Goal: Task Accomplishment & Management: Complete application form

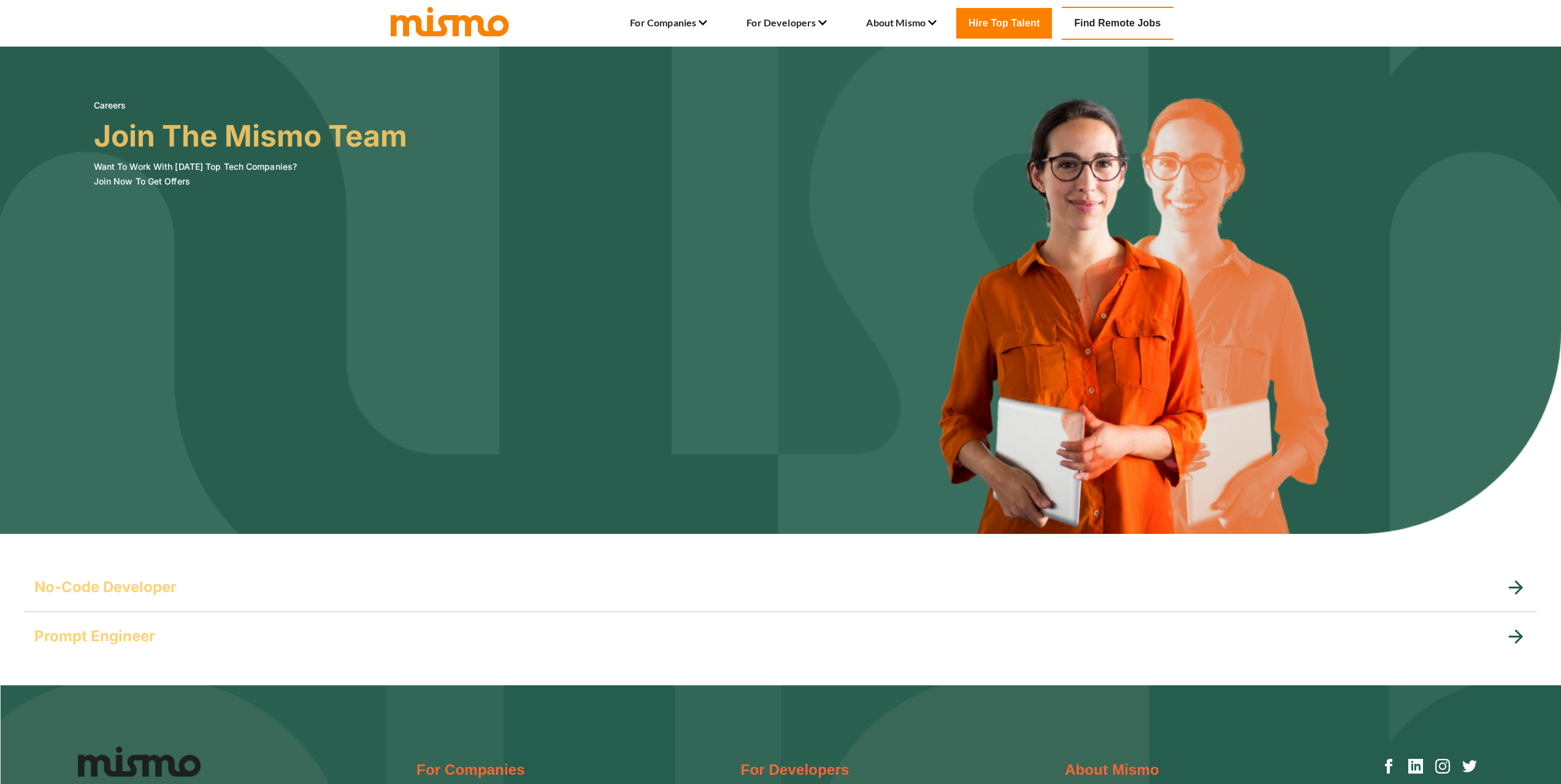
click at [139, 584] on h5 "No-Code Developer" at bounding box center [105, 587] width 143 height 20
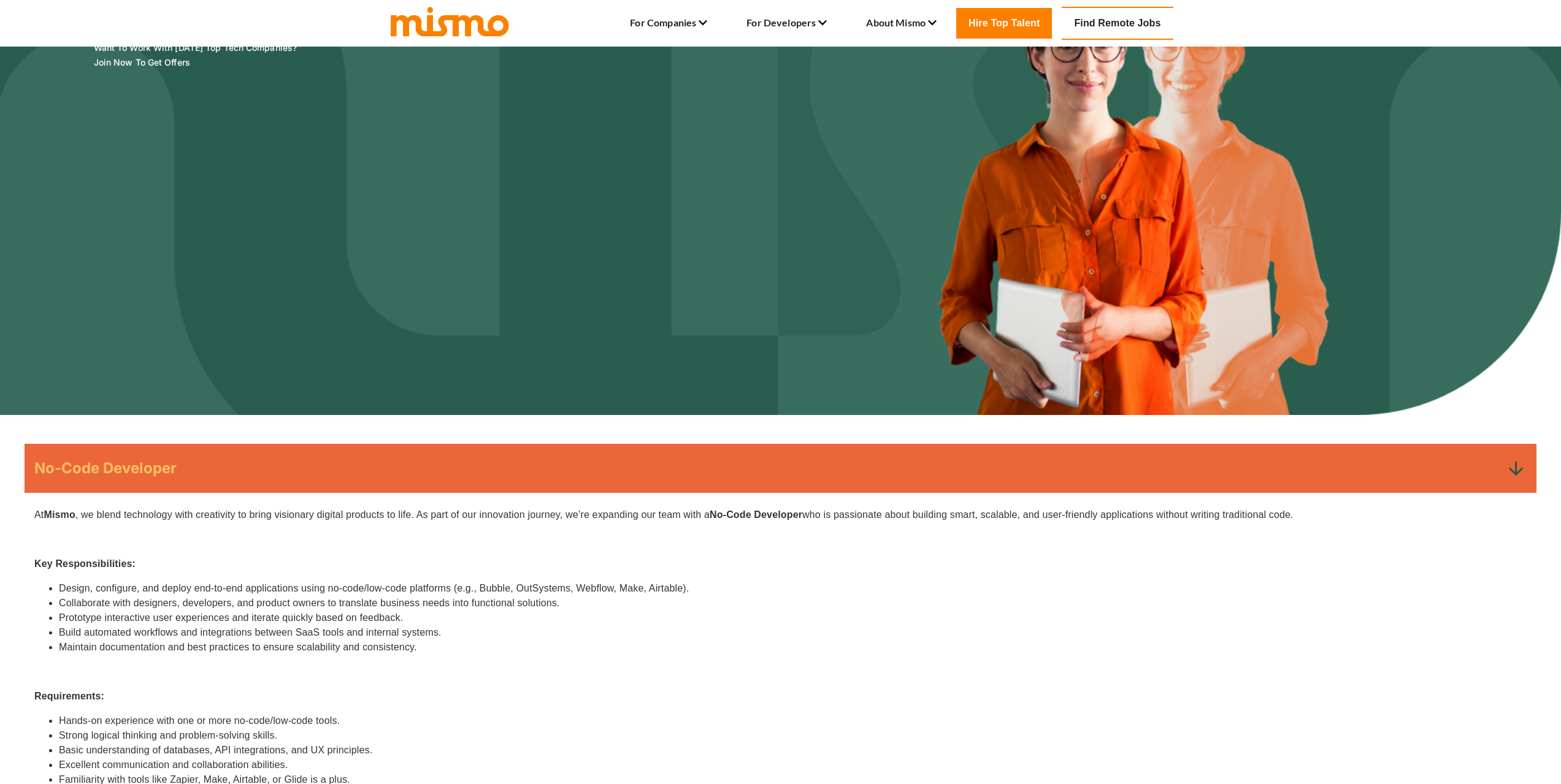
scroll to position [368, 0]
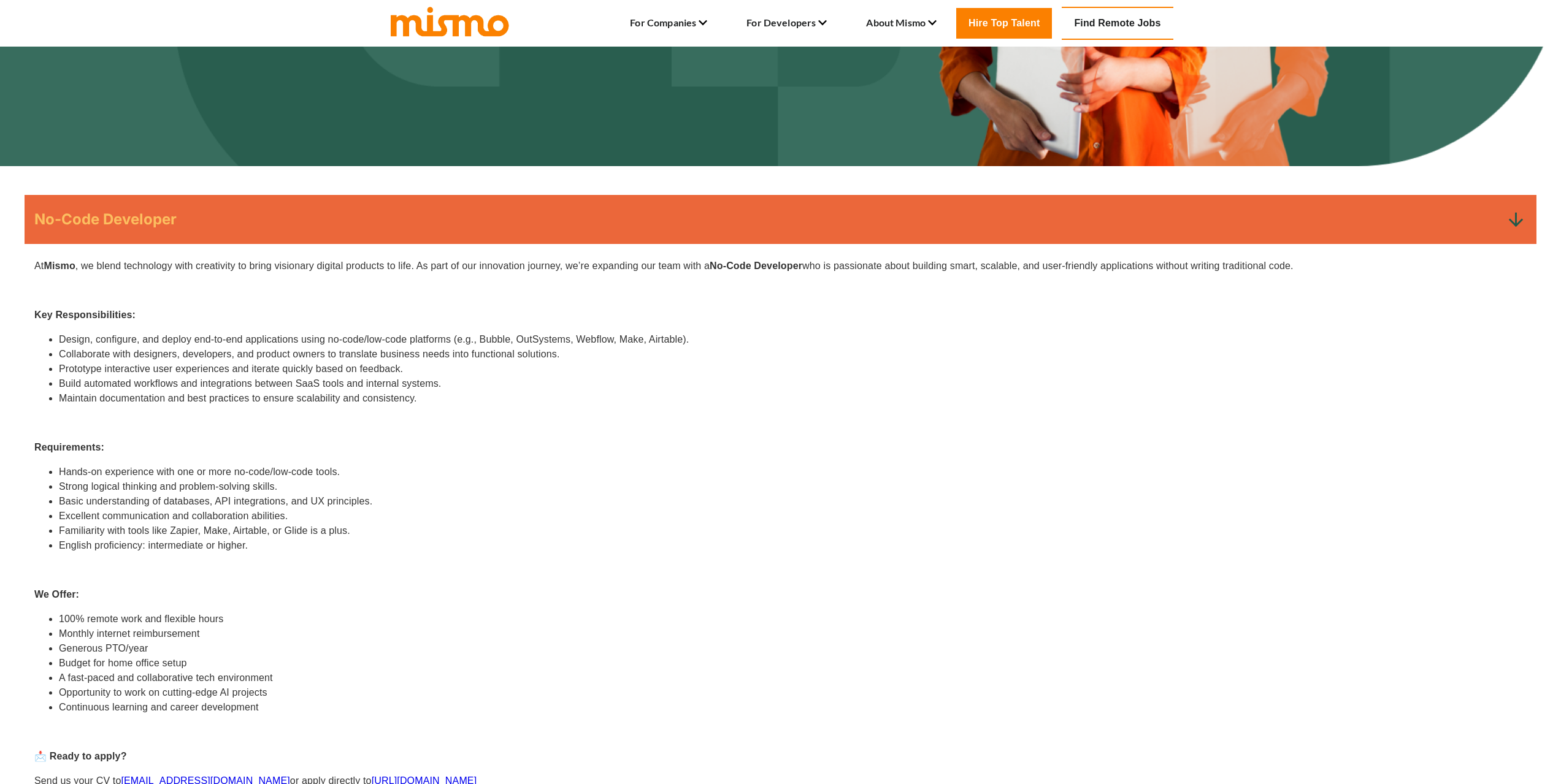
click at [107, 222] on h5 "No-Code Developer" at bounding box center [105, 219] width 143 height 20
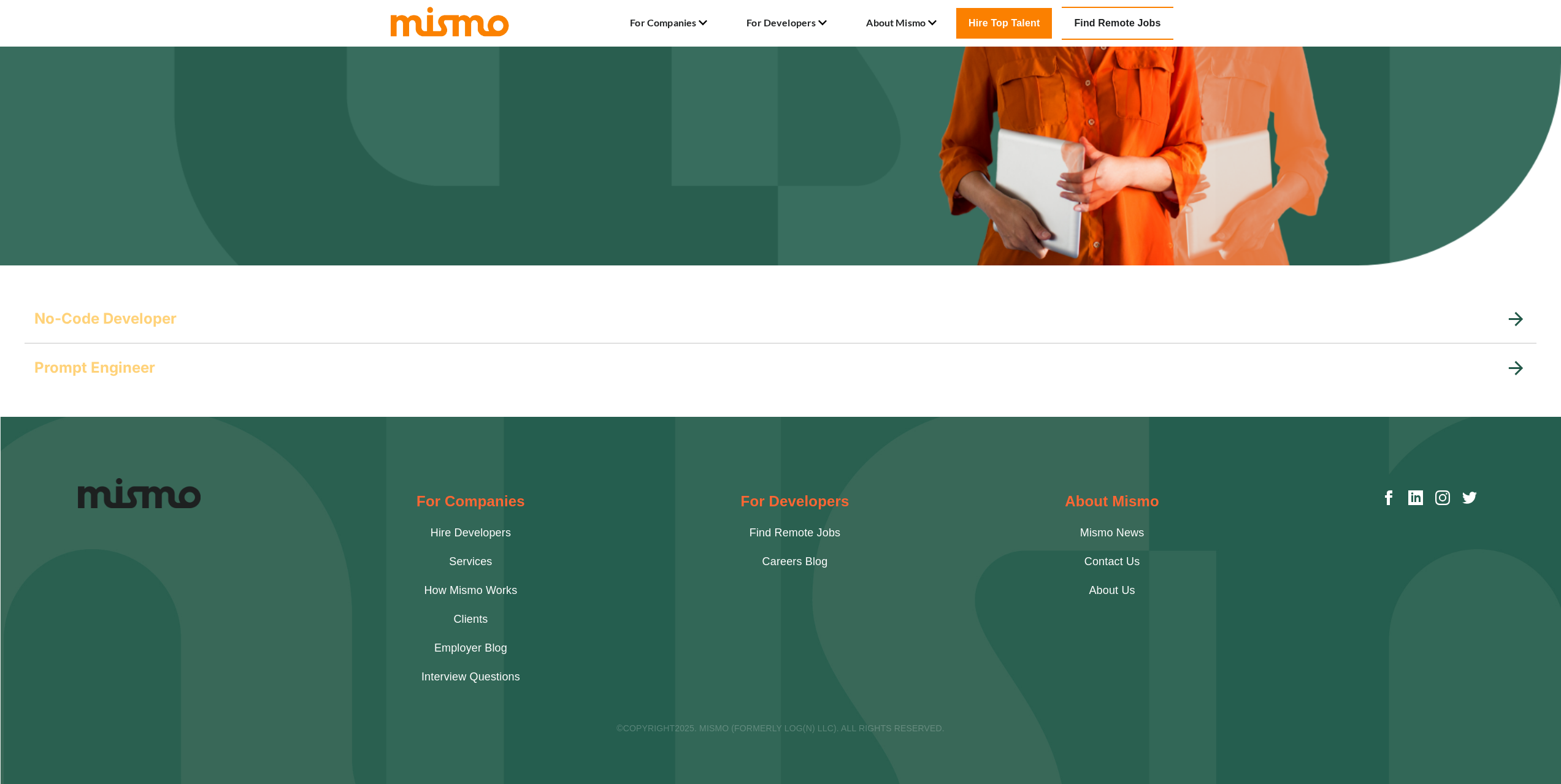
scroll to position [269, 0]
click at [105, 366] on h5 "Prompt Engineer" at bounding box center [95, 368] width 121 height 20
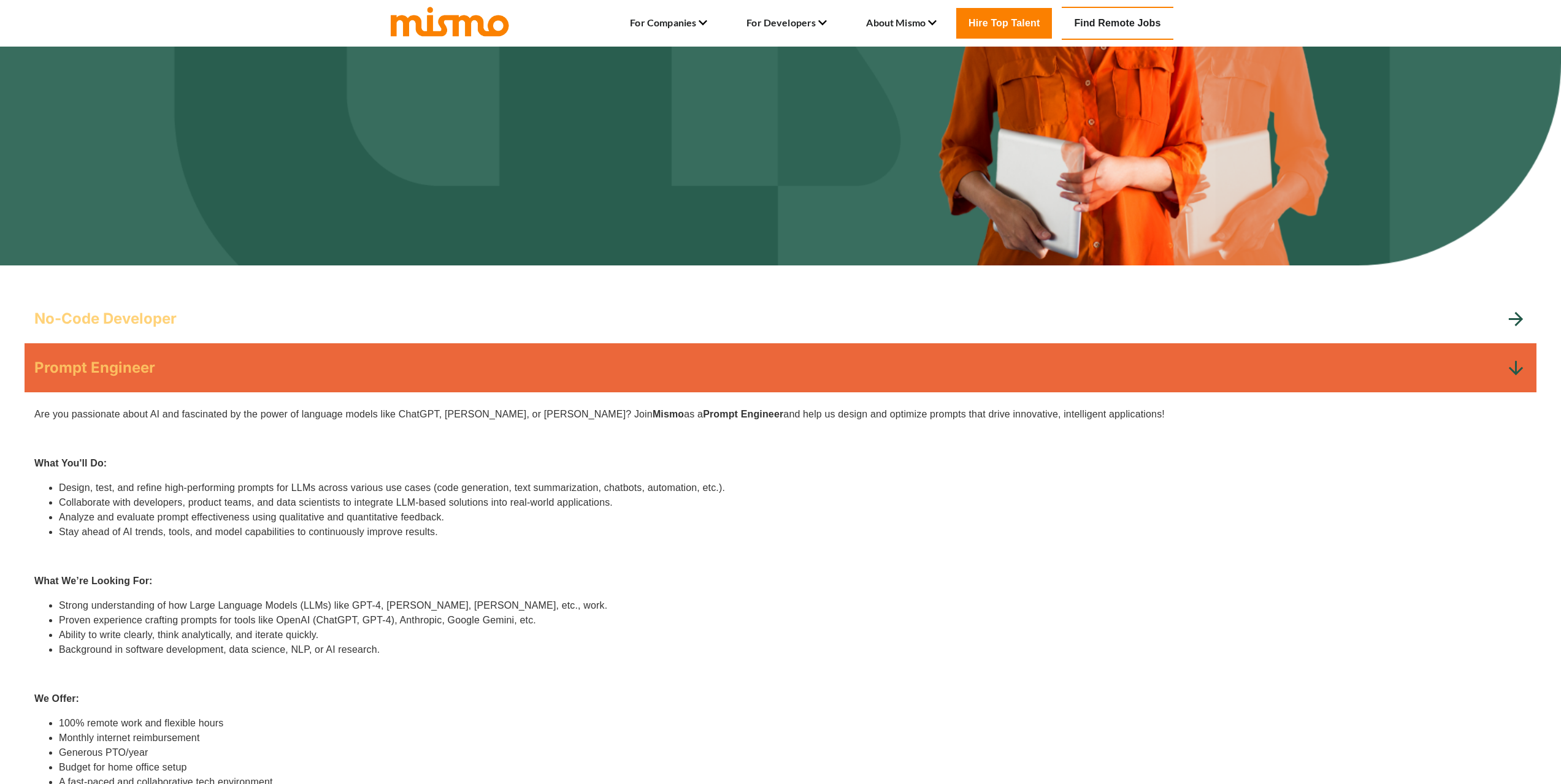
click at [104, 366] on h5 "Prompt Engineer" at bounding box center [95, 368] width 121 height 20
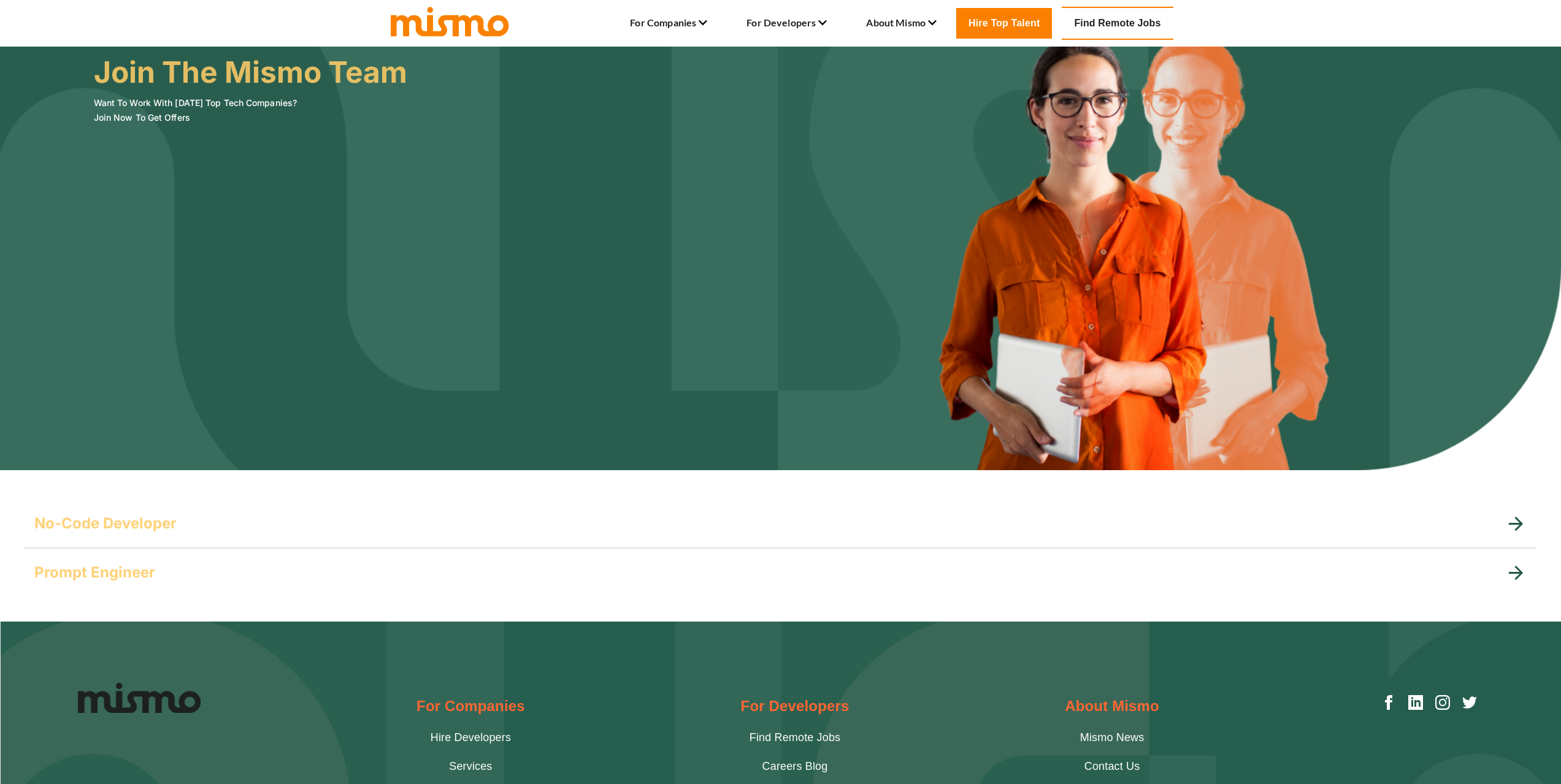
scroll to position [0, 0]
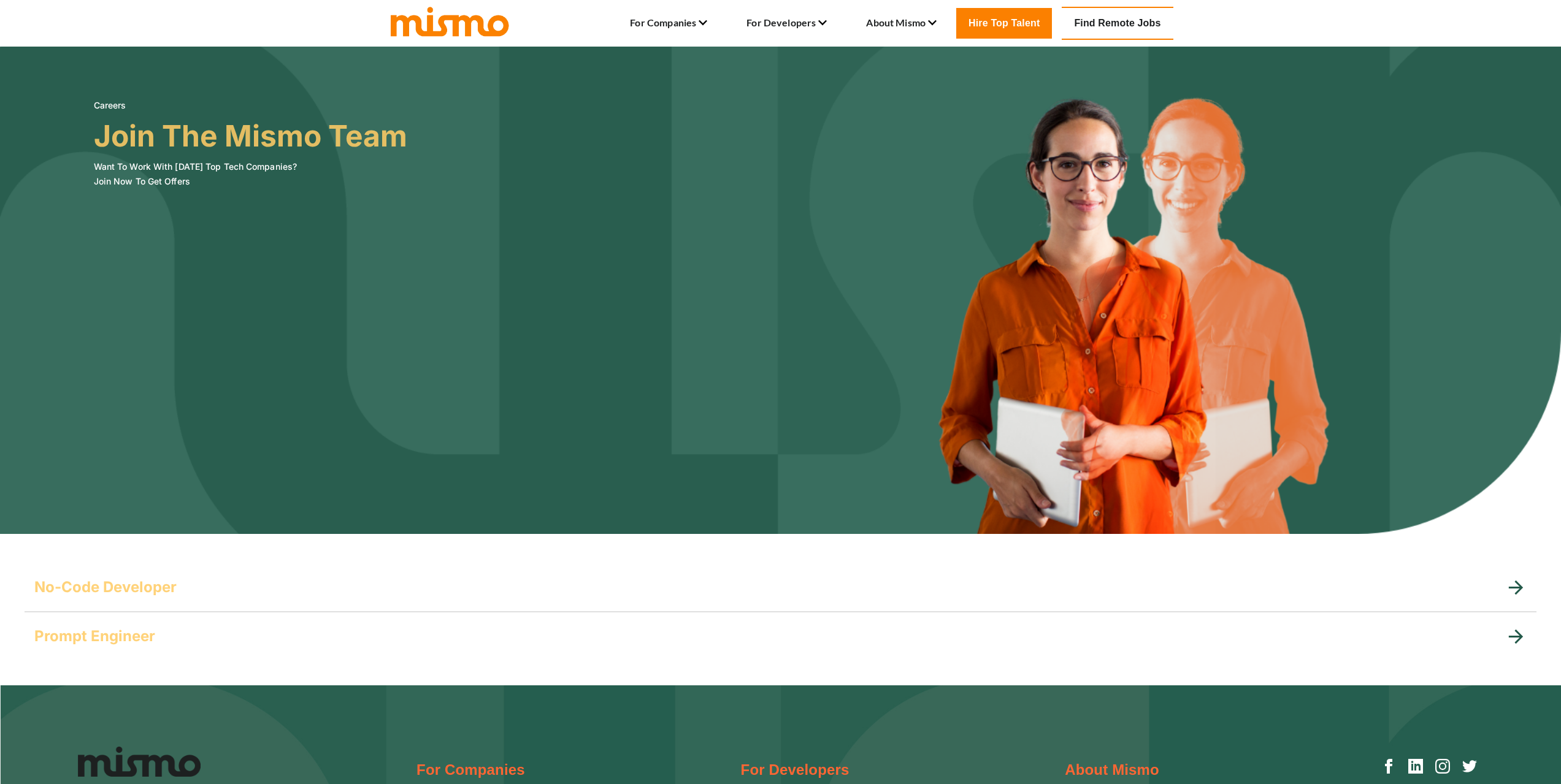
click at [1098, 24] on link "Find Remote Jobs" at bounding box center [1117, 23] width 111 height 33
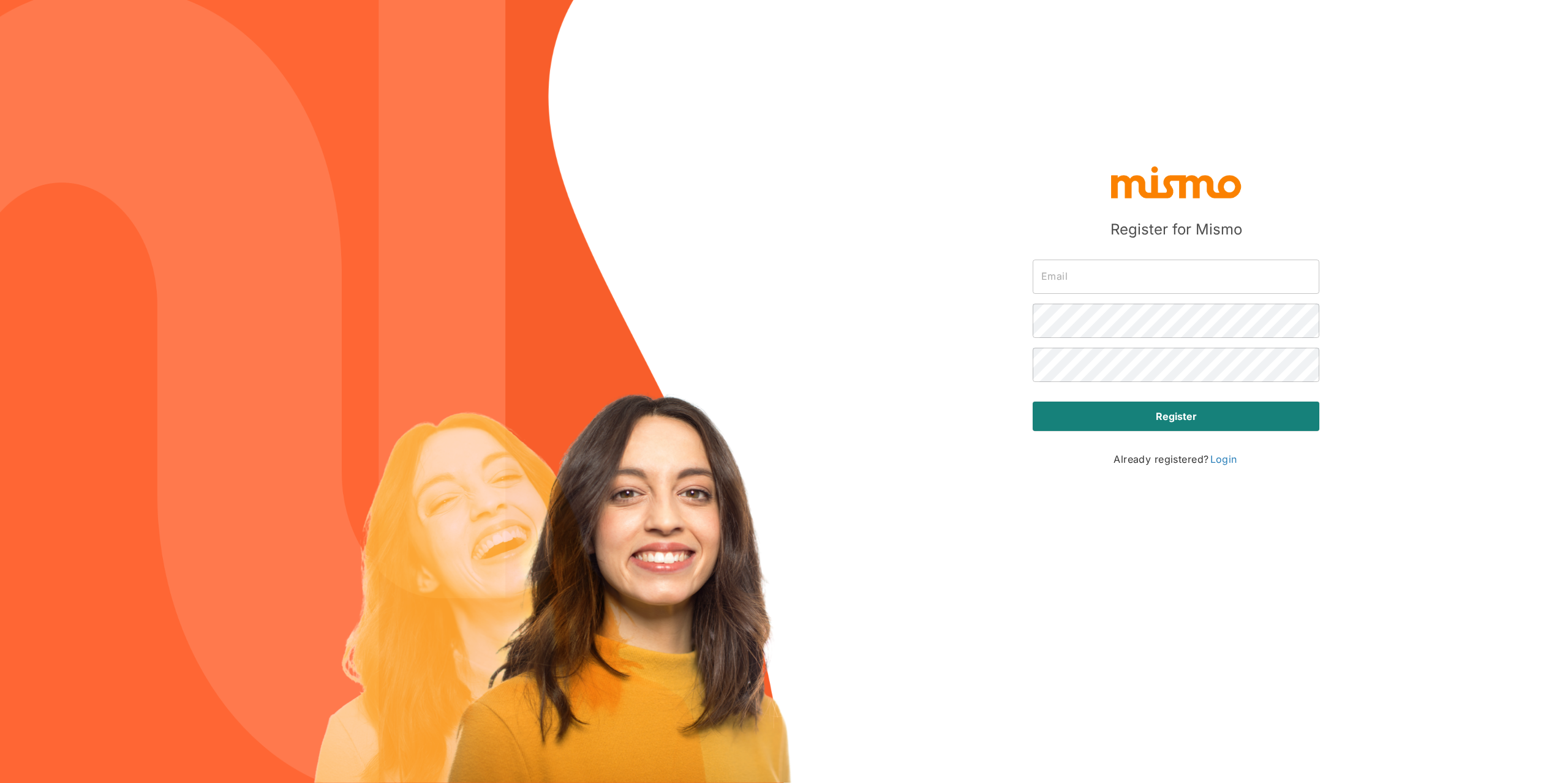
click at [1119, 260] on div "​" at bounding box center [1171, 272] width 297 height 44
click at [1109, 277] on input "text" at bounding box center [1175, 276] width 287 height 34
type input "jvmelop@gmail.com"
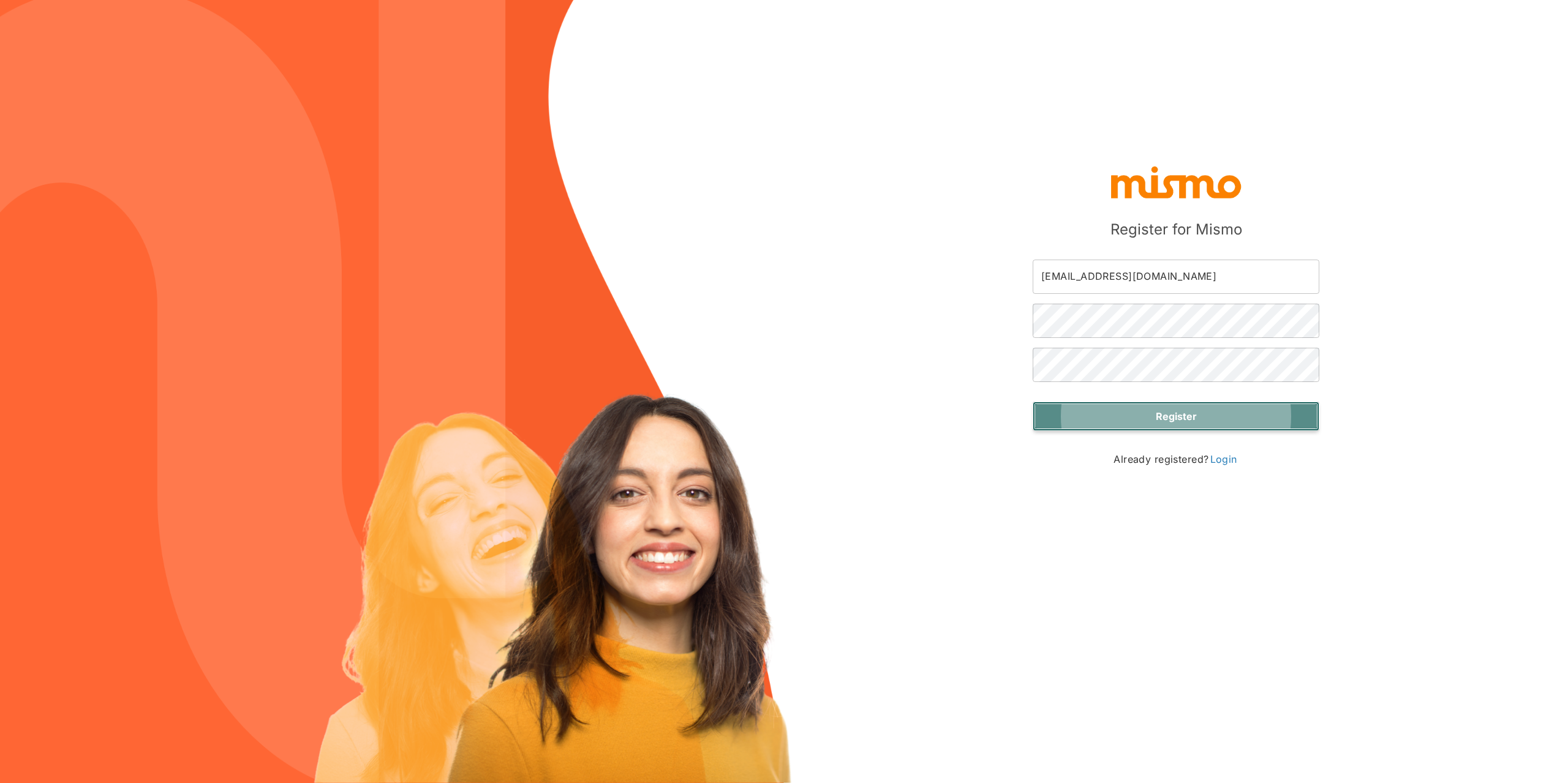
click at [1197, 425] on button "Register" at bounding box center [1175, 416] width 287 height 30
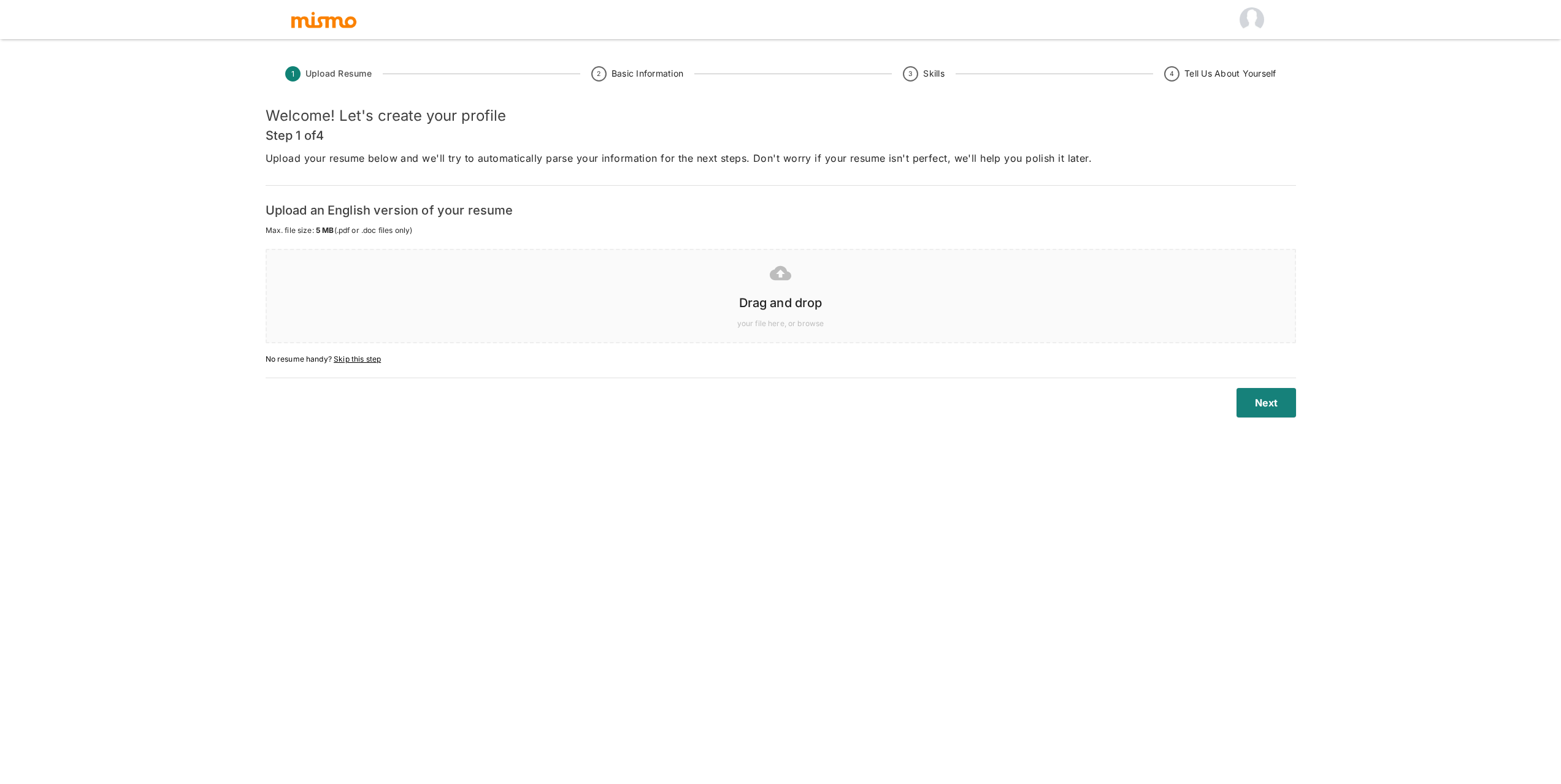
click at [393, 114] on h5 "Welcome! Let's create your profile" at bounding box center [781, 116] width 1031 height 20
click at [796, 300] on h6 "Drag and drop" at bounding box center [780, 303] width 1004 height 20
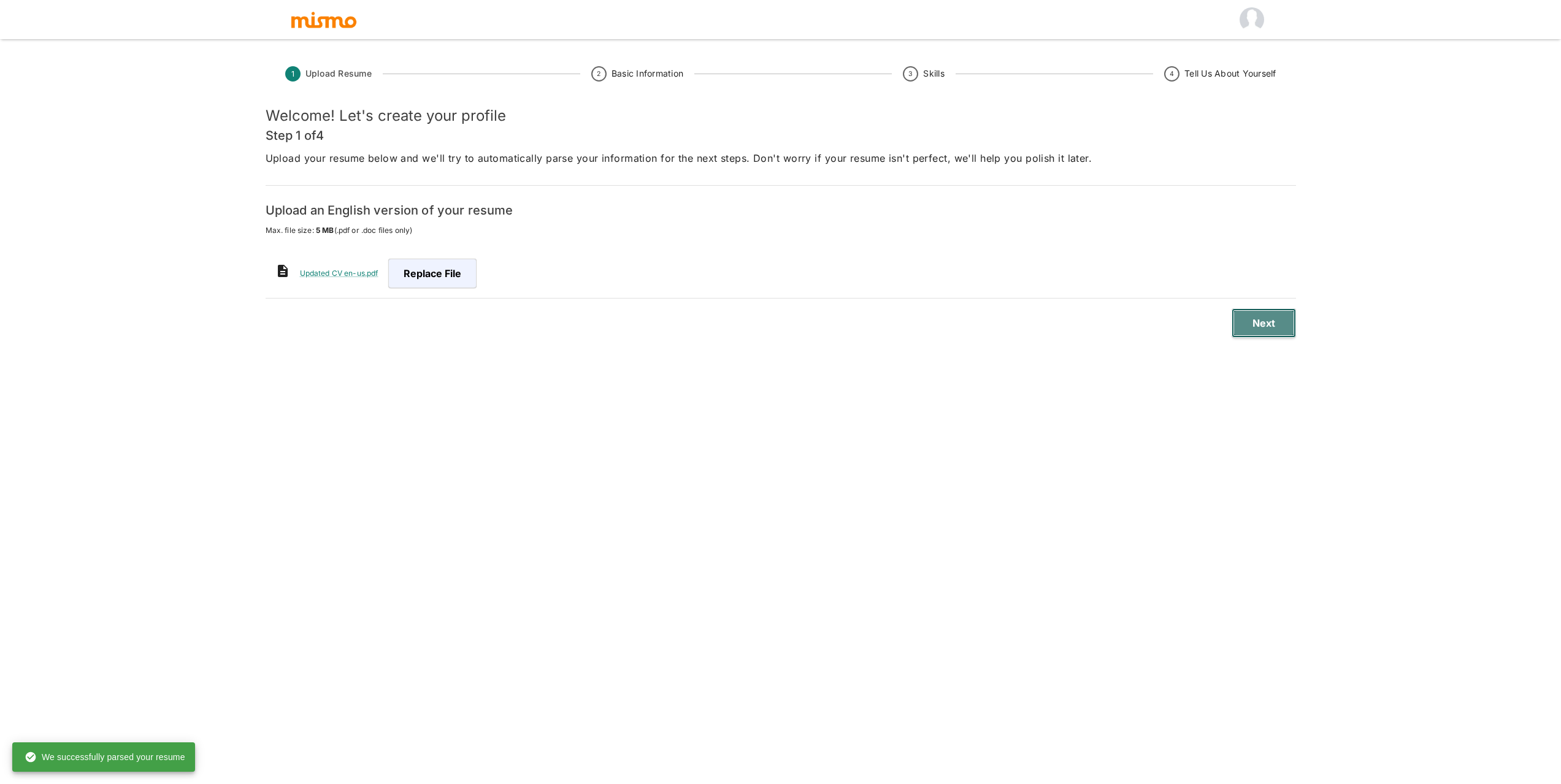
click at [1275, 325] on button "Next" at bounding box center [1264, 323] width 65 height 30
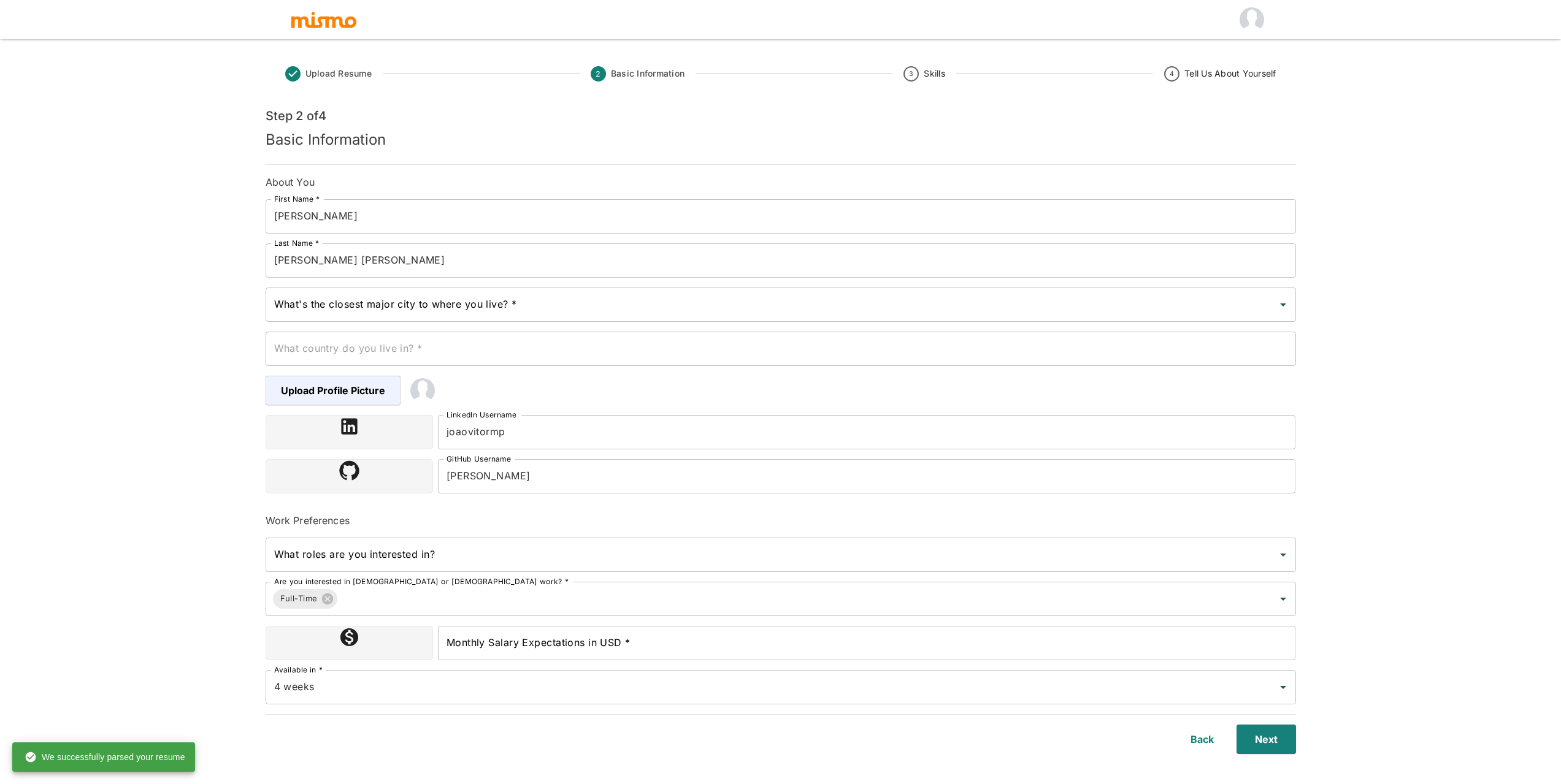
click at [321, 222] on input "João" at bounding box center [781, 216] width 1031 height 34
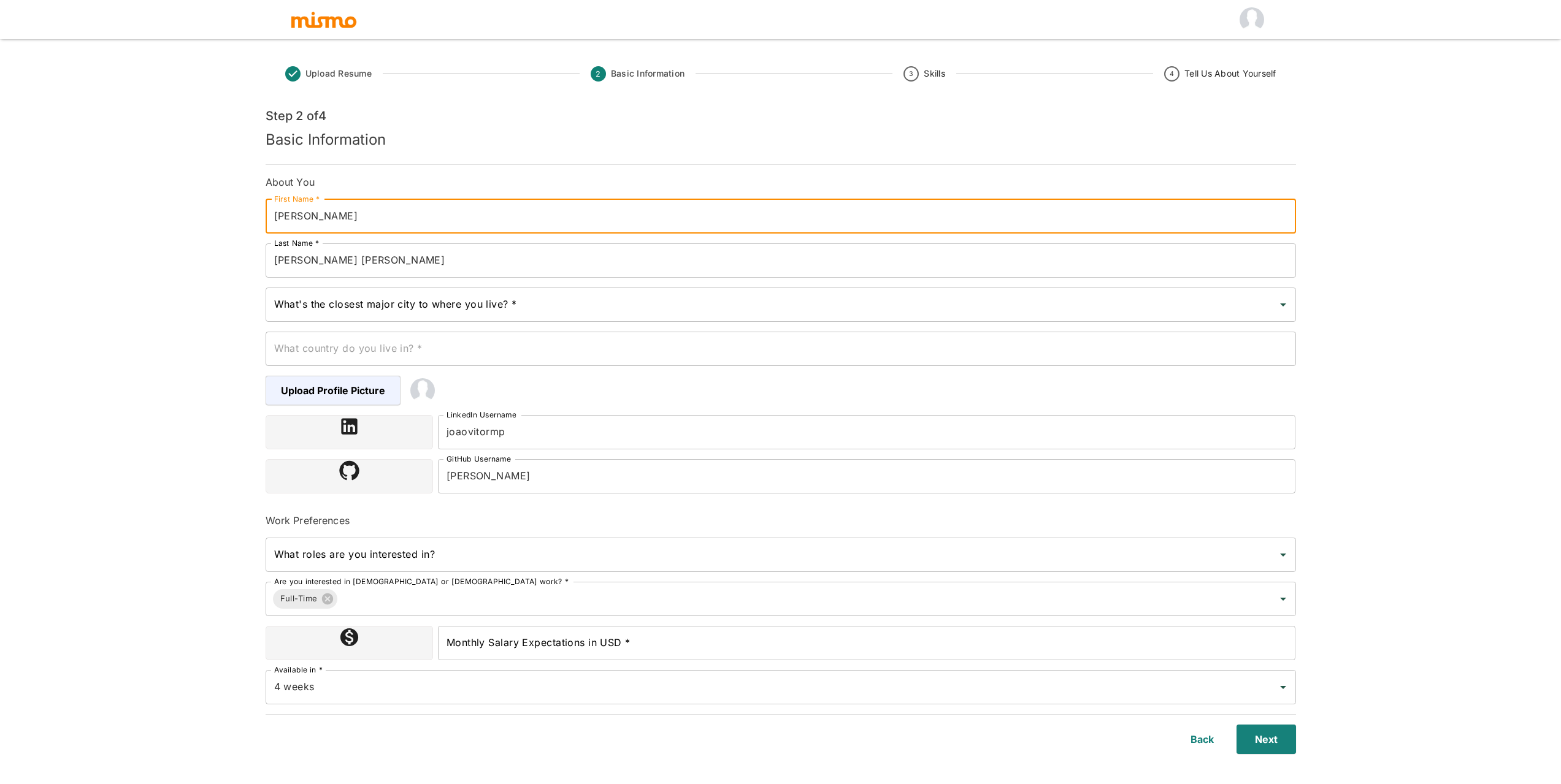
type input "João Vitor"
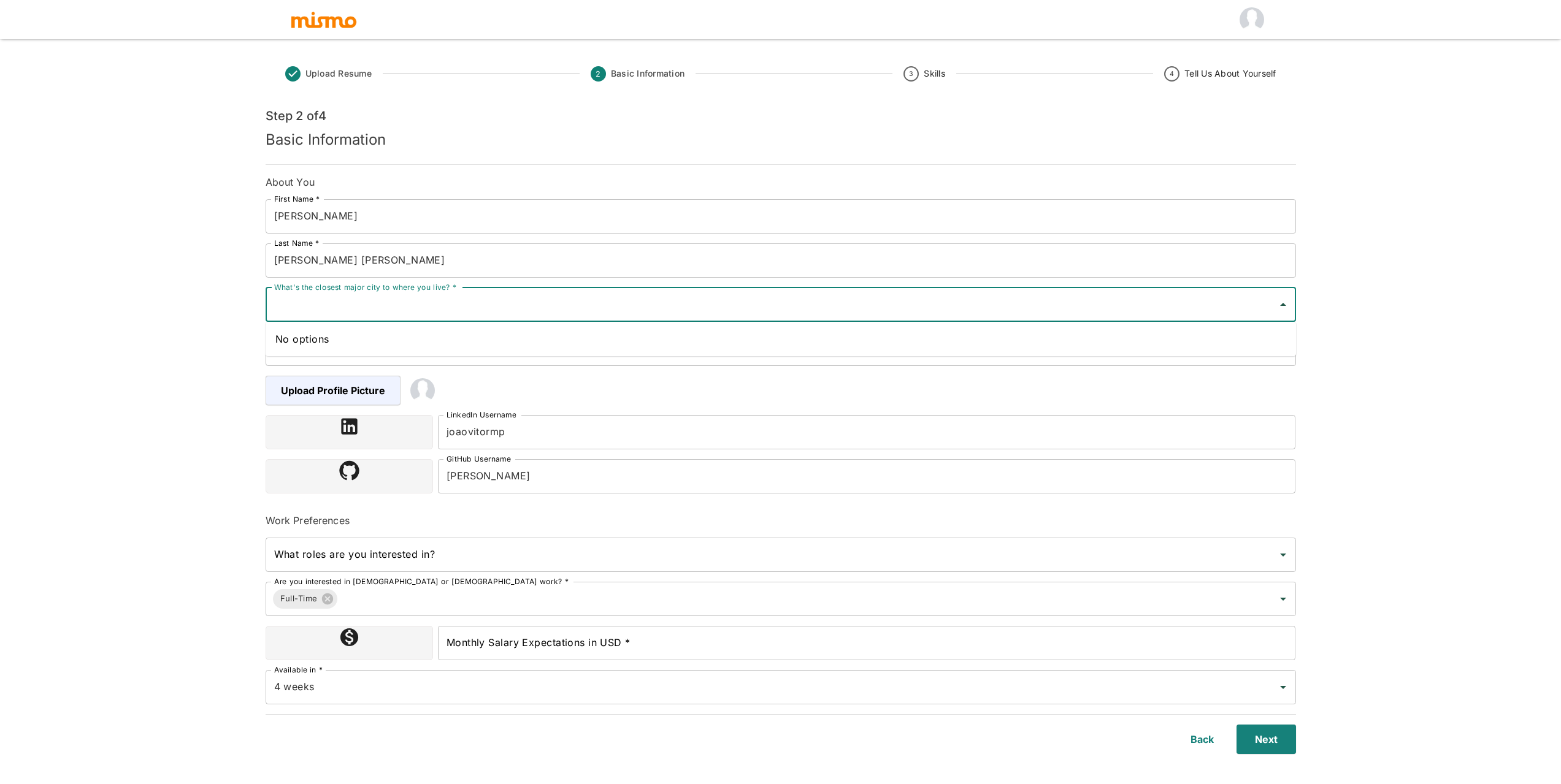
click at [338, 309] on input "What's the closest major city to where you live? *" at bounding box center [772, 305] width 1002 height 24
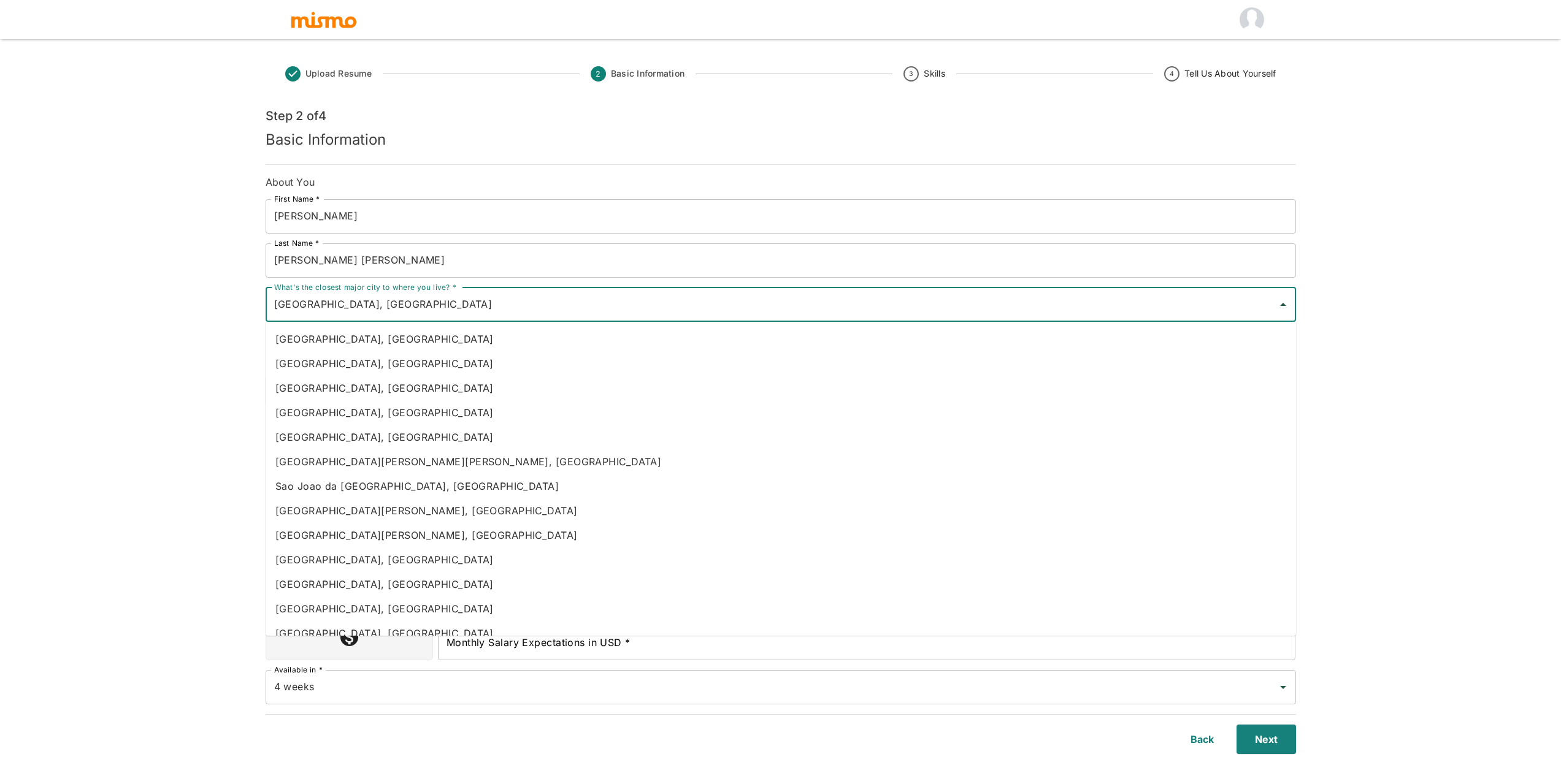
type input "Sao Paulo, Brazil"
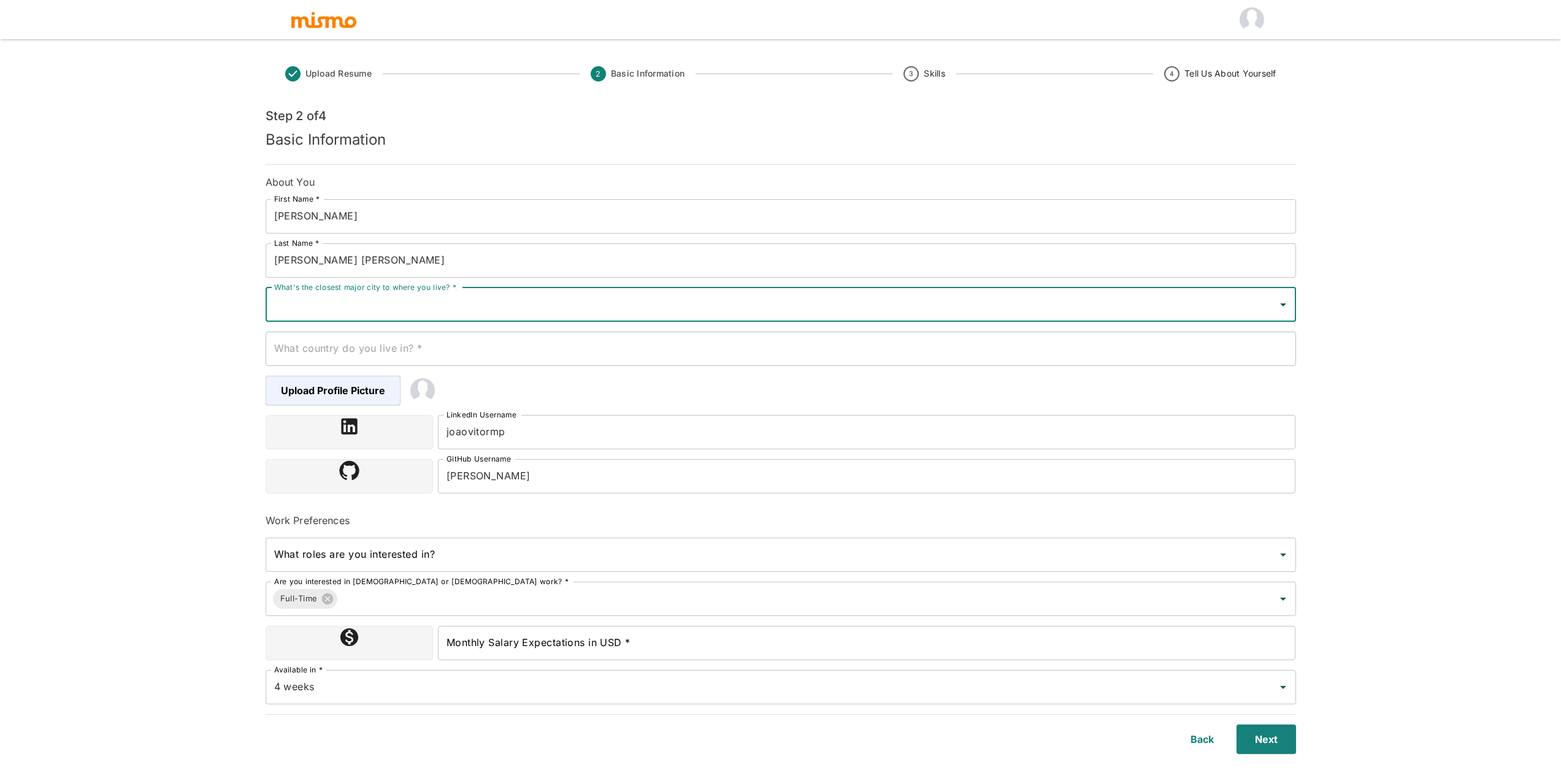
click at [393, 316] on div "What's the closest major city to where you live? *" at bounding box center [781, 304] width 1031 height 34
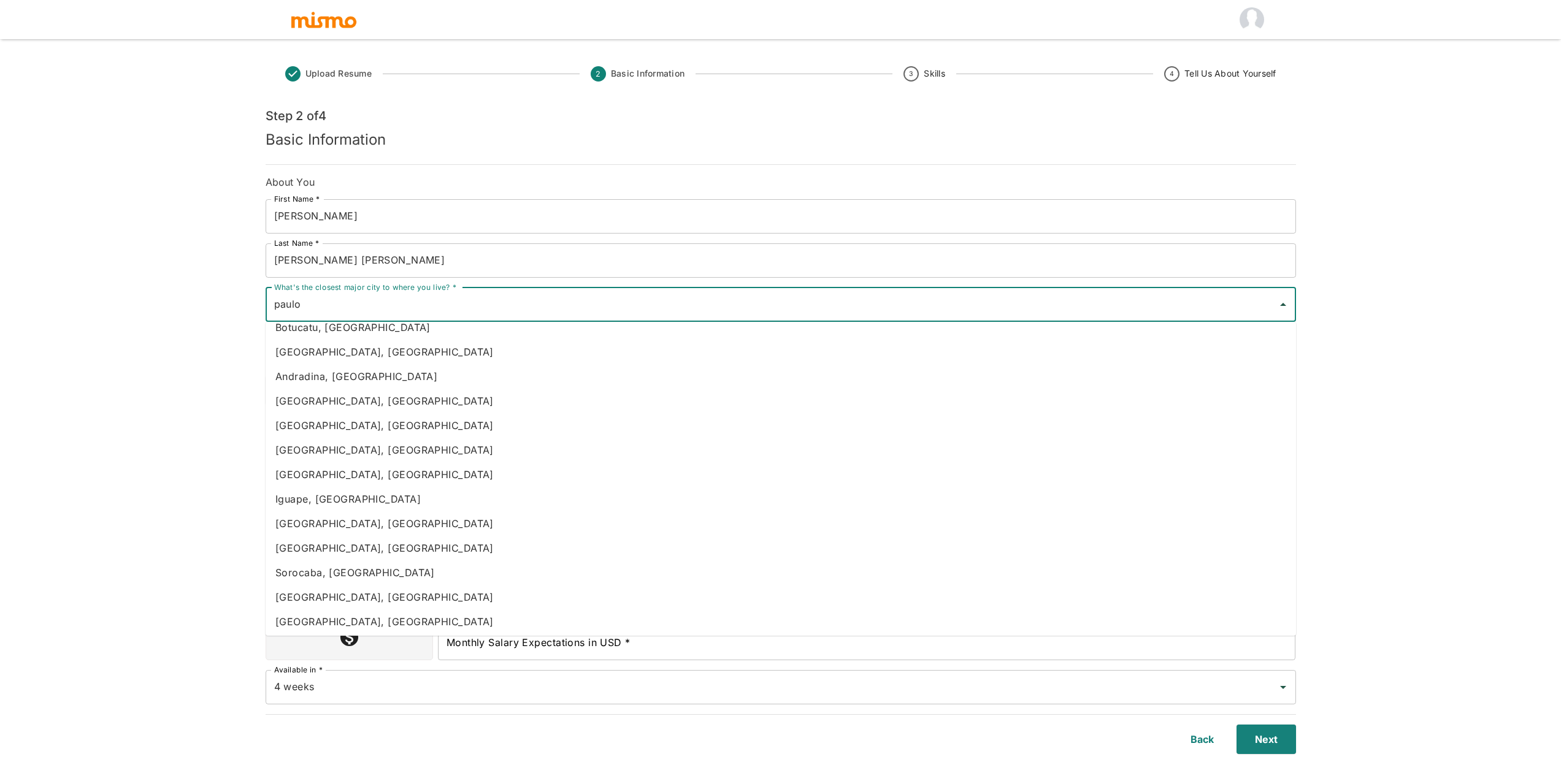
scroll to position [873, 0]
click at [354, 621] on li "Sao Paulo, Brazil" at bounding box center [781, 619] width 1031 height 24
type input "Sao Paulo, Brazil"
type input "Brazil"
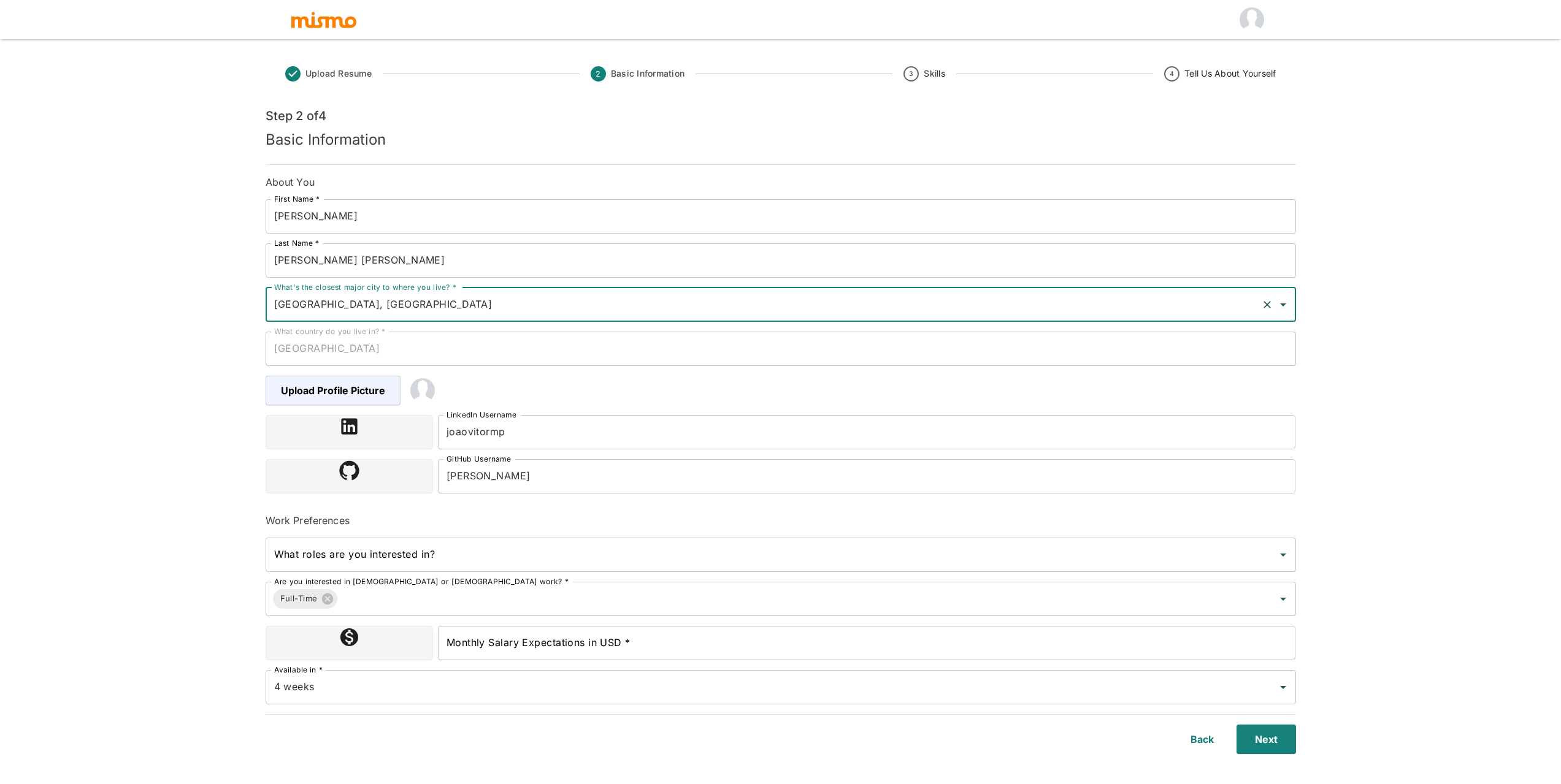
type input "Sao Paulo, Brazil"
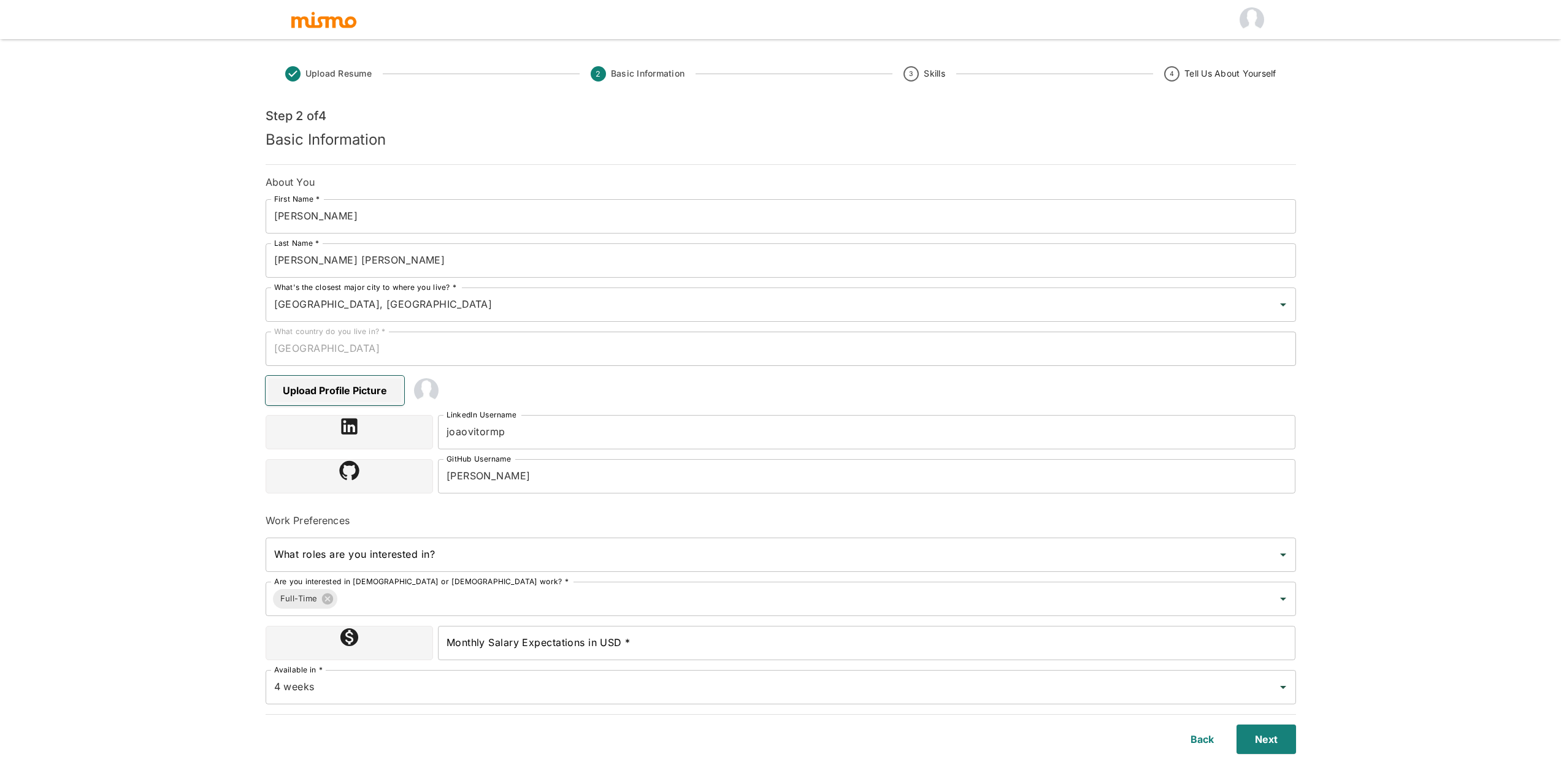
click at [357, 385] on span "Upload Profile Picture" at bounding box center [335, 390] width 139 height 30
click at [0, 0] on input "Upload Profile Picture" at bounding box center [0, 0] width 0 height 0
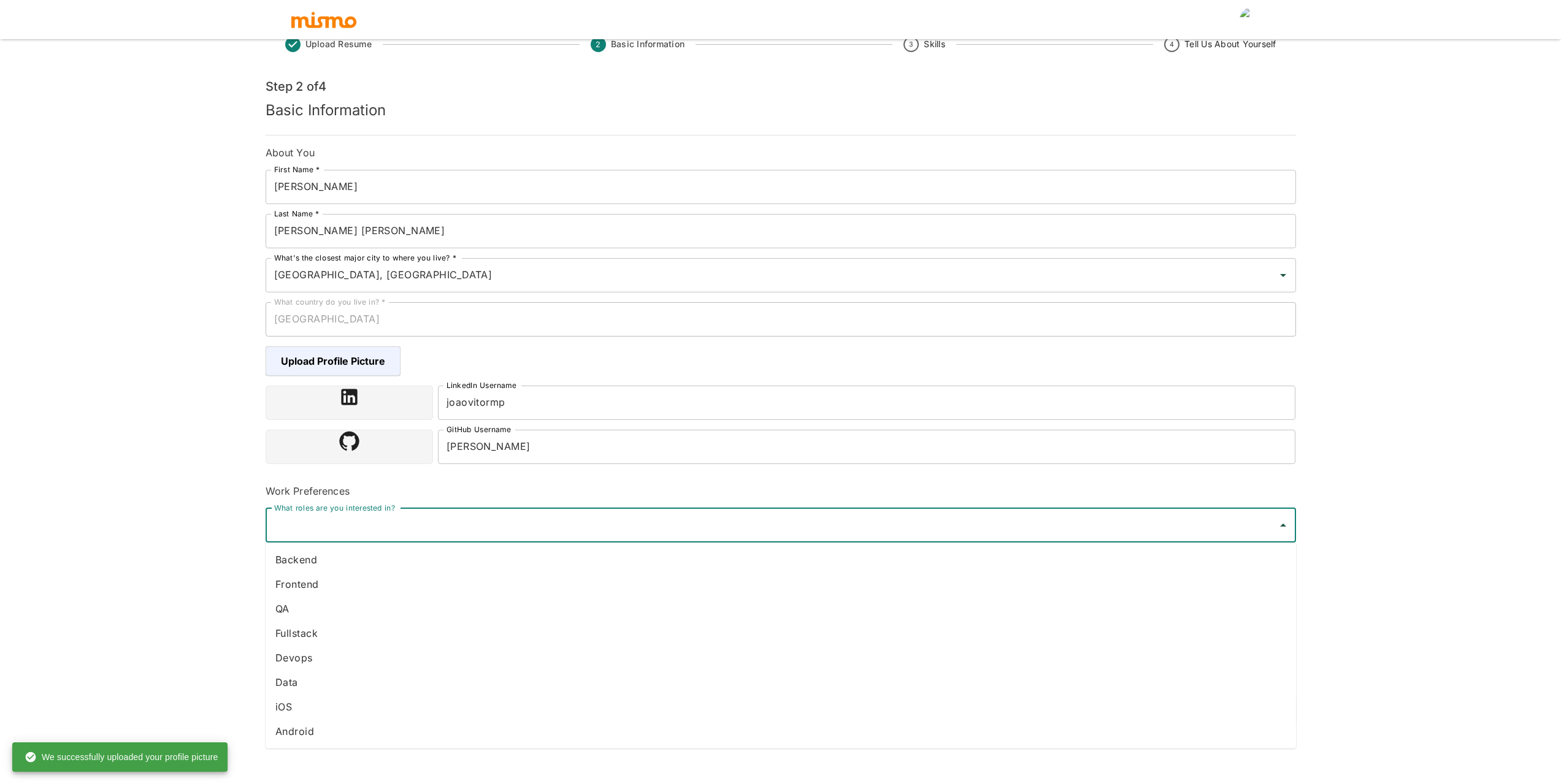
click at [428, 530] on input "What roles are you interested in?" at bounding box center [772, 525] width 1002 height 24
click at [351, 633] on li "Fullstack" at bounding box center [781, 633] width 1031 height 24
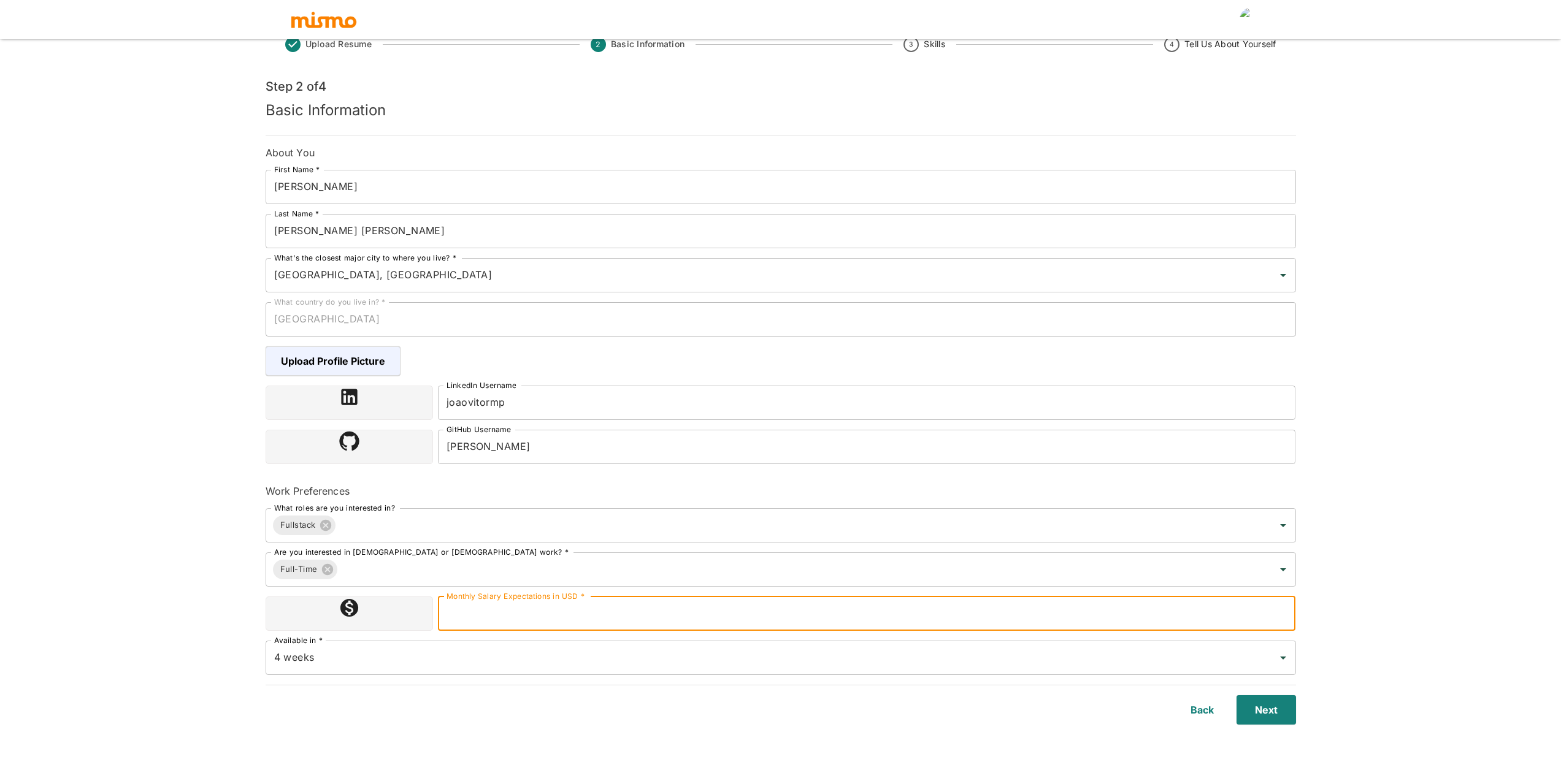
click at [505, 616] on input "Monthly Salary Expectations in USD *" at bounding box center [867, 613] width 858 height 34
type input "asdas"
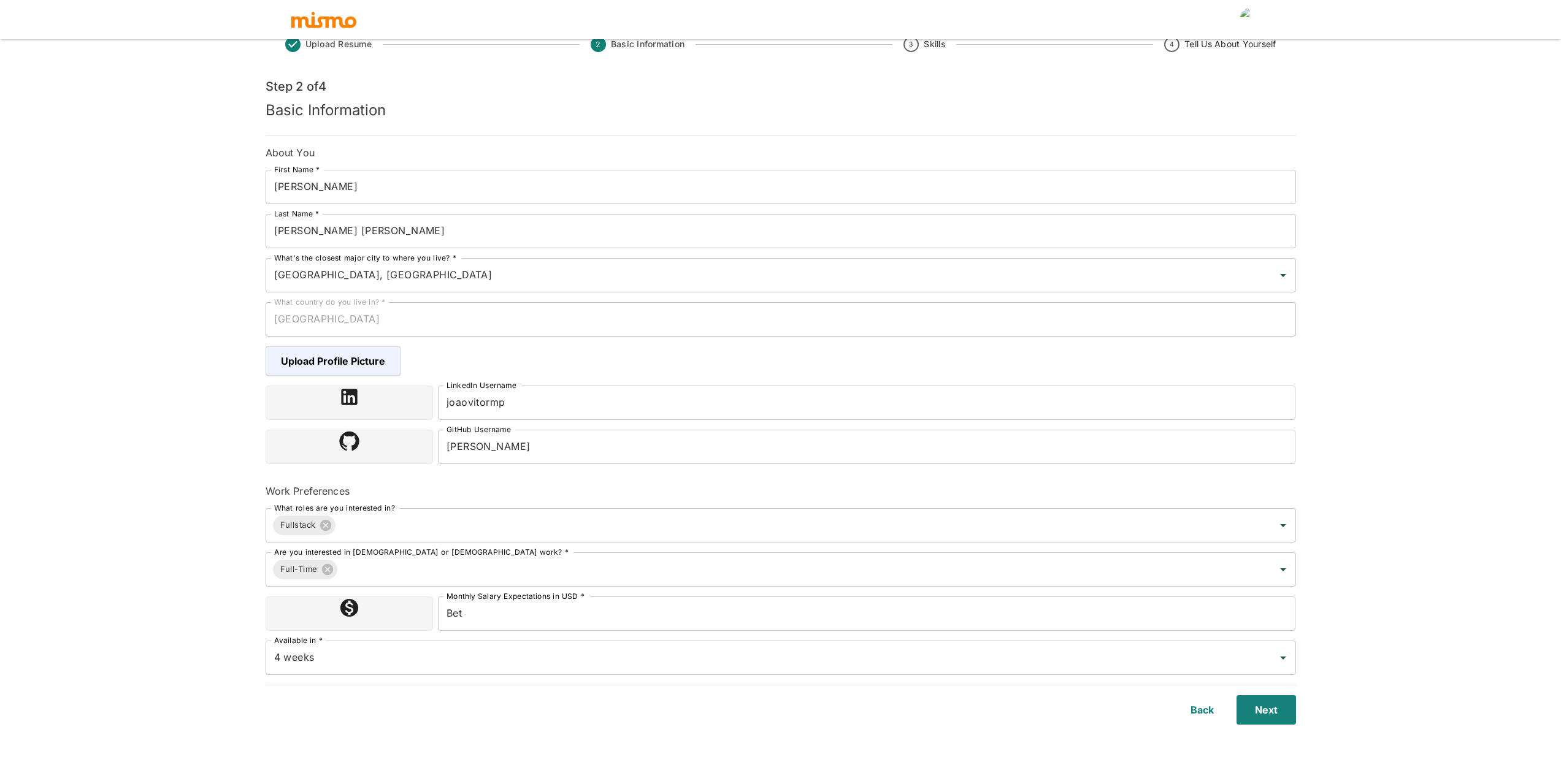
click at [509, 546] on div "Are you interested in full-time or part-time work? * Full-Time Are you interest…" at bounding box center [776, 565] width 1040 height 44
click at [463, 611] on input "Bet" at bounding box center [867, 613] width 858 height 34
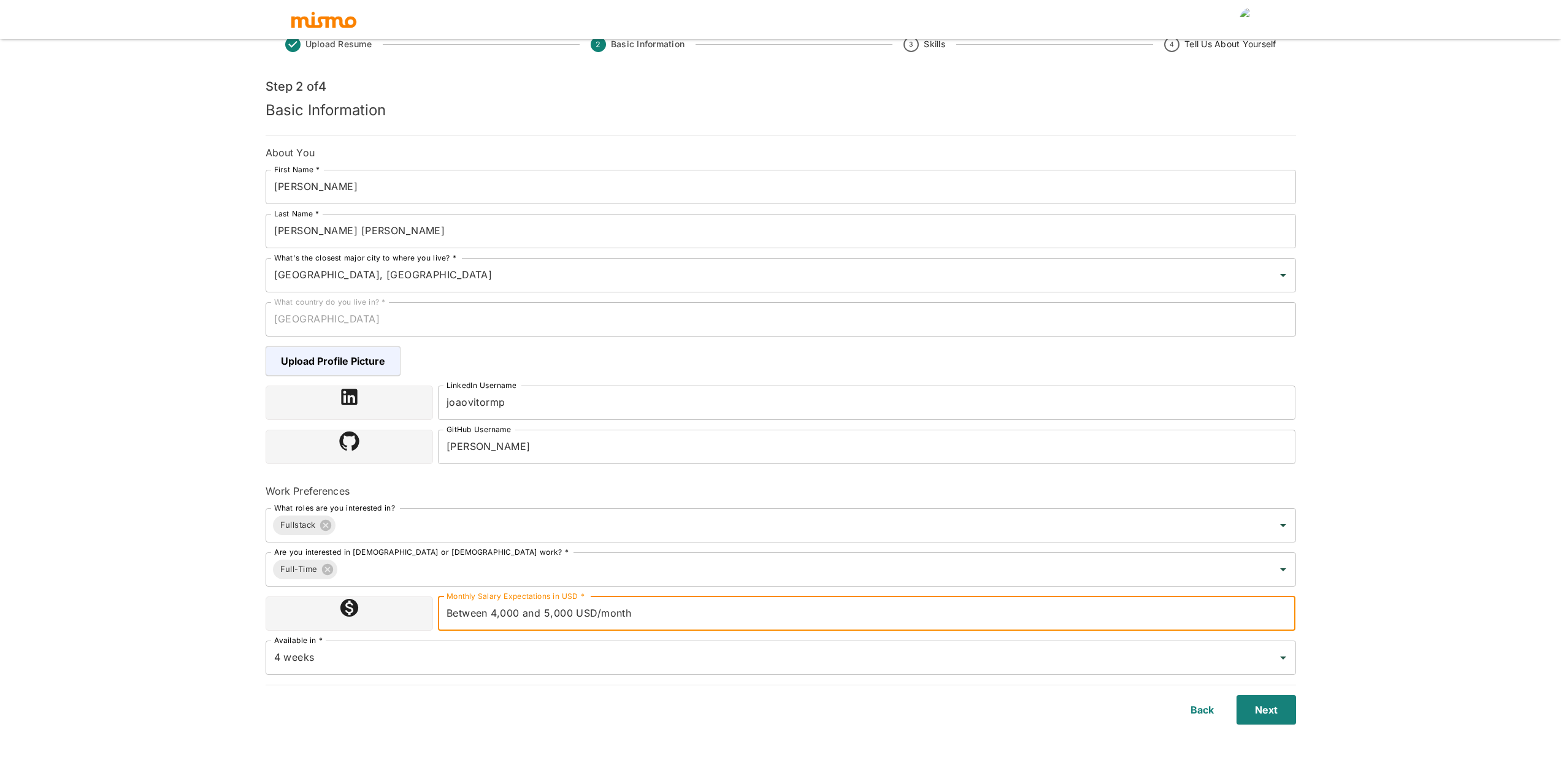
type input "Between 4,000 and 5,000 USD/month"
drag, startPoint x: 360, startPoint y: 638, endPoint x: 351, endPoint y: 645, distance: 11.4
click at [351, 645] on div "Available in * 4 weeks Available in *" at bounding box center [776, 653] width 1040 height 44
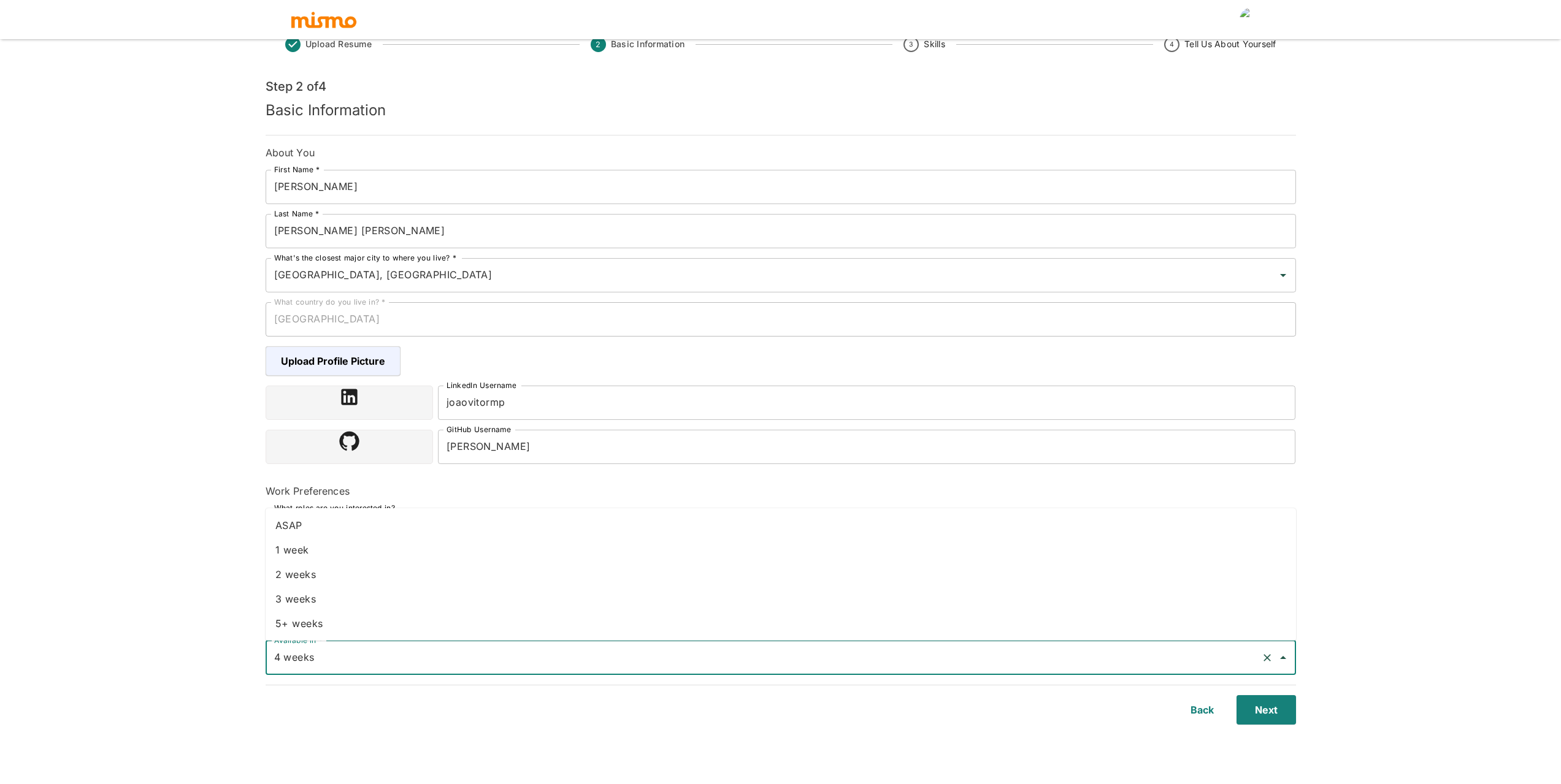
click at [345, 655] on input "4 weeks" at bounding box center [764, 658] width 986 height 24
click at [341, 574] on li "2 weeks" at bounding box center [781, 574] width 1031 height 24
type input "2 weeks"
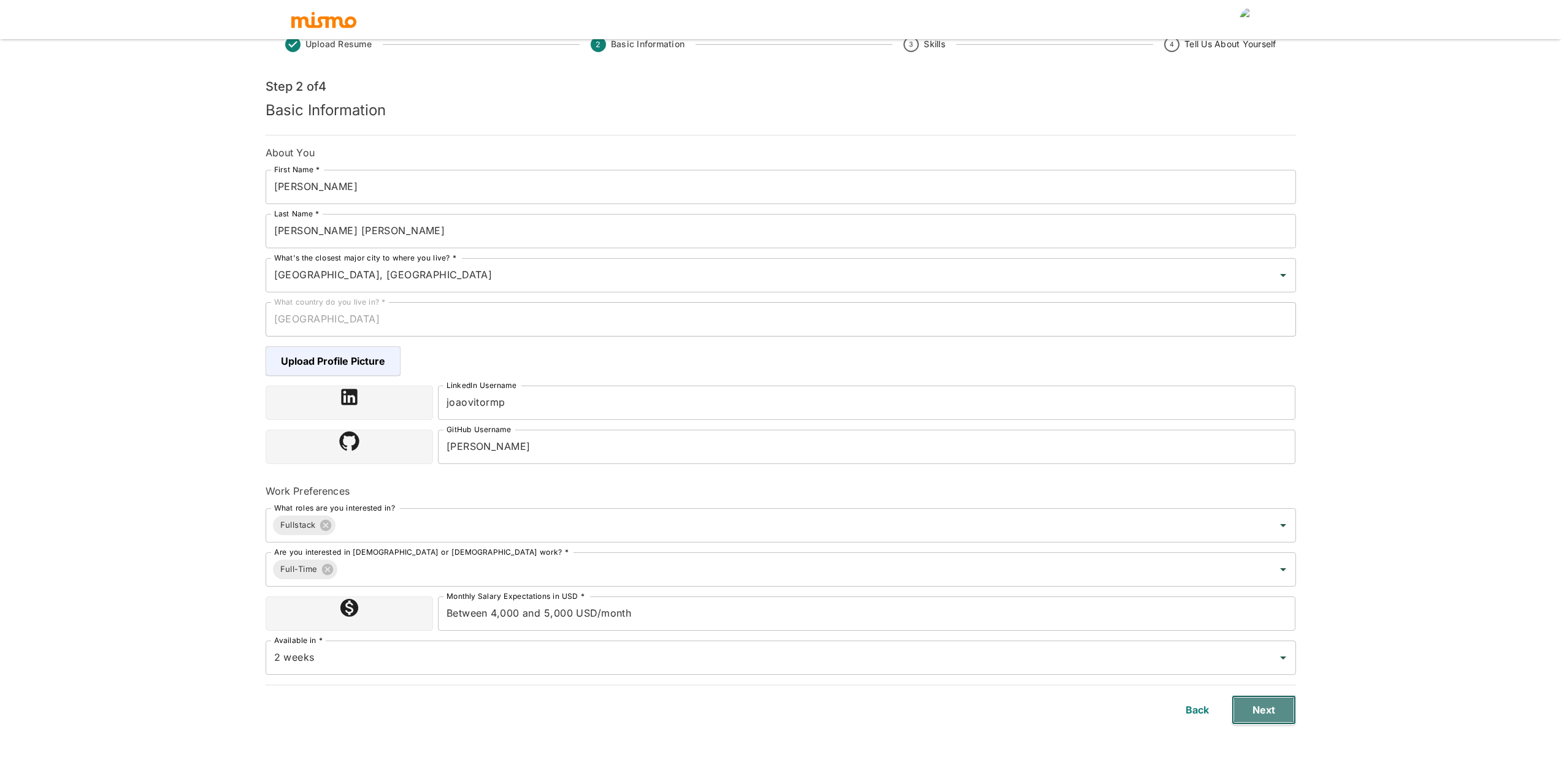
click at [1279, 715] on button "Next" at bounding box center [1264, 710] width 65 height 30
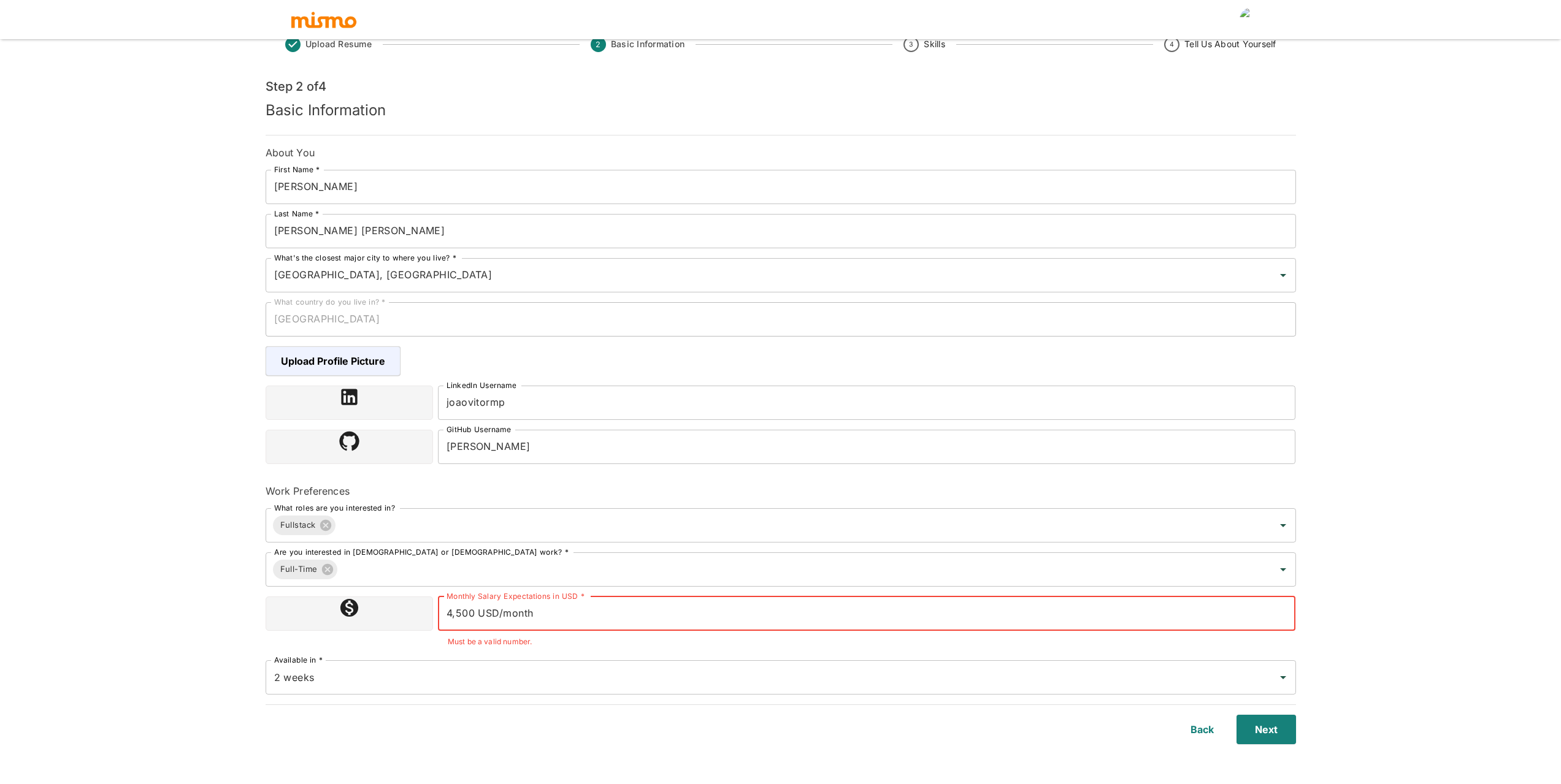
drag, startPoint x: 479, startPoint y: 616, endPoint x: 681, endPoint y: 621, distance: 202.1
click at [681, 621] on input "4,500 USD/month" at bounding box center [867, 613] width 858 height 34
type input "4500"
click at [1263, 725] on button "Next" at bounding box center [1264, 729] width 65 height 30
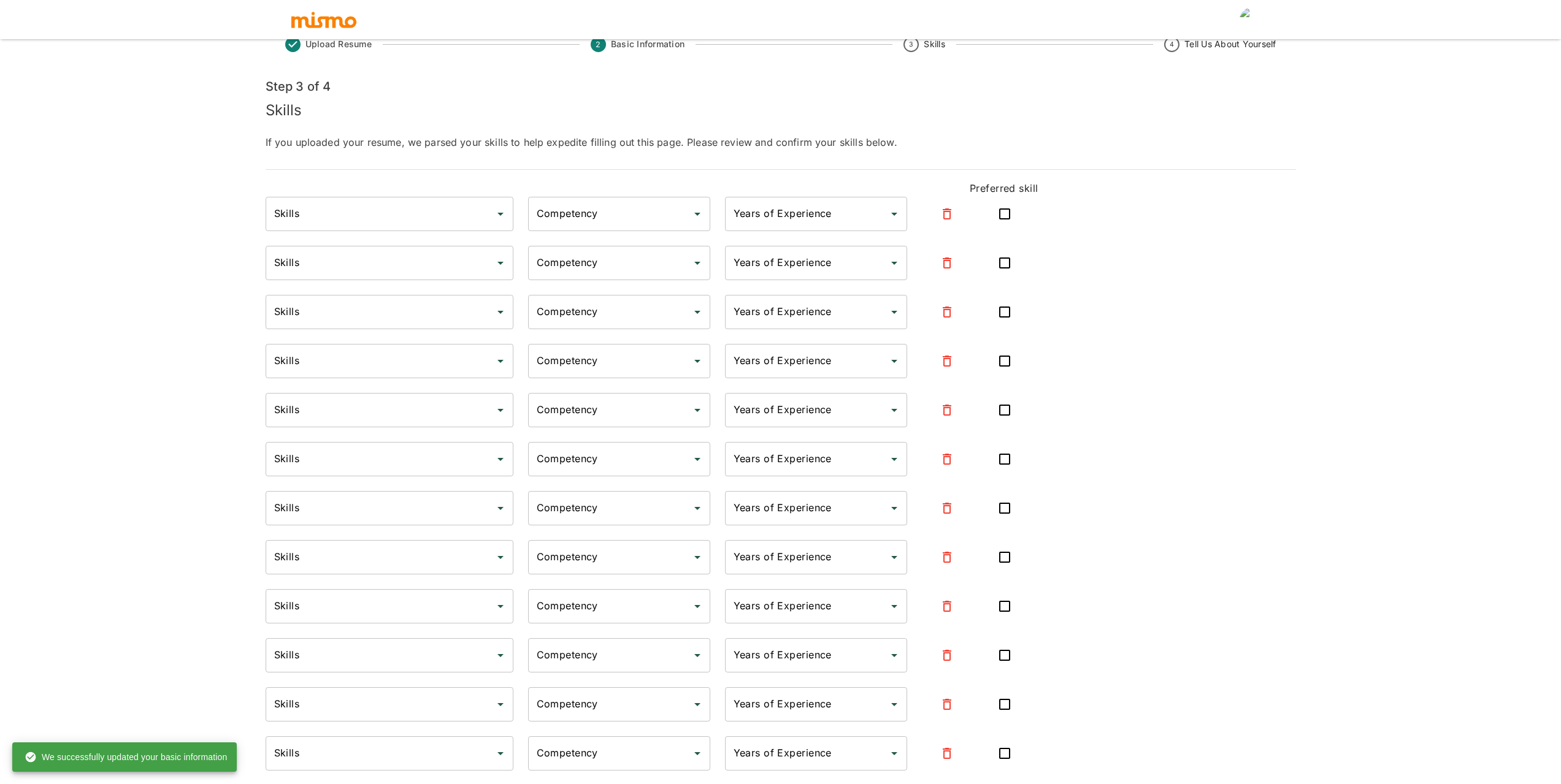
type input "ReactJS"
type input "Expert"
type input "5"
type input "PostgreSQL"
type input "Expert"
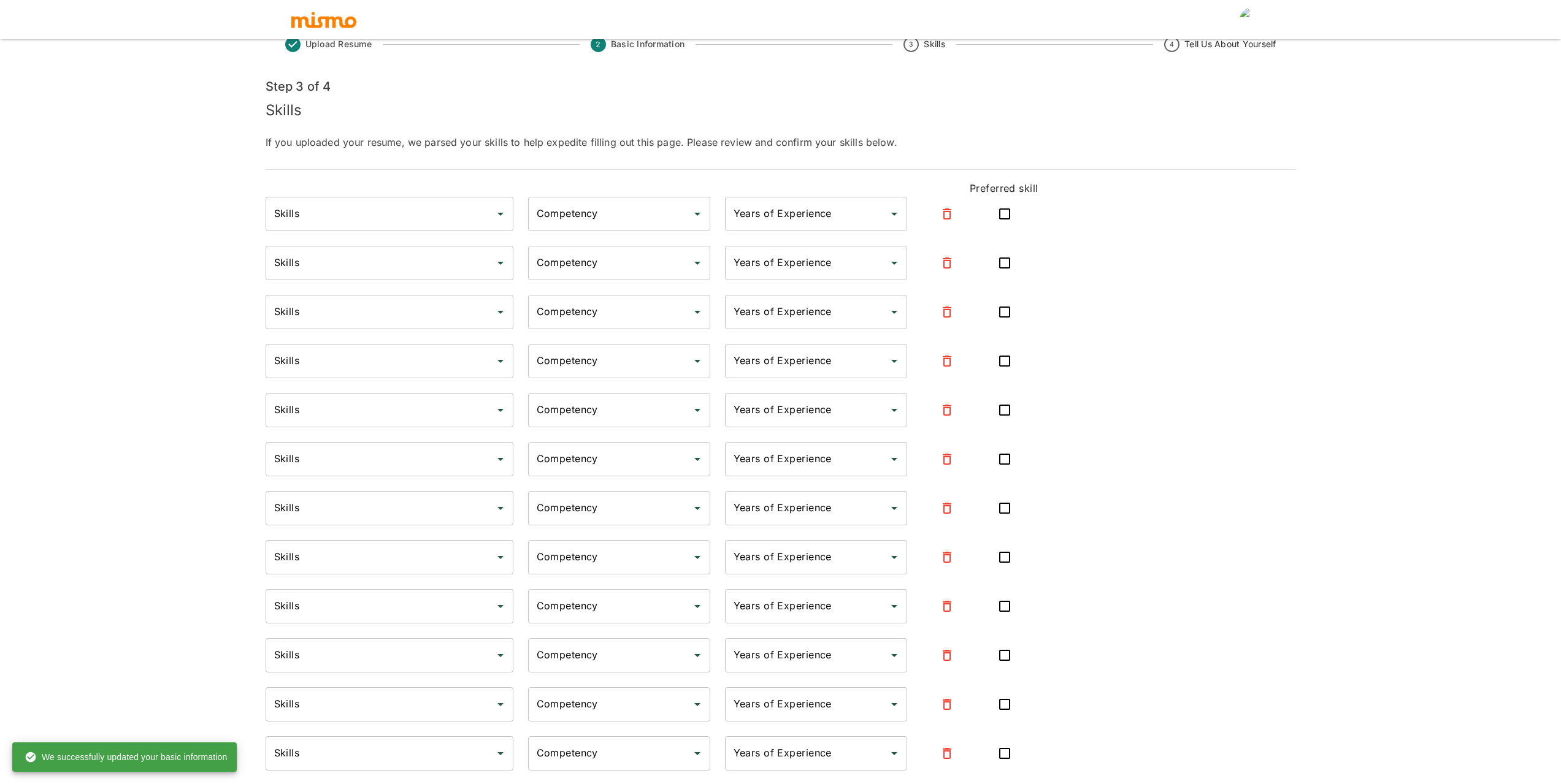
type input "5"
type input "Tailwind CSS"
type input "Expert"
type input "5"
type input "Sass"
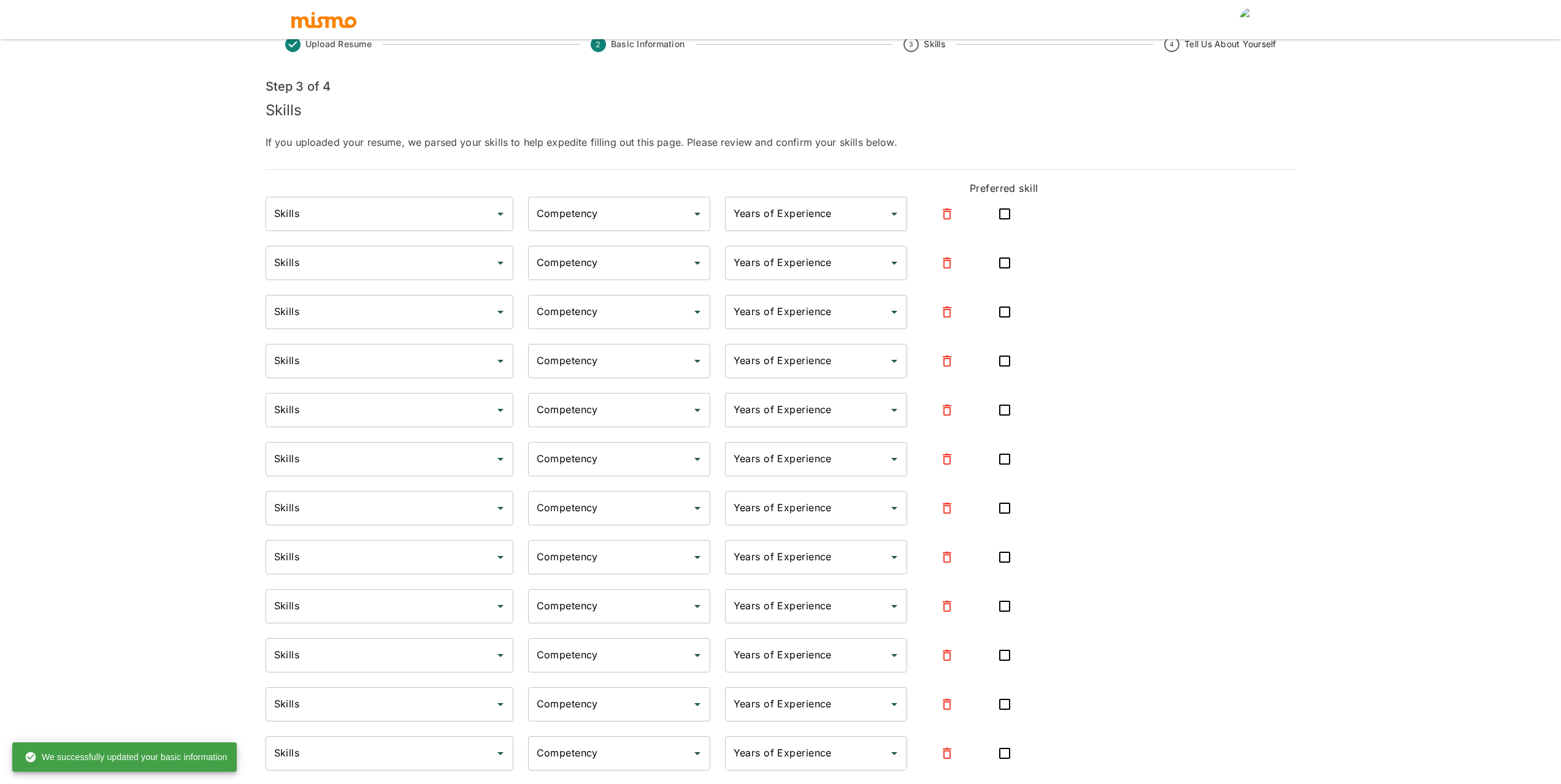
type input "Expert"
type input "5"
type input "CSS"
type input "Expert"
type input "5"
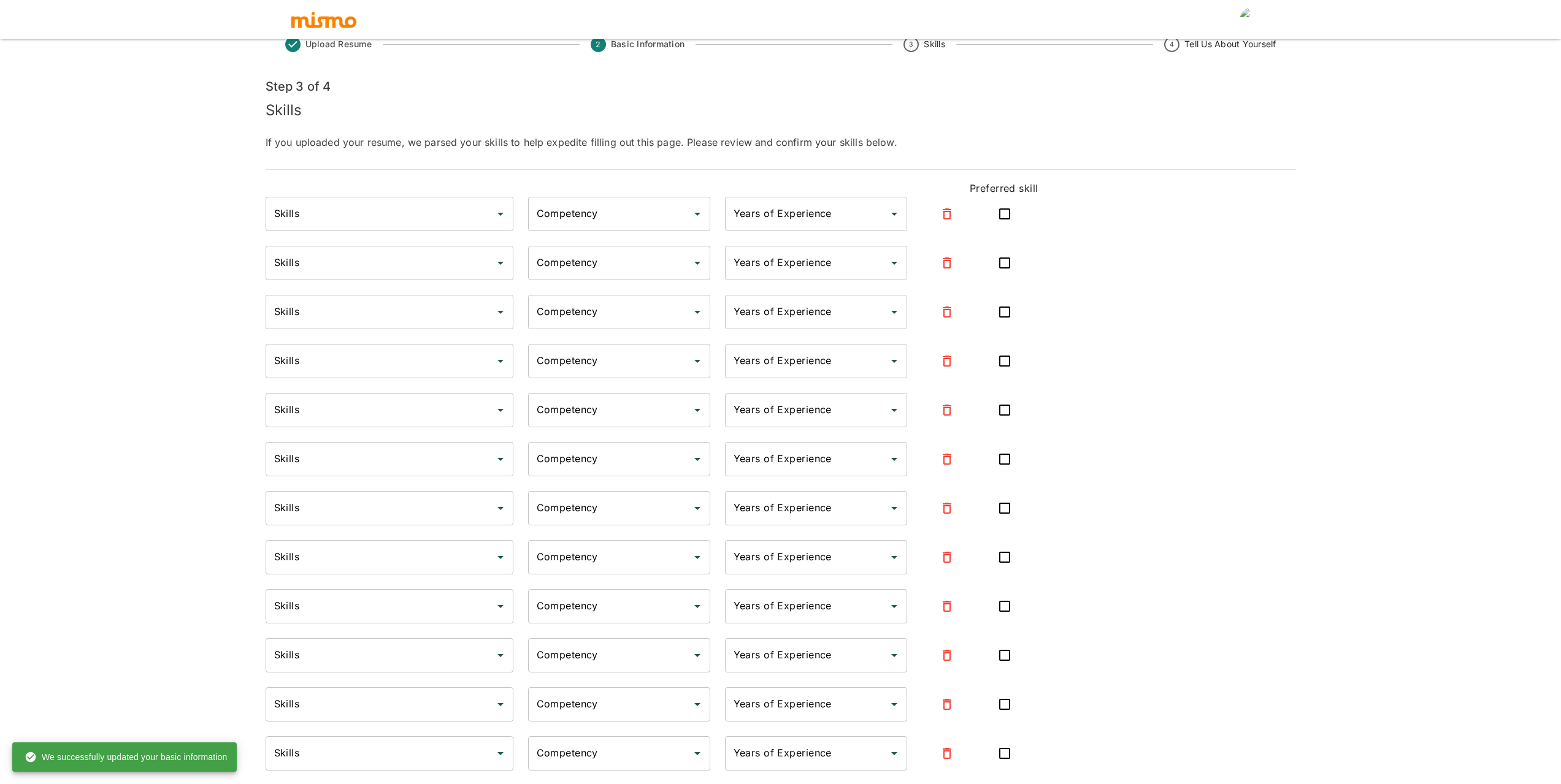
type input "TypeScript"
type input "Expert"
type input "5"
type input "React"
type input "Expert"
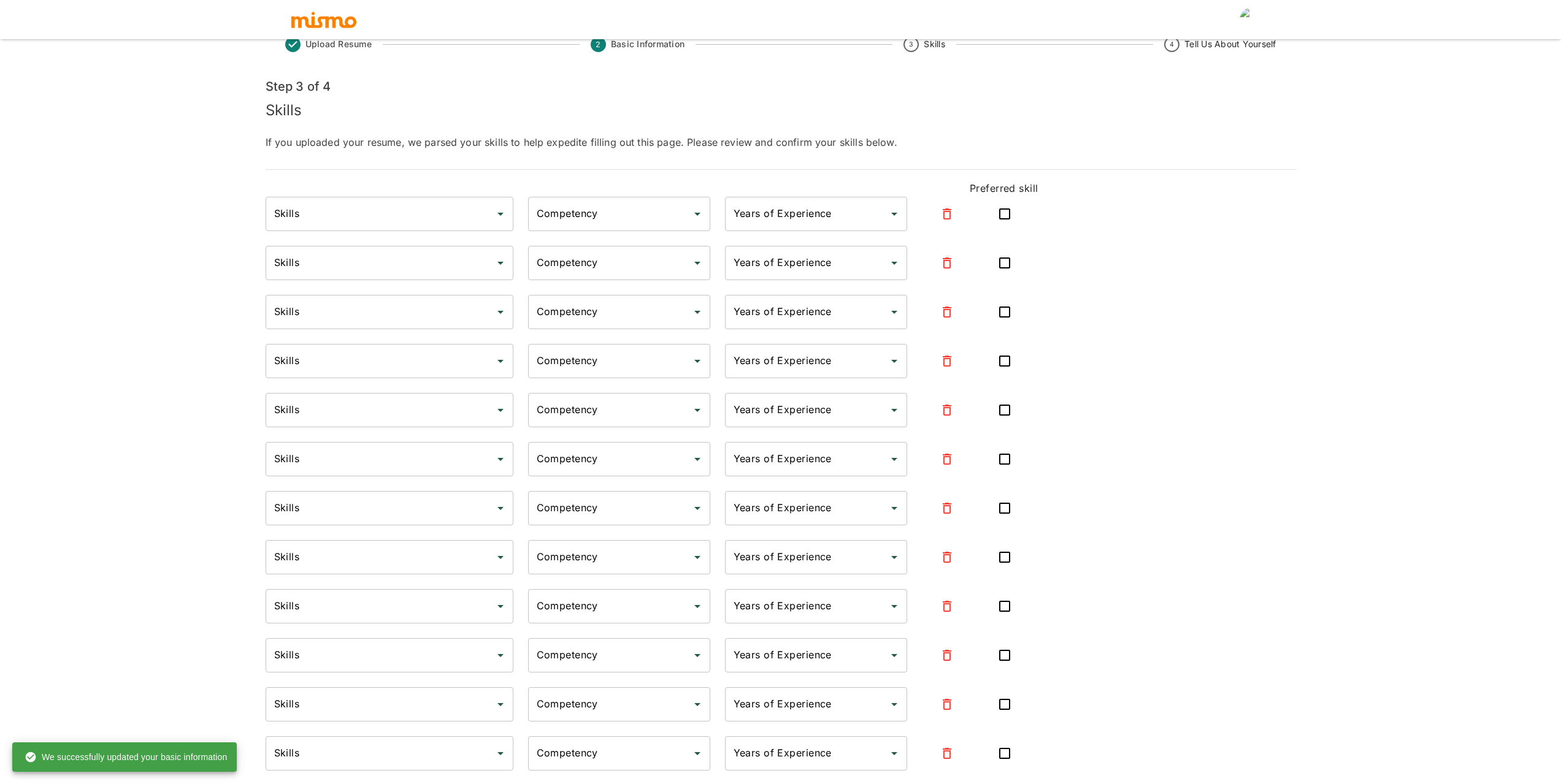
type input "5"
type input "USER INTERFACE"
type input "Expert"
type input "5"
type input "Node.js"
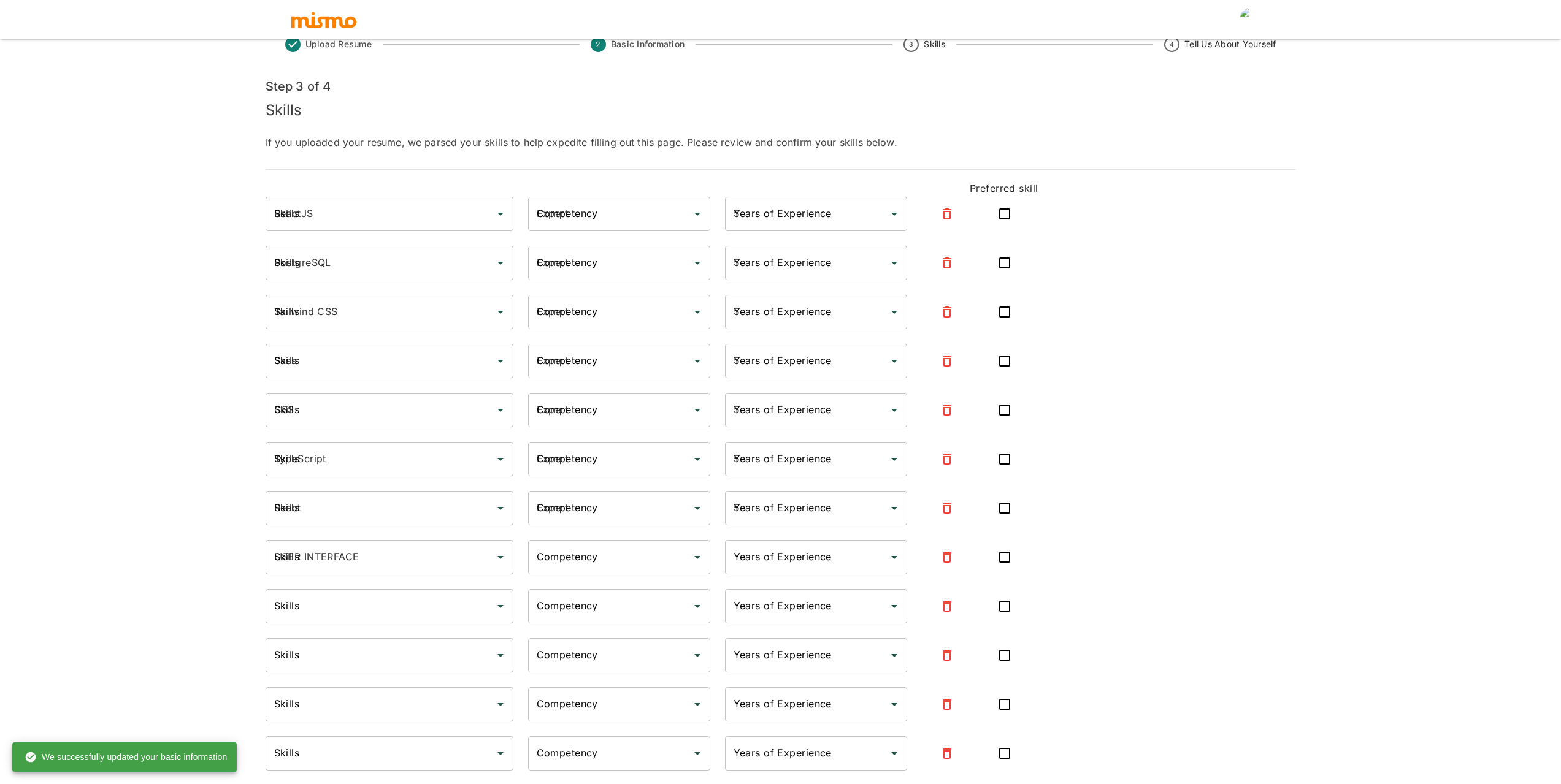
type input "Expert"
type input "5"
type input "JavaScript"
type input "Expert"
type input "5"
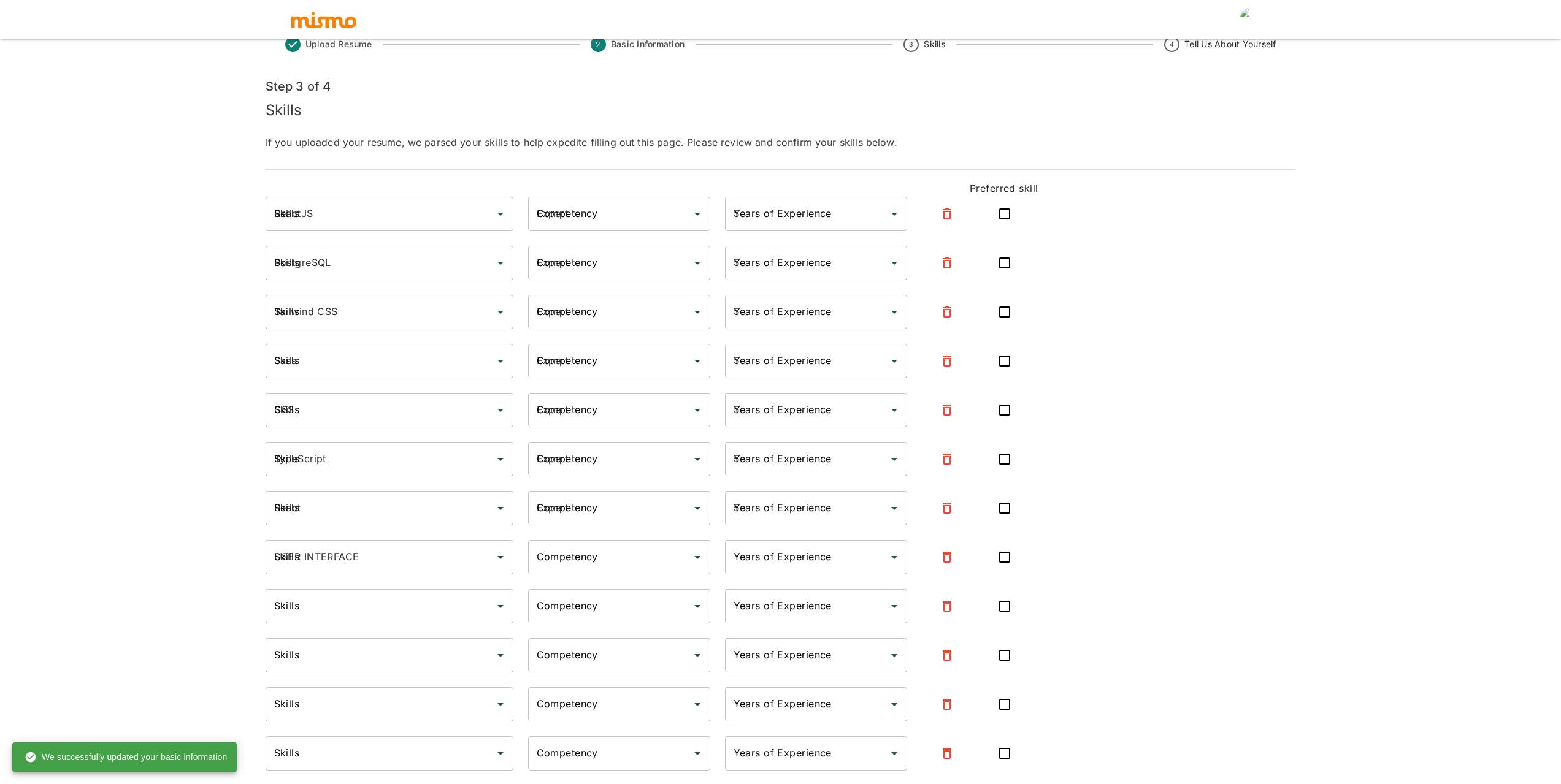
type input "GitHub"
type input "Intermediate"
type input "3"
type input "CI/CD"
type input "Intermediate"
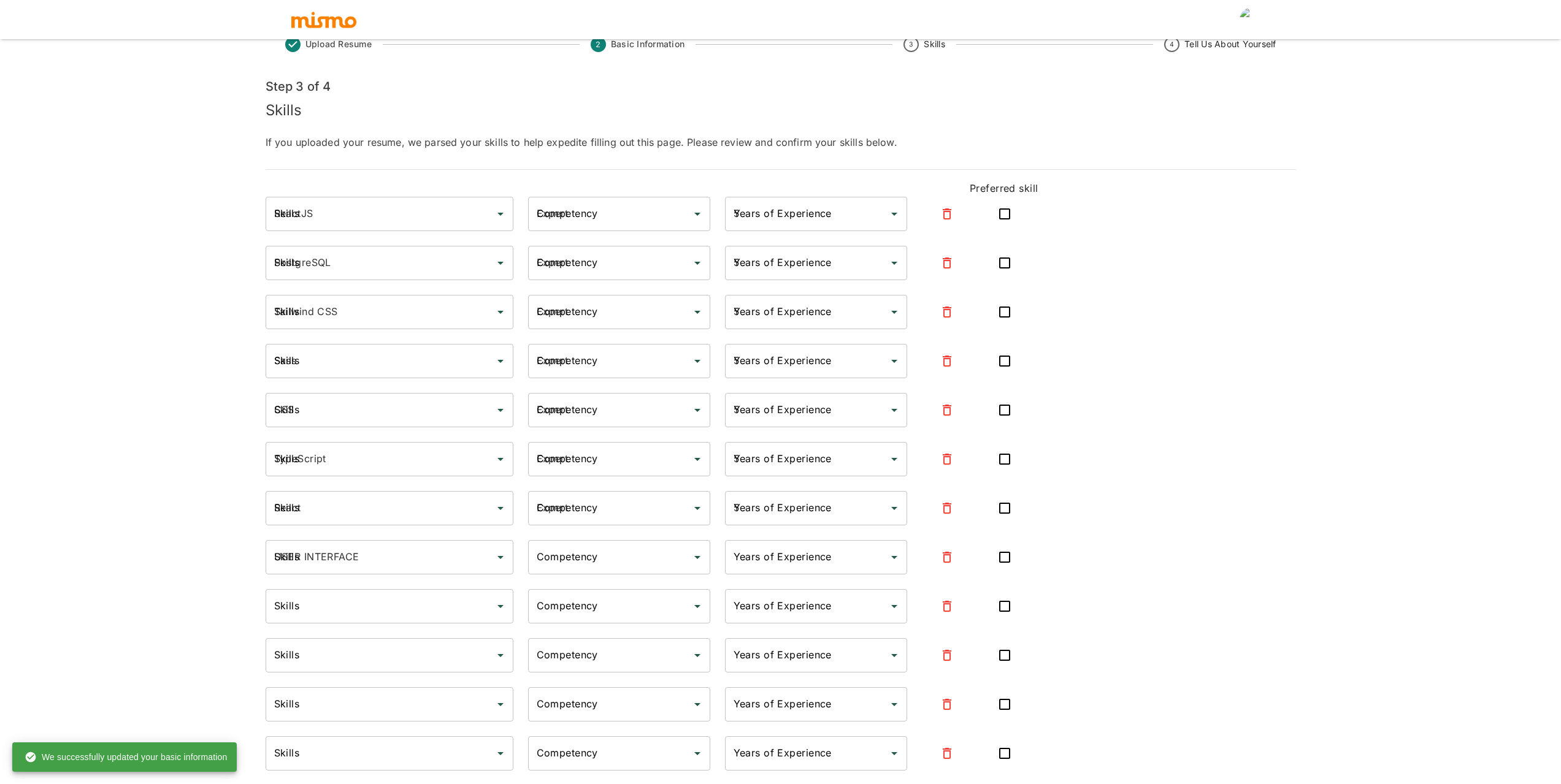
type input "3"
type input "Devops"
type input "Intermediate"
type input "3"
type input "Docker"
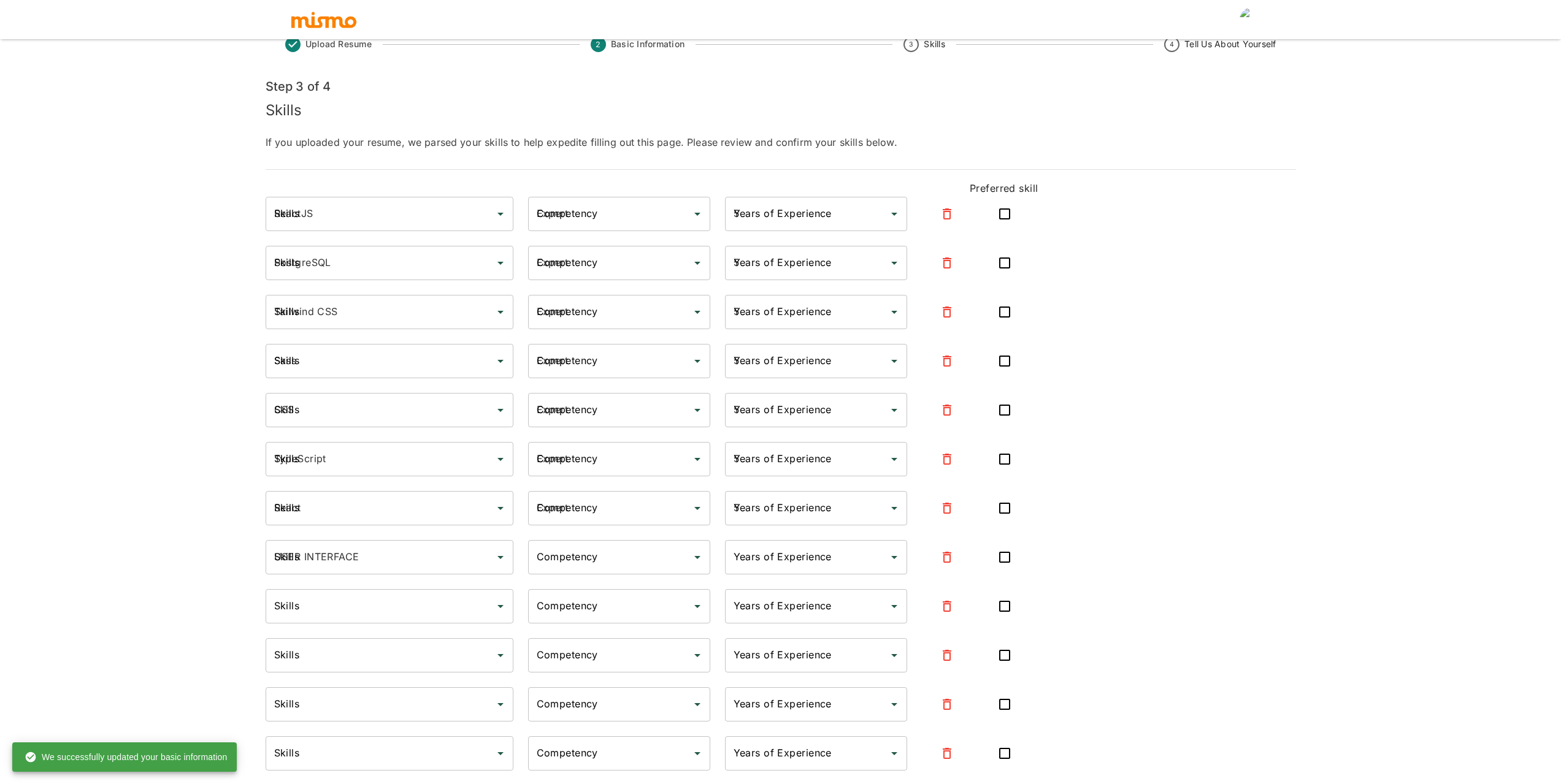
type input "Intermediate"
type input "3"
type input "DEV OPS"
type input "Intermediate"
type input "3"
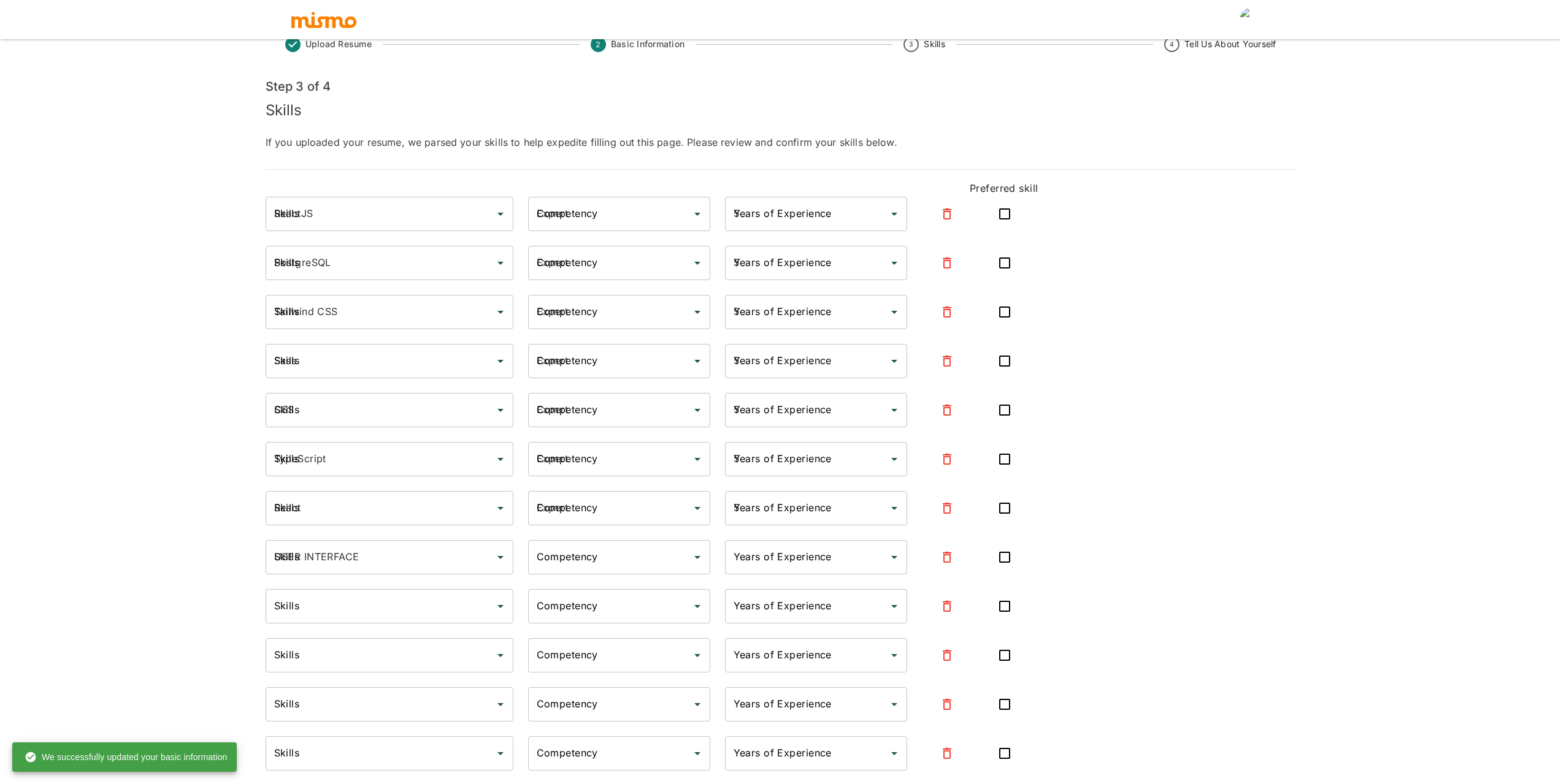
type input "REST"
type input "Intermediate"
type input "3"
type input "ERP"
type input "Intermediate"
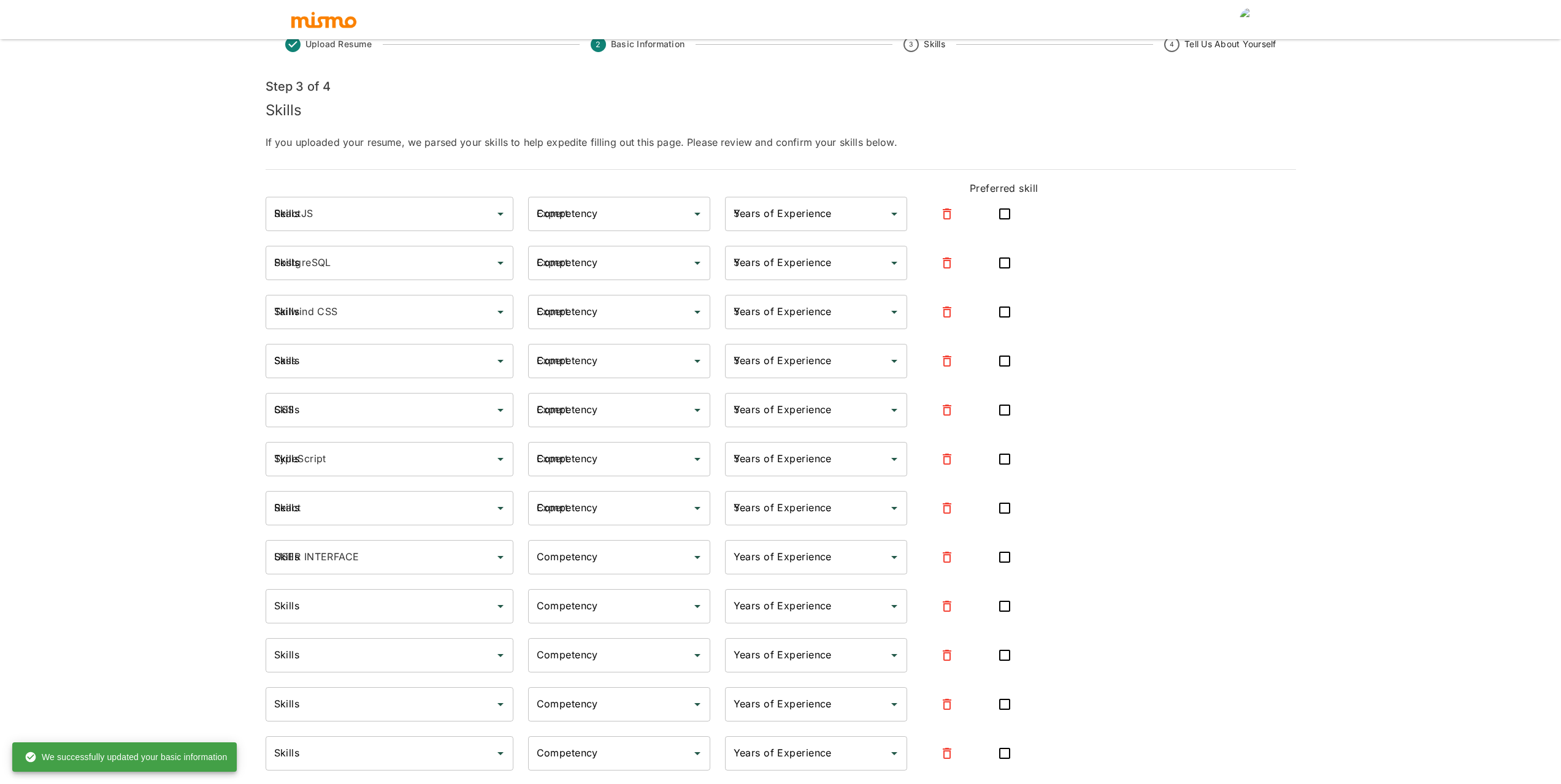
type input "3"
type input "MySQL"
type input "Intermediate"
type input "3"
type input "Redux"
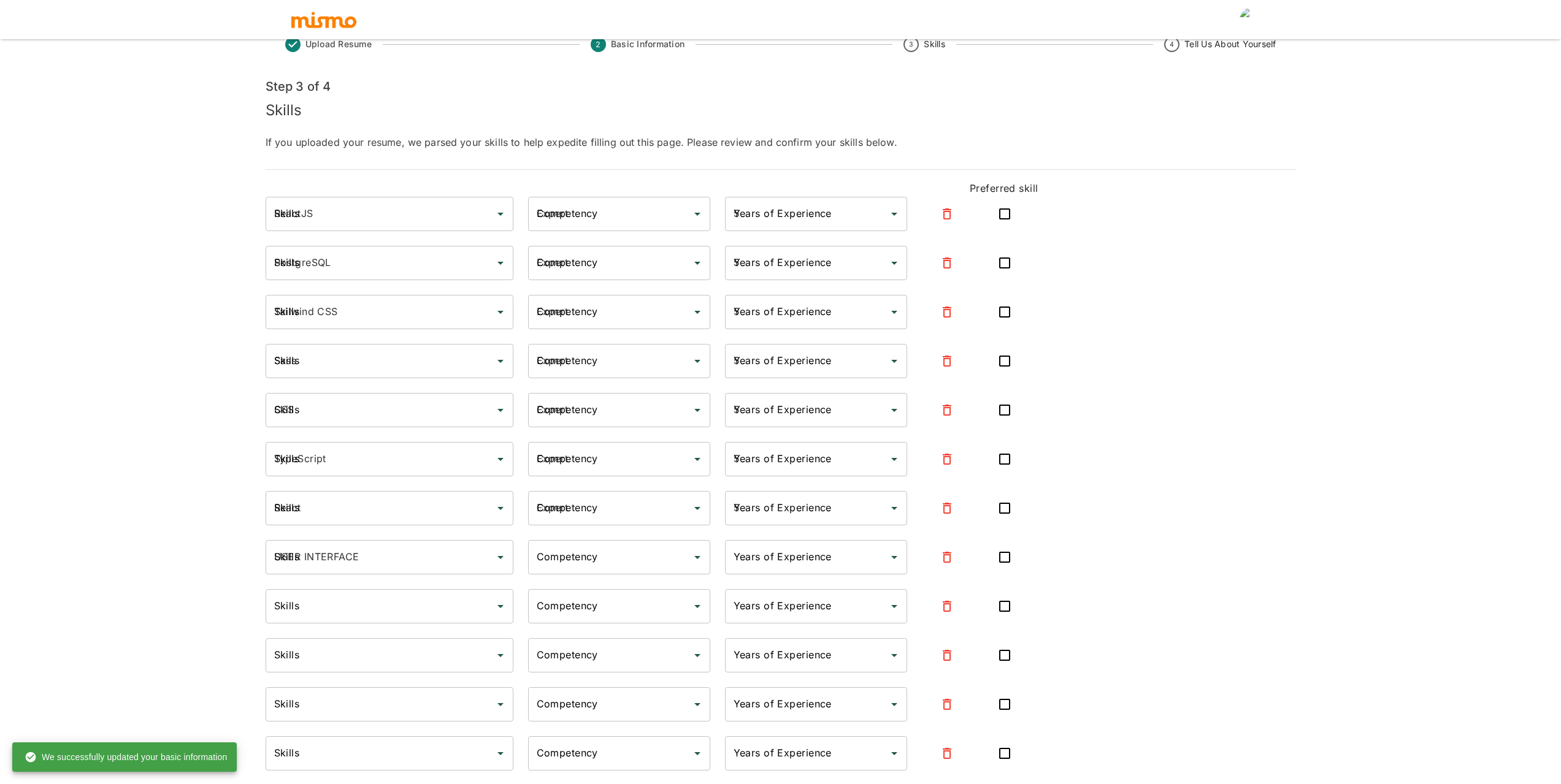
type input "Intermediate"
type input "3"
type input "Context API"
type input "Intermediate"
type input "3"
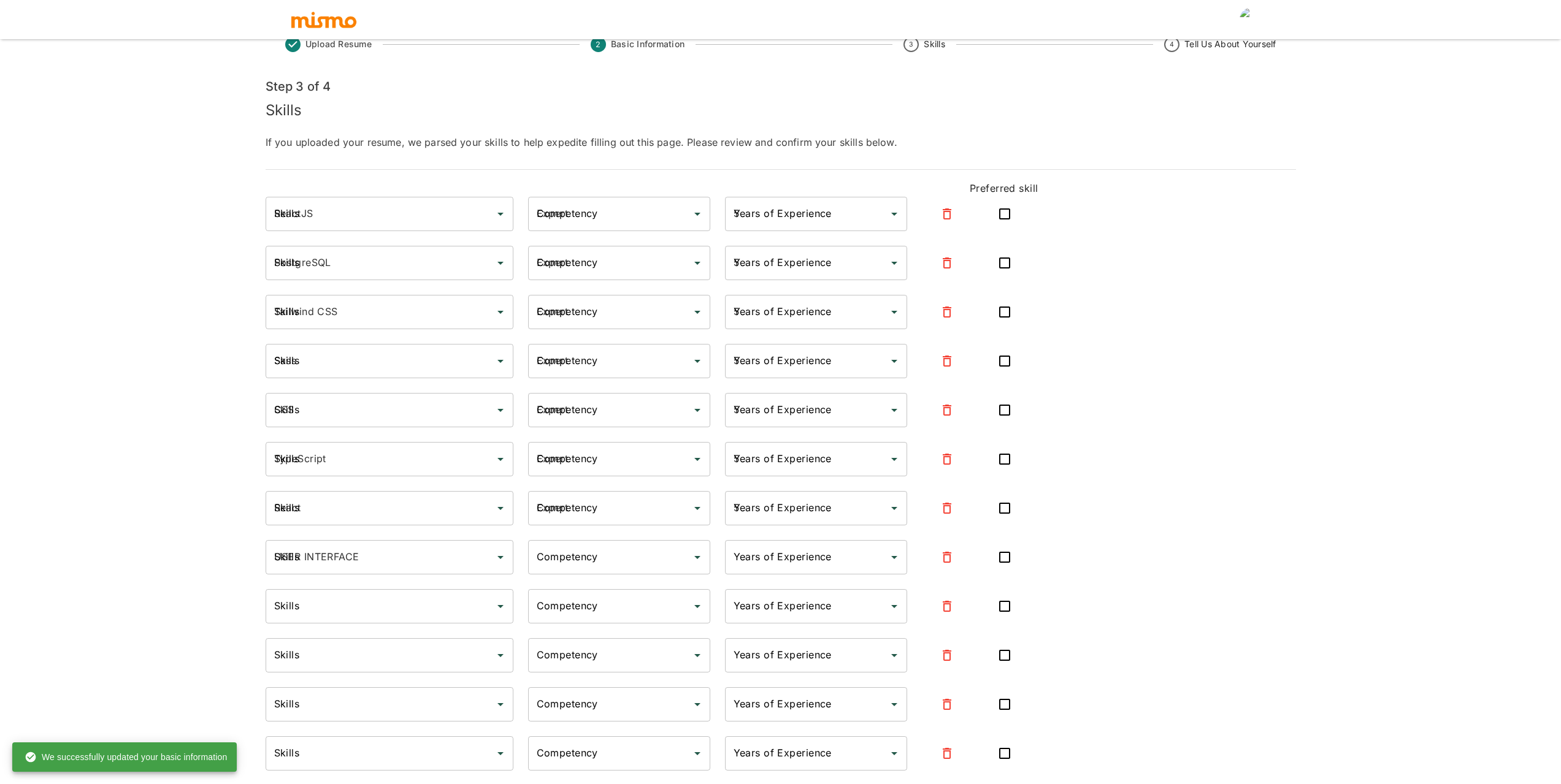
type input "API"
type input "Intermediate"
type input "3"
type input "React Context API"
type input "Intermediate"
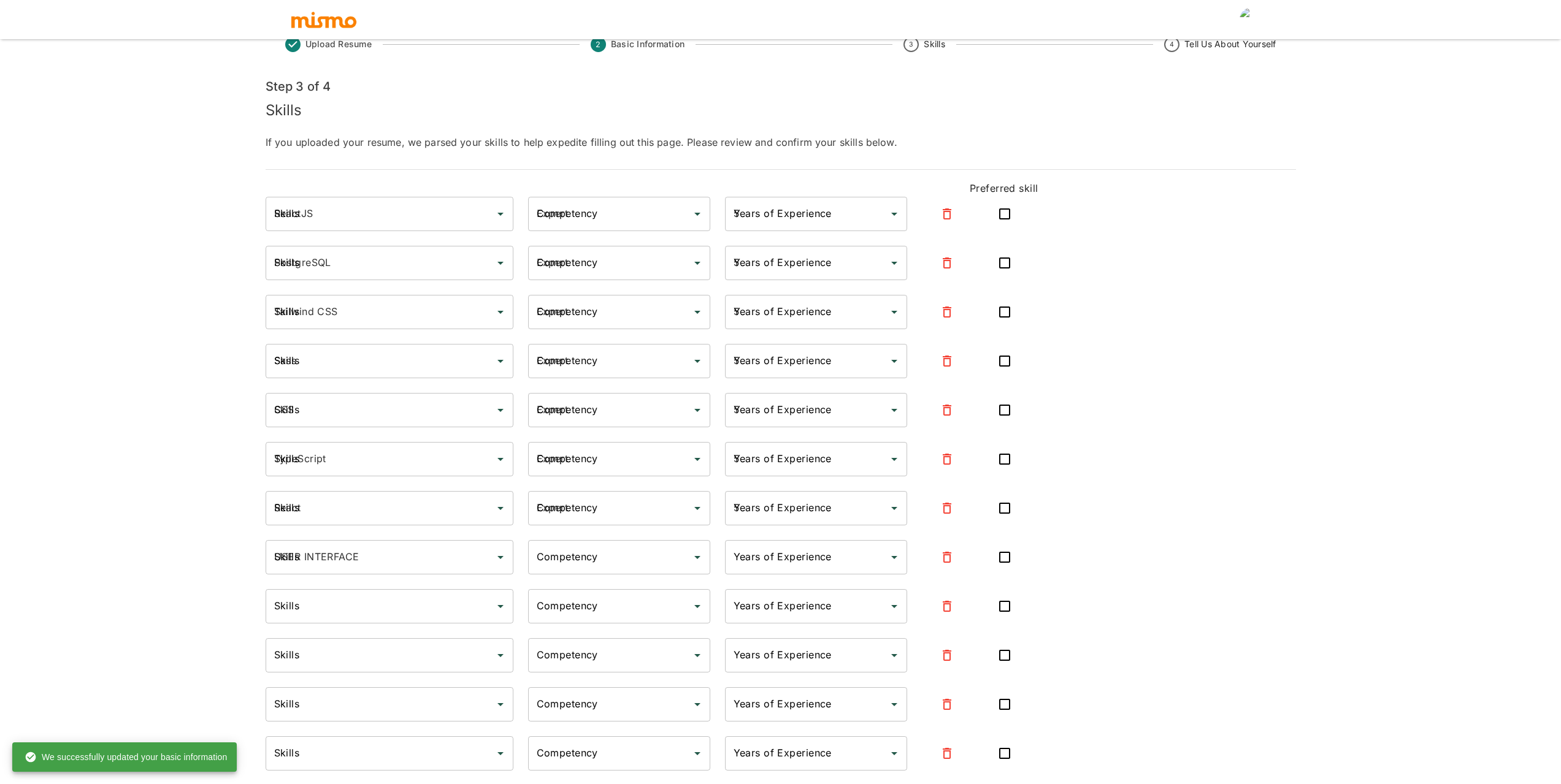
type input "3"
type input "PHP"
type input "Intermediate"
type input "3"
type input "GraphQL"
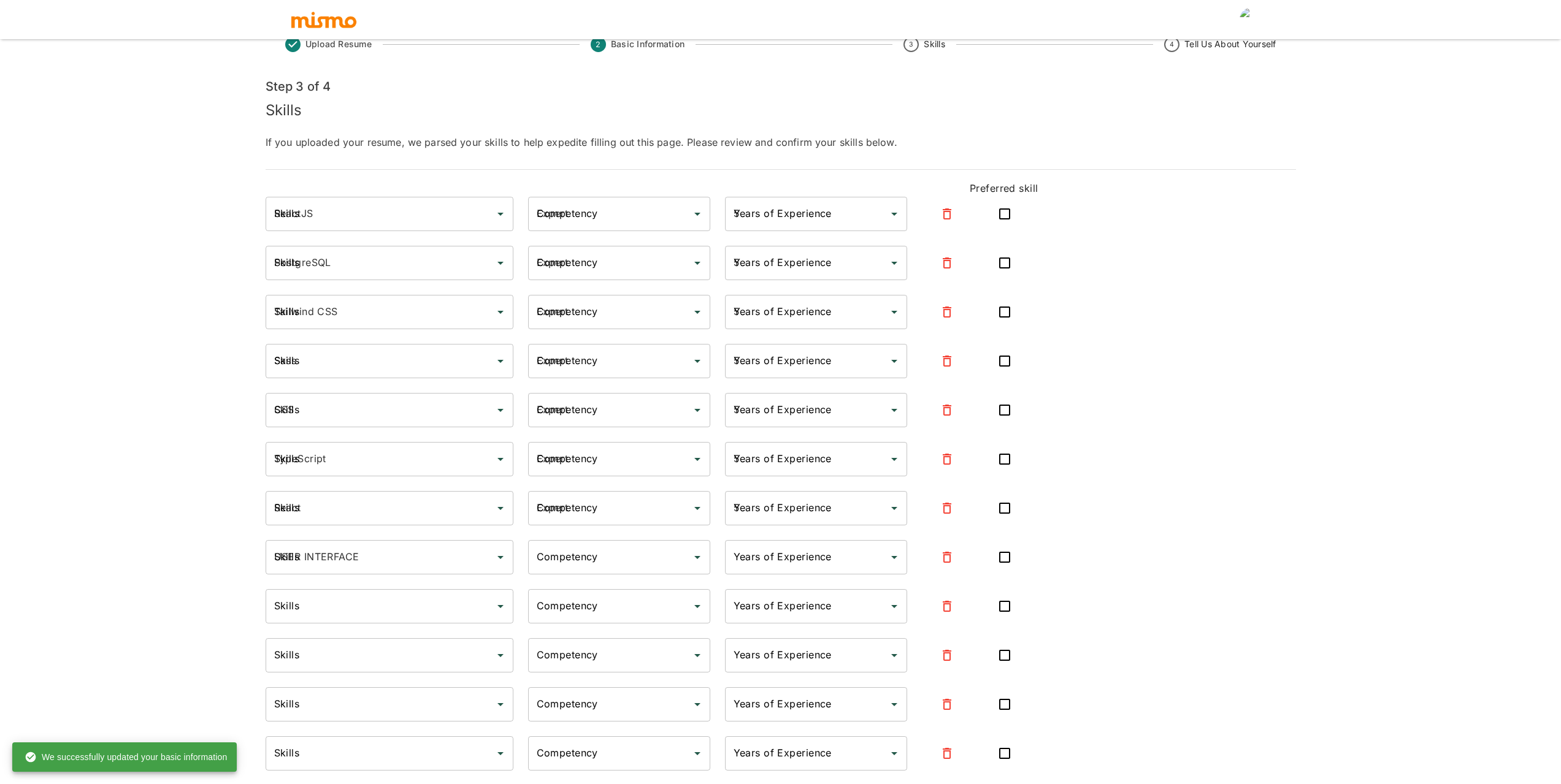
type input "Intermediate"
type input "3"
type input "JIRA"
type input "Intermediate"
type input "2"
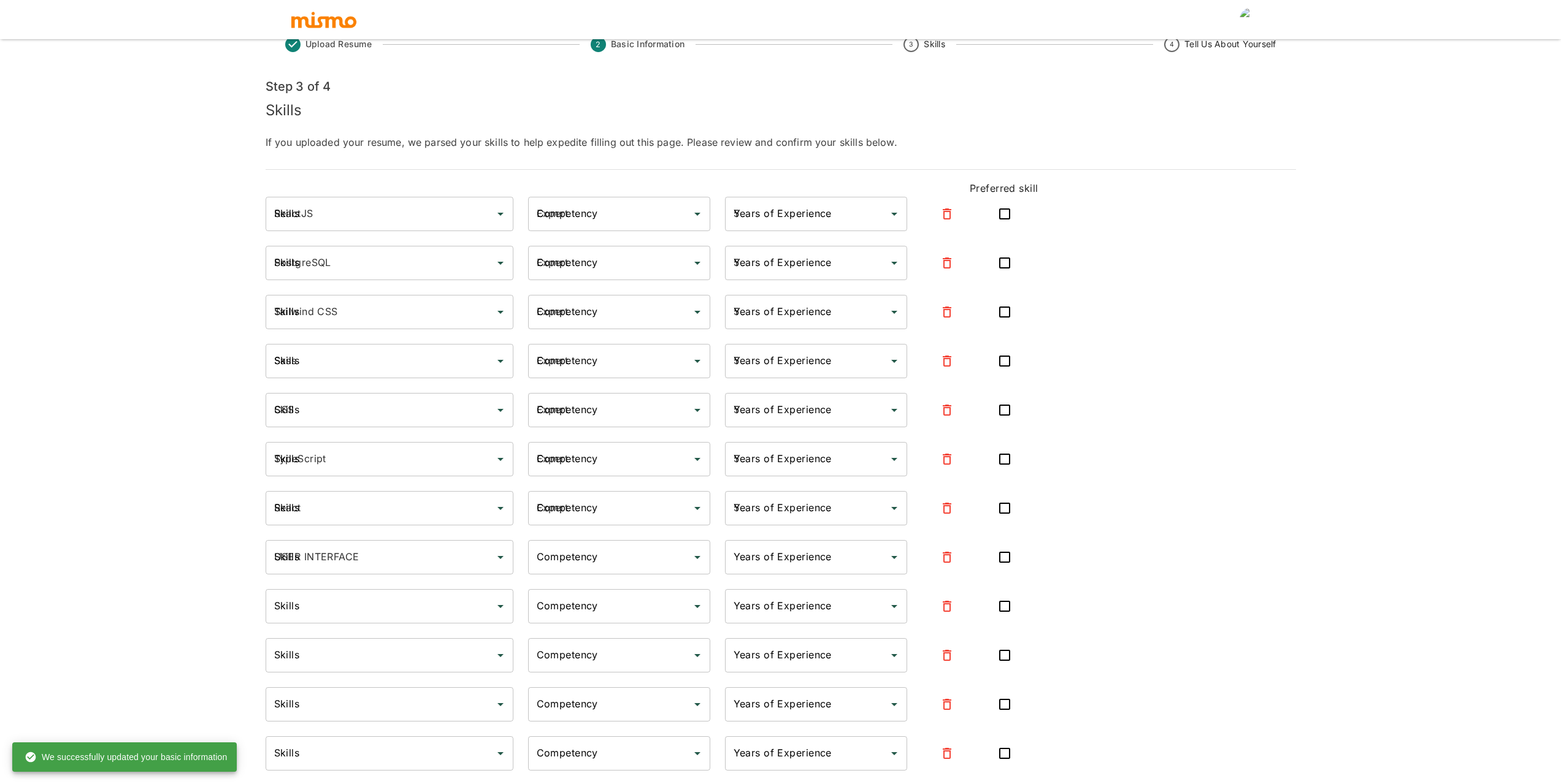
type input "SAP"
type input "Beginner"
type input "1"
type input "Agile Methodologies"
type input "Beginner"
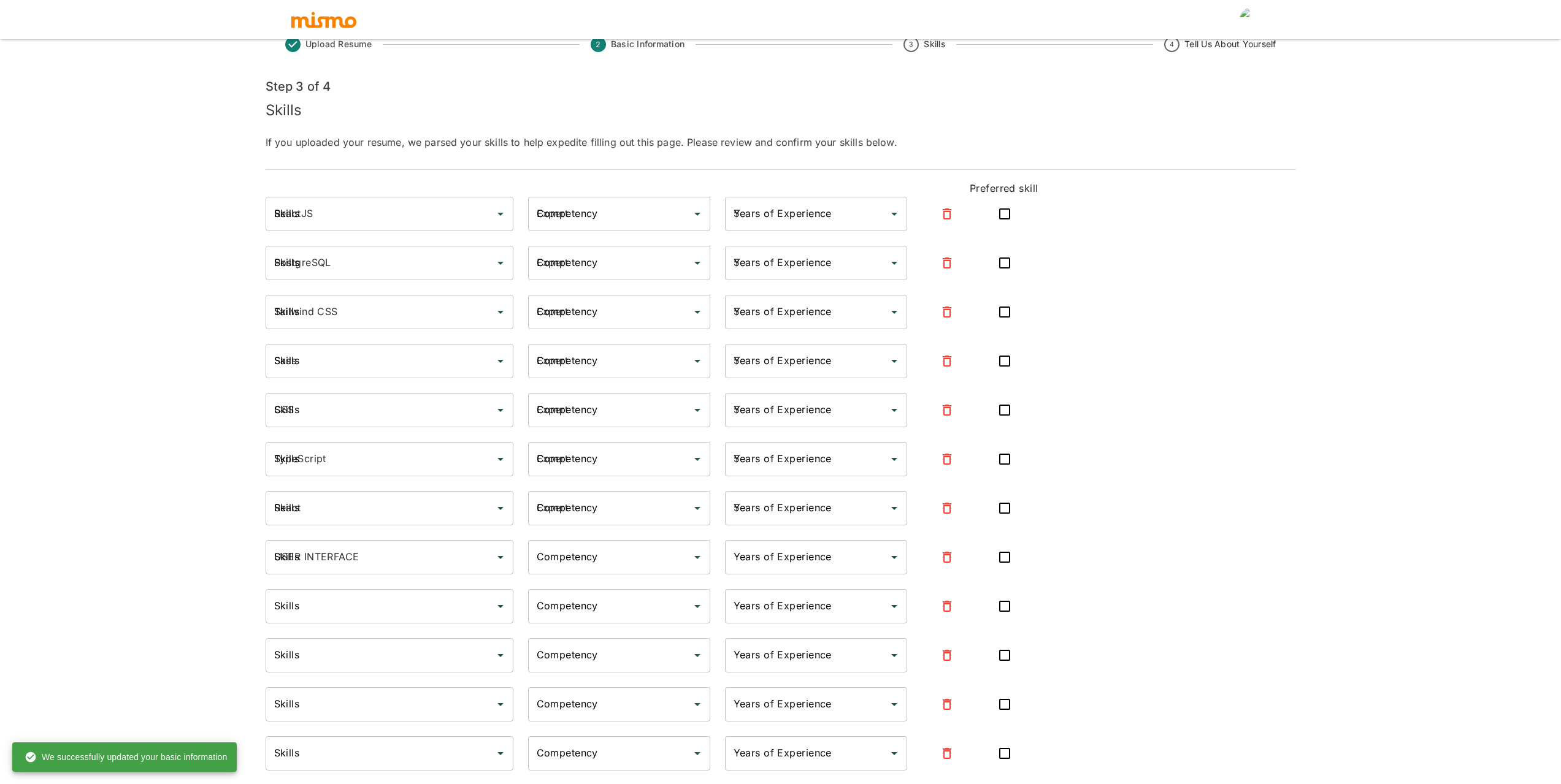
type input "1"
type input "Agile"
type input "Beginner"
type input "1"
type input "MICROSERVICE"
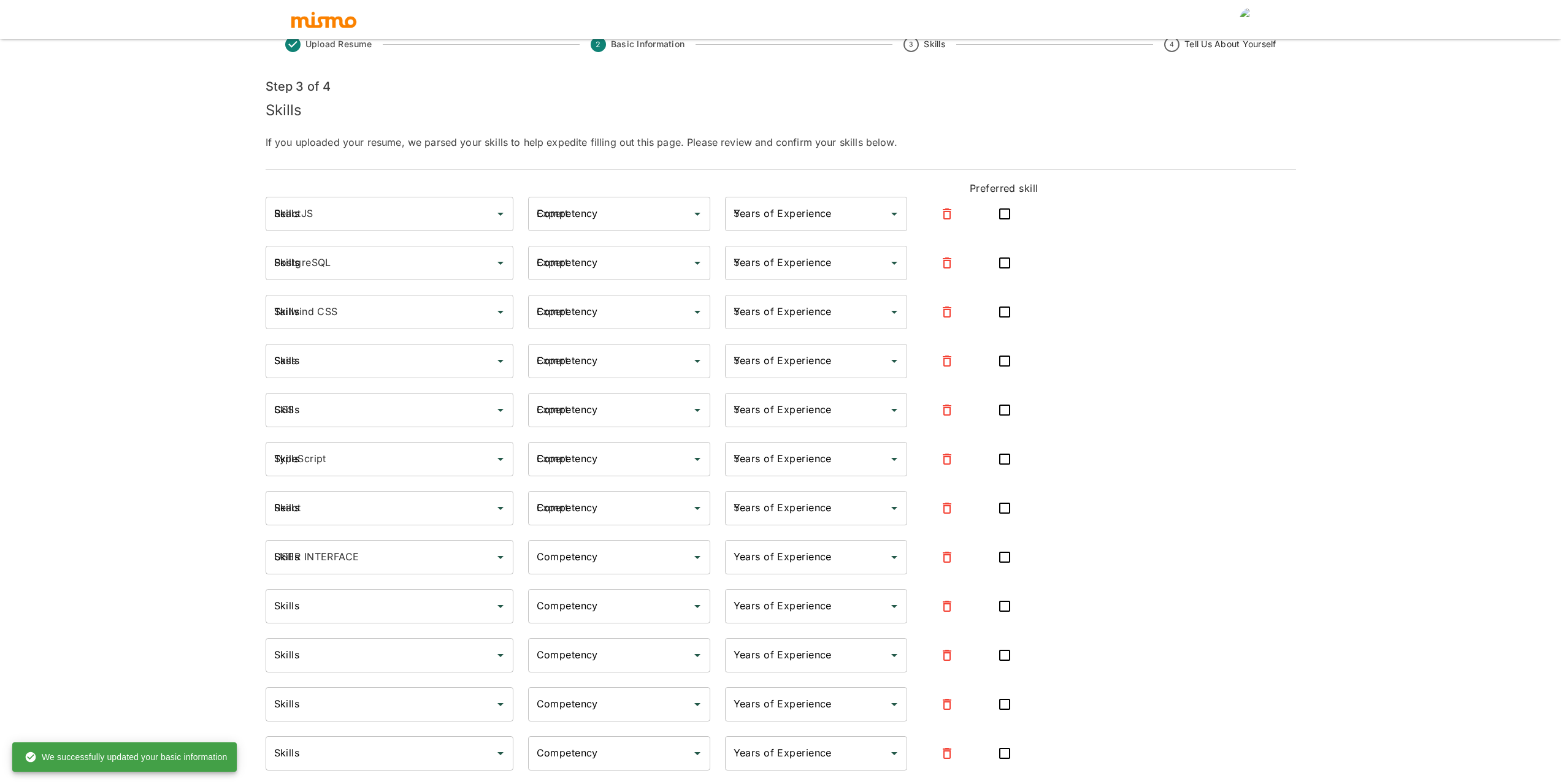
type input "Beginner"
type input "1"
type input "AWS Lambda"
type input "Beginner"
type input "1"
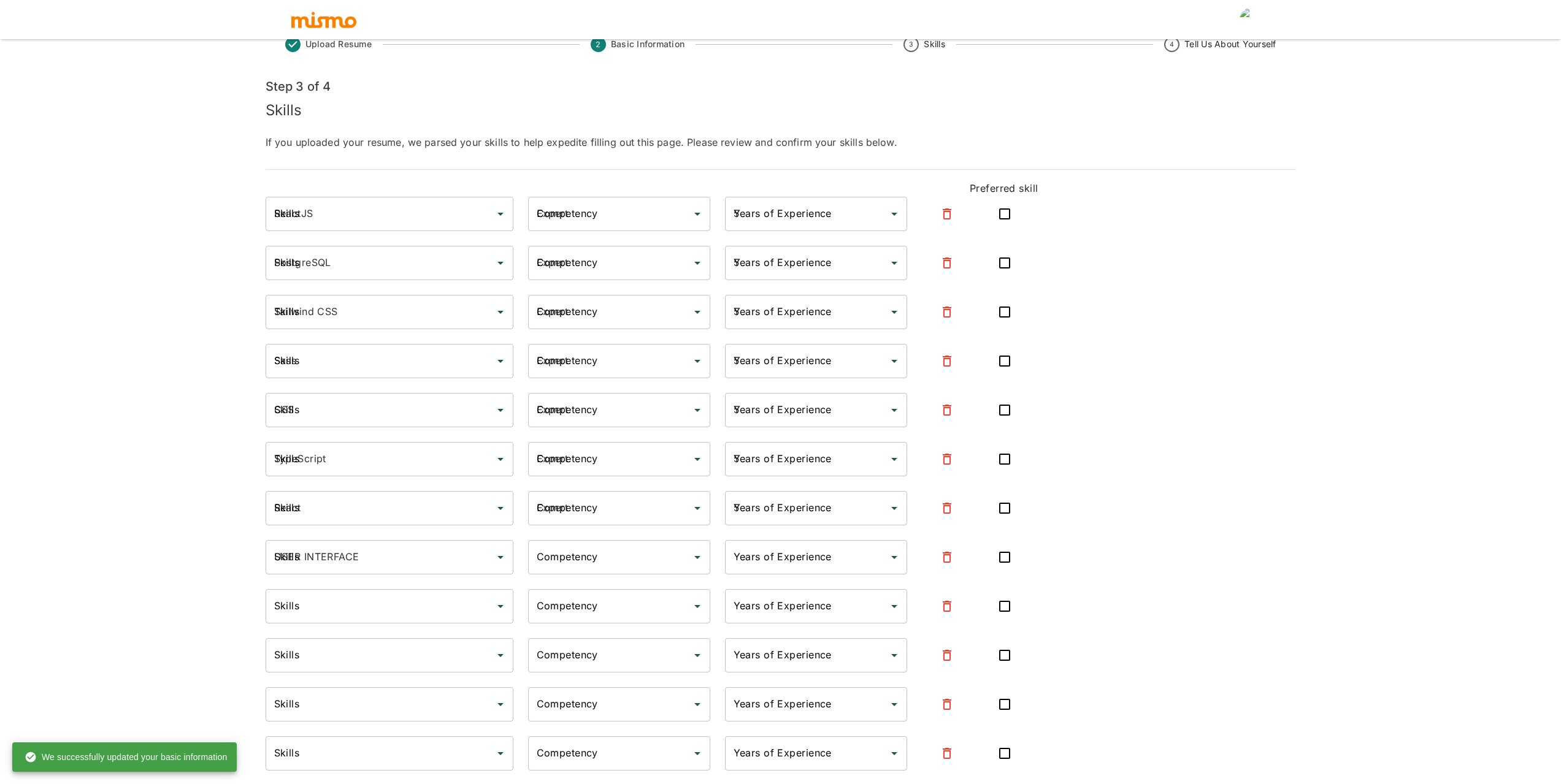
type input "AWS"
type input "Beginner"
type input "1"
type input "Amazon Web Services"
type input "Beginner"
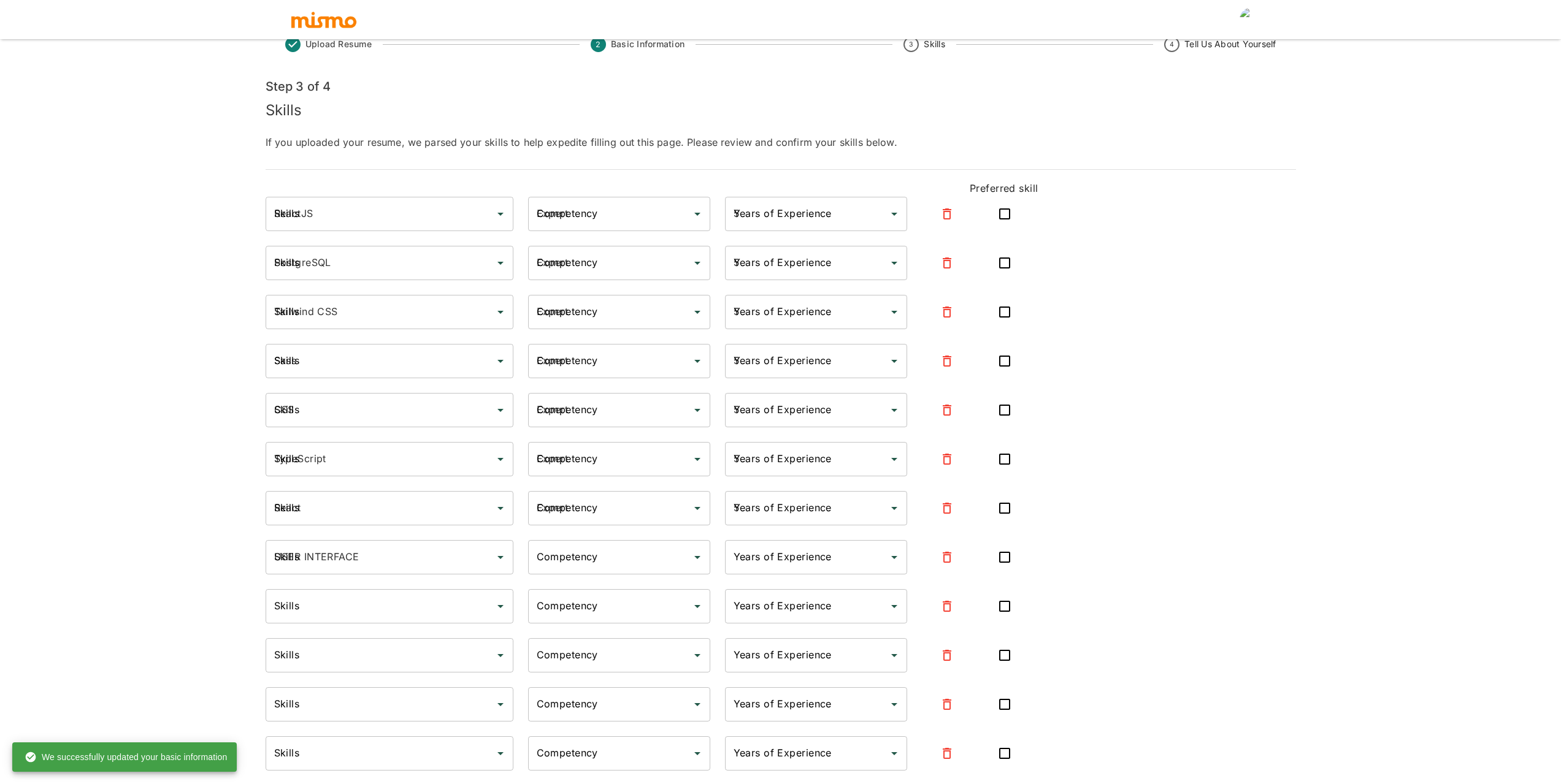
type input "1"
type input "GitLab"
type input "Beginner"
type input "1"
type input "Less"
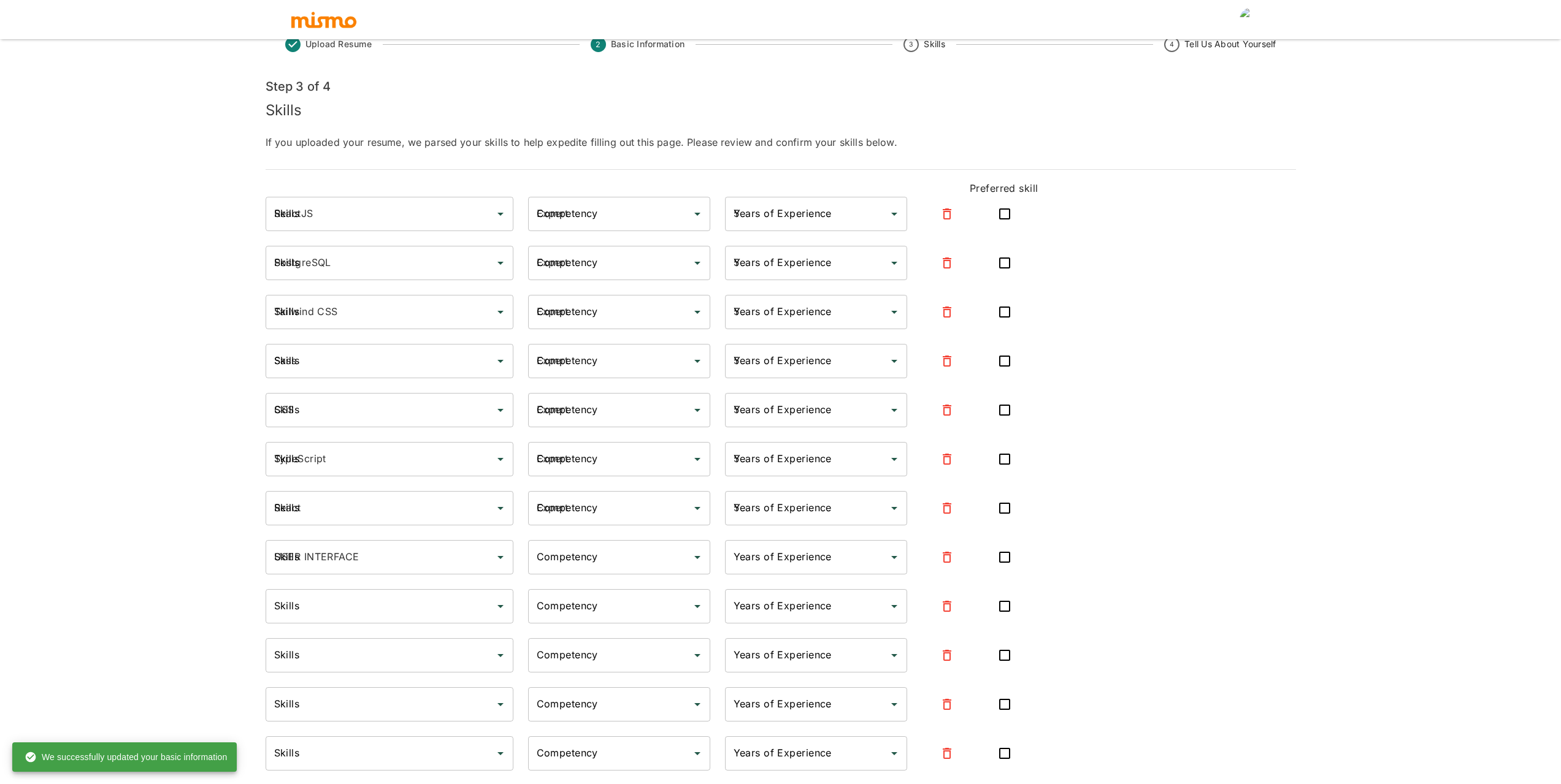
type input "Beginner"
type input "1"
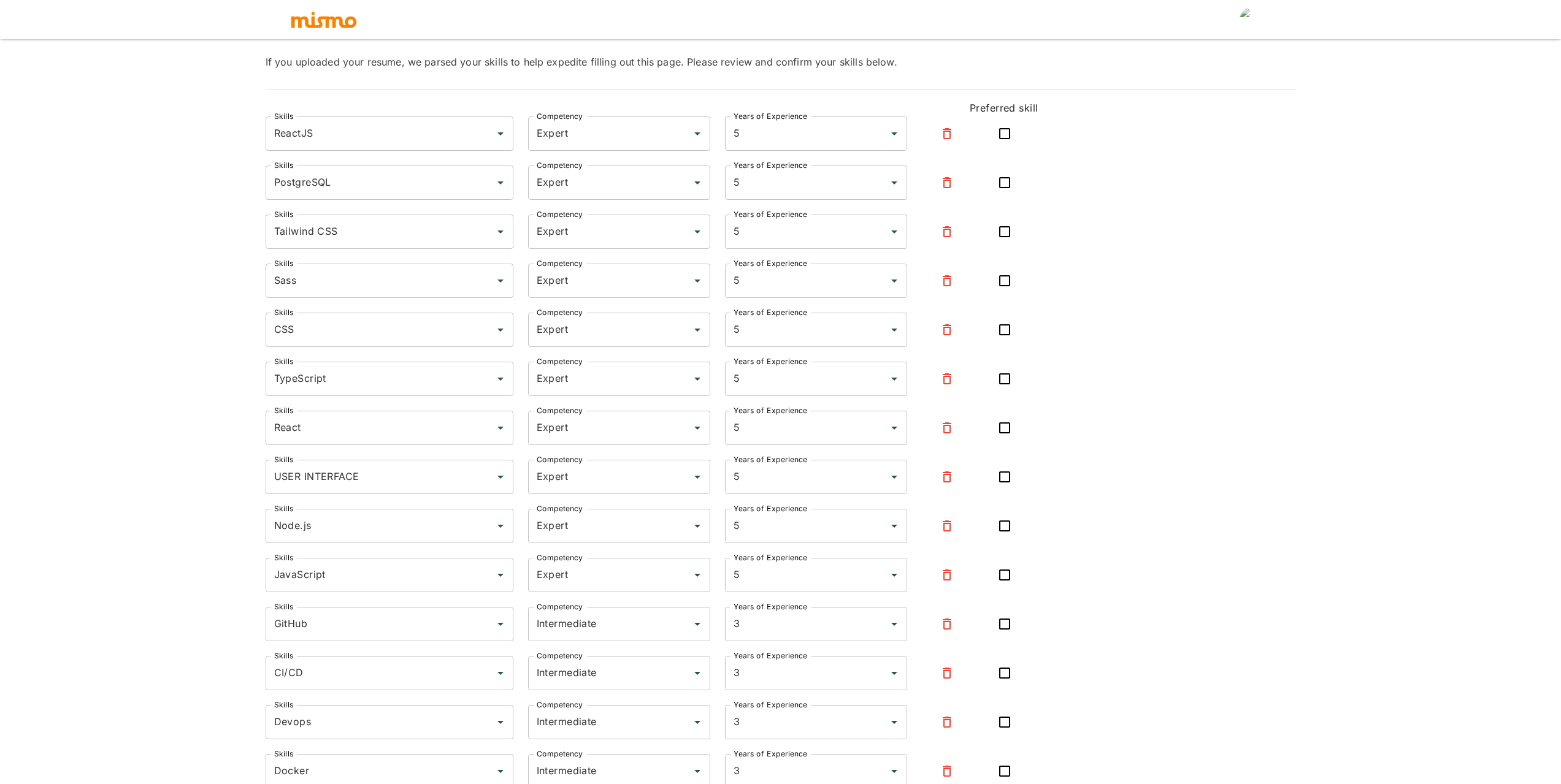
scroll to position [123, 0]
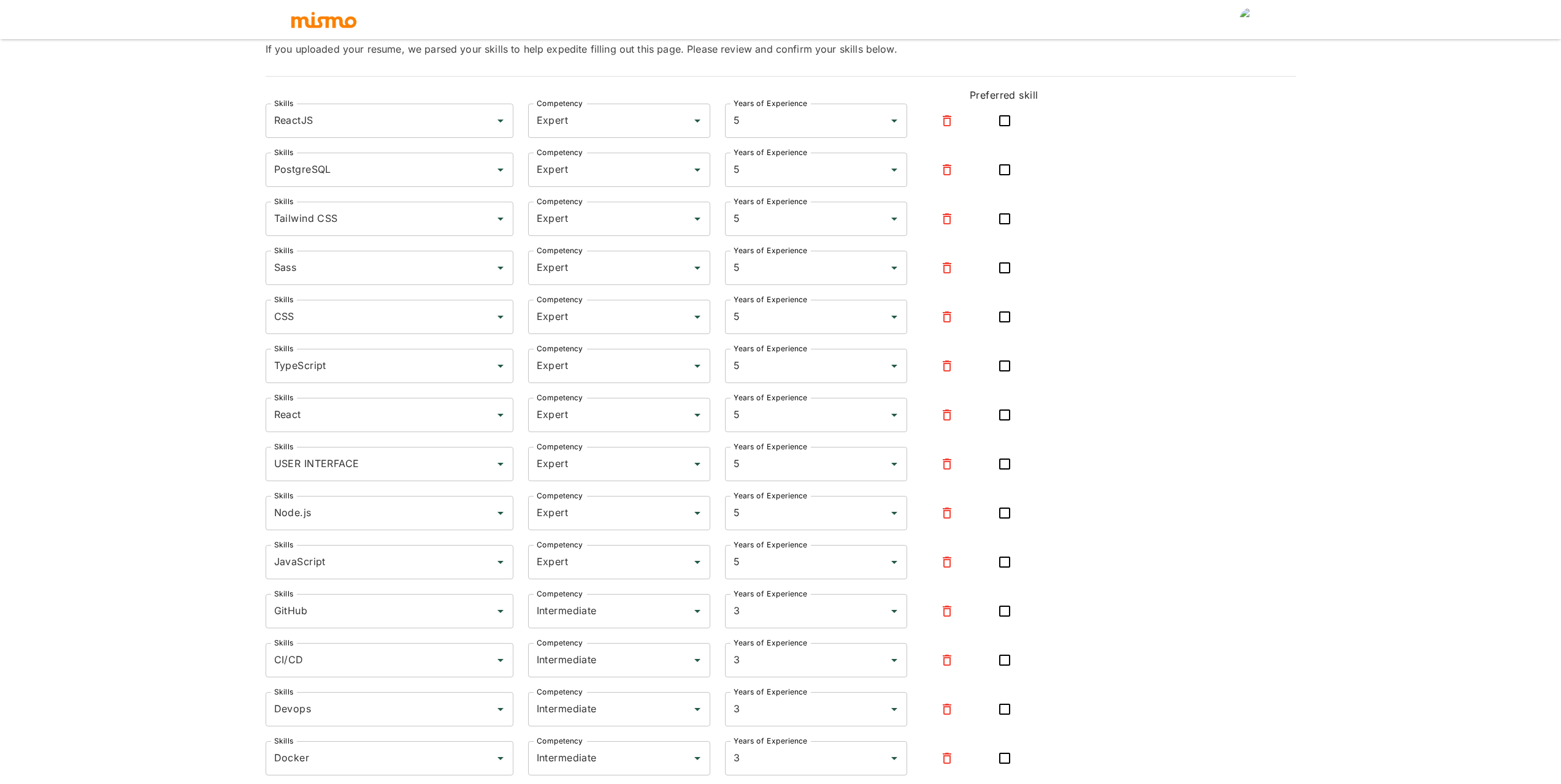
click at [1000, 373] on input "checkbox" at bounding box center [1005, 366] width 26 height 26
checkbox input "true"
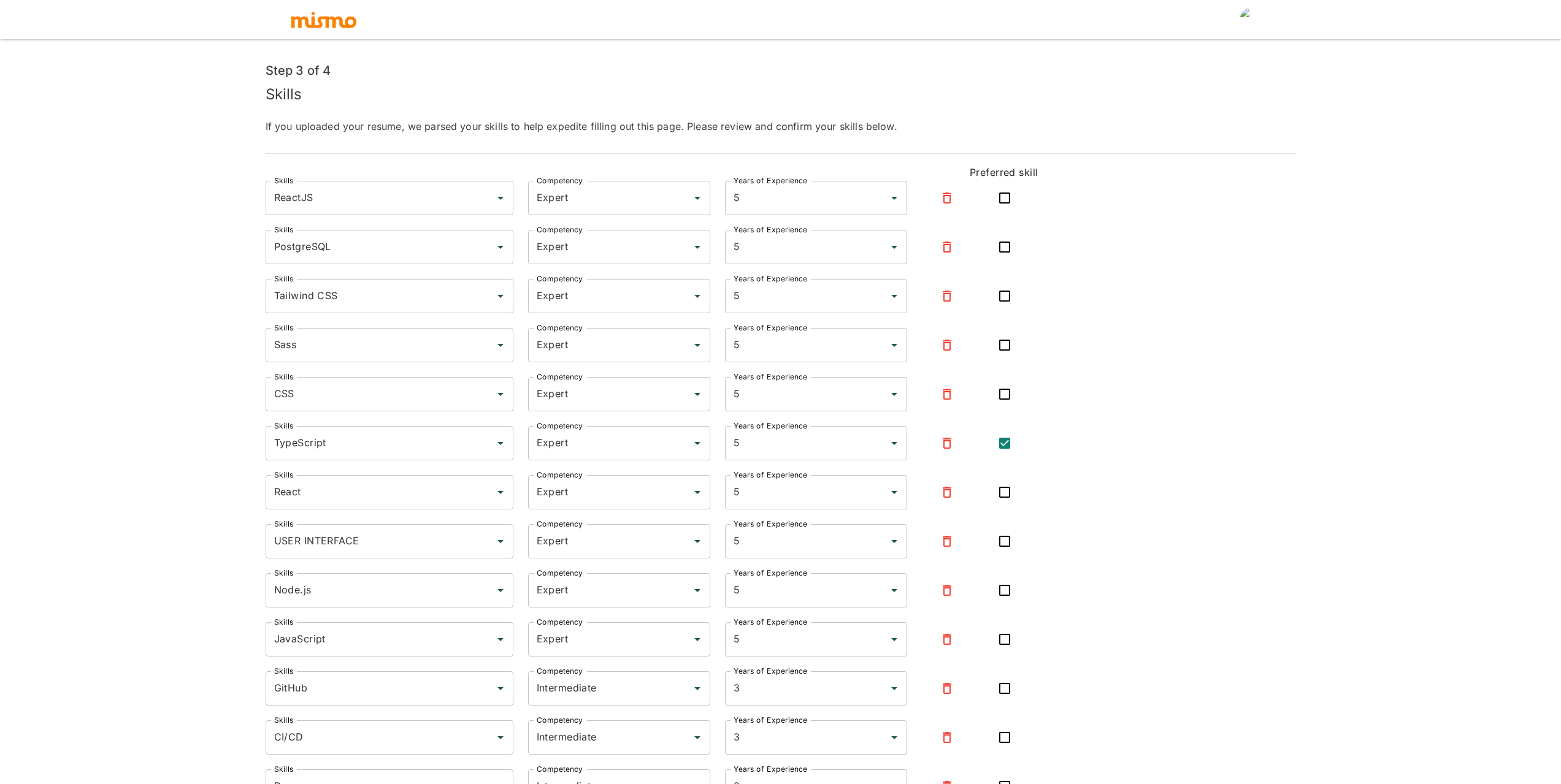
scroll to position [0, 0]
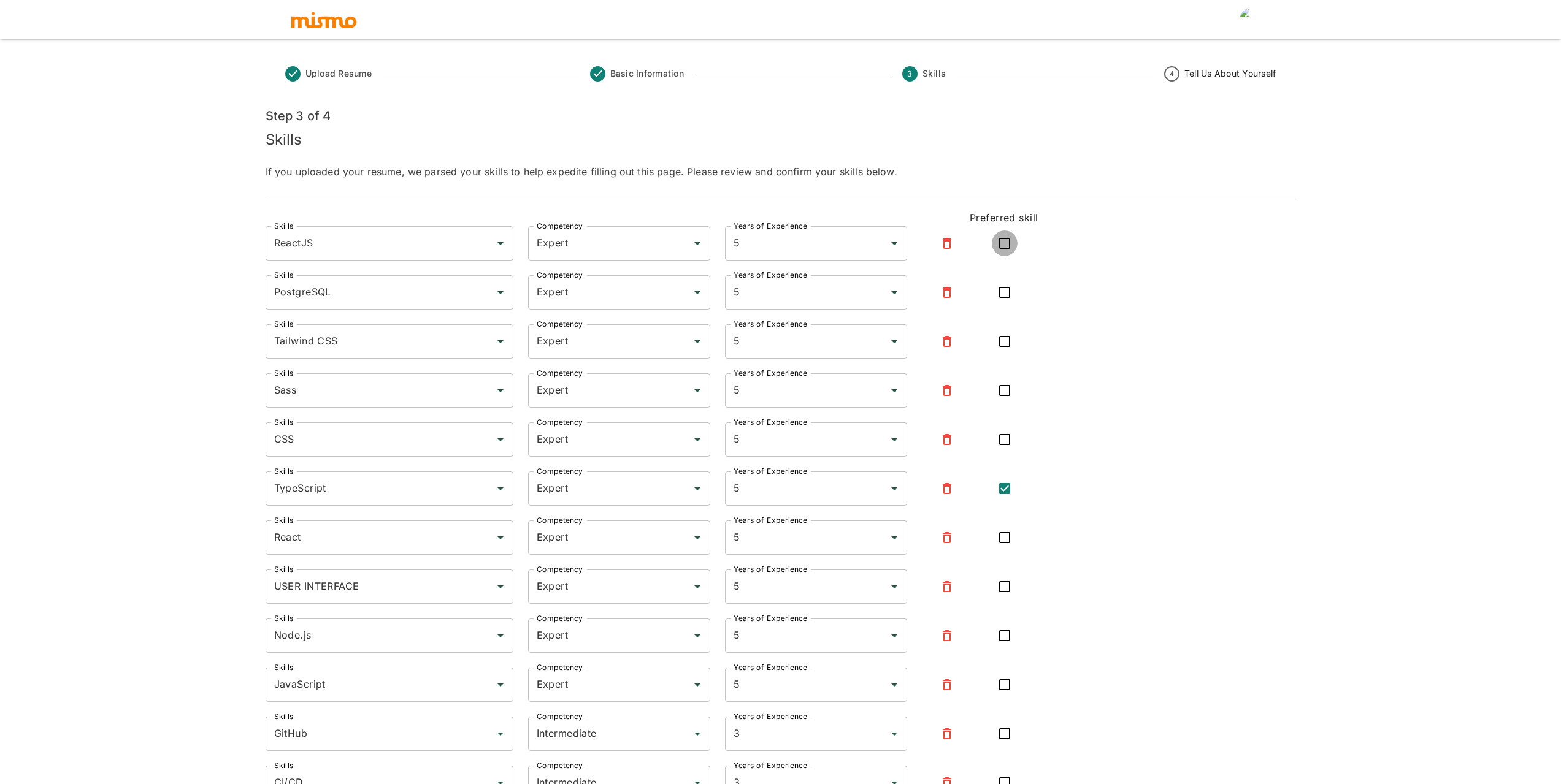
click at [1004, 242] on input "checkbox" at bounding box center [1005, 244] width 26 height 26
checkbox input "true"
click at [571, 297] on input "Expert" at bounding box center [601, 293] width 136 height 24
click at [563, 322] on li "Beginner" at bounding box center [619, 327] width 182 height 24
type input "Beginner"
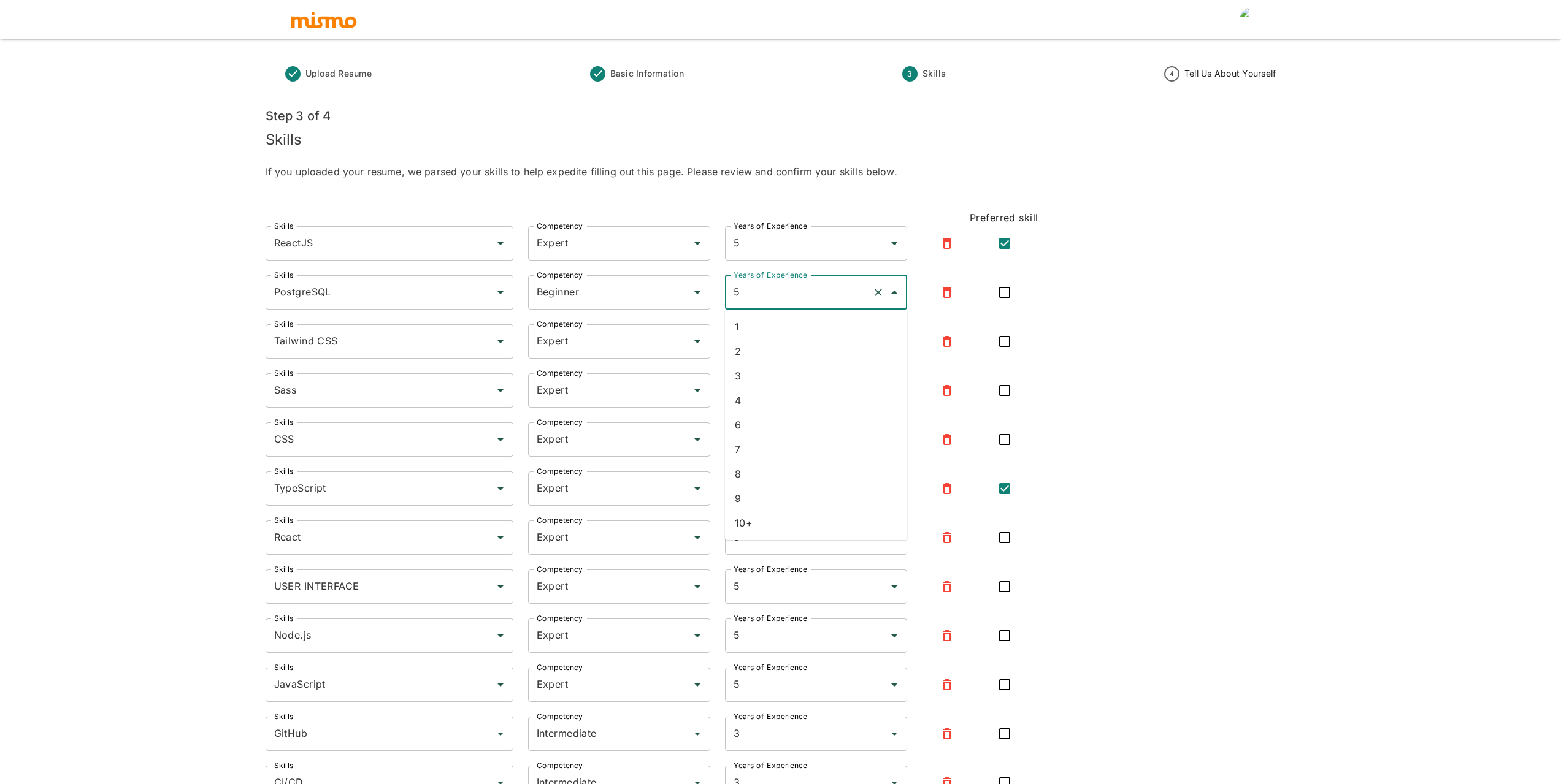
click at [771, 295] on input "5" at bounding box center [799, 293] width 136 height 24
click at [761, 322] on li "1" at bounding box center [816, 327] width 182 height 24
type input "1"
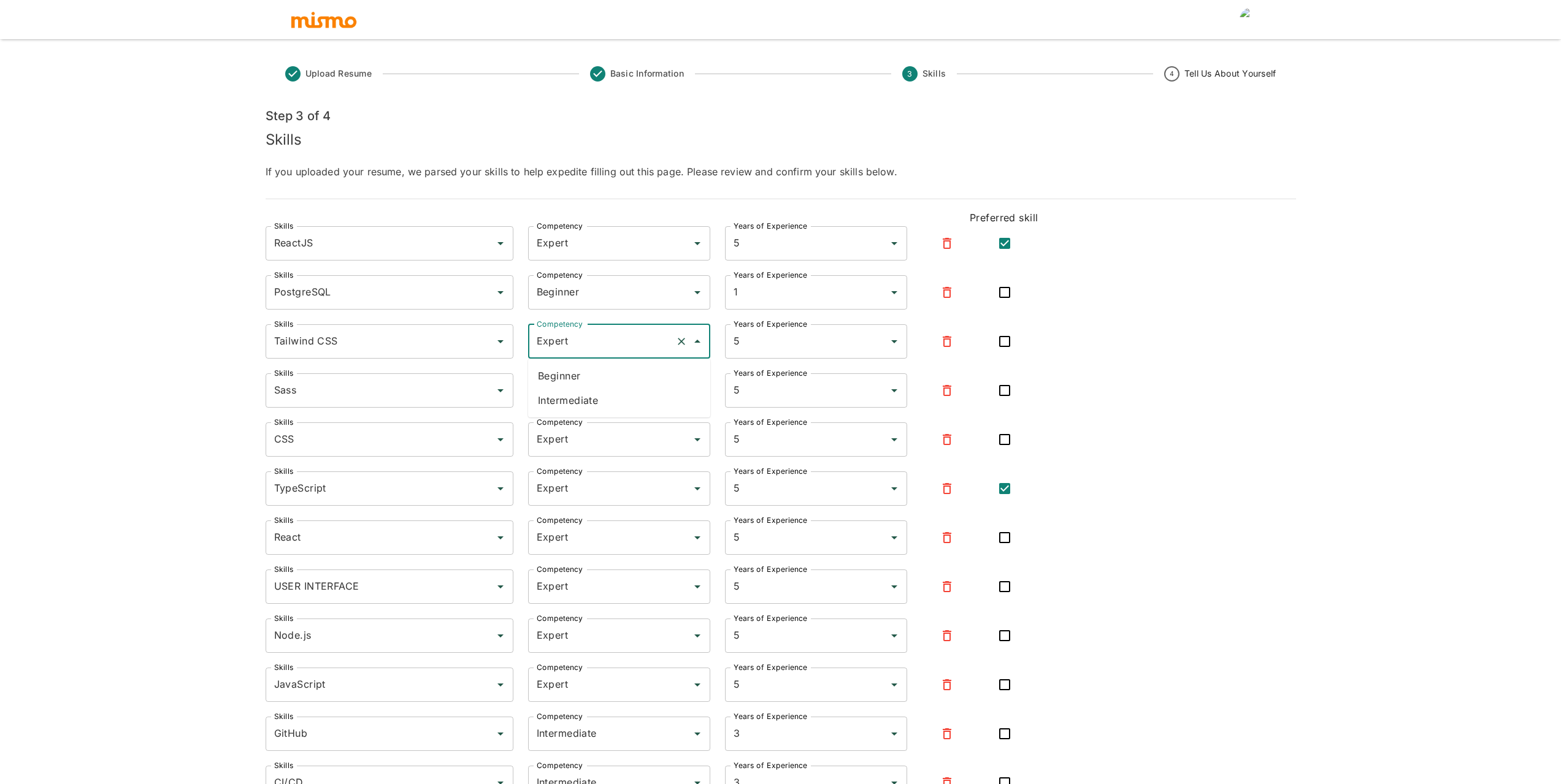
click at [629, 338] on input "Expert" at bounding box center [601, 341] width 136 height 24
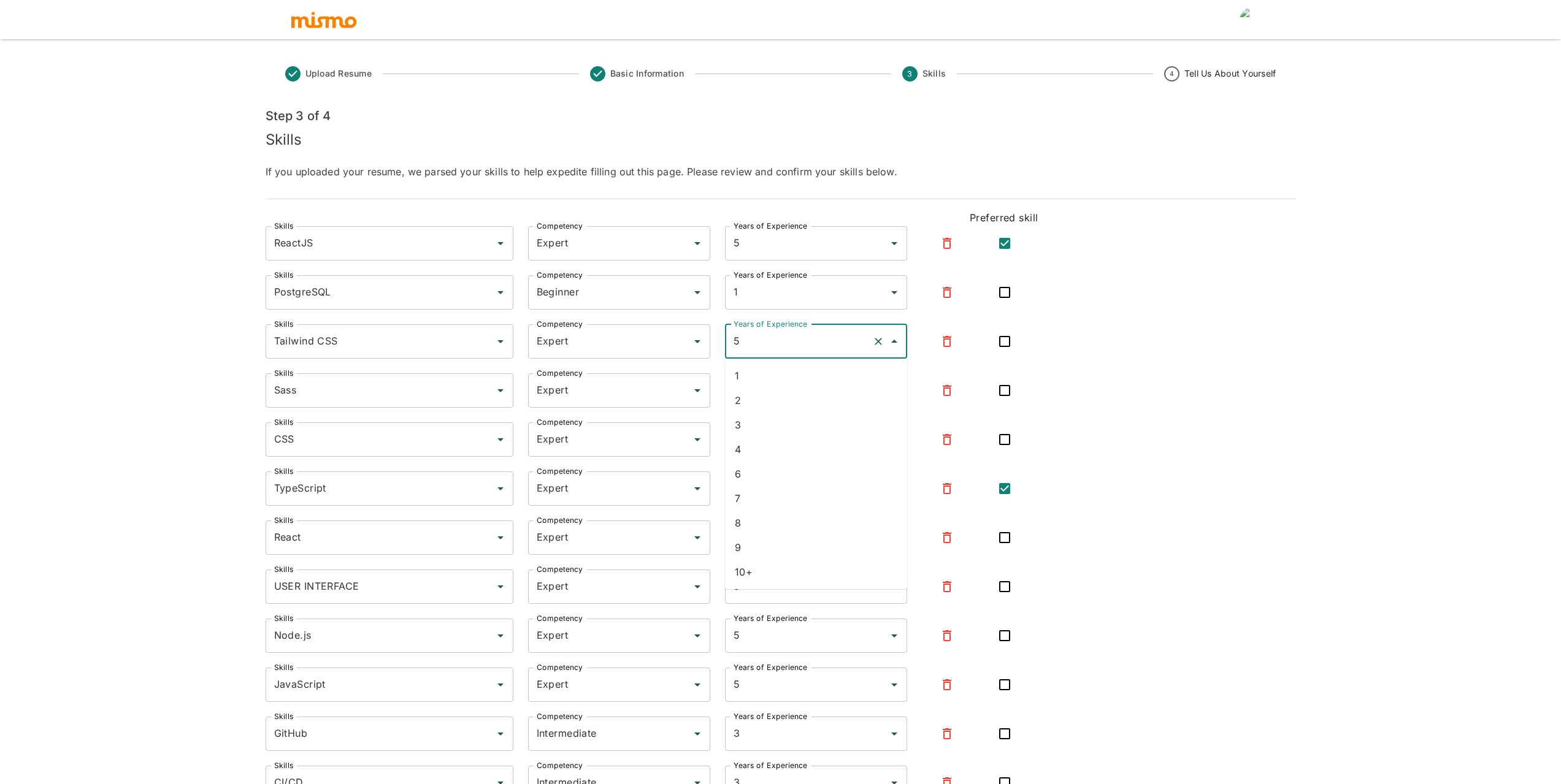
click at [838, 342] on input "5" at bounding box center [799, 341] width 136 height 24
click at [790, 368] on li "4" at bounding box center [816, 376] width 182 height 24
type input "4"
drag, startPoint x: 751, startPoint y: 387, endPoint x: 720, endPoint y: 388, distance: 31.0
click at [720, 388] on div "Years of Experience 5 Years of Experience" at bounding box center [809, 383] width 197 height 49
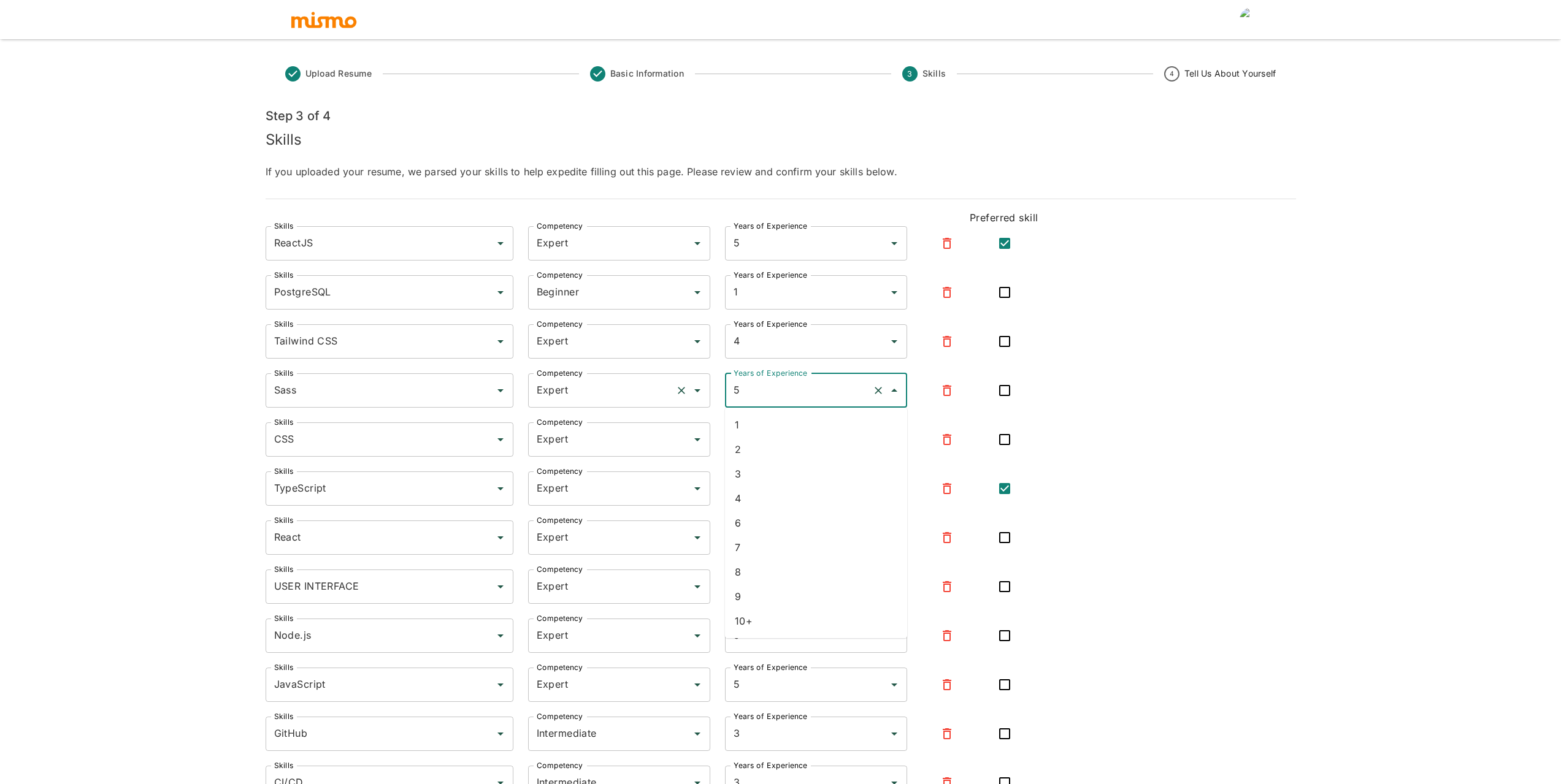
type input "4"
drag, startPoint x: 745, startPoint y: 393, endPoint x: 669, endPoint y: 395, distance: 76.0
click at [669, 395] on div "Skills Sass Skills Competency Expert Competency Years of Experience 5 Years of …" at bounding box center [643, 380] width 793 height 54
type input "4"
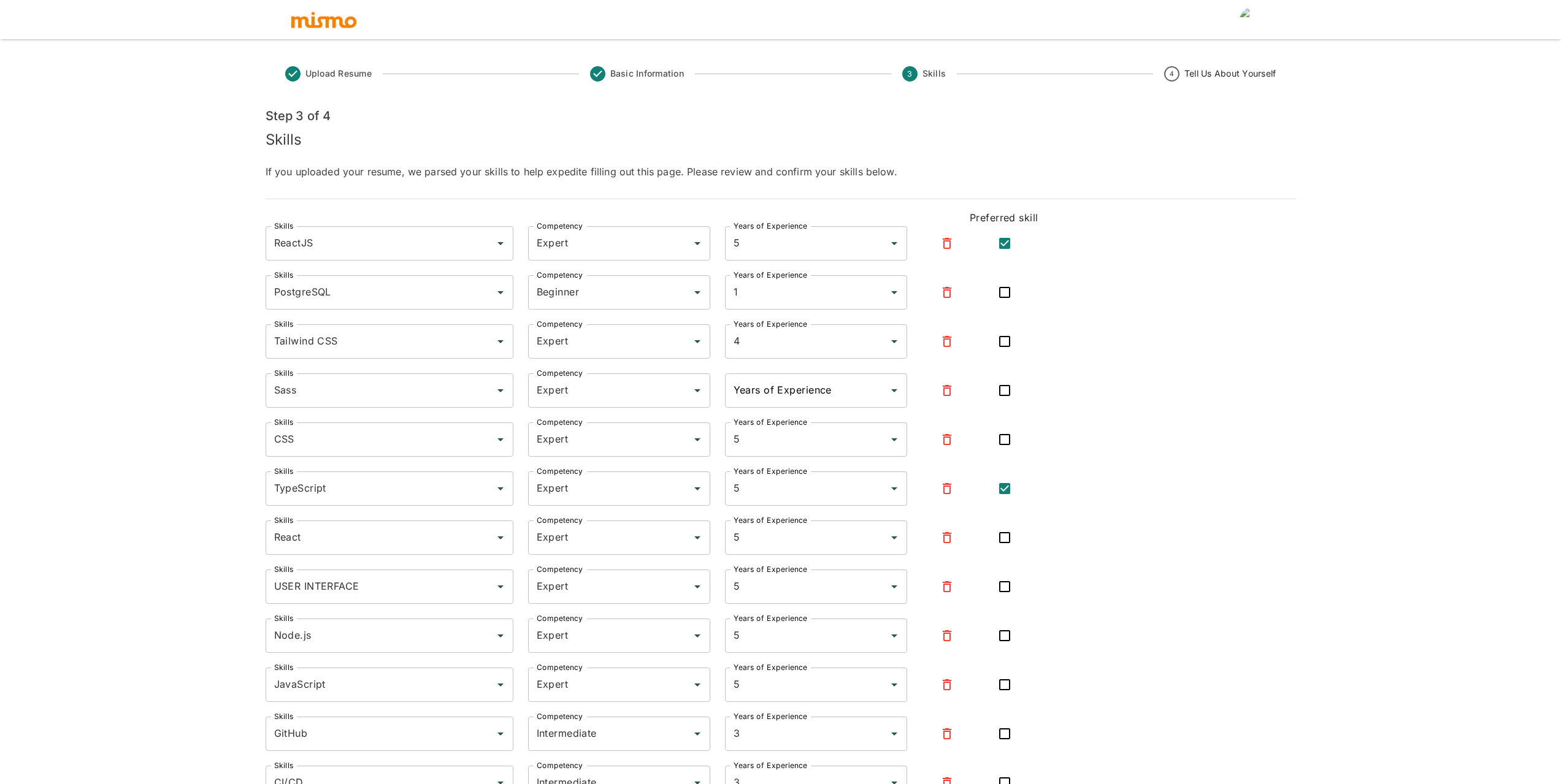
click at [749, 388] on input "Years of Experience" at bounding box center [807, 390] width 152 height 24
click at [753, 491] on li "4" at bounding box center [816, 498] width 182 height 24
click at [770, 397] on input "4" at bounding box center [799, 390] width 136 height 24
click at [761, 494] on li "5" at bounding box center [816, 498] width 182 height 24
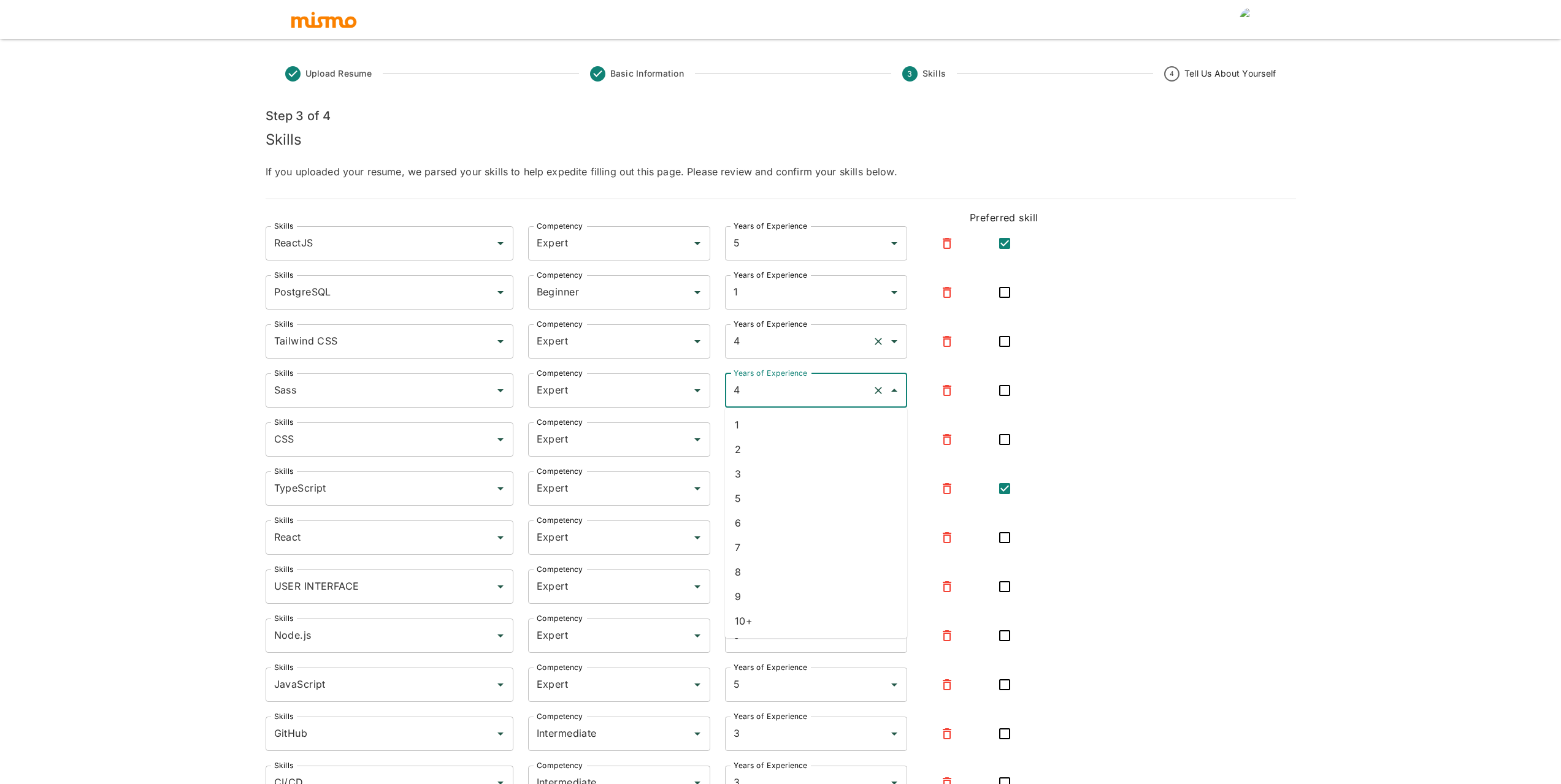
type input "5"
click at [765, 338] on input "4" at bounding box center [799, 341] width 136 height 24
drag, startPoint x: 762, startPoint y: 457, endPoint x: 1040, endPoint y: 345, distance: 299.7
click at [762, 457] on li "5" at bounding box center [816, 450] width 182 height 24
type input "5"
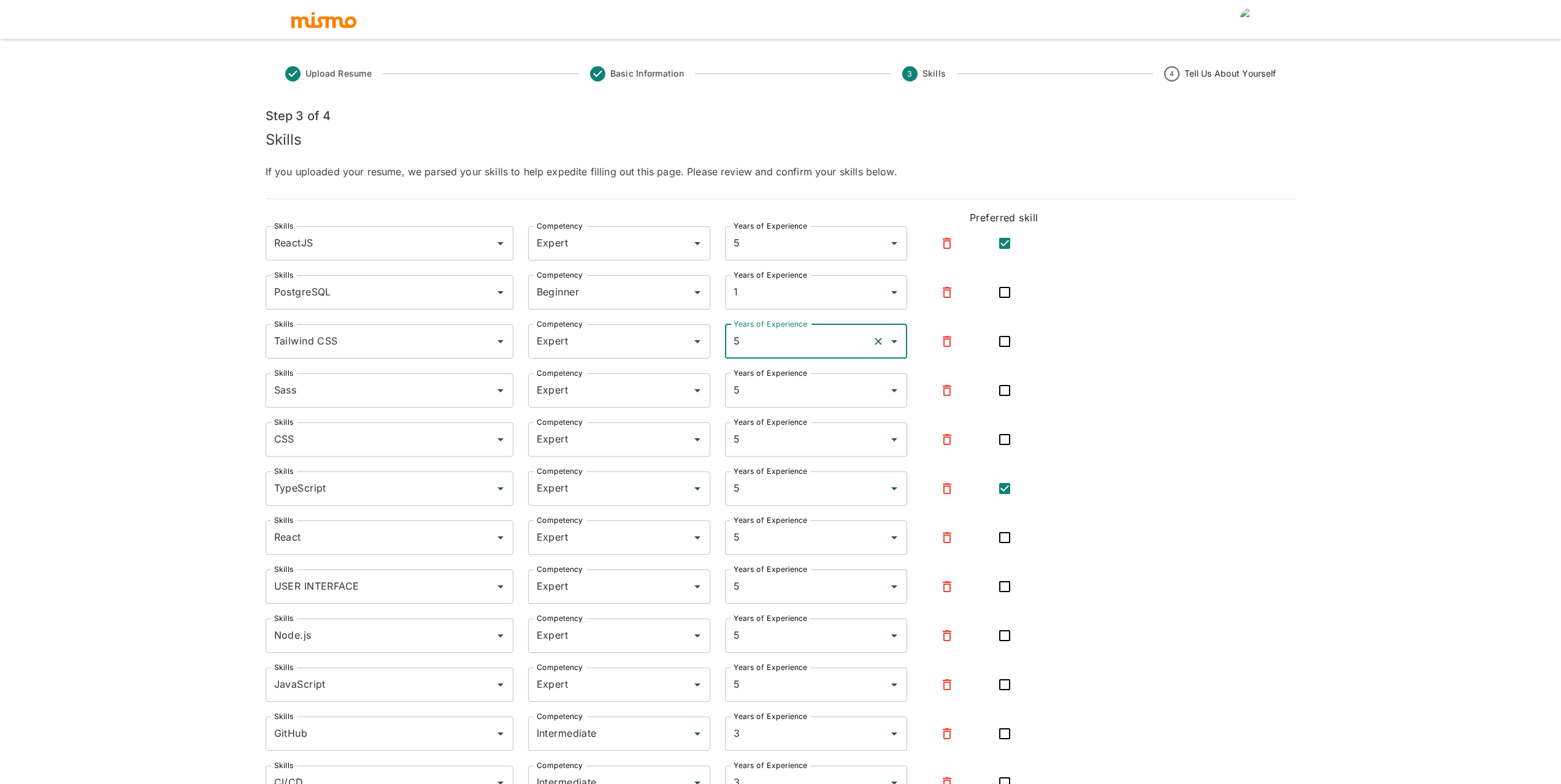
click at [423, 600] on div "USER INTERFACE Skills" at bounding box center [389, 587] width 248 height 34
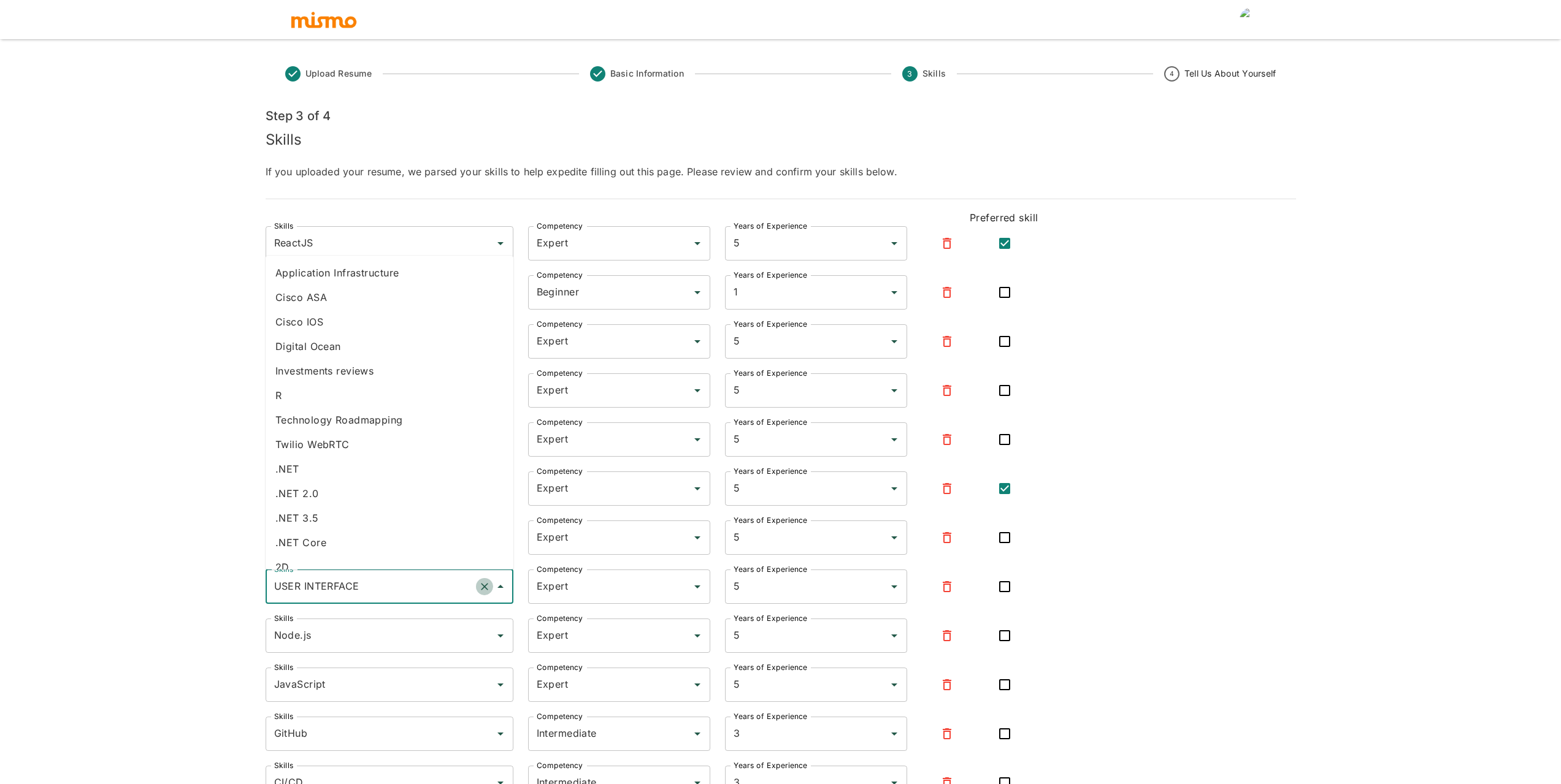
click at [488, 584] on icon "Clear" at bounding box center [485, 587] width 12 height 12
click at [950, 585] on icon "button" at bounding box center [947, 587] width 8 height 11
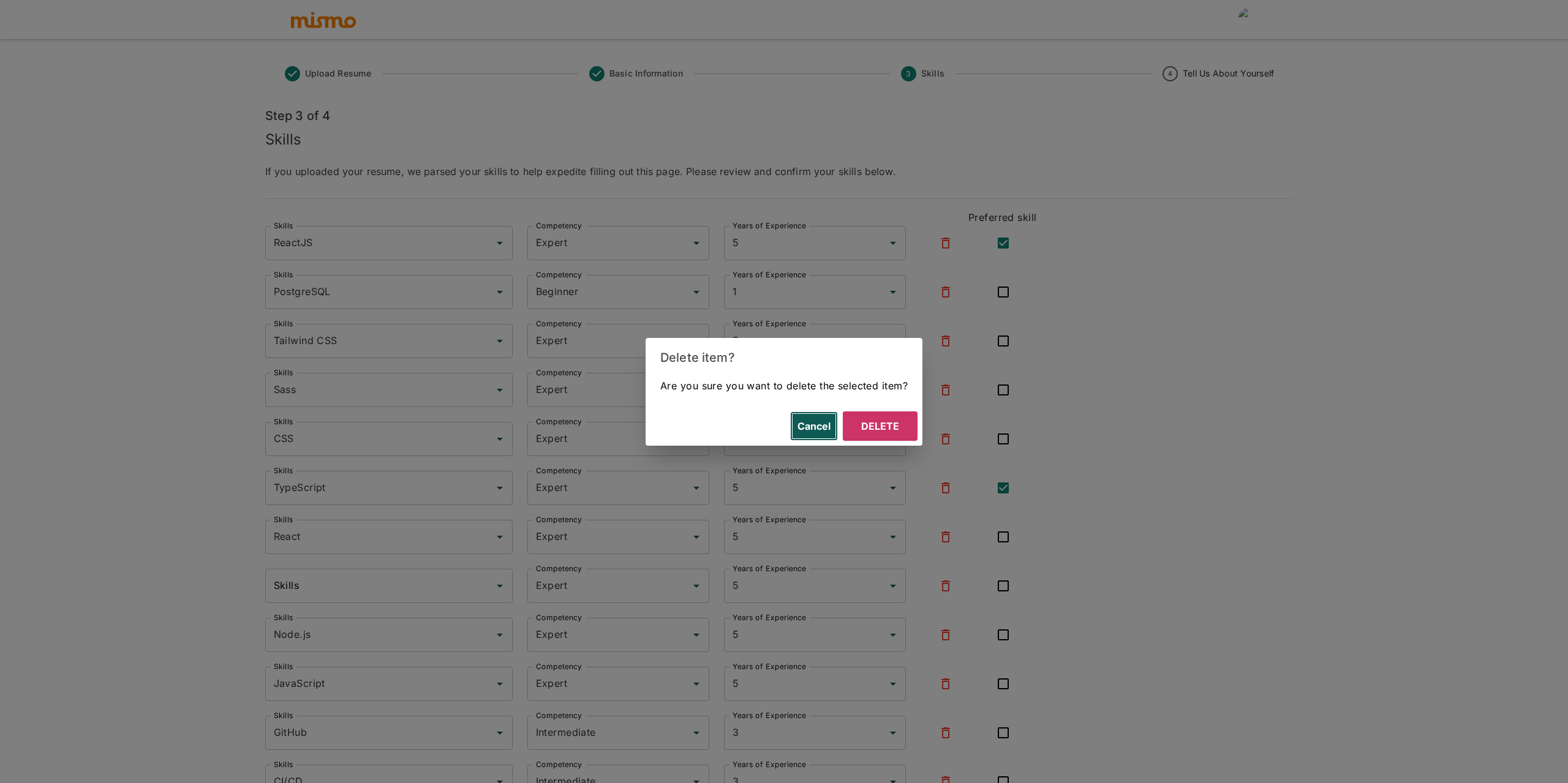
click at [819, 436] on button "Cancel" at bounding box center [813, 426] width 48 height 30
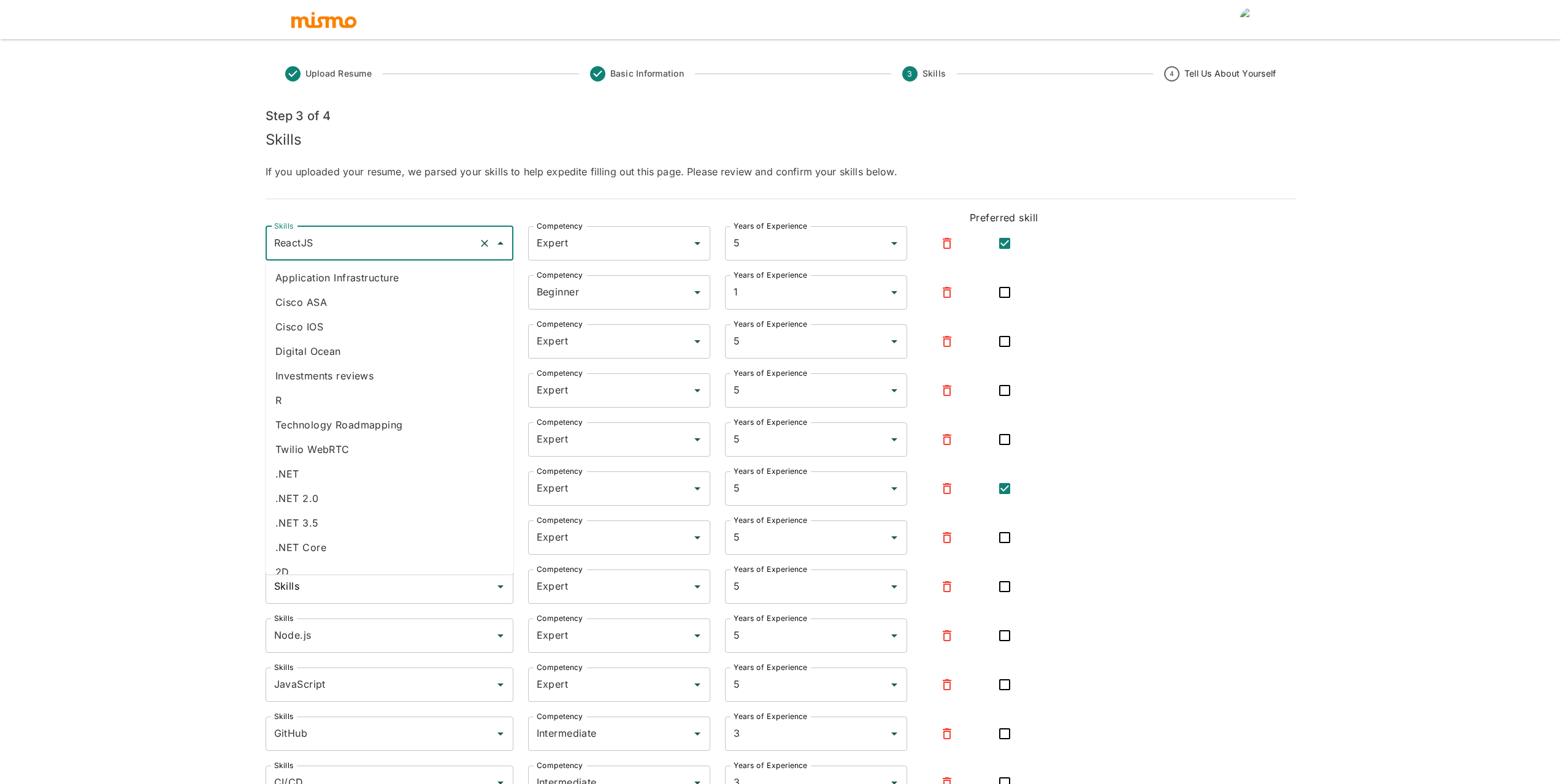
click at [351, 254] on input "ReactJS" at bounding box center [373, 243] width 203 height 24
click at [358, 407] on li "React" at bounding box center [389, 400] width 248 height 24
type input "React"
click at [947, 539] on icon "button" at bounding box center [947, 537] width 14 height 14
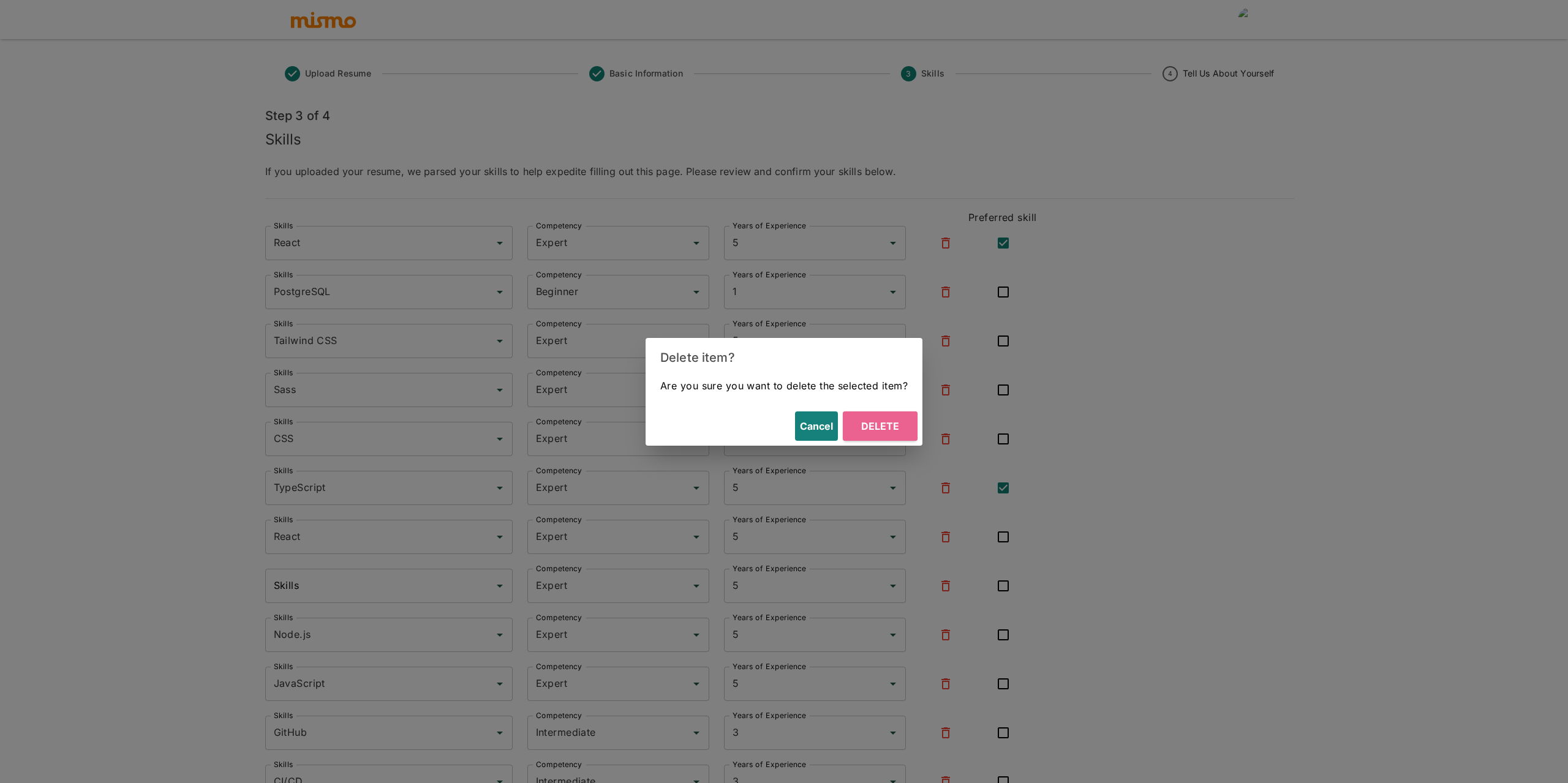
click at [887, 431] on button "Delete" at bounding box center [880, 426] width 75 height 30
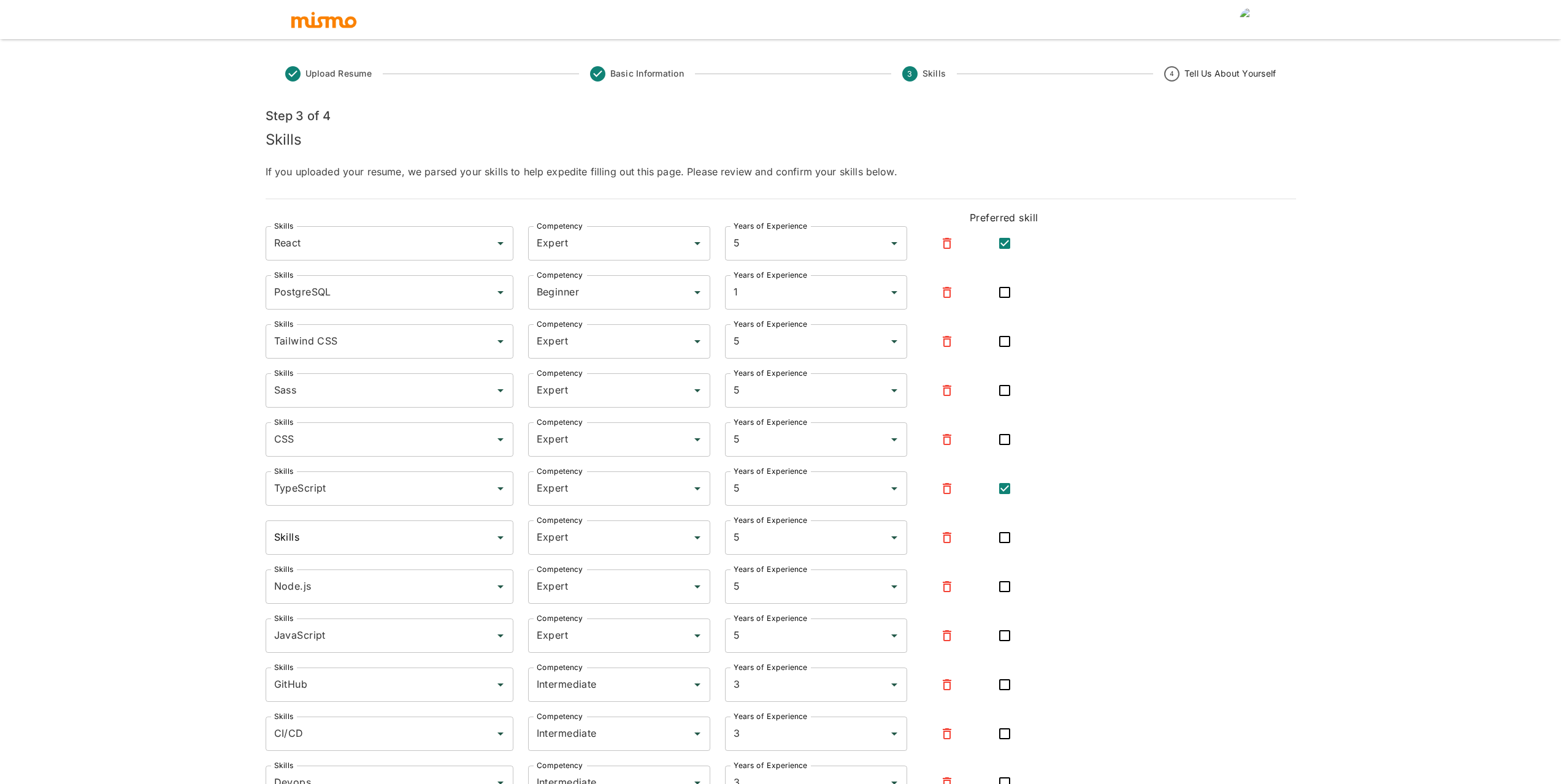
click at [945, 539] on icon "button" at bounding box center [947, 538] width 8 height 11
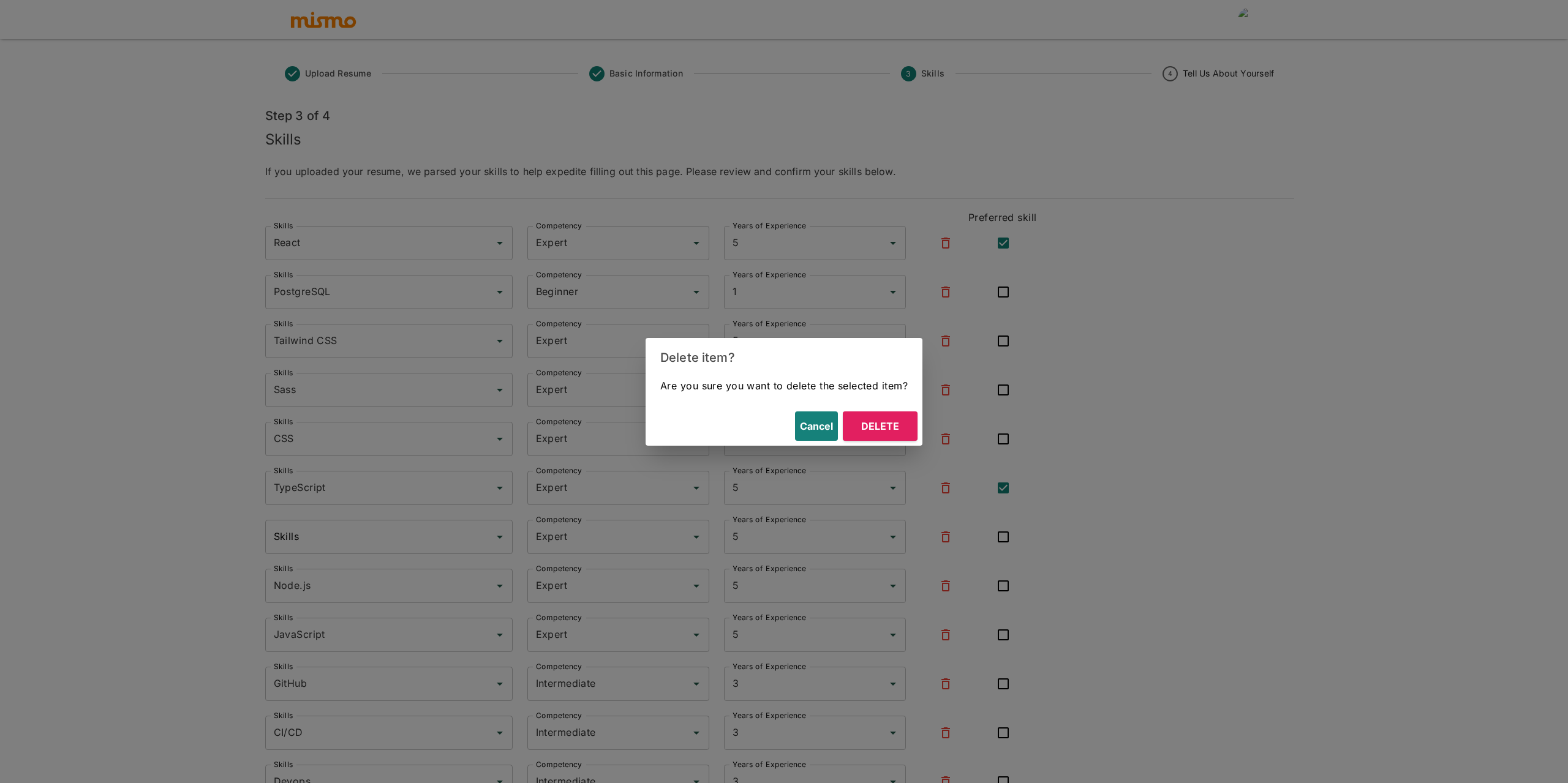
click at [888, 428] on button "Delete" at bounding box center [880, 426] width 75 height 30
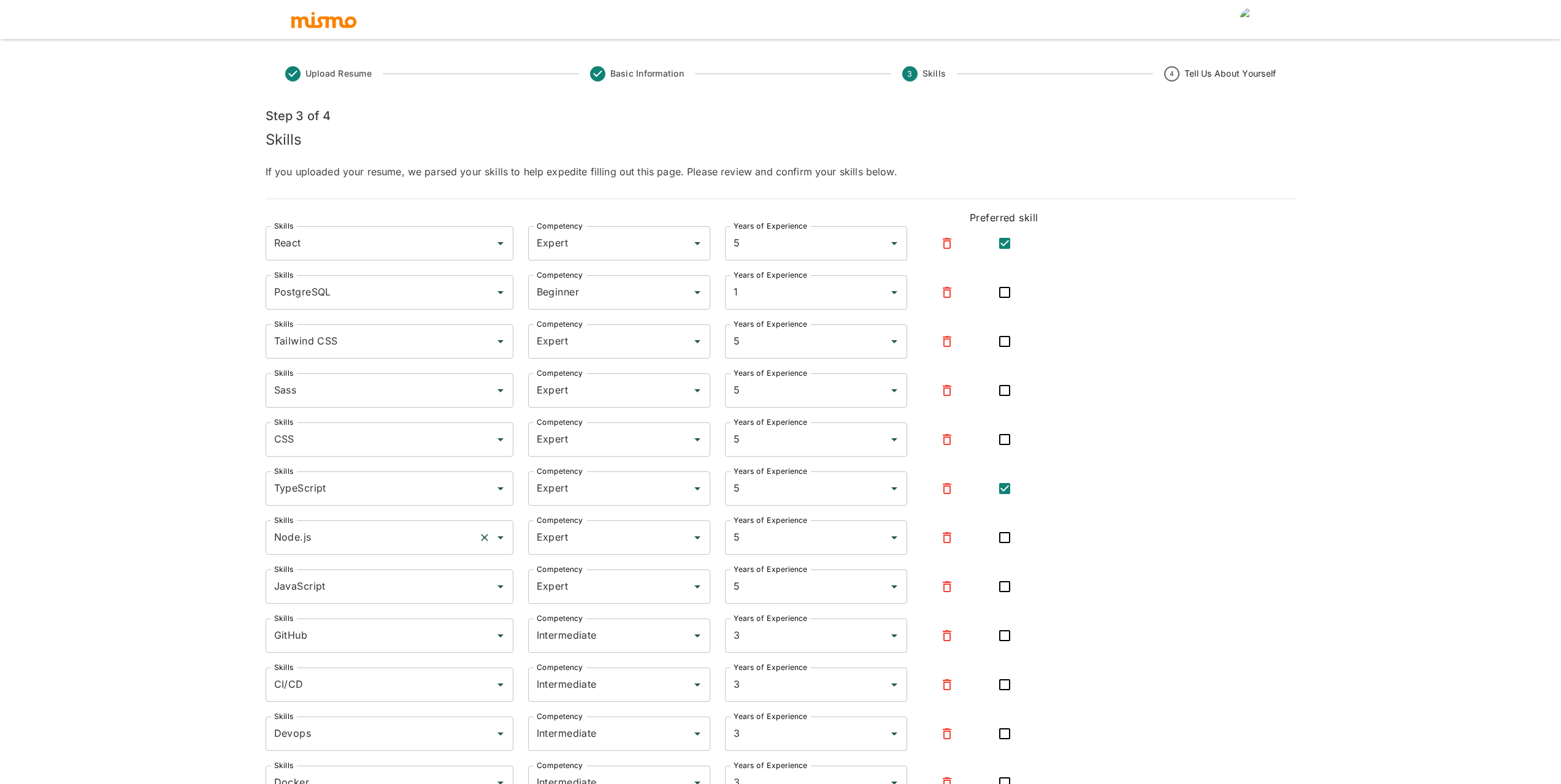
click at [332, 544] on input "Node.js" at bounding box center [373, 538] width 203 height 24
click at [311, 570] on li "Node JS" at bounding box center [389, 572] width 248 height 24
type input "Node JS"
click at [1004, 540] on input "checkbox" at bounding box center [1005, 538] width 26 height 26
checkbox input "true"
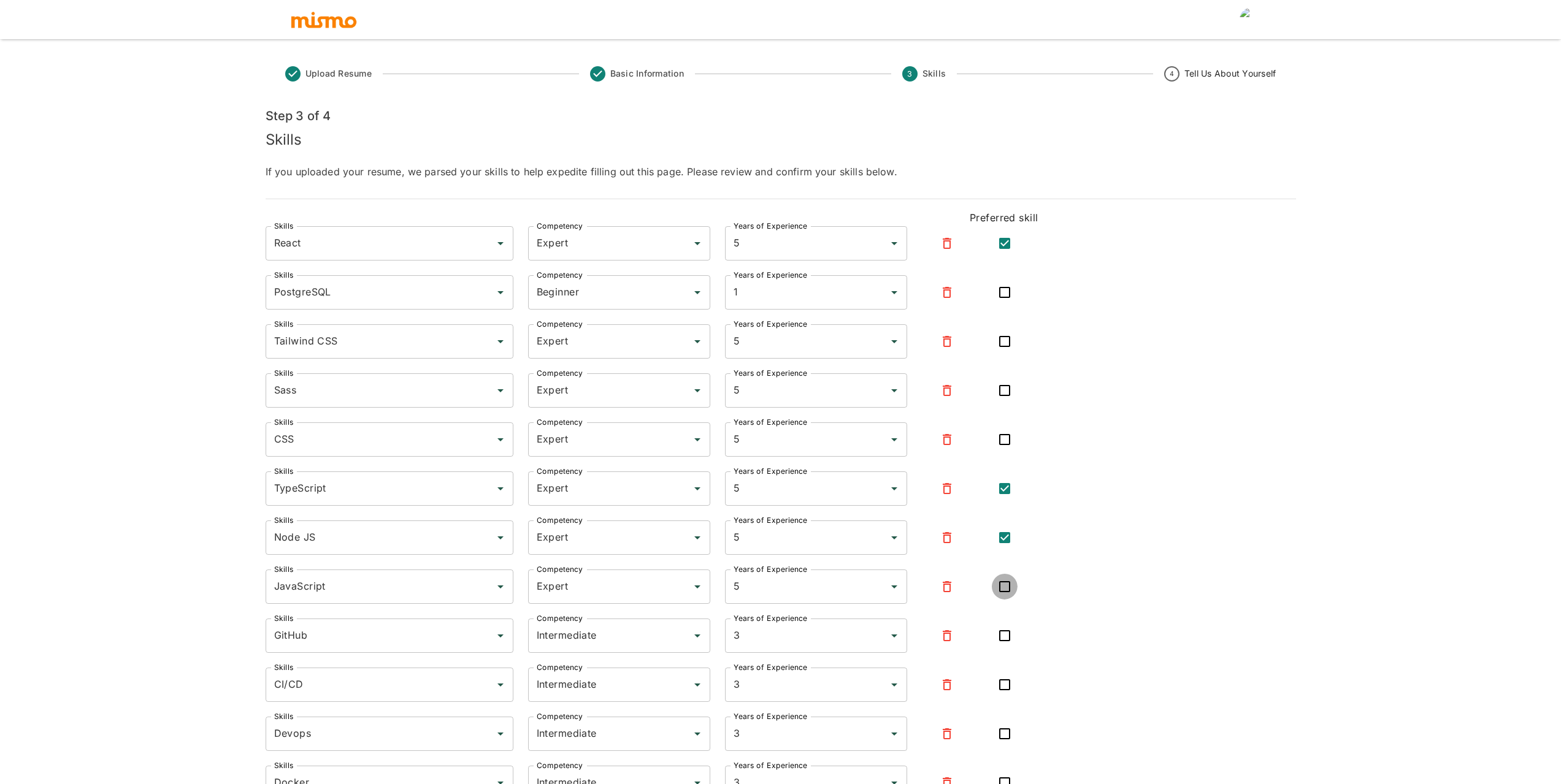
click at [1003, 585] on input "checkbox" at bounding box center [1005, 587] width 26 height 26
checkbox input "true"
click at [752, 536] on input "5" at bounding box center [799, 538] width 136 height 24
click at [767, 580] on li "3" at bounding box center [816, 572] width 182 height 24
type input "3"
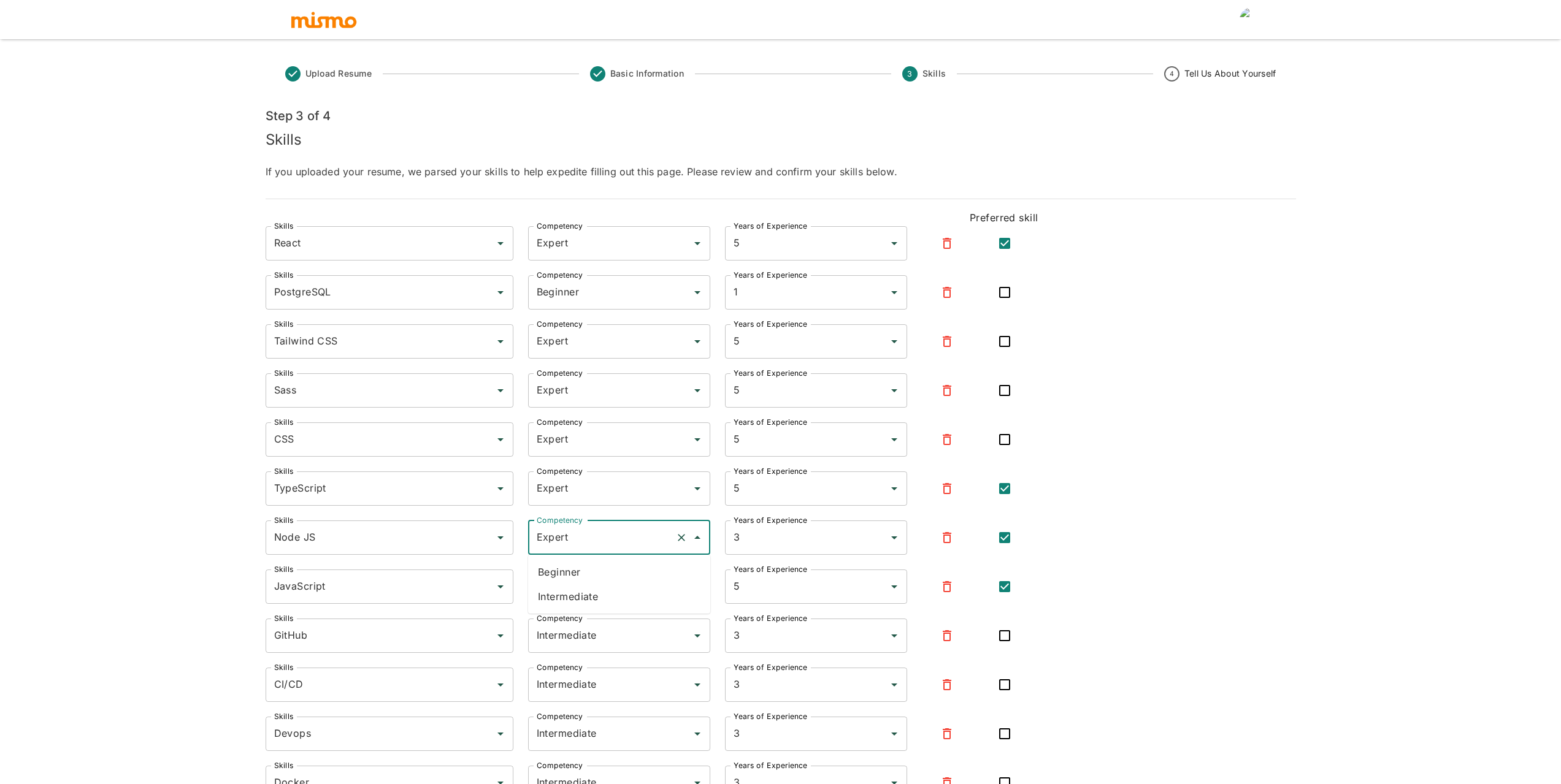
click at [599, 545] on input "Expert" at bounding box center [601, 538] width 136 height 24
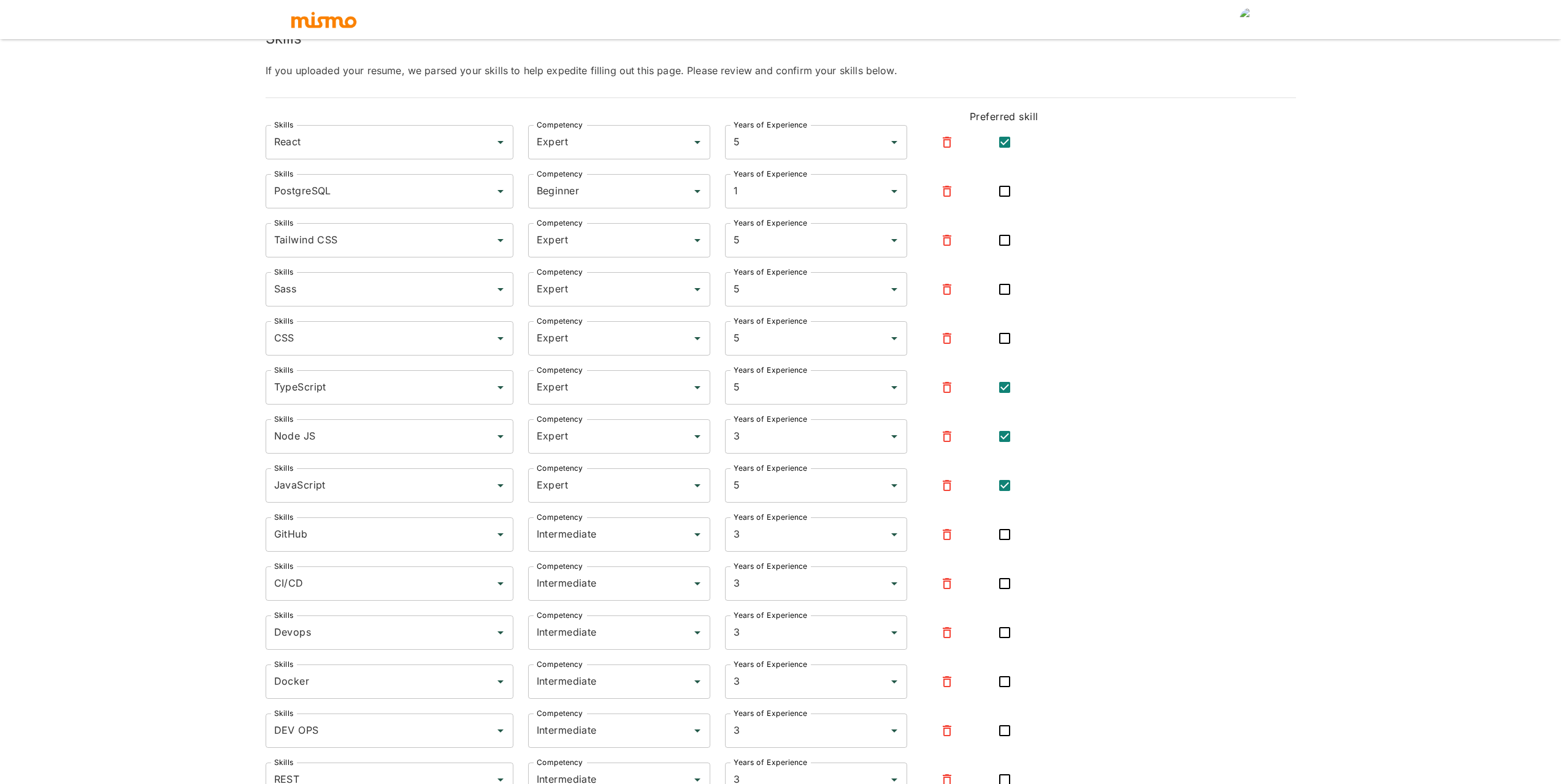
scroll to position [123, 0]
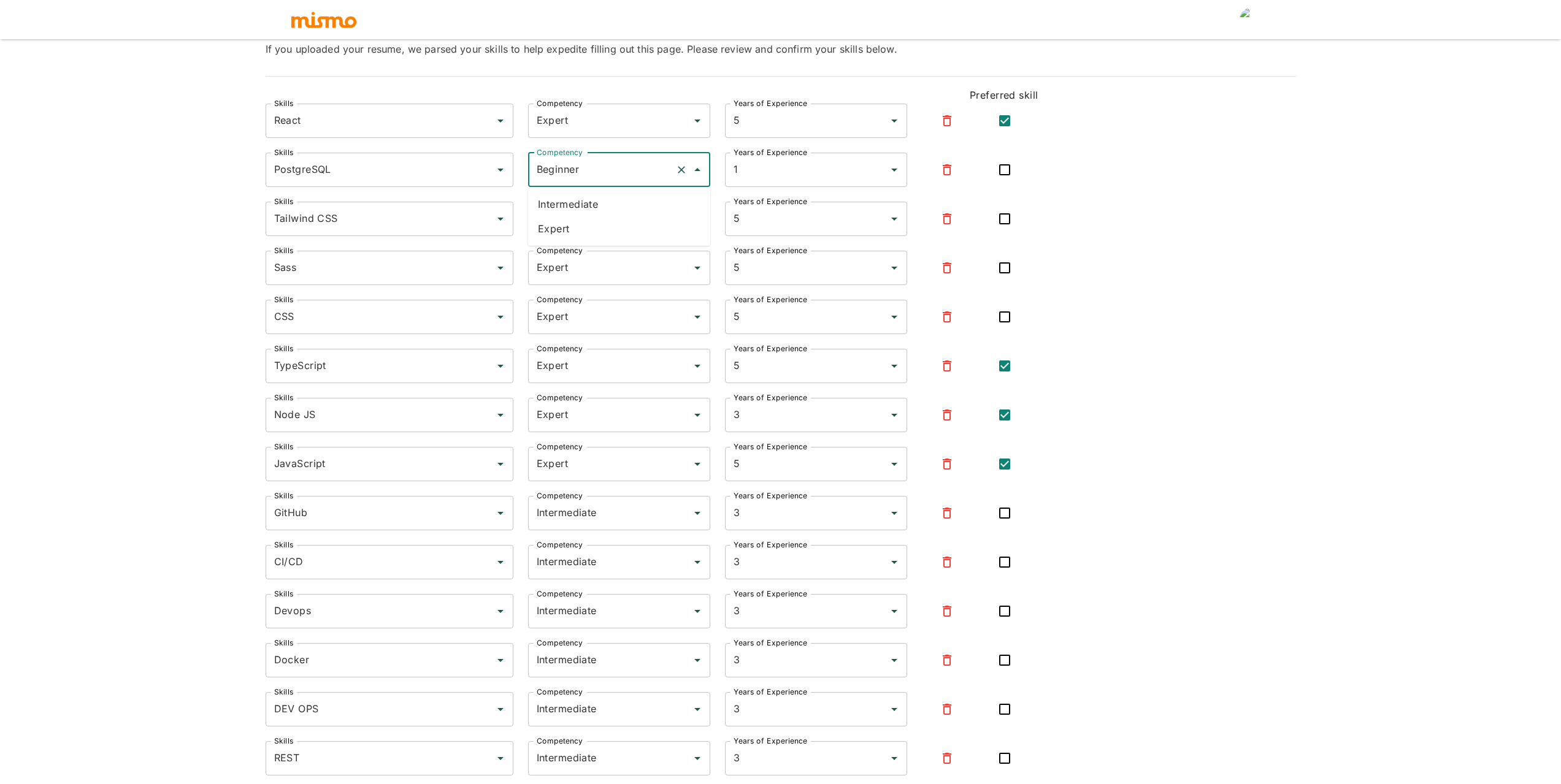
click at [629, 165] on input "Beginner" at bounding box center [601, 170] width 136 height 24
click at [579, 206] on li "Intermediate" at bounding box center [619, 204] width 182 height 24
type input "Intermediate"
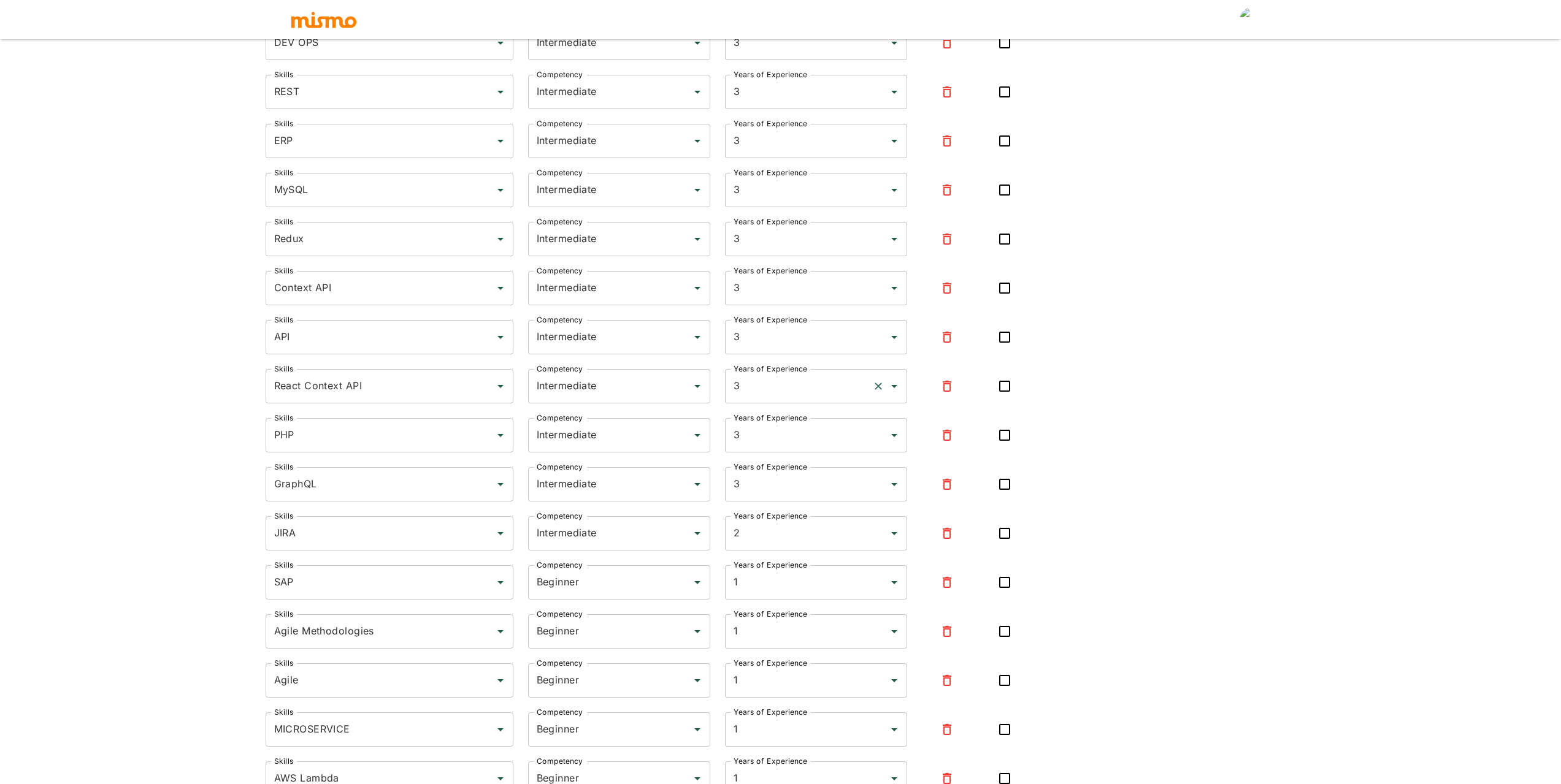
scroll to position [784, 0]
click at [894, 247] on icon "Open" at bounding box center [894, 244] width 14 height 14
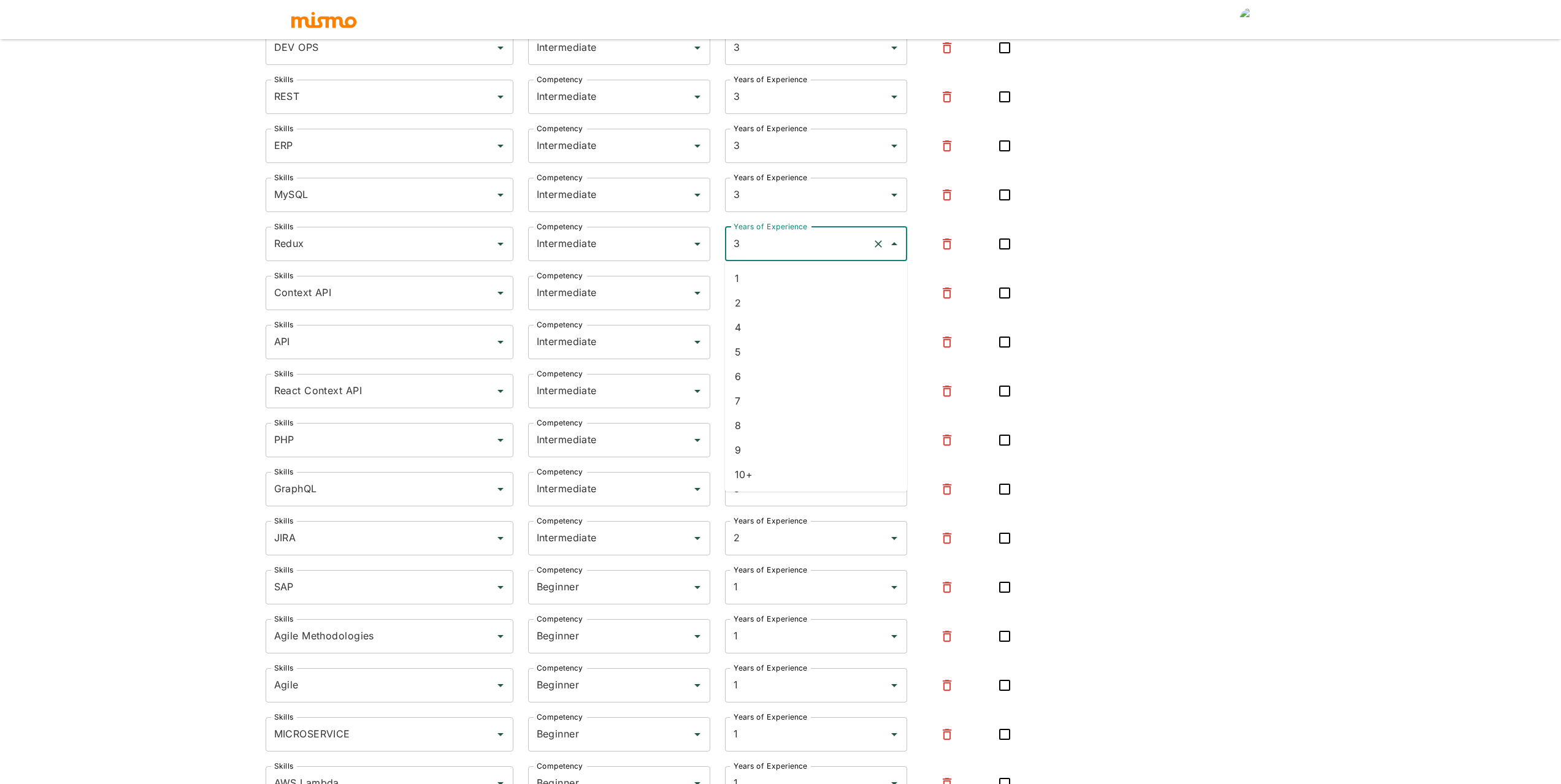
click at [786, 309] on li "2" at bounding box center [816, 303] width 182 height 24
type input "2"
click at [639, 296] on input "Intermediate" at bounding box center [601, 293] width 136 height 24
click at [953, 438] on icon "button" at bounding box center [947, 440] width 14 height 14
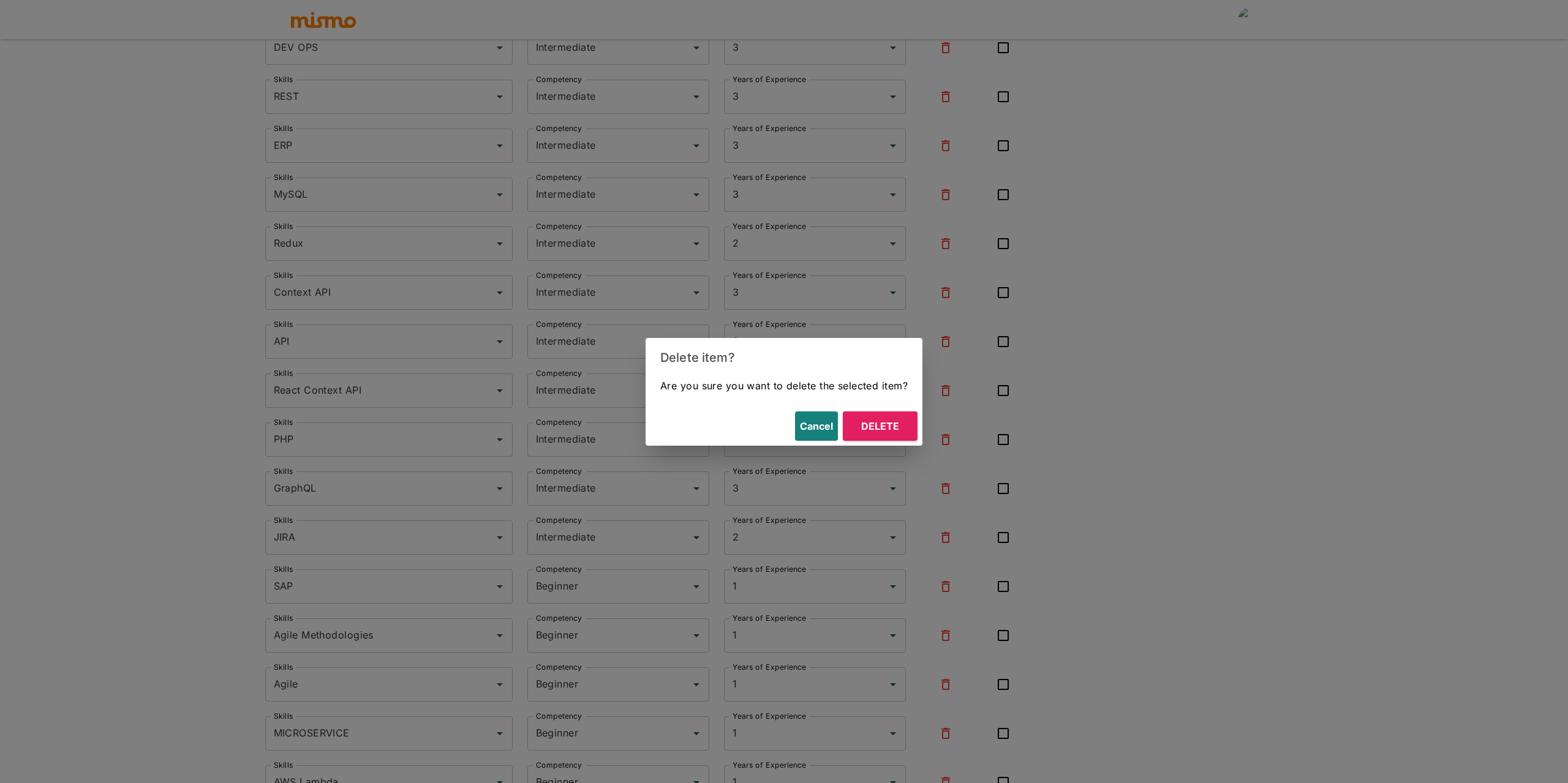
click at [893, 432] on button "Delete" at bounding box center [880, 426] width 75 height 30
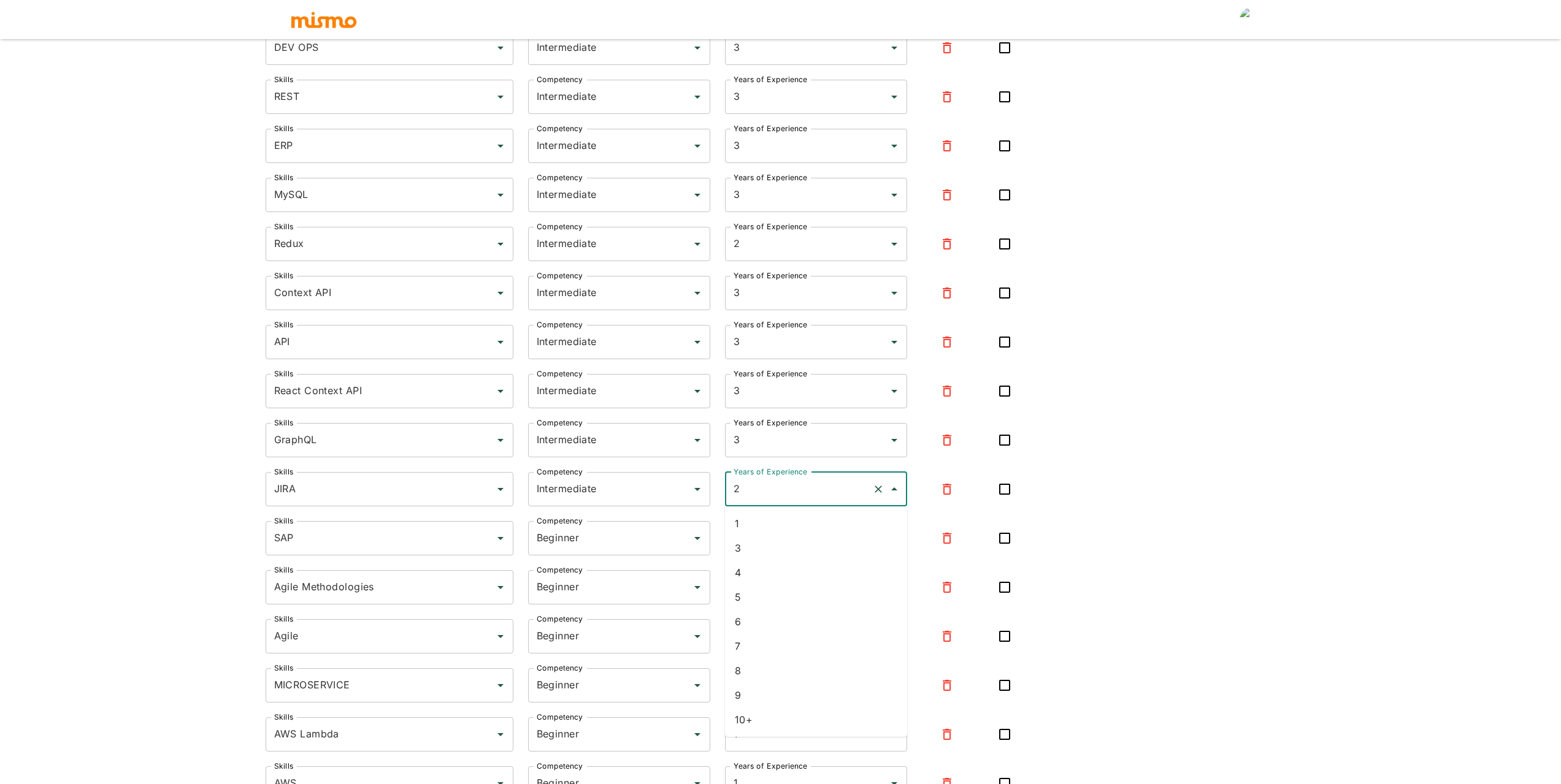
click at [748, 494] on input "2" at bounding box center [799, 489] width 136 height 24
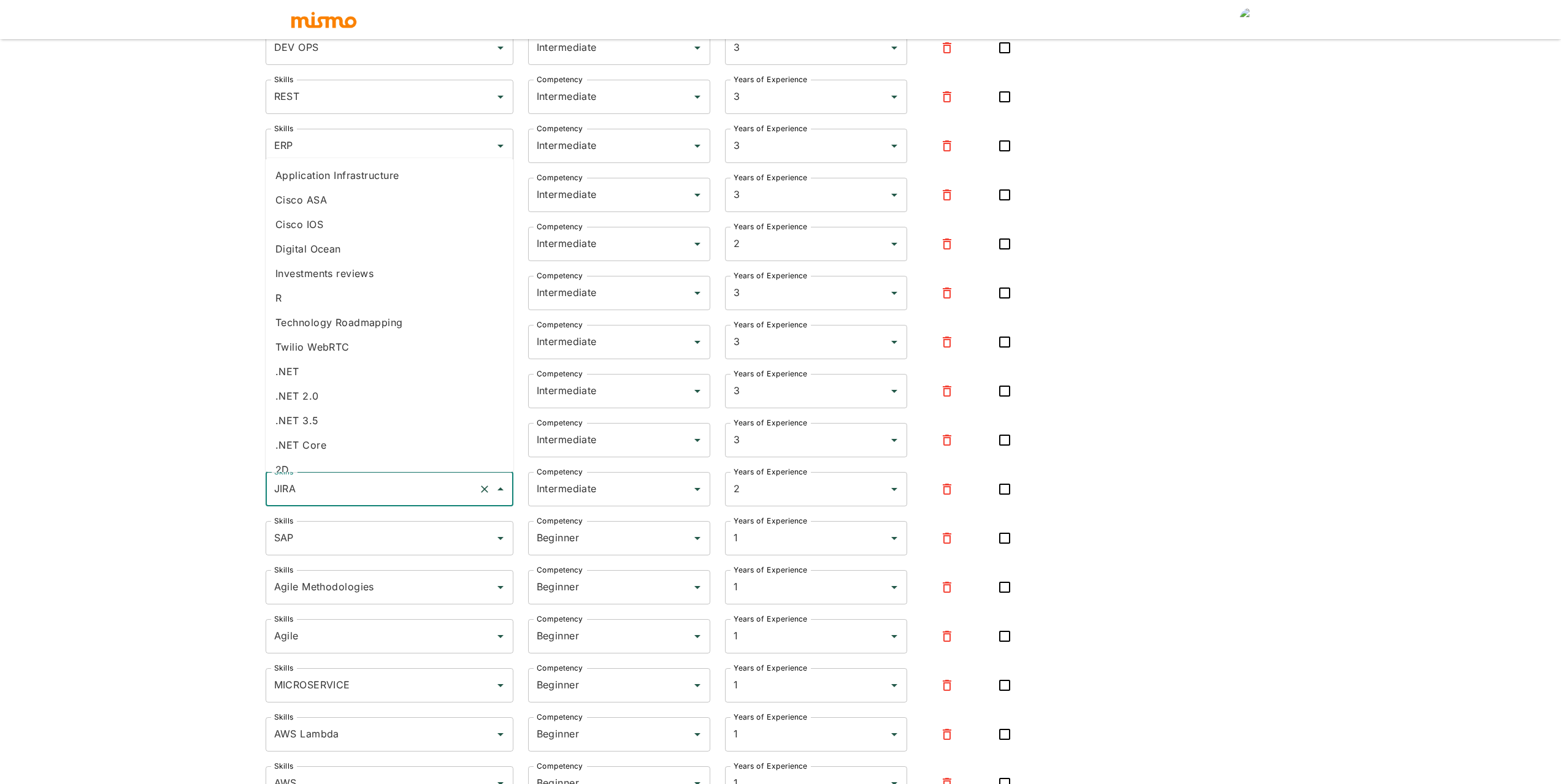
click at [371, 495] on input "JIRA" at bounding box center [373, 489] width 203 height 24
type input "JIRA"
click at [948, 491] on icon "button" at bounding box center [947, 489] width 14 height 14
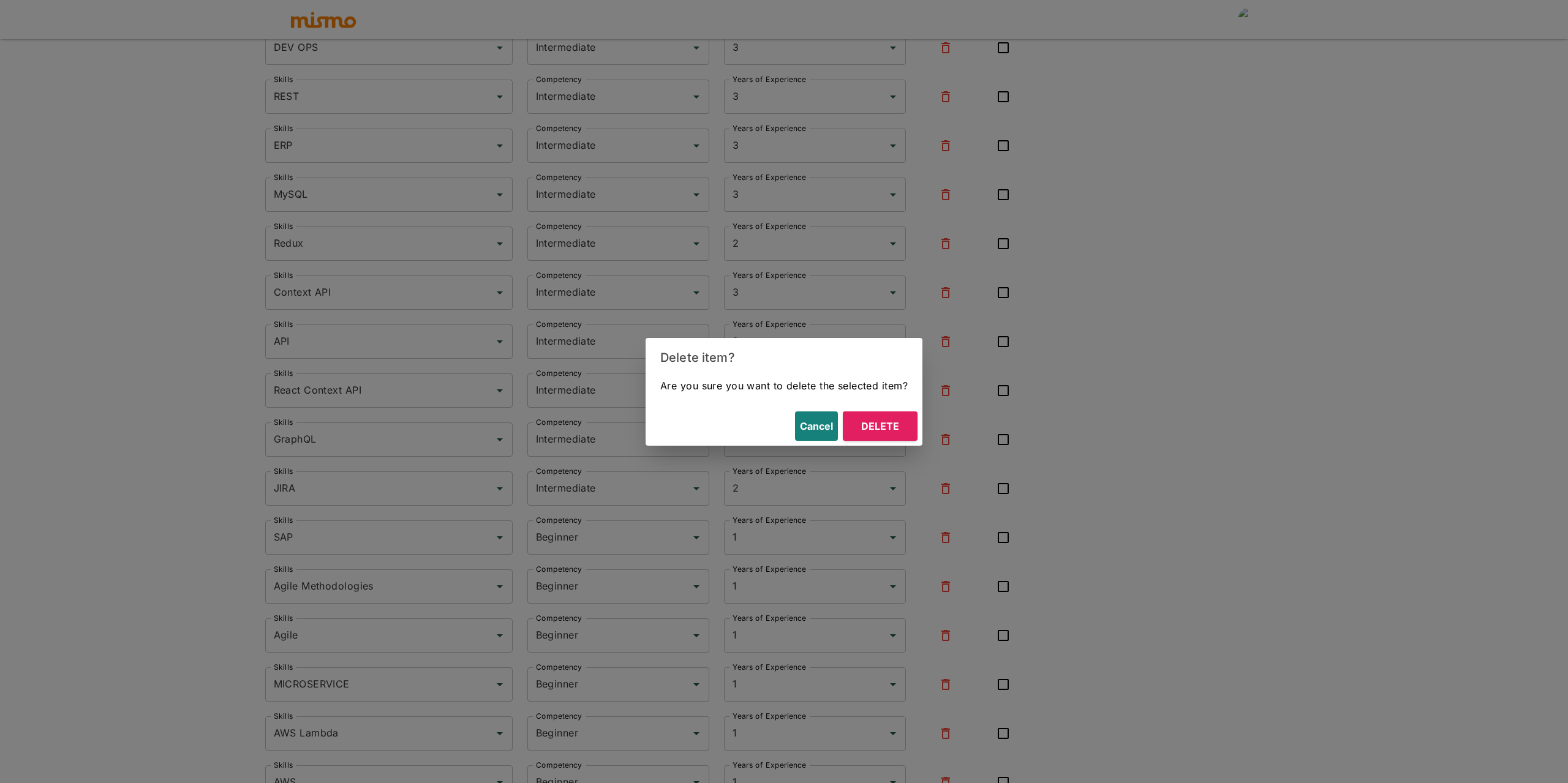
click at [898, 423] on button "Delete" at bounding box center [880, 426] width 75 height 30
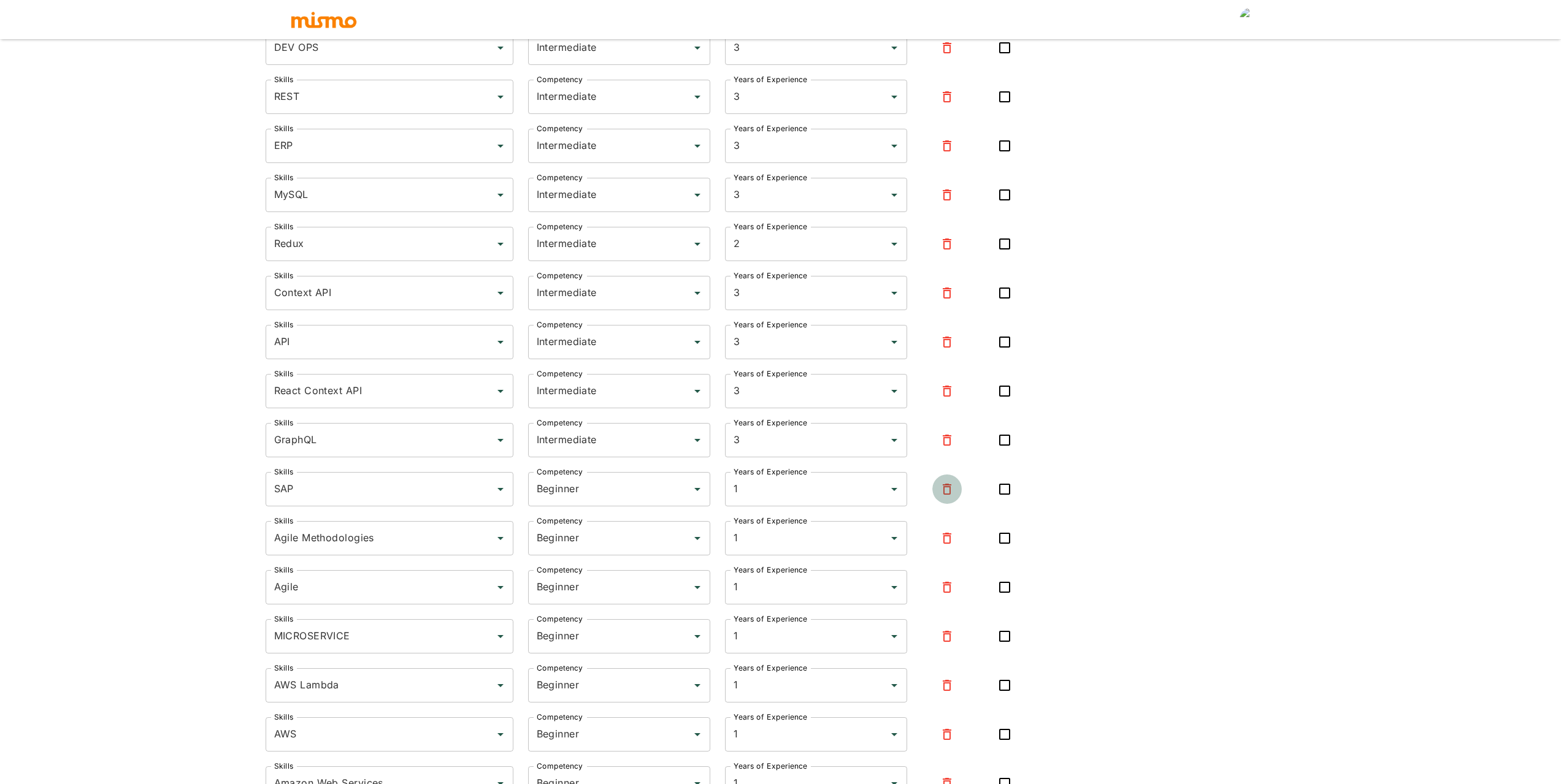
click at [950, 488] on icon "button" at bounding box center [947, 489] width 8 height 11
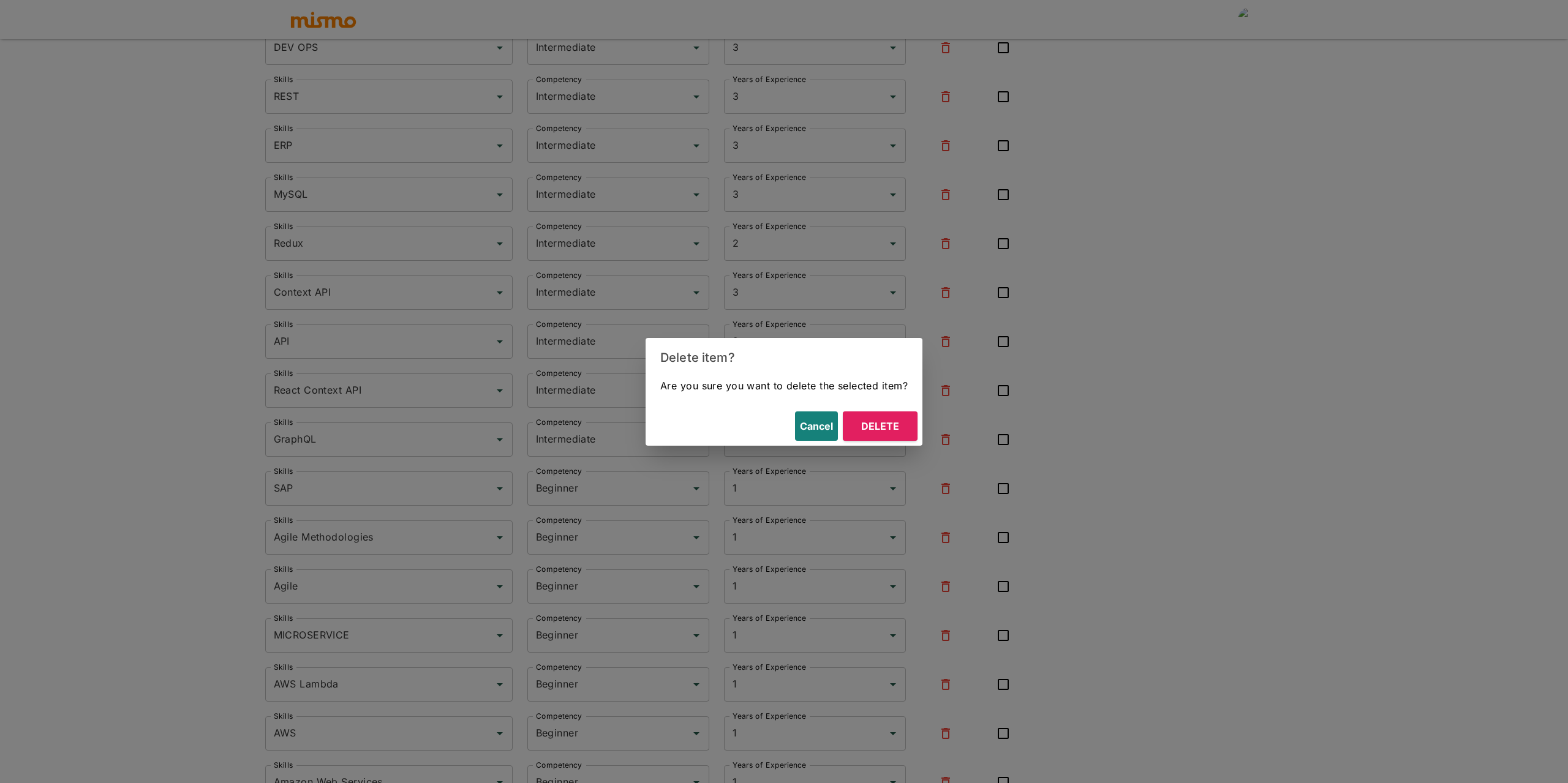
click at [902, 422] on button "Delete" at bounding box center [880, 426] width 75 height 30
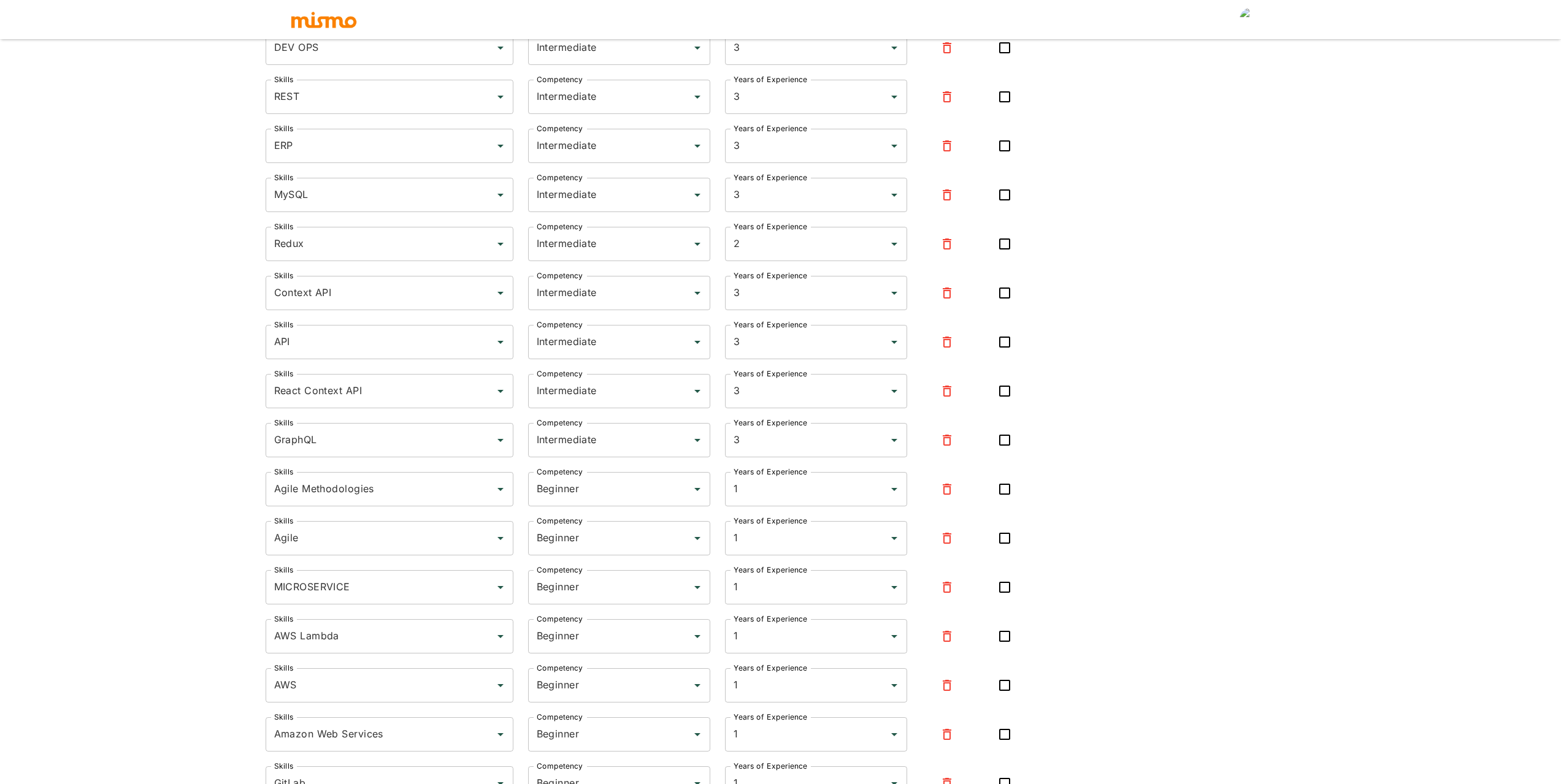
click at [949, 488] on icon "button" at bounding box center [947, 489] width 14 height 14
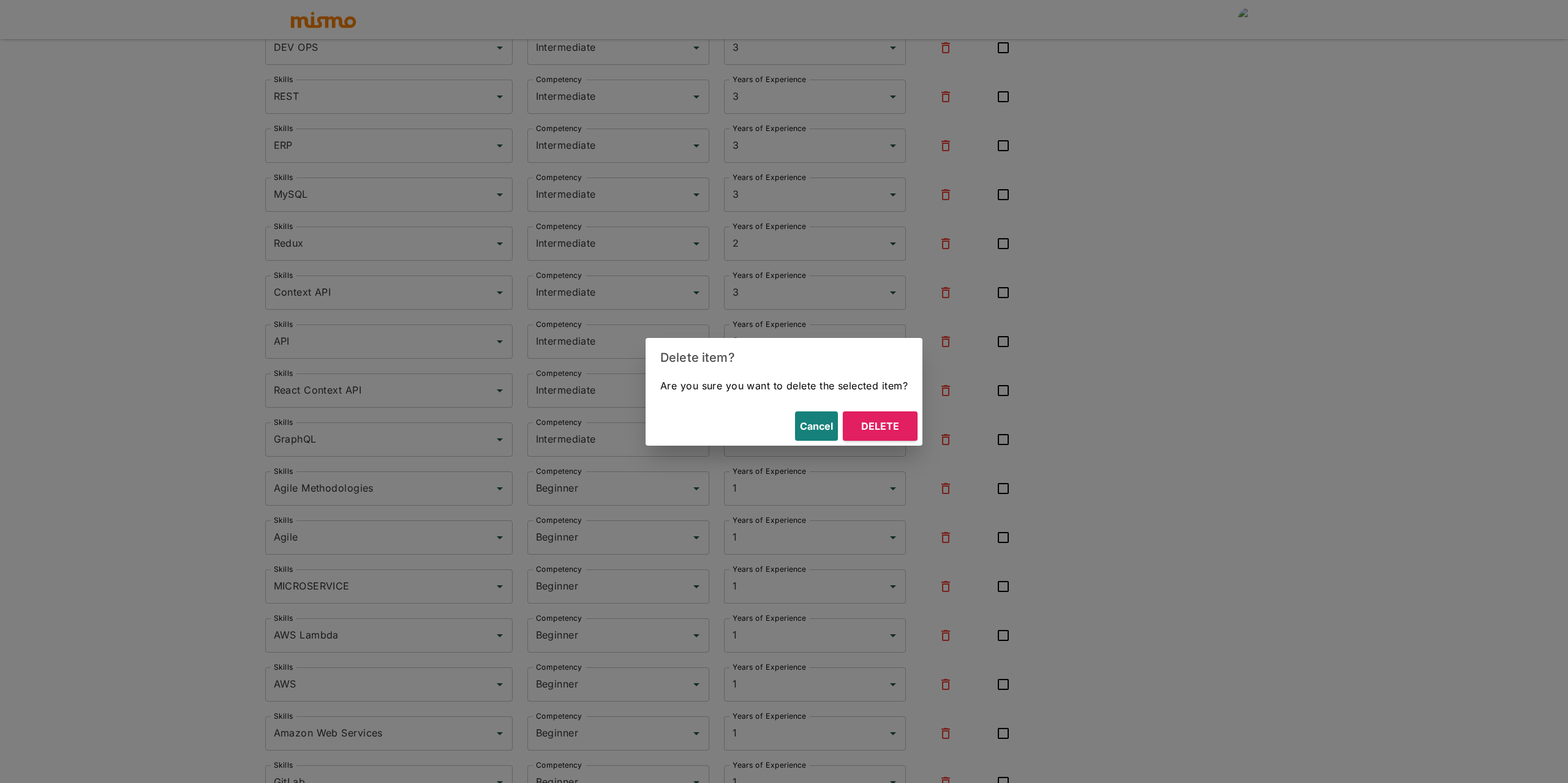
click at [881, 428] on button "Delete" at bounding box center [880, 426] width 75 height 30
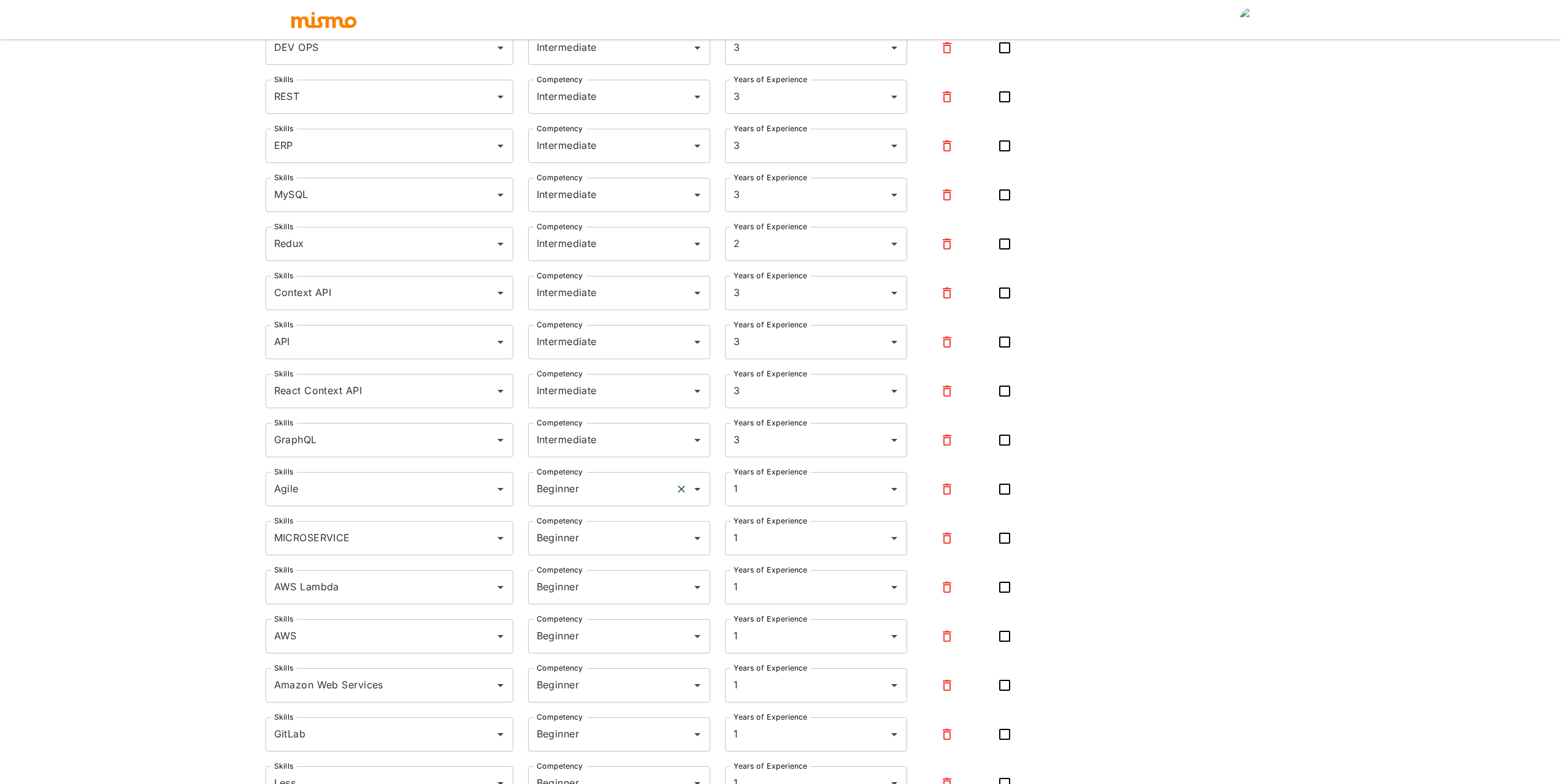
click at [555, 494] on input "Beginner" at bounding box center [601, 489] width 136 height 24
click at [313, 501] on div "Agile Skills" at bounding box center [389, 489] width 248 height 34
click at [344, 521] on li "Agile Methodologies" at bounding box center [389, 523] width 248 height 24
type input "Agile Methodologies"
click at [695, 490] on icon "Open" at bounding box center [697, 489] width 14 height 14
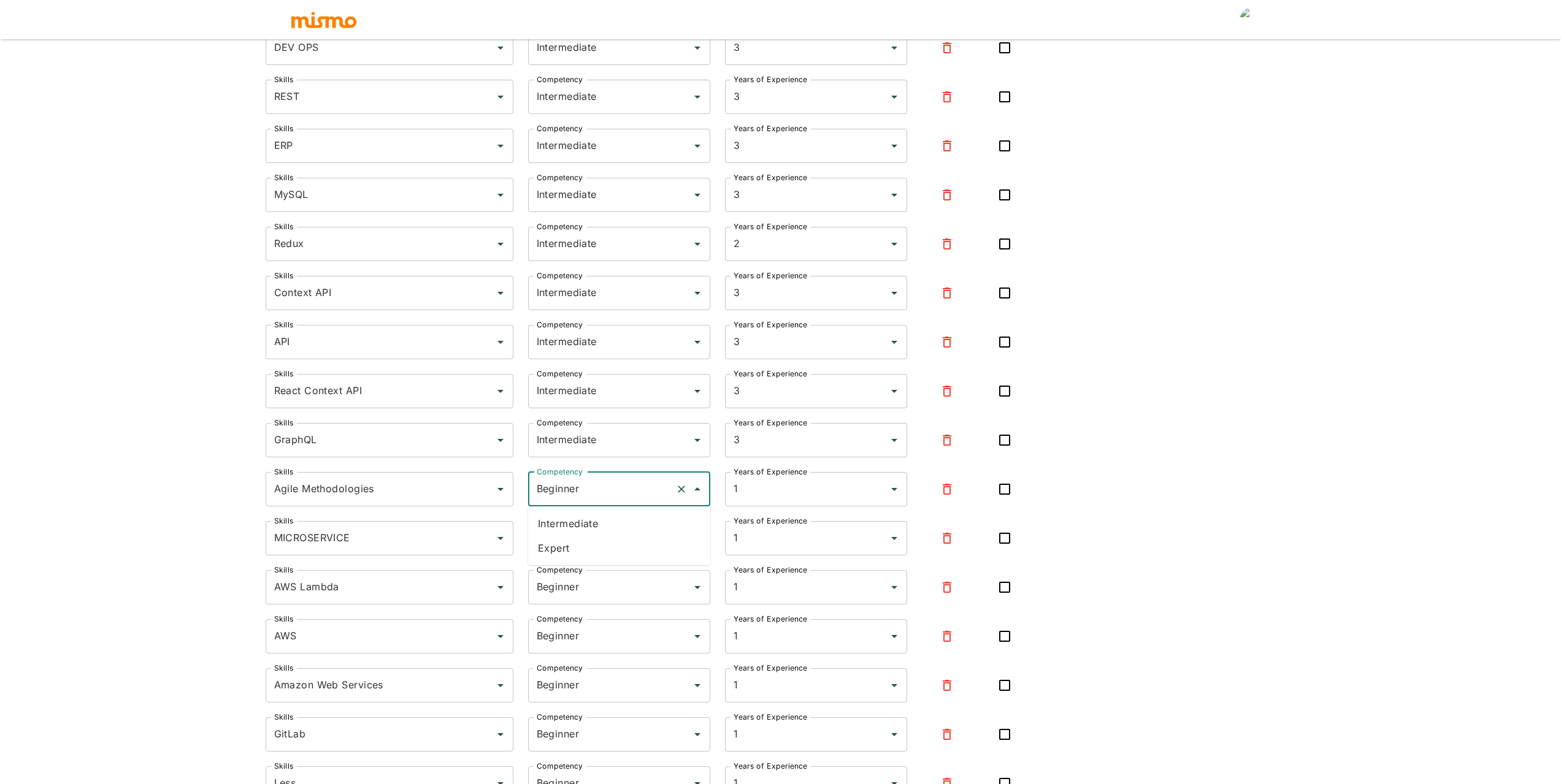
click at [579, 546] on li "Expert" at bounding box center [619, 548] width 182 height 24
type input "Expert"
click at [750, 489] on input "1" at bounding box center [799, 489] width 136 height 24
click at [766, 525] on li "5" at bounding box center [816, 523] width 182 height 24
type input "5"
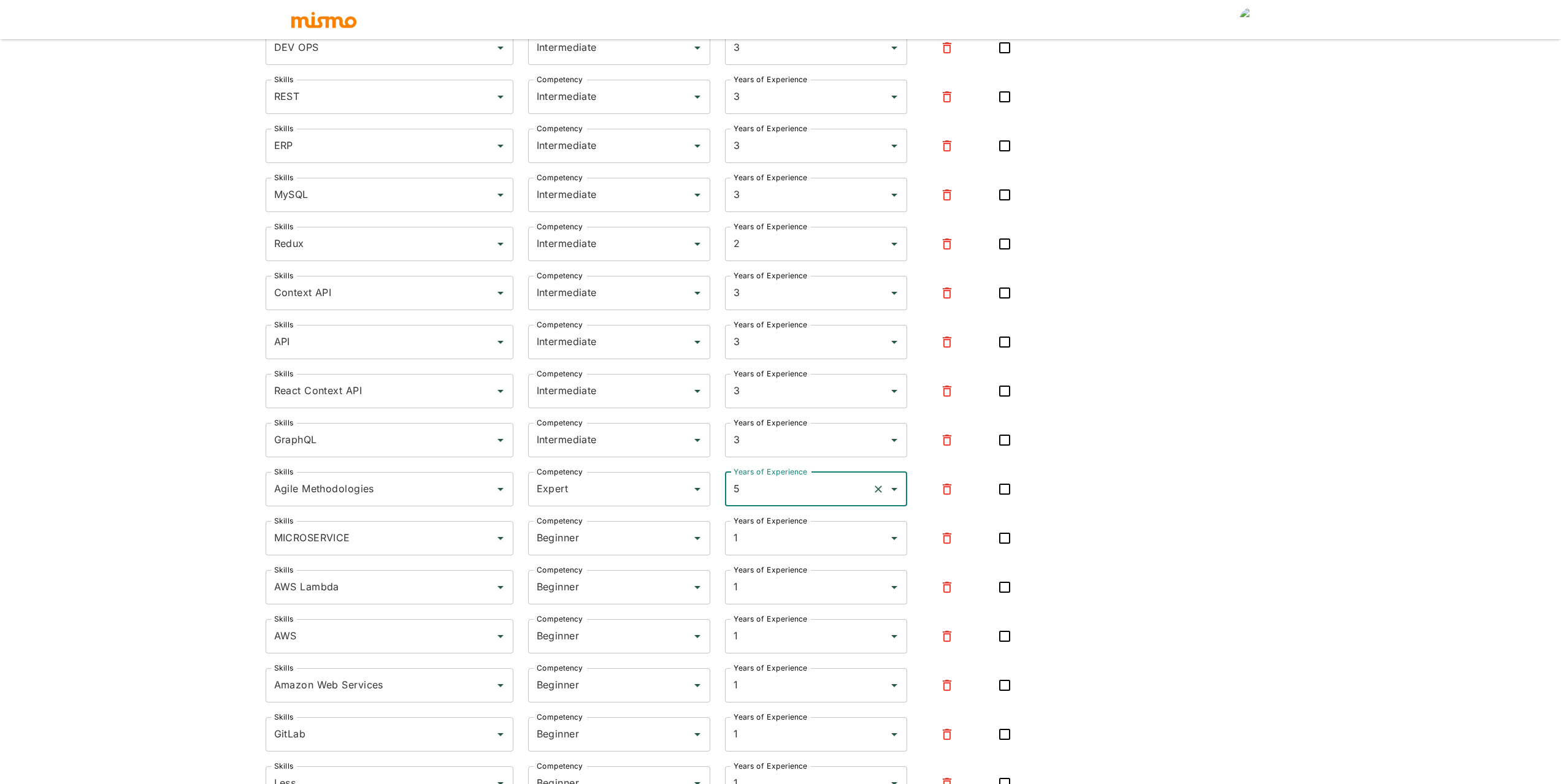
click at [1159, 394] on div "Skills React Skills Competency Expert Competency Years of Experience 5 Years of…" at bounding box center [781, 144] width 1031 height 1403
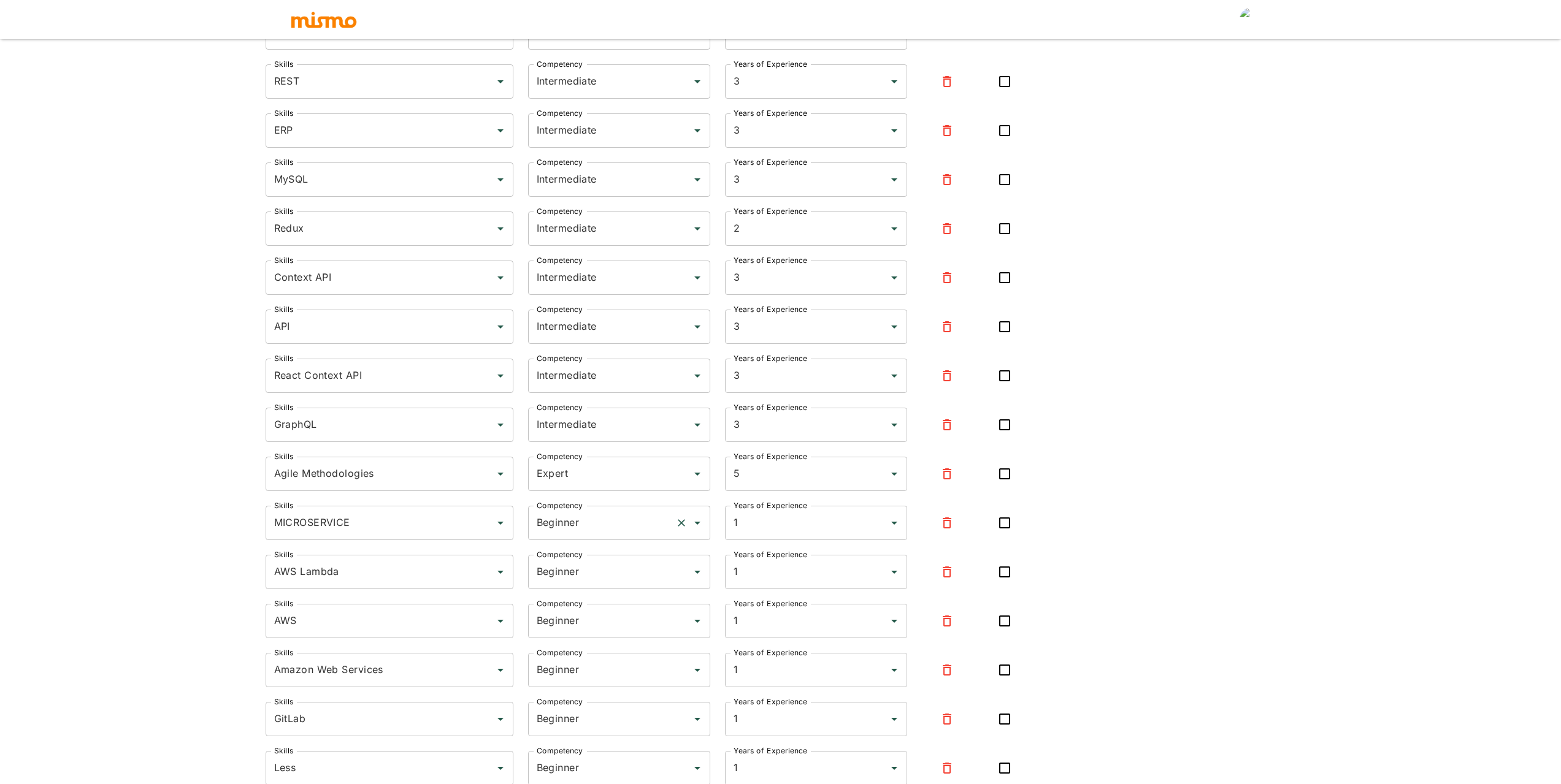
scroll to position [846, 0]
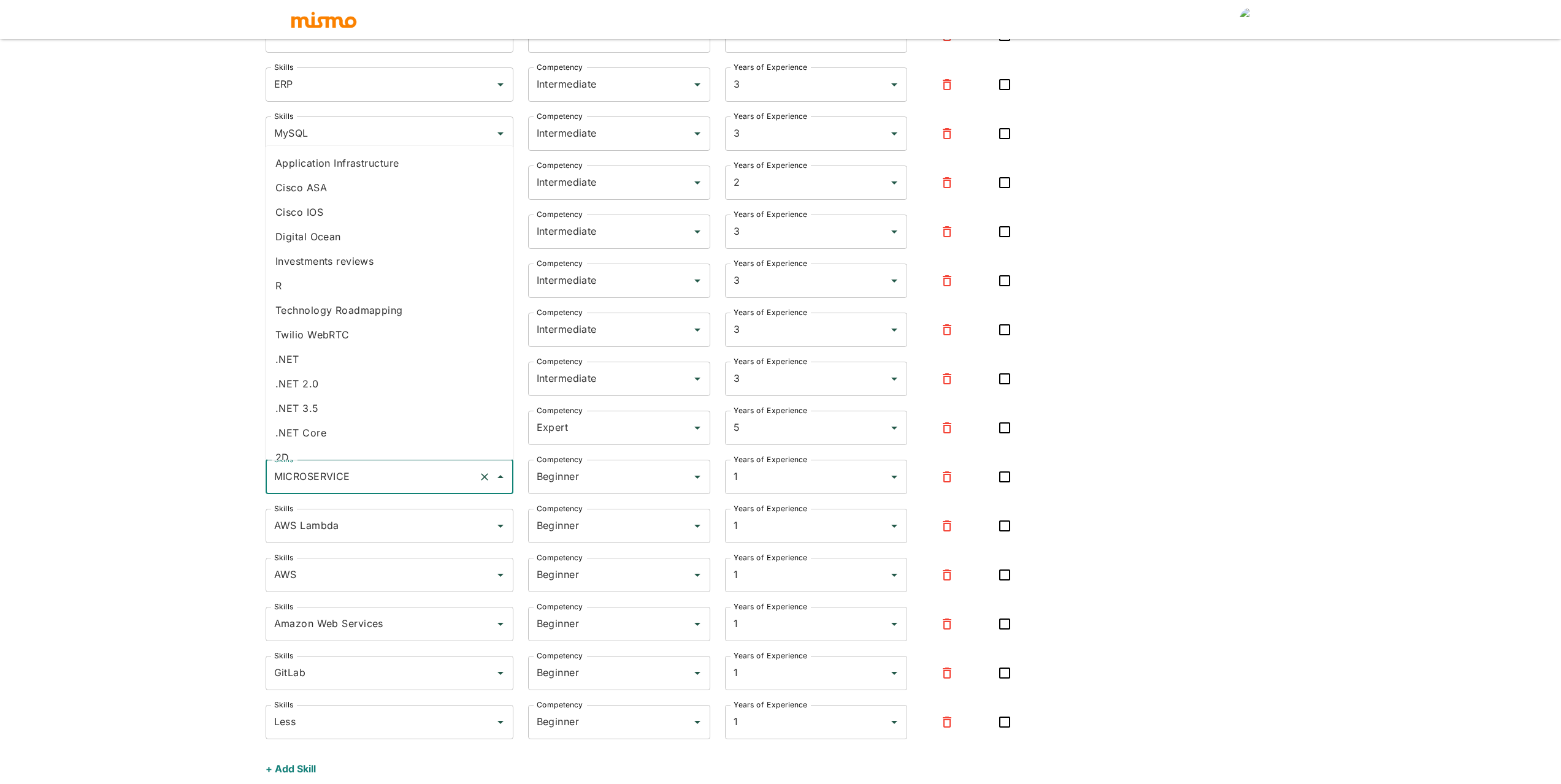
click at [415, 476] on input "MICROSERVICE" at bounding box center [373, 477] width 203 height 24
click at [935, 479] on button "button" at bounding box center [947, 477] width 30 height 30
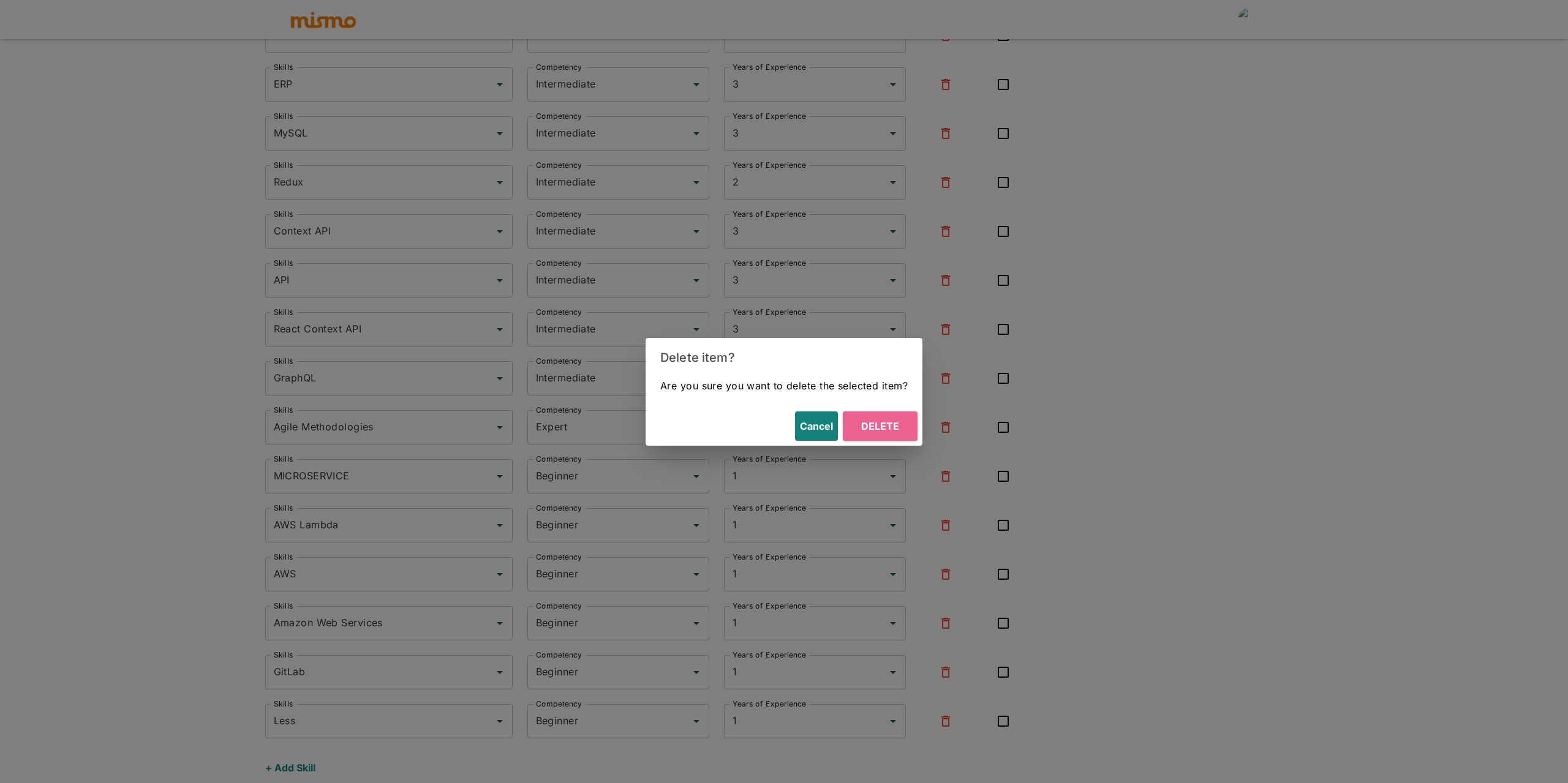
click at [873, 426] on button "Delete" at bounding box center [880, 426] width 75 height 30
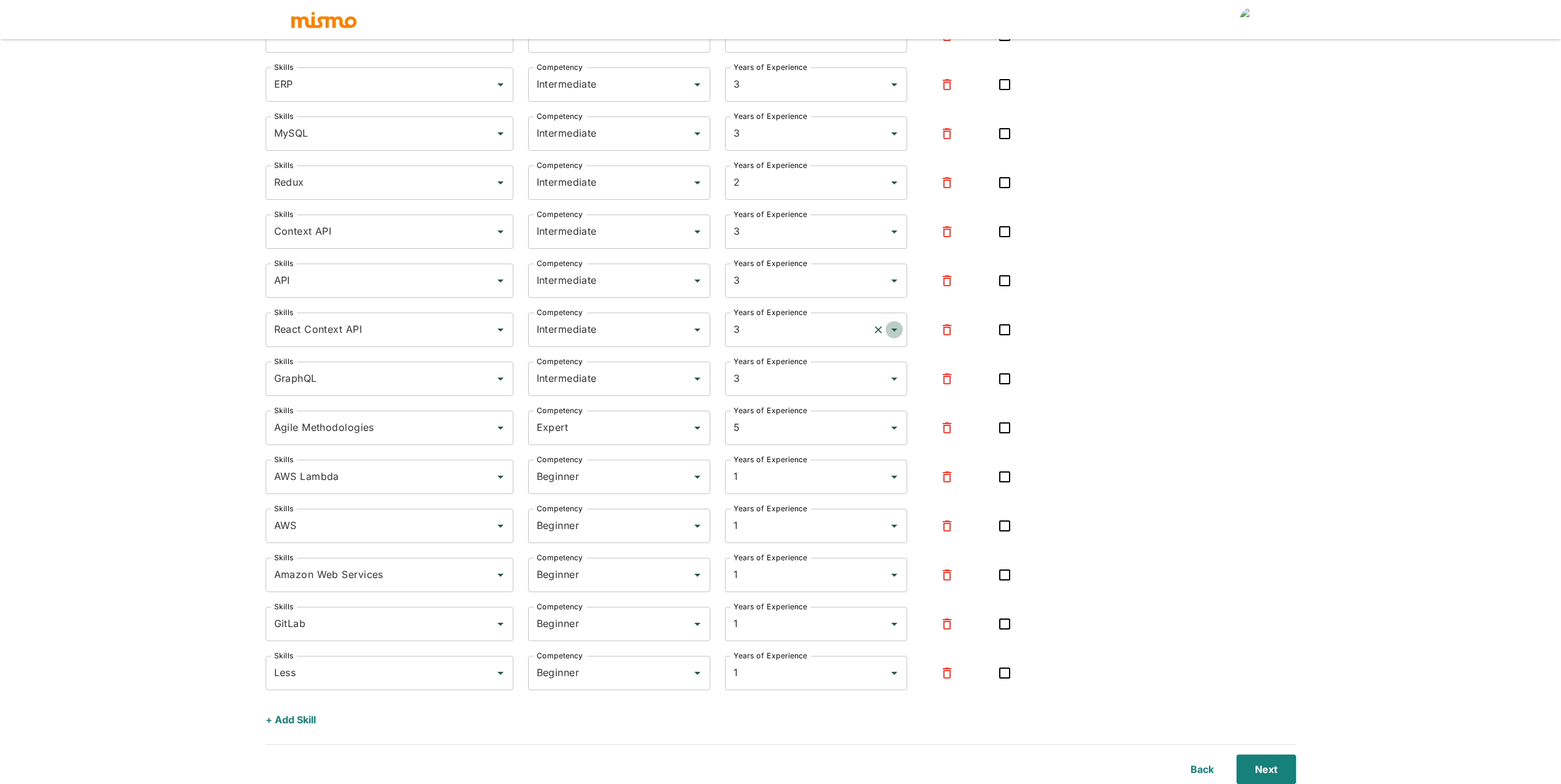
click at [898, 328] on icon "Open" at bounding box center [894, 329] width 14 height 14
click at [784, 448] on li "5" at bounding box center [816, 438] width 182 height 24
type input "5"
click at [630, 331] on input "Intermediate" at bounding box center [601, 330] width 136 height 24
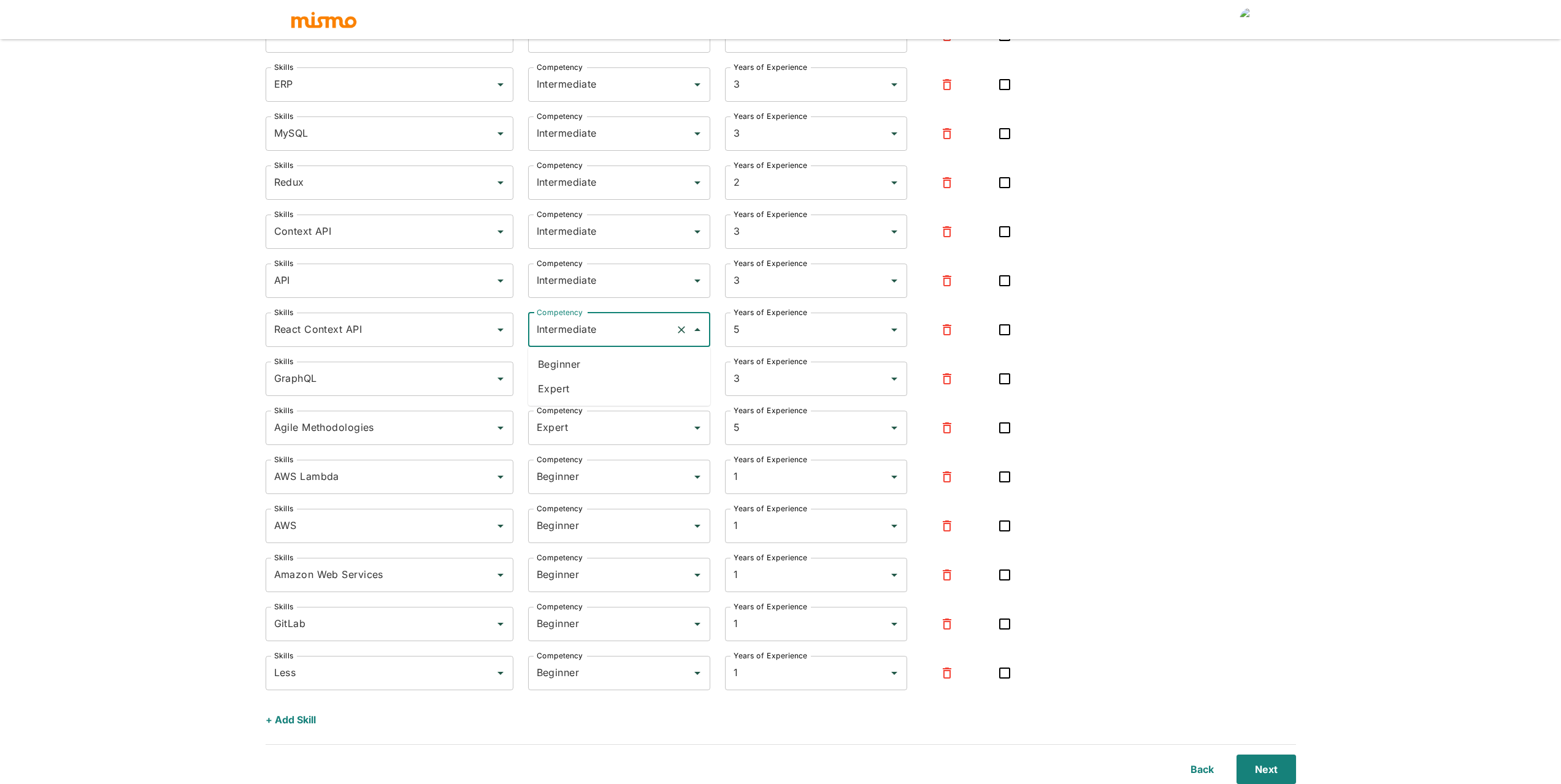
click at [598, 385] on li "Expert" at bounding box center [619, 389] width 182 height 24
type input "Expert"
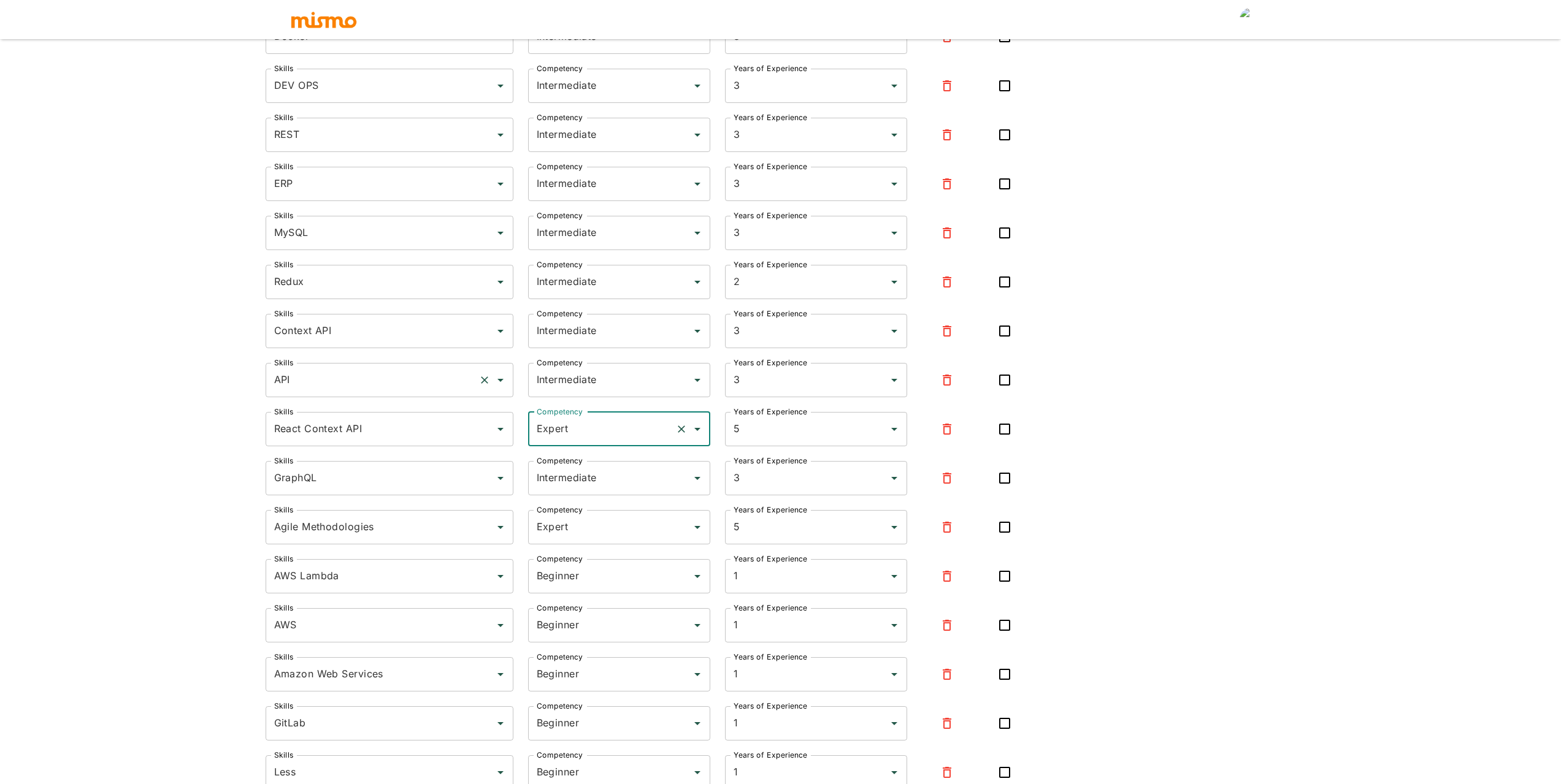
scroll to position [723, 0]
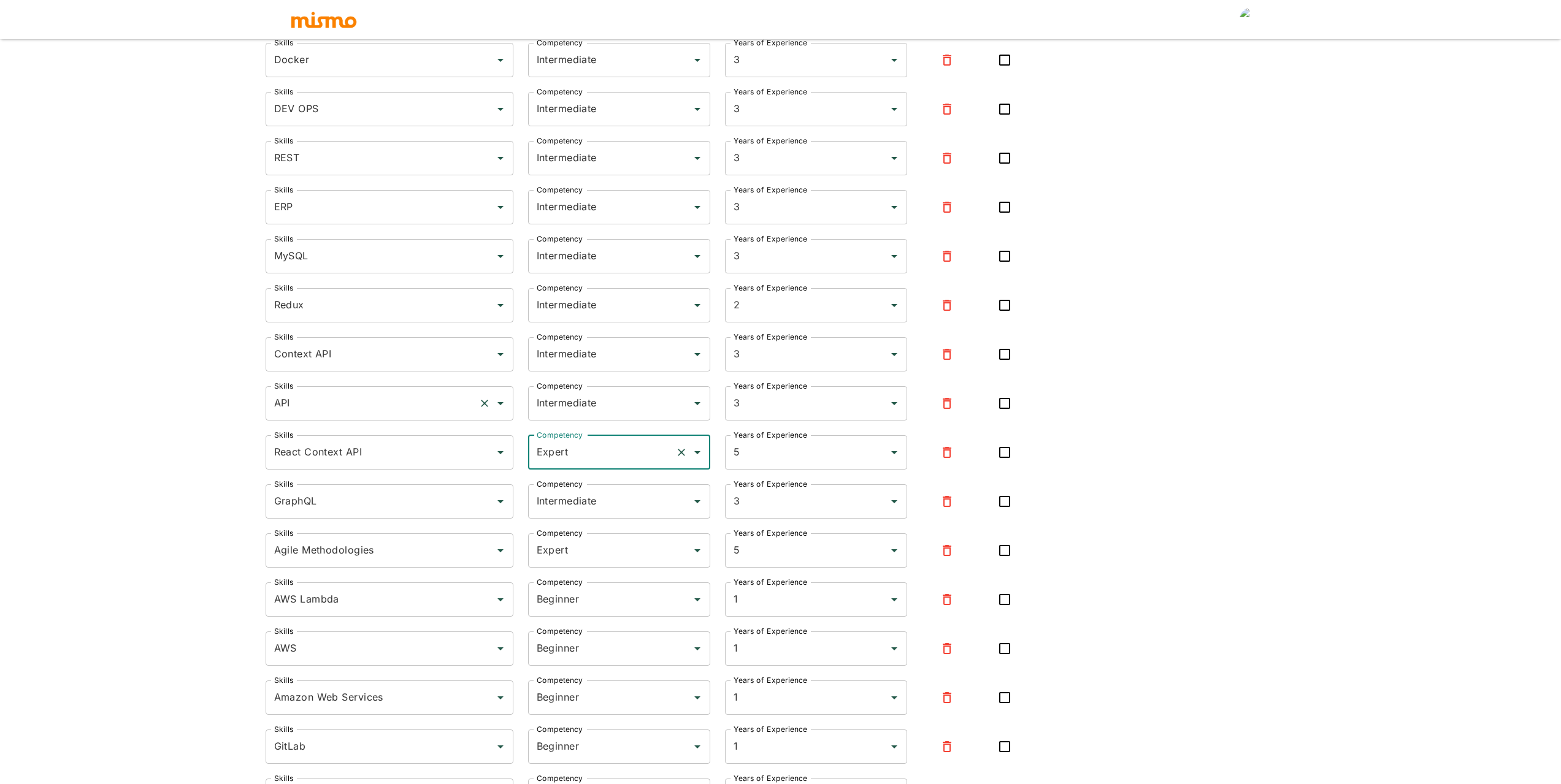
click at [330, 409] on input "API" at bounding box center [373, 403] width 203 height 24
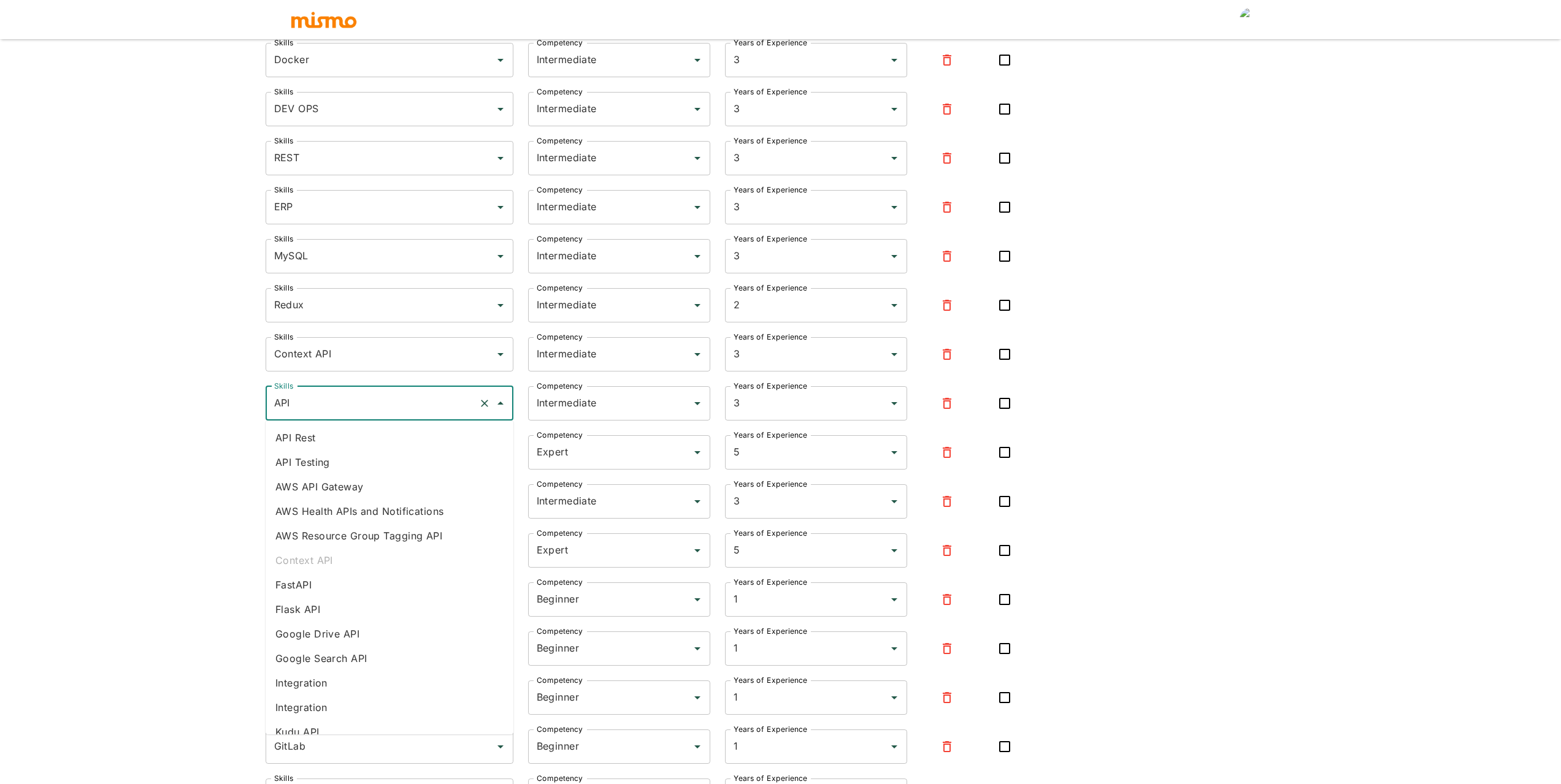
click at [313, 436] on li "API Rest" at bounding box center [389, 438] width 248 height 24
type input "API Rest"
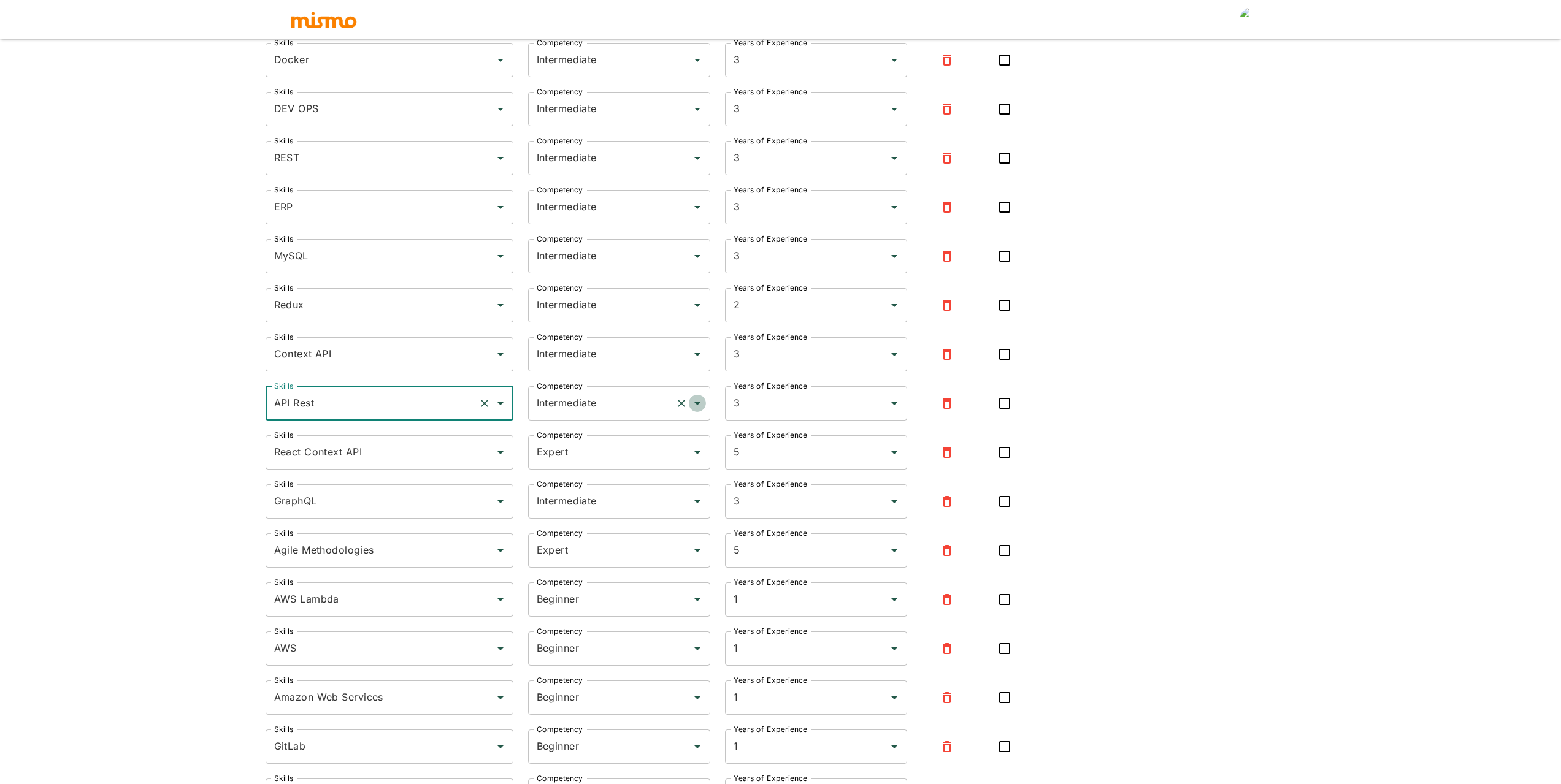
click at [701, 404] on icon "Open" at bounding box center [697, 403] width 14 height 14
drag, startPoint x: 633, startPoint y: 463, endPoint x: 641, endPoint y: 461, distance: 8.2
click at [633, 463] on li "Expert" at bounding box center [619, 462] width 182 height 24
type input "Expert"
click at [1169, 362] on div "Skills React Skills Competency Expert Competency Years of Experience 5 Years of…" at bounding box center [781, 180] width 1031 height 1354
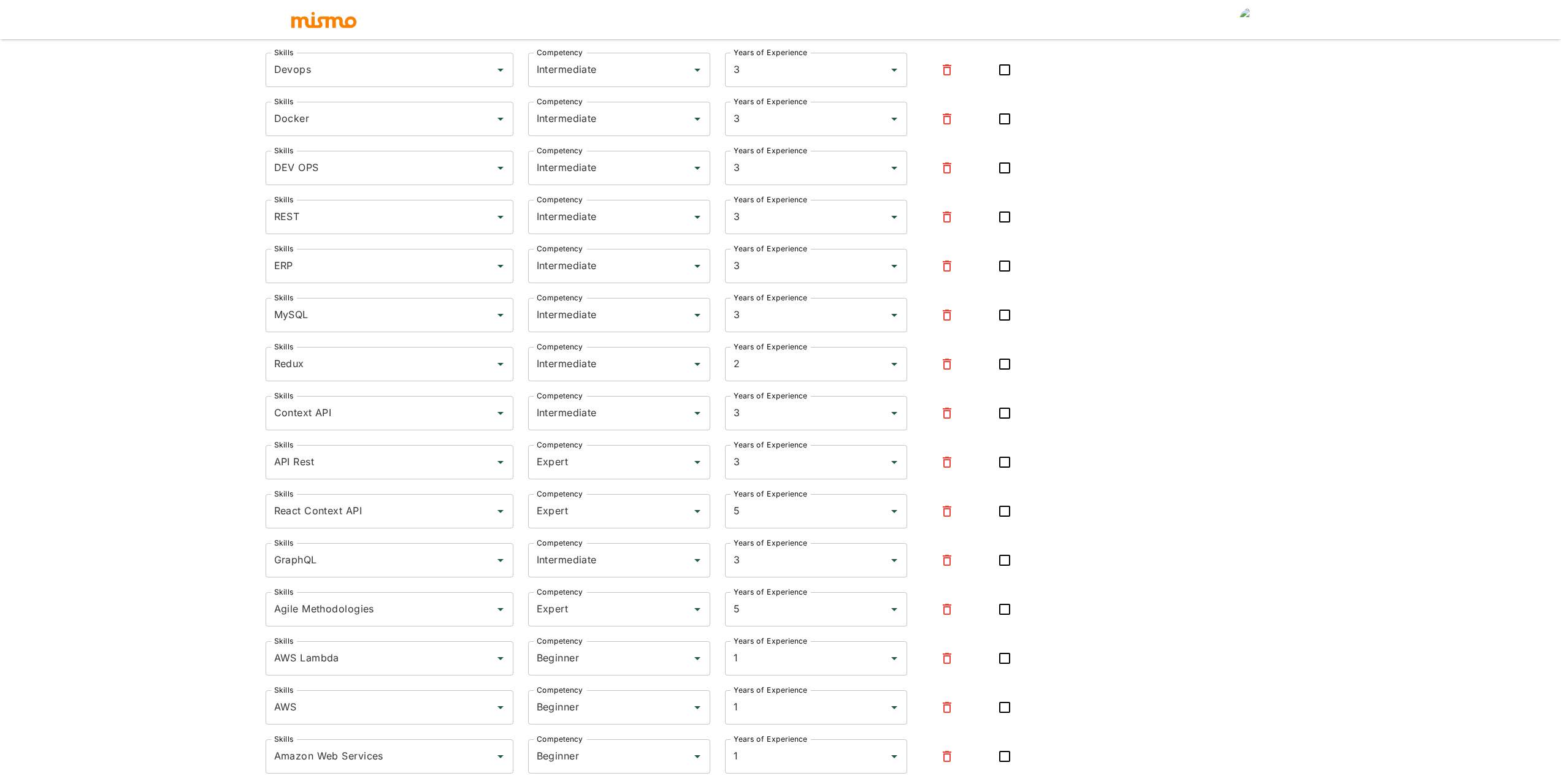
scroll to position [600, 0]
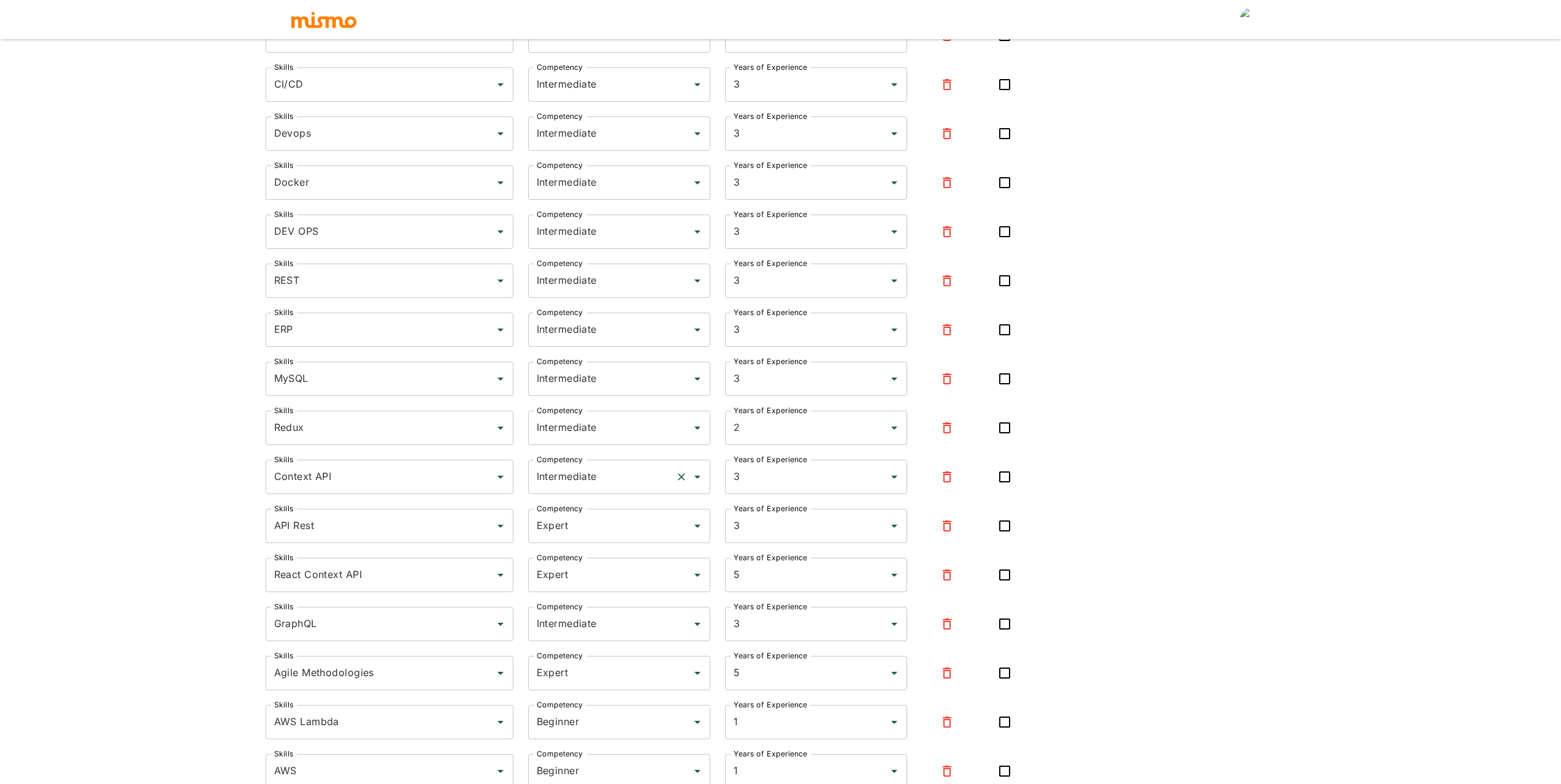
click at [623, 474] on input "Intermediate" at bounding box center [601, 477] width 136 height 24
click at [580, 533] on li "Expert" at bounding box center [619, 536] width 182 height 24
type input "Expert"
click at [246, 453] on div "Skills Context API Skills Competency Expert Competency Years of Experience 3 Ye…" at bounding box center [643, 467] width 793 height 54
click at [633, 426] on input "Intermediate" at bounding box center [601, 428] width 136 height 24
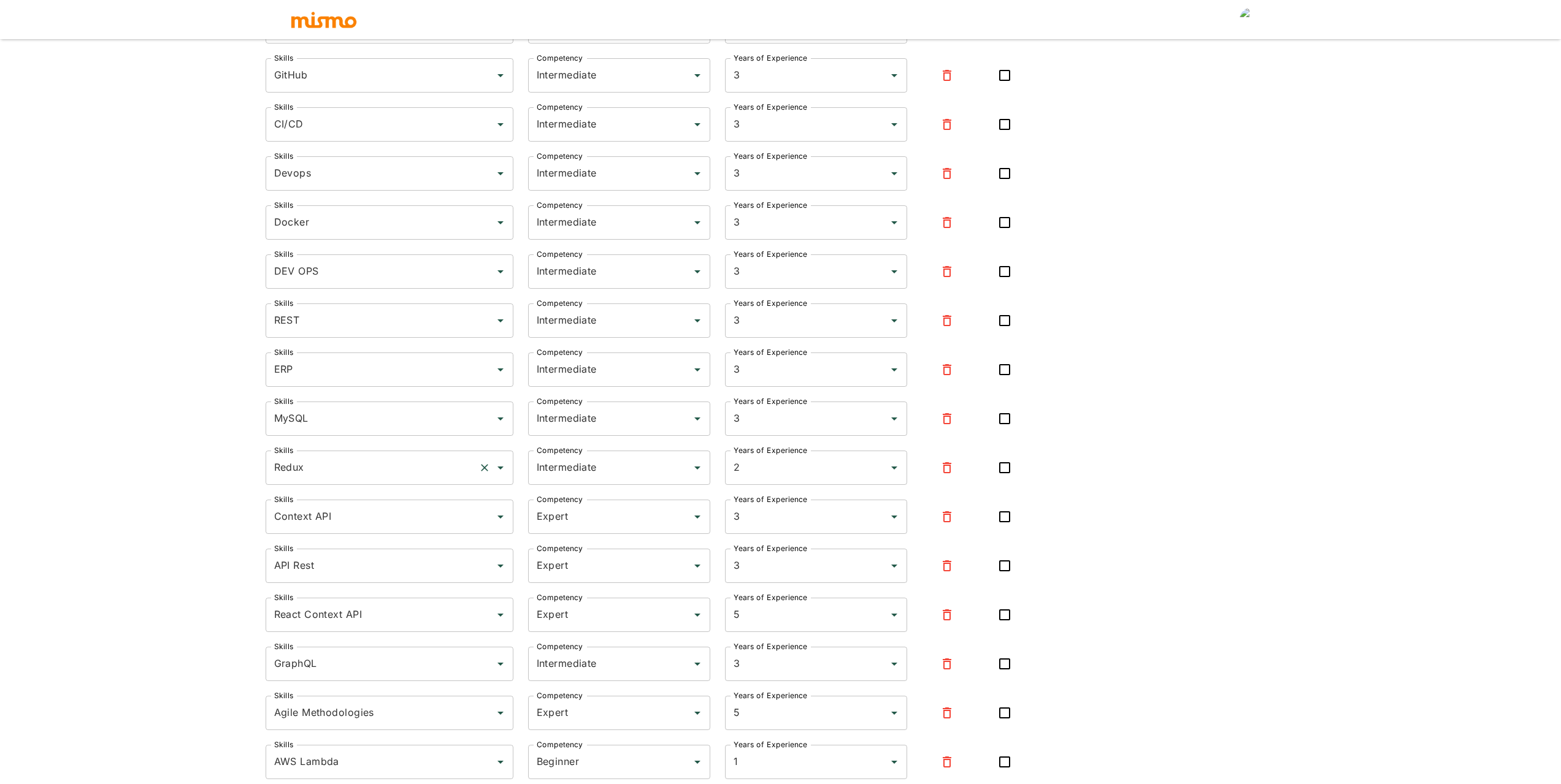
scroll to position [539, 0]
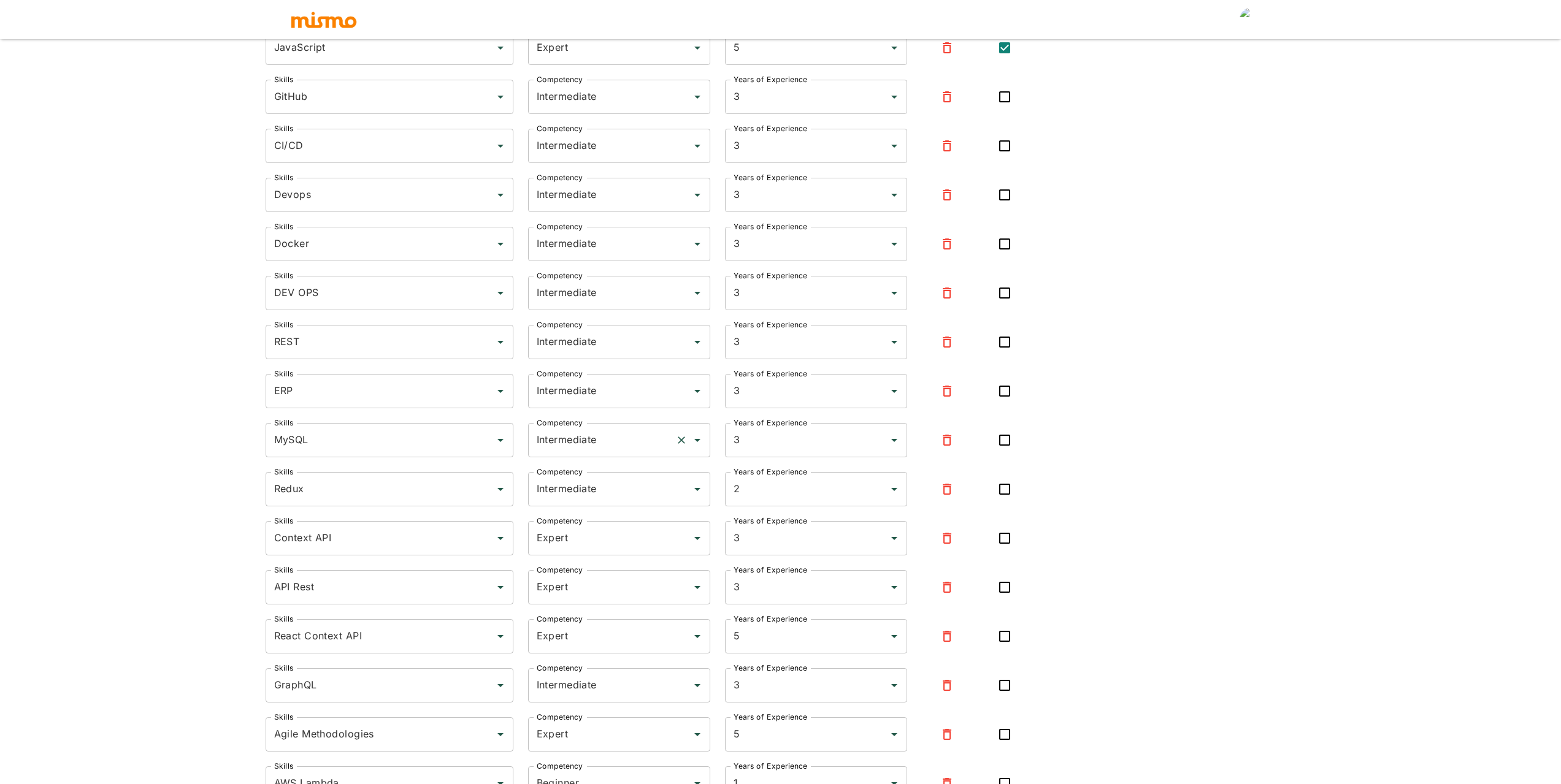
click at [589, 445] on input "Intermediate" at bounding box center [601, 440] width 136 height 24
click at [574, 492] on li "Expert" at bounding box center [619, 499] width 182 height 24
type input "Expert"
click at [953, 395] on icon "button" at bounding box center [947, 391] width 14 height 14
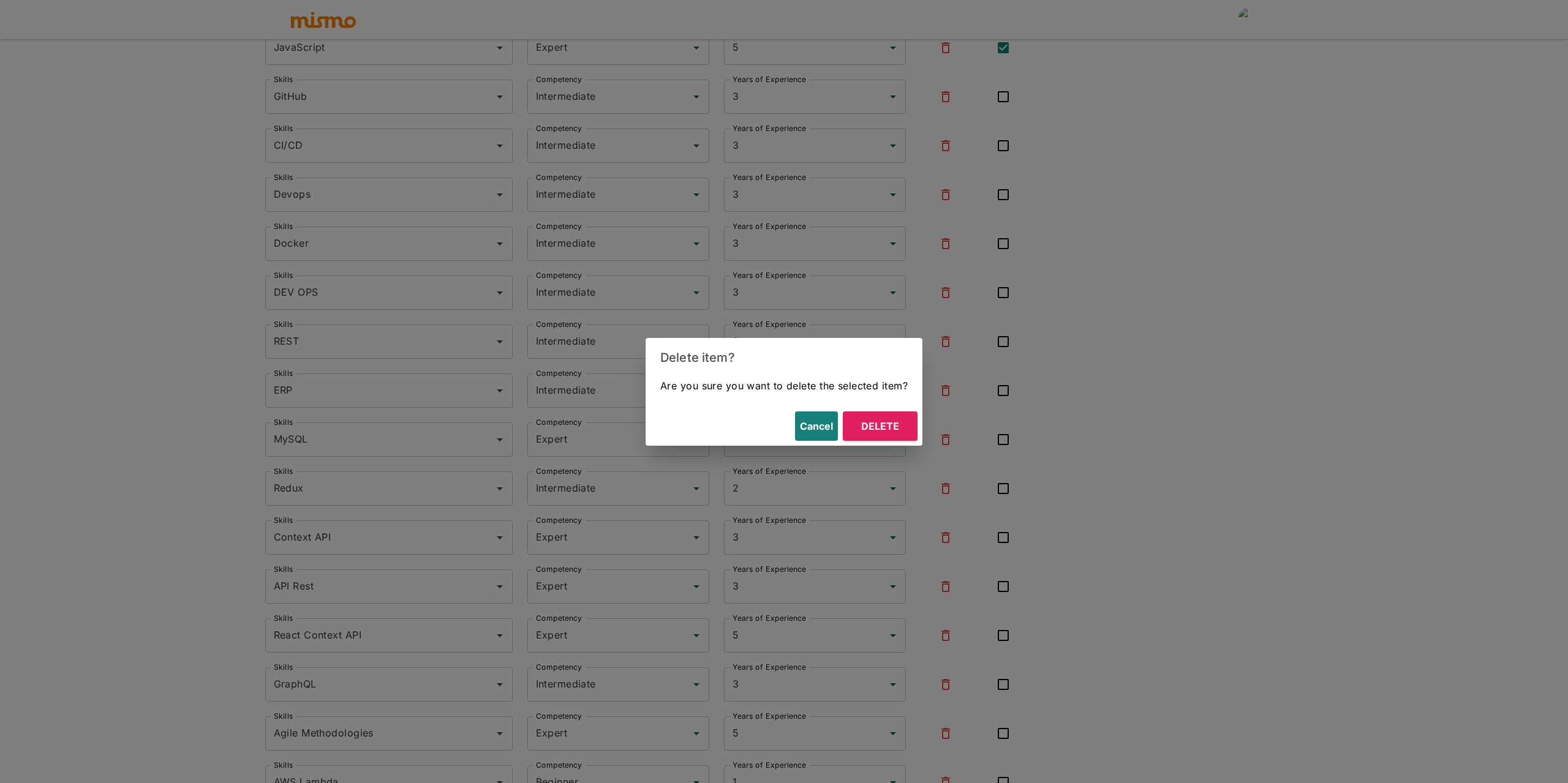
click at [877, 431] on button "Delete" at bounding box center [880, 426] width 75 height 30
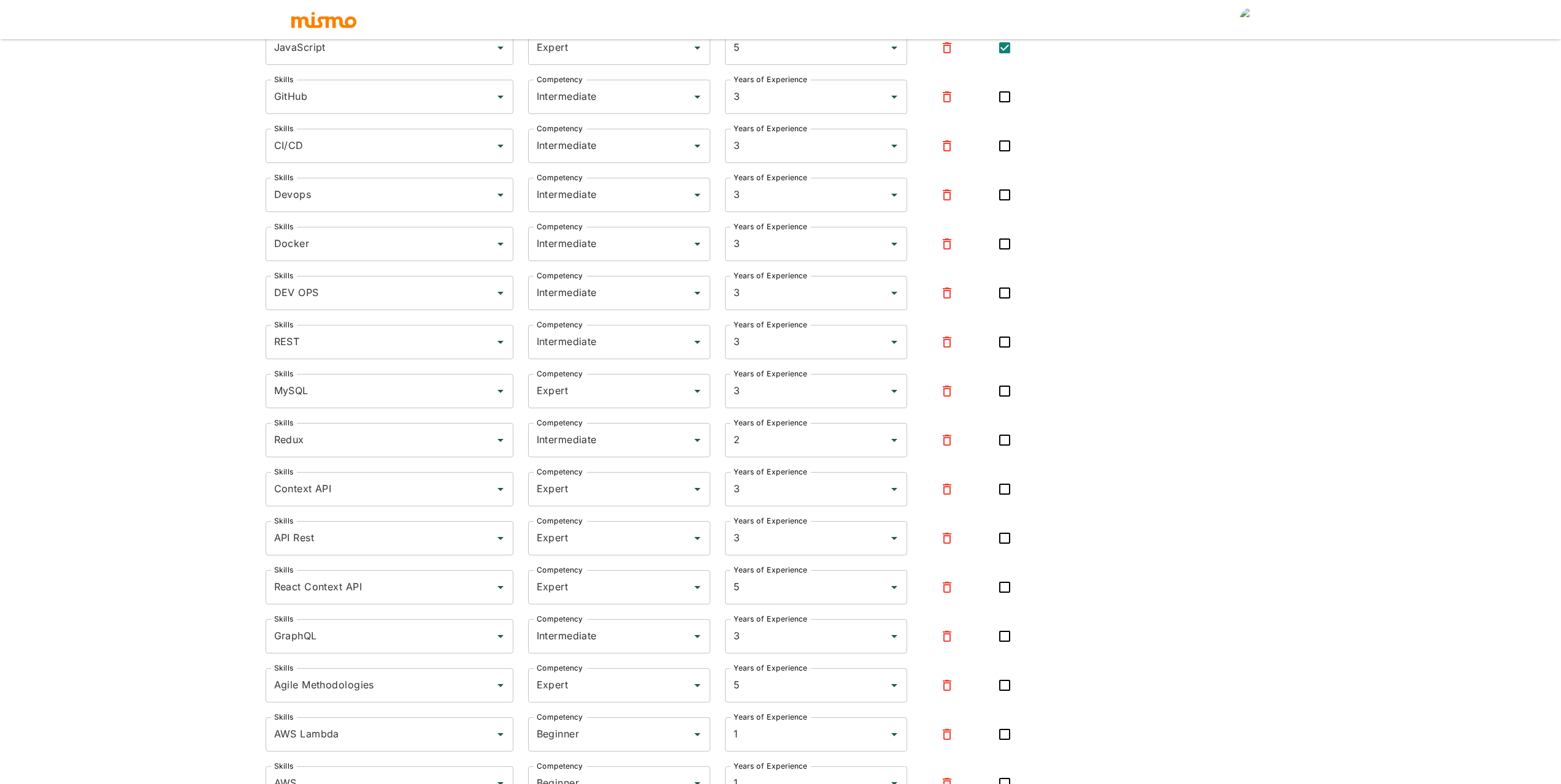
click at [945, 345] on icon "button" at bounding box center [947, 342] width 8 height 11
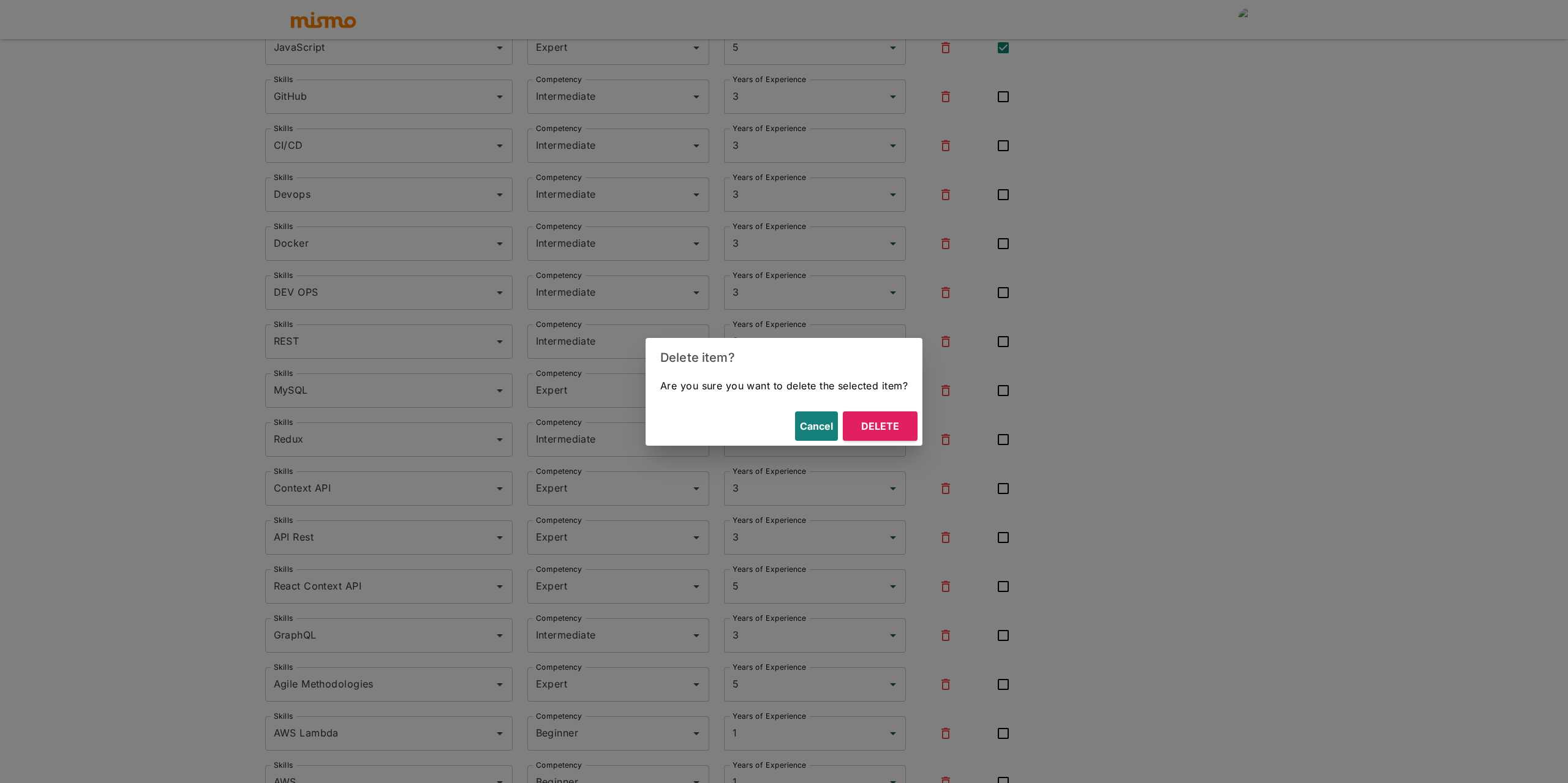
click at [895, 422] on button "Delete" at bounding box center [880, 426] width 75 height 30
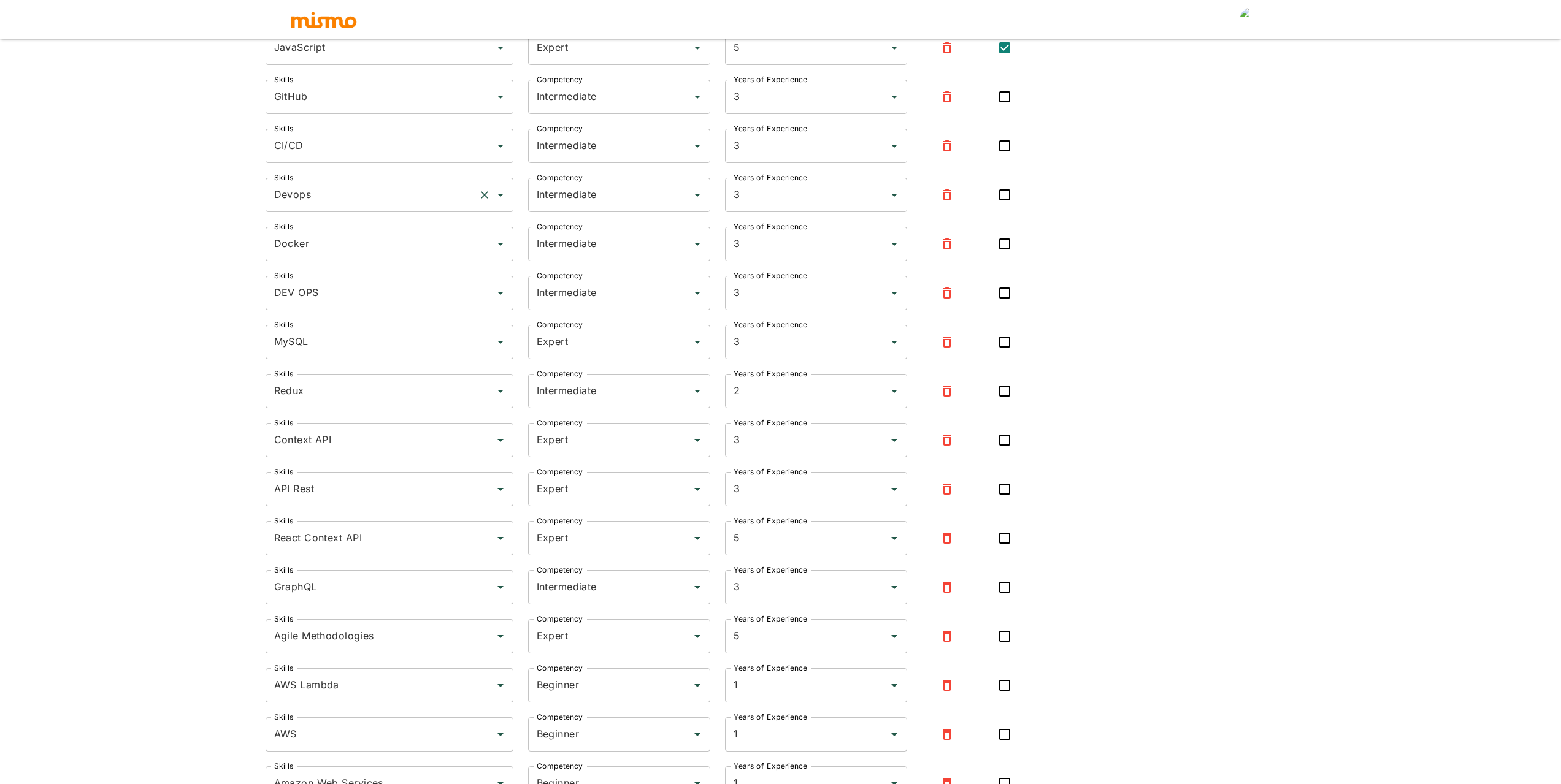
click at [413, 200] on input "Devops" at bounding box center [373, 195] width 203 height 24
type input "Devops"
click at [945, 195] on icon "button" at bounding box center [947, 195] width 8 height 11
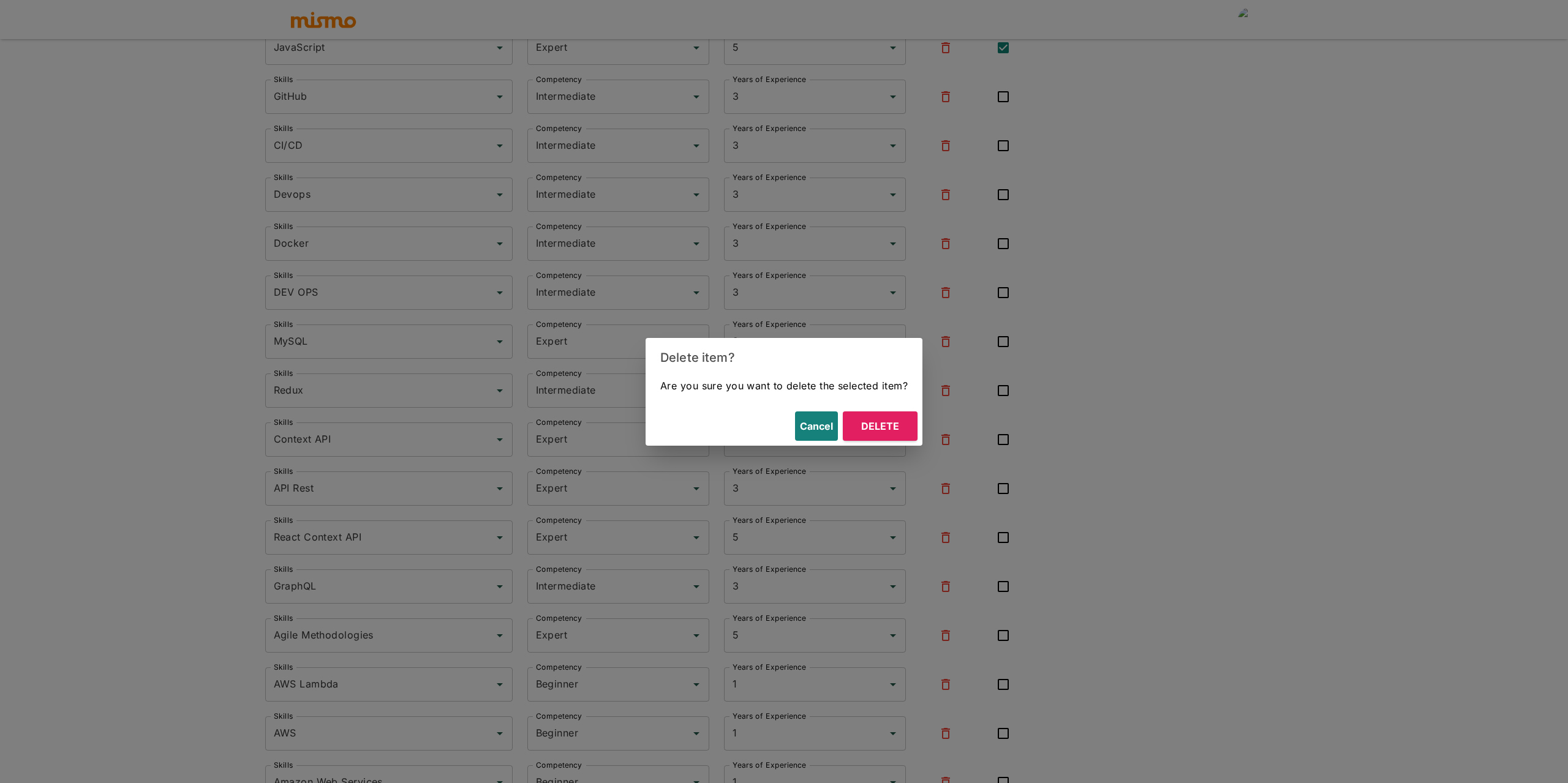
click at [897, 428] on button "Delete" at bounding box center [880, 426] width 75 height 30
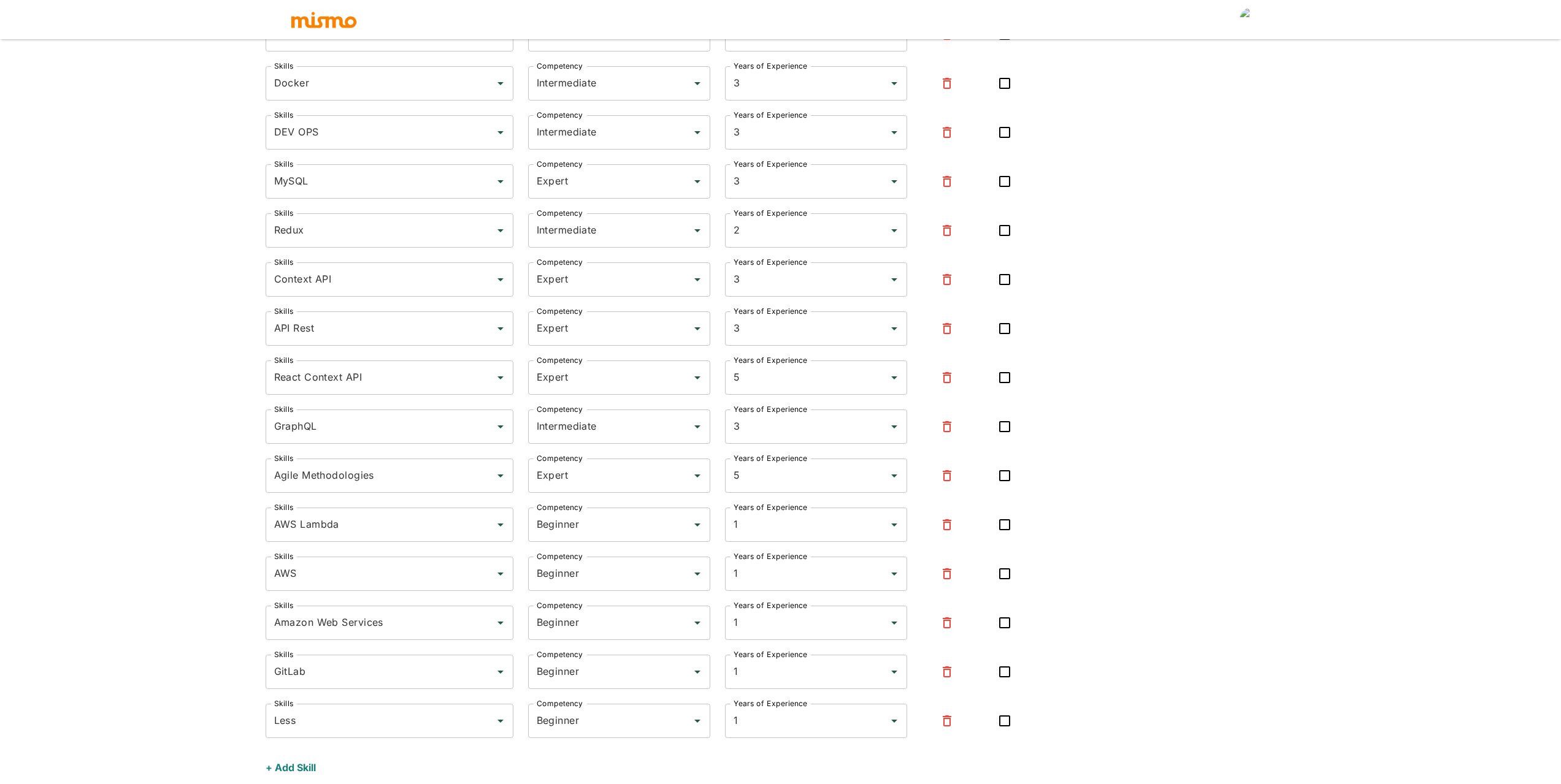
scroll to position [699, 0]
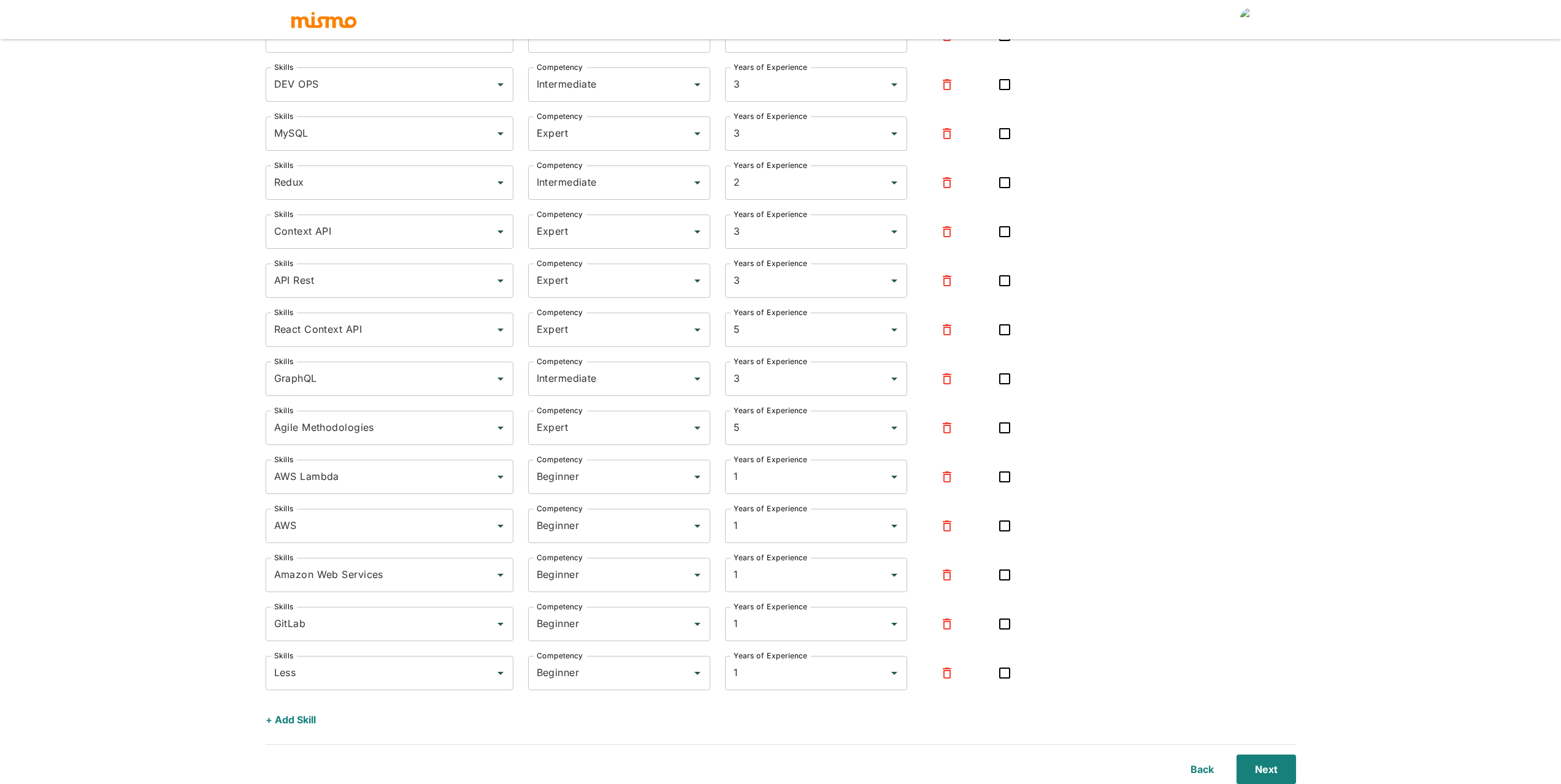
click at [364, 527] on input "AWS" at bounding box center [373, 526] width 203 height 24
type input "AWS"
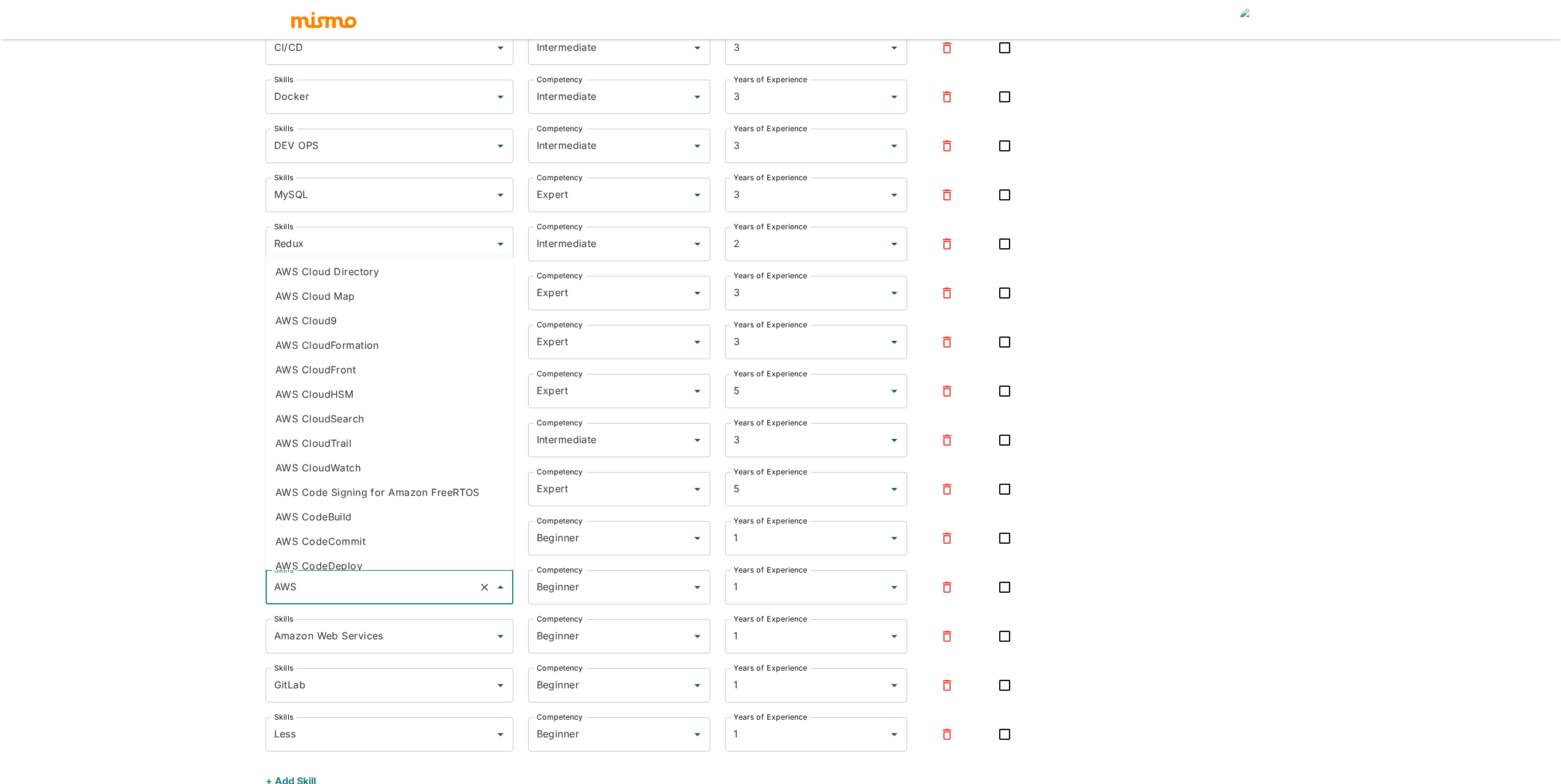
scroll to position [429, 0]
click at [1268, 506] on div "Skills React Skills Competency Expert Competency Years of Experience 5 Years of…" at bounding box center [781, 193] width 1031 height 1207
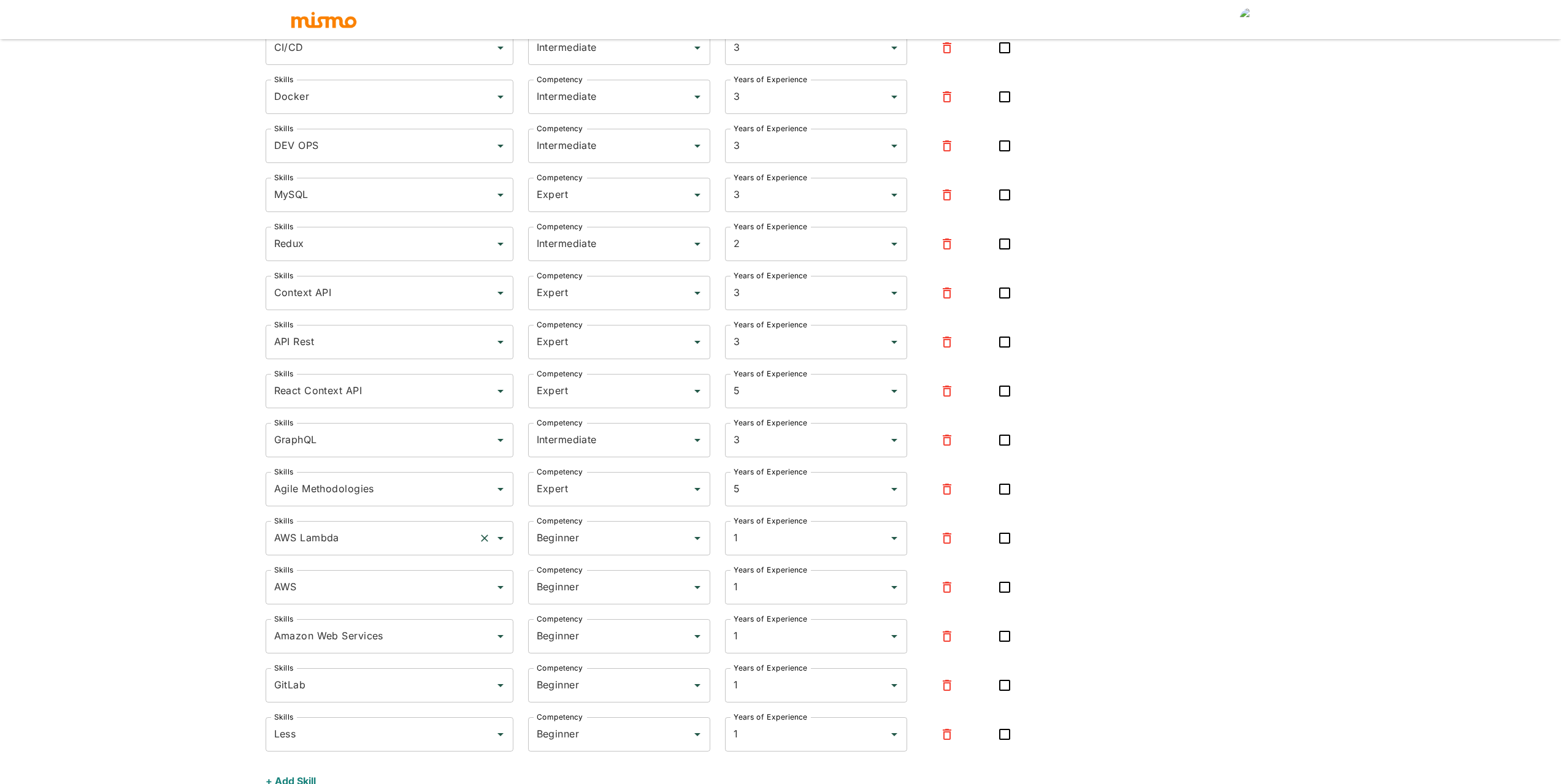
click at [348, 542] on input "AWS Lambda" at bounding box center [373, 538] width 203 height 24
click at [950, 542] on icon "button" at bounding box center [947, 538] width 8 height 11
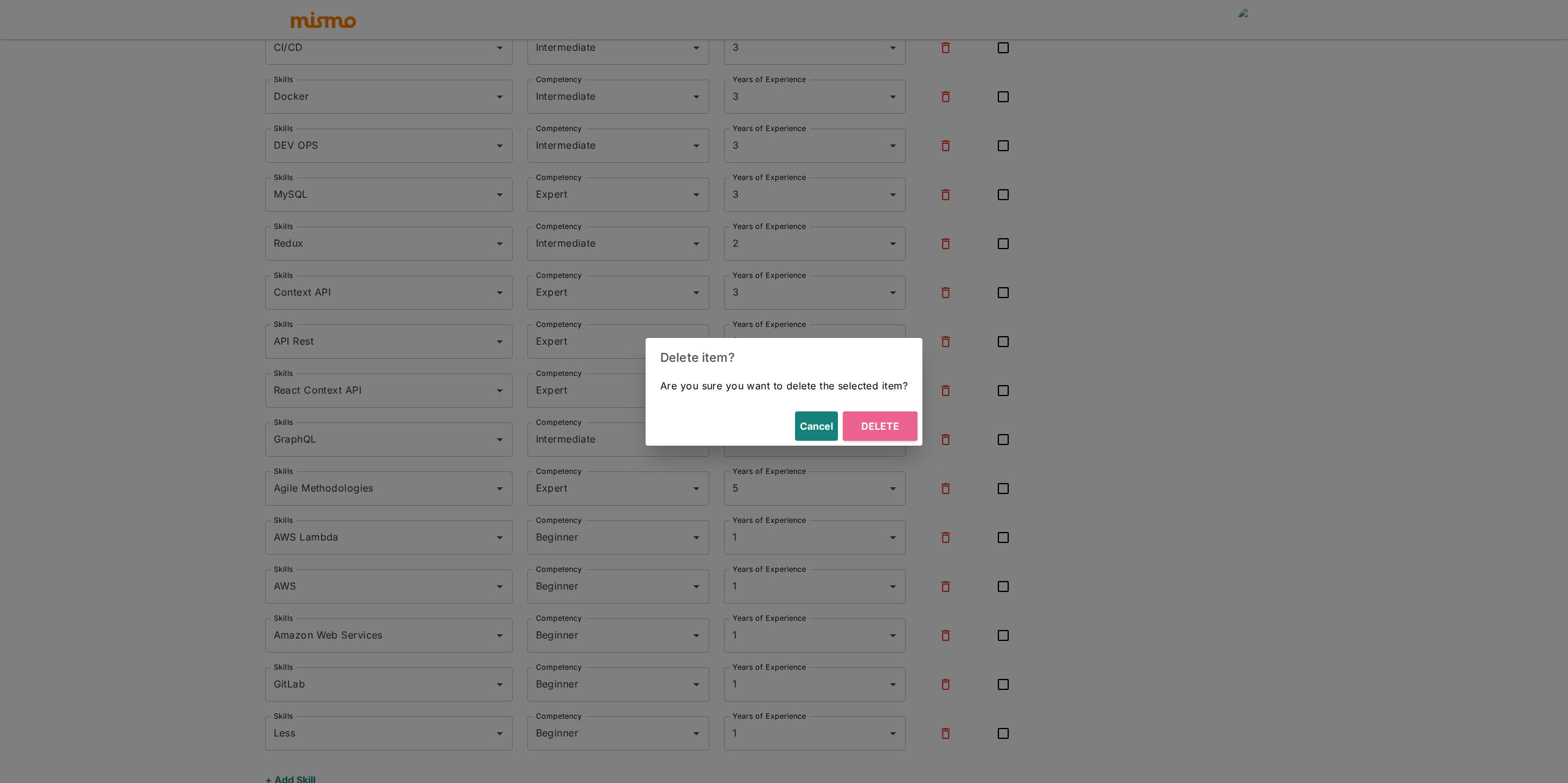
click at [894, 434] on button "Delete" at bounding box center [880, 426] width 75 height 30
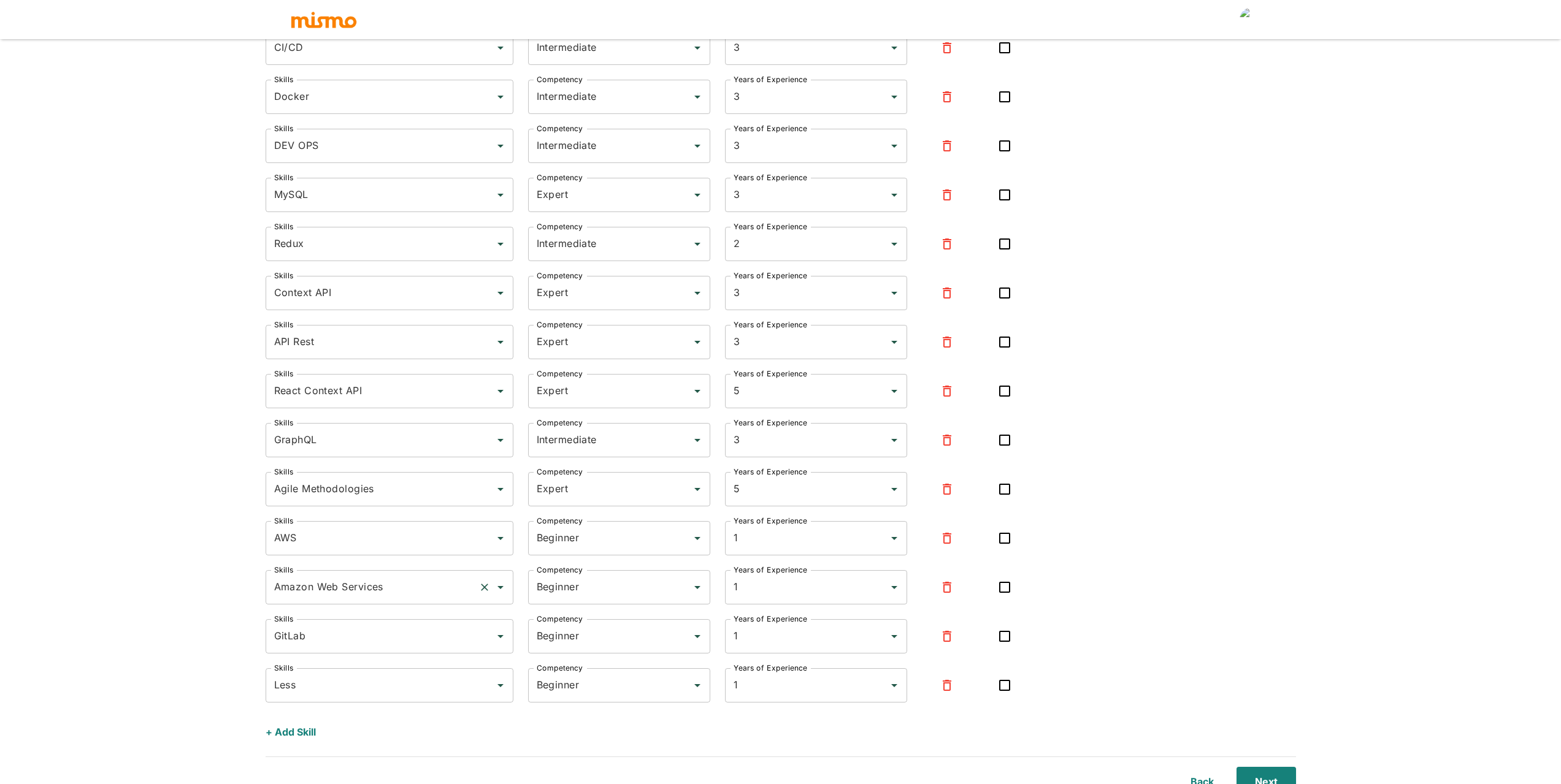
click at [415, 581] on input "Amazon Web Services" at bounding box center [373, 587] width 203 height 24
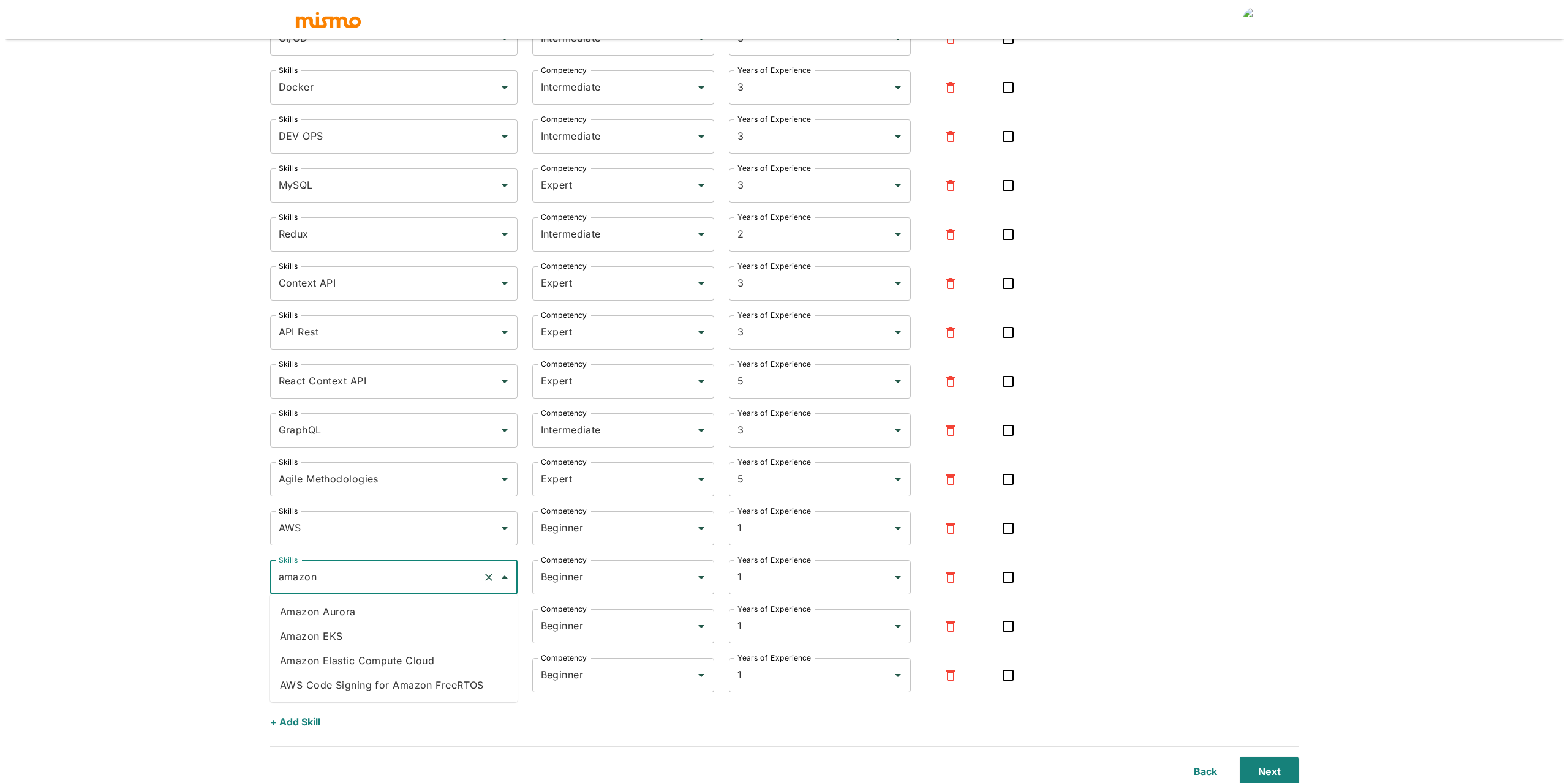
scroll to position [648, 0]
type input "Amazon Web Services"
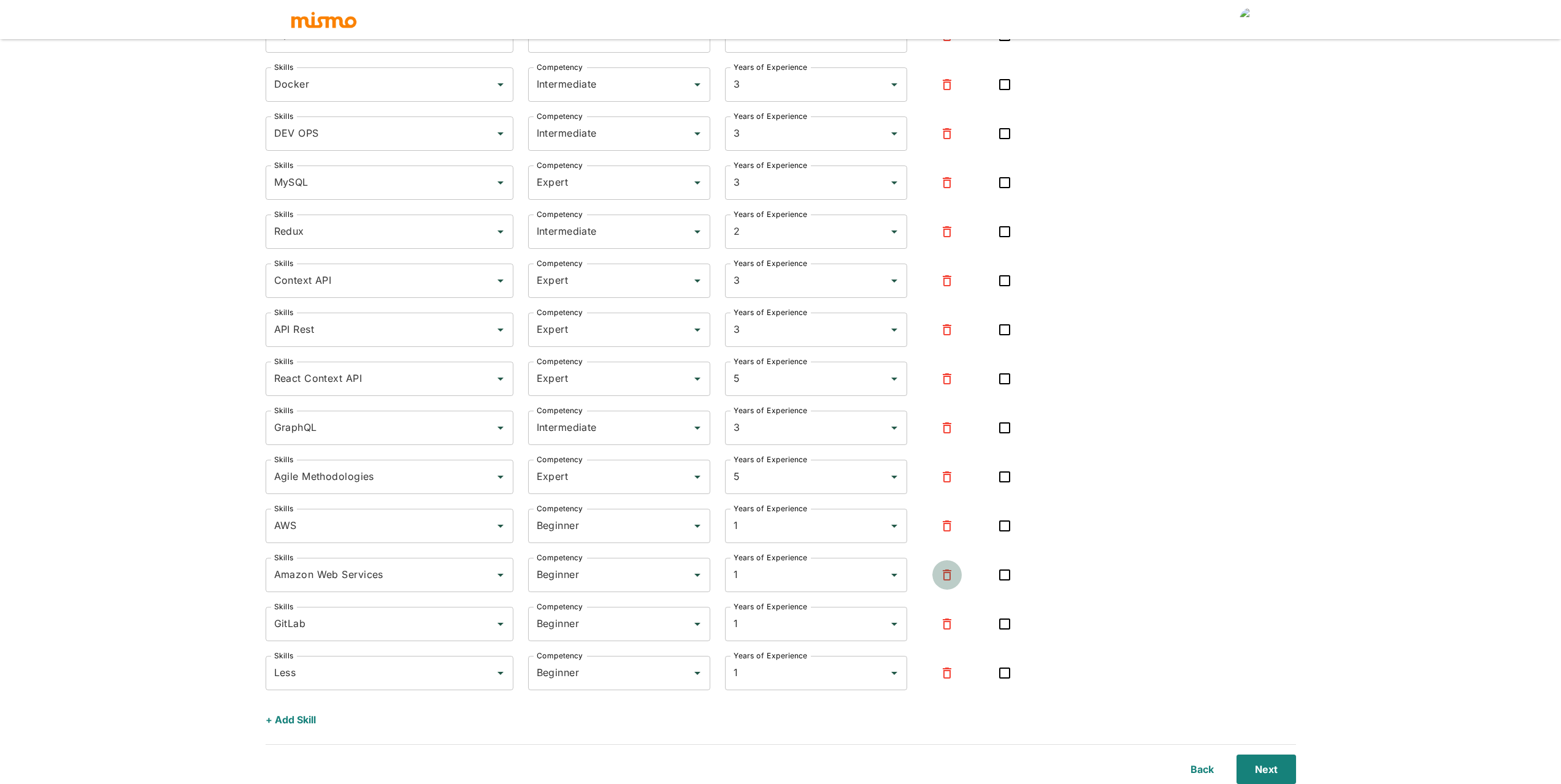
click at [945, 570] on icon "button" at bounding box center [947, 574] width 14 height 14
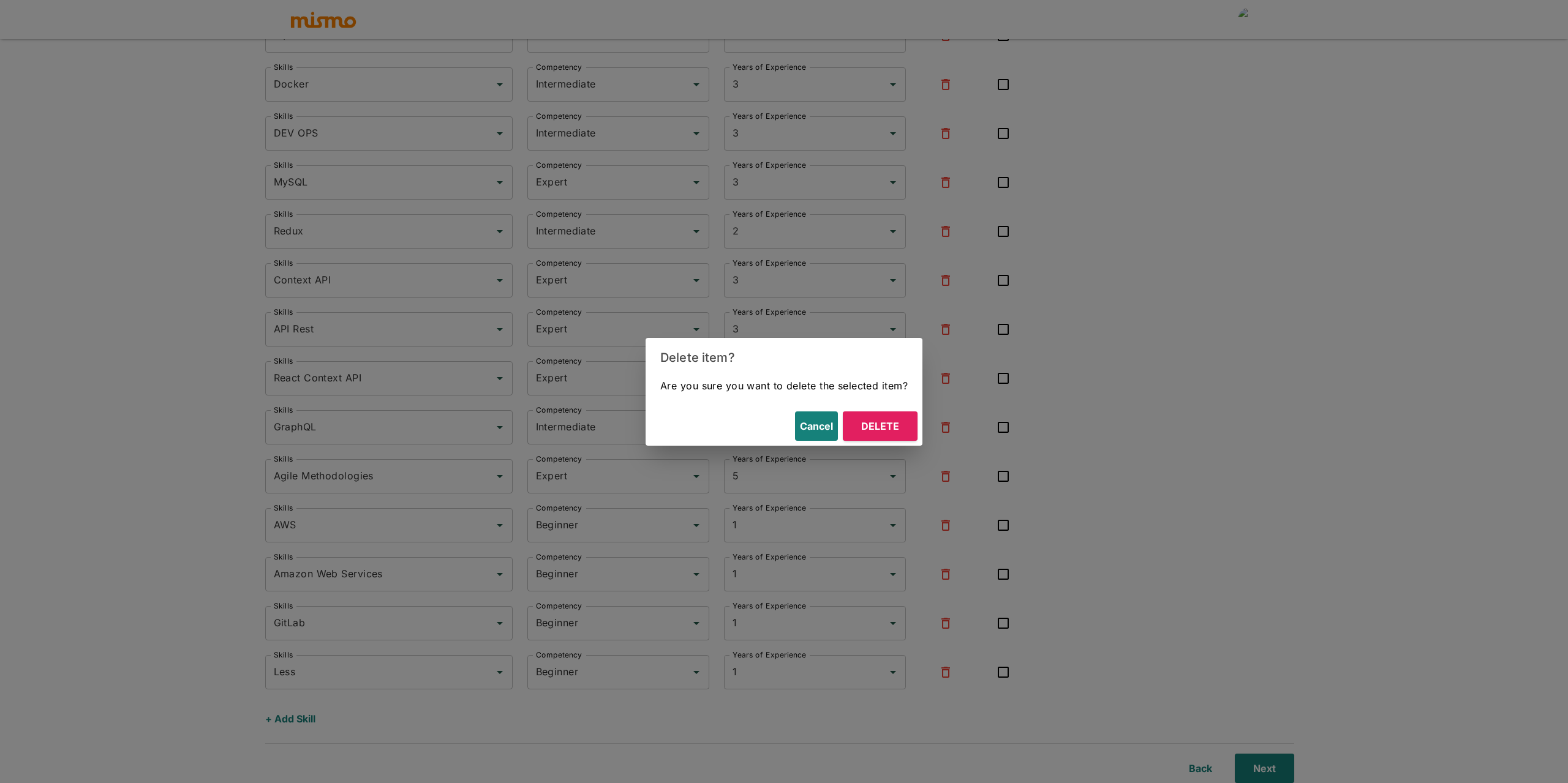
click at [861, 434] on button "Delete" at bounding box center [880, 426] width 75 height 30
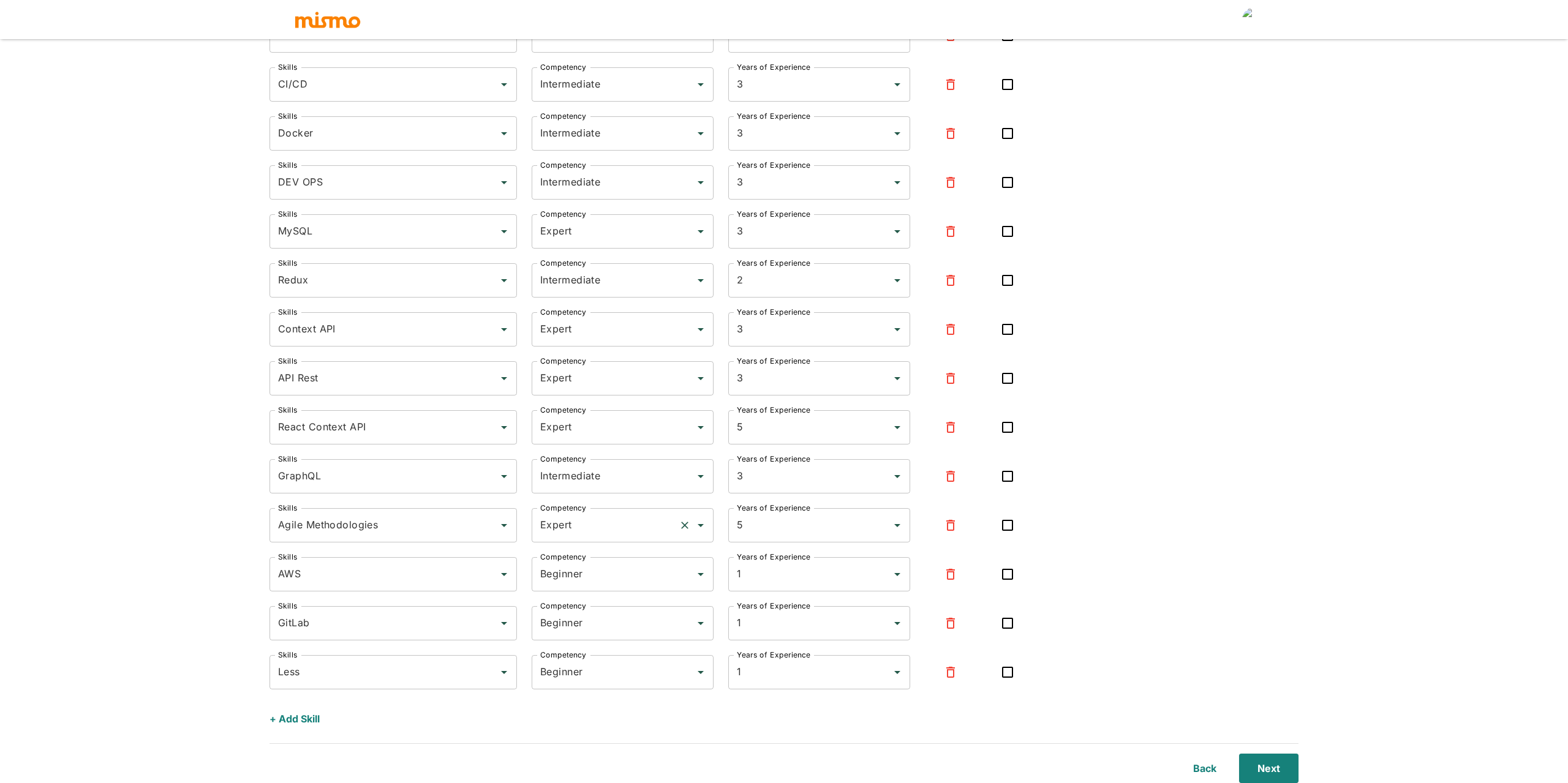
scroll to position [600, 0]
click at [579, 575] on input "Beginner" at bounding box center [600, 575] width 136 height 24
click at [786, 580] on input "1" at bounding box center [797, 575] width 136 height 24
click at [739, 373] on li "3" at bounding box center [814, 368] width 182 height 24
type input "3"
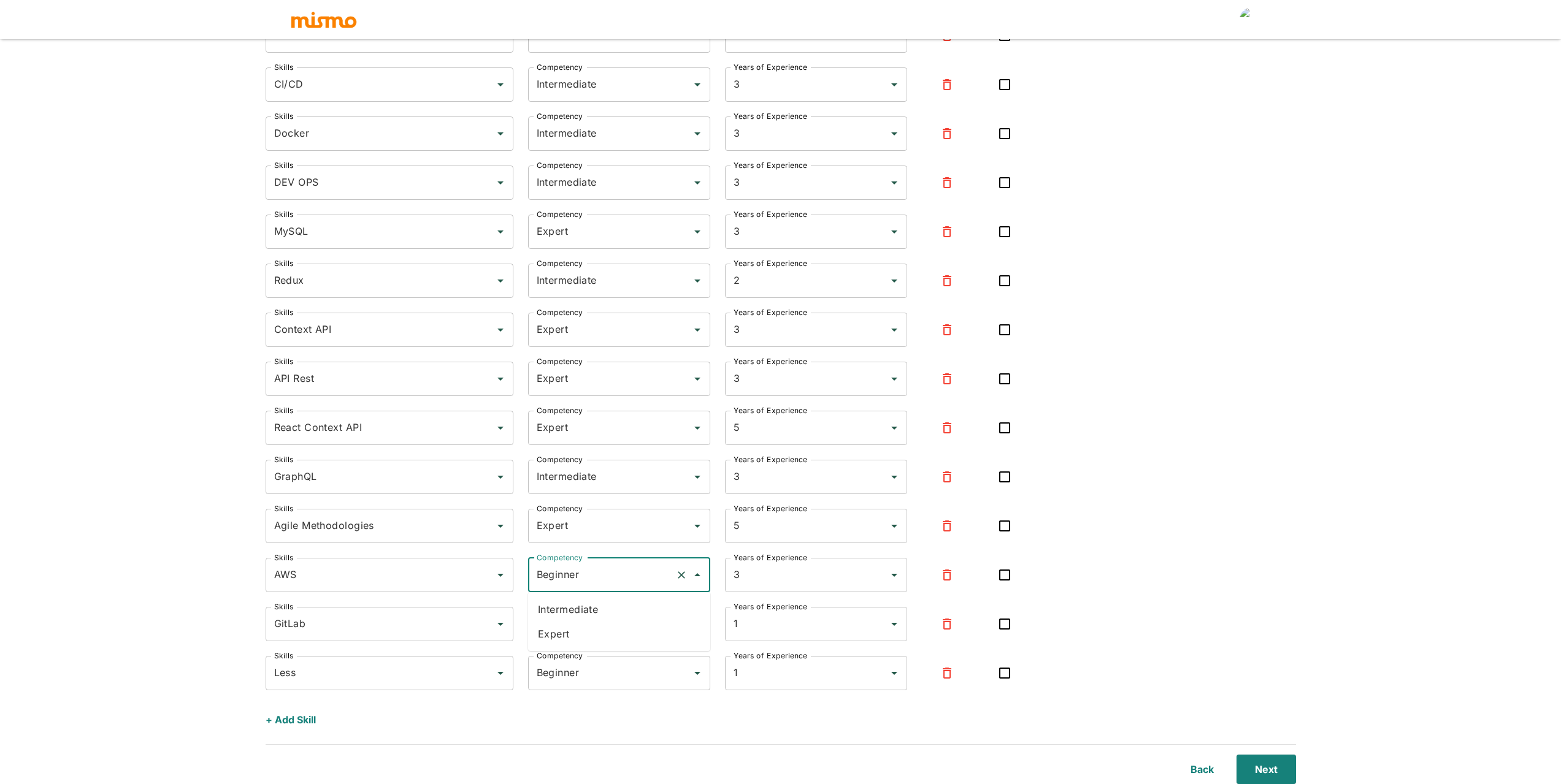
click at [598, 574] on input "Beginner" at bounding box center [601, 575] width 136 height 24
click at [572, 614] on li "Intermediate" at bounding box center [619, 610] width 182 height 24
type input "Intermediate"
click at [946, 671] on icon "button" at bounding box center [947, 673] width 14 height 14
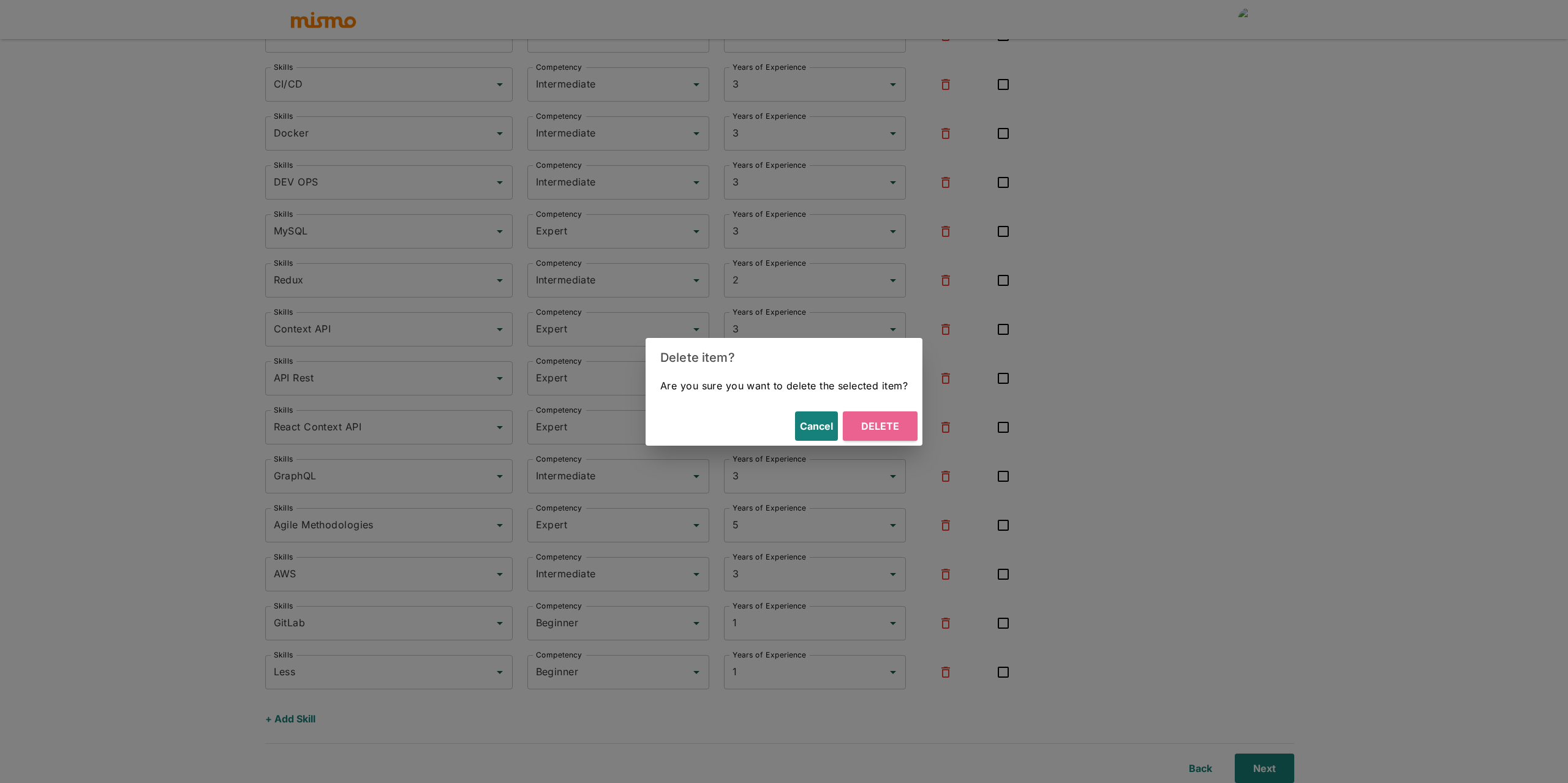
click at [880, 427] on button "Delete" at bounding box center [880, 426] width 75 height 30
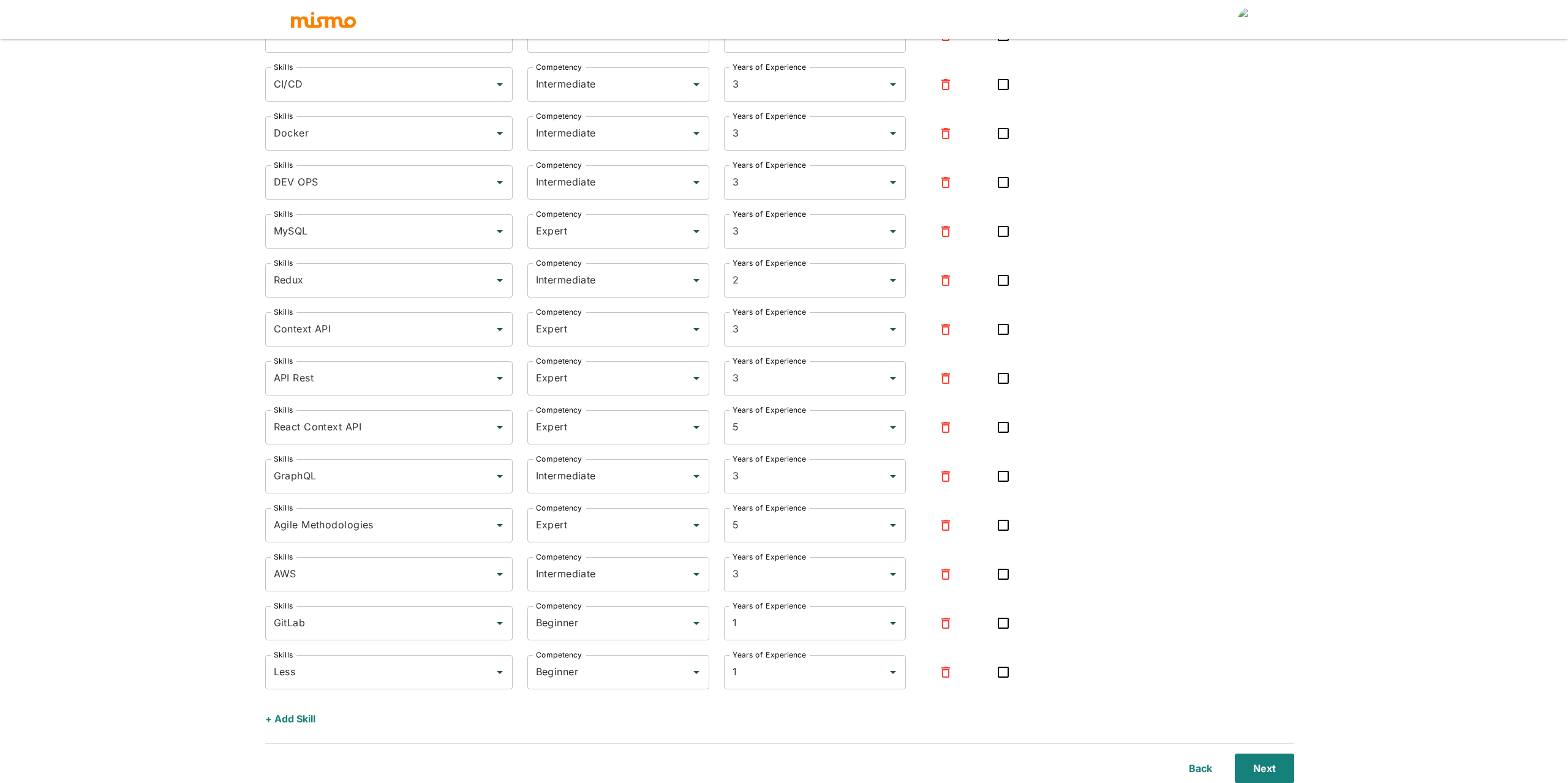
scroll to position [551, 0]
click at [943, 671] on icon "button" at bounding box center [945, 673] width 8 height 11
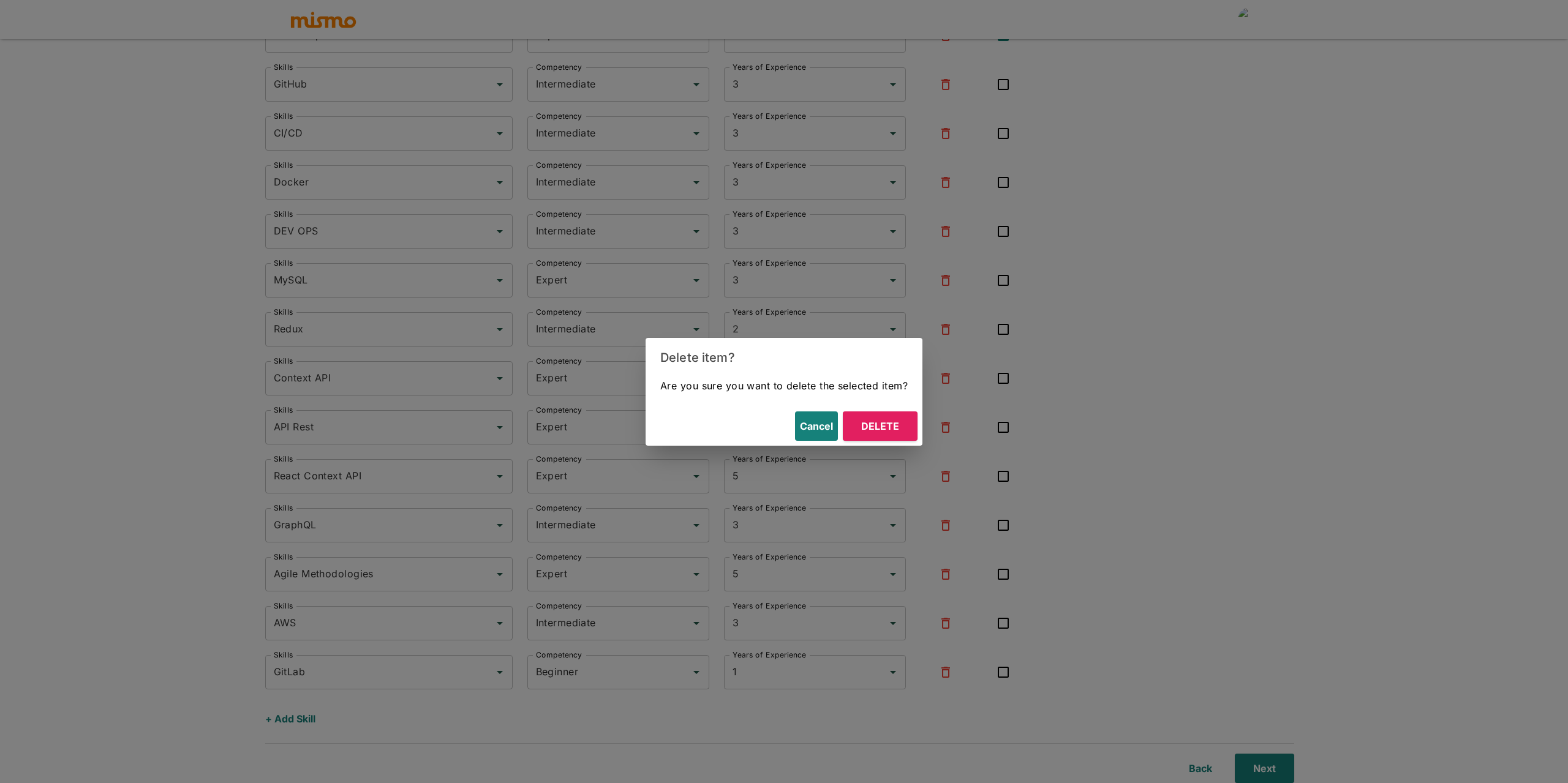
click at [889, 425] on button "Delete" at bounding box center [880, 426] width 75 height 30
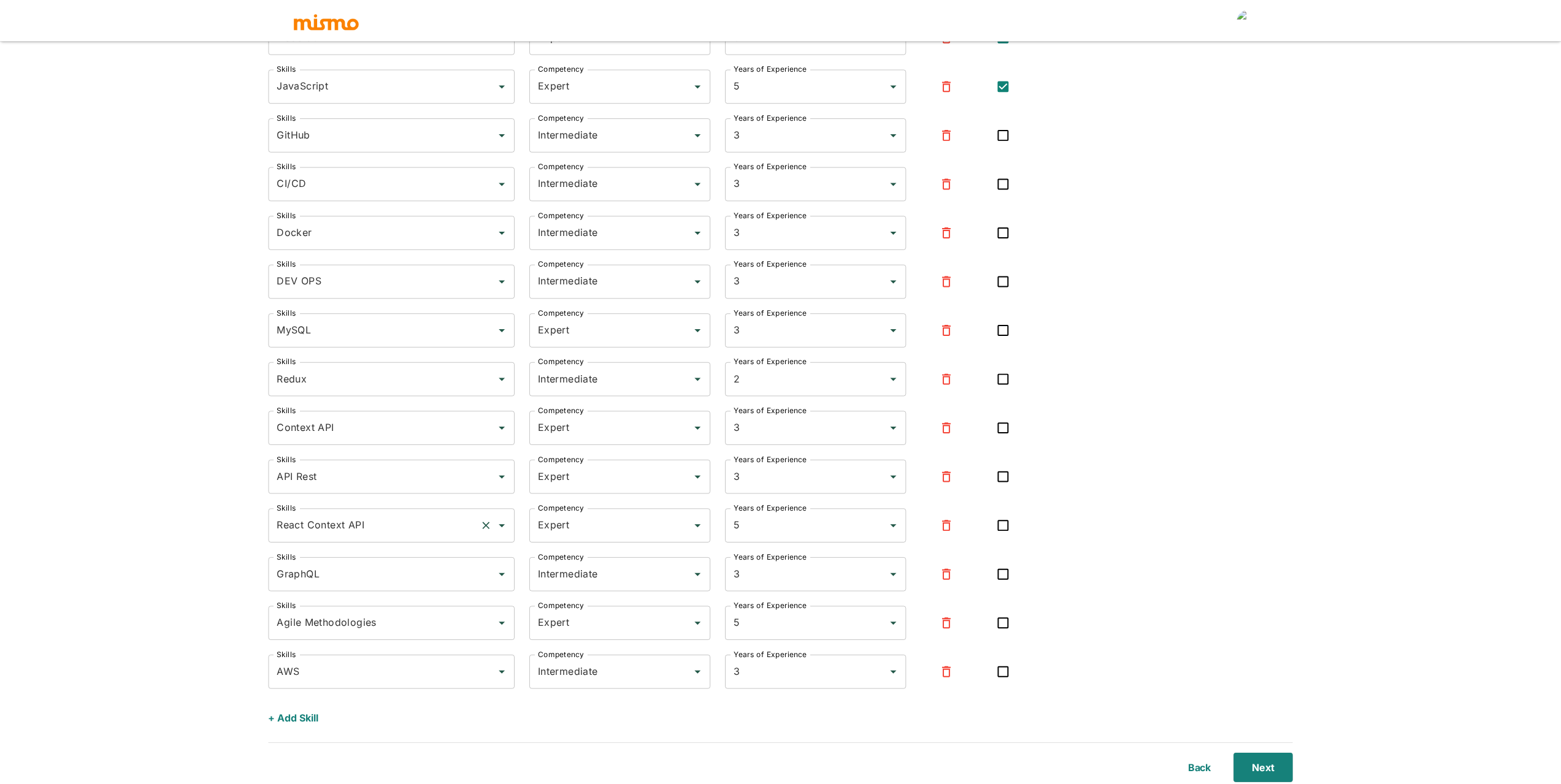
scroll to position [502, 0]
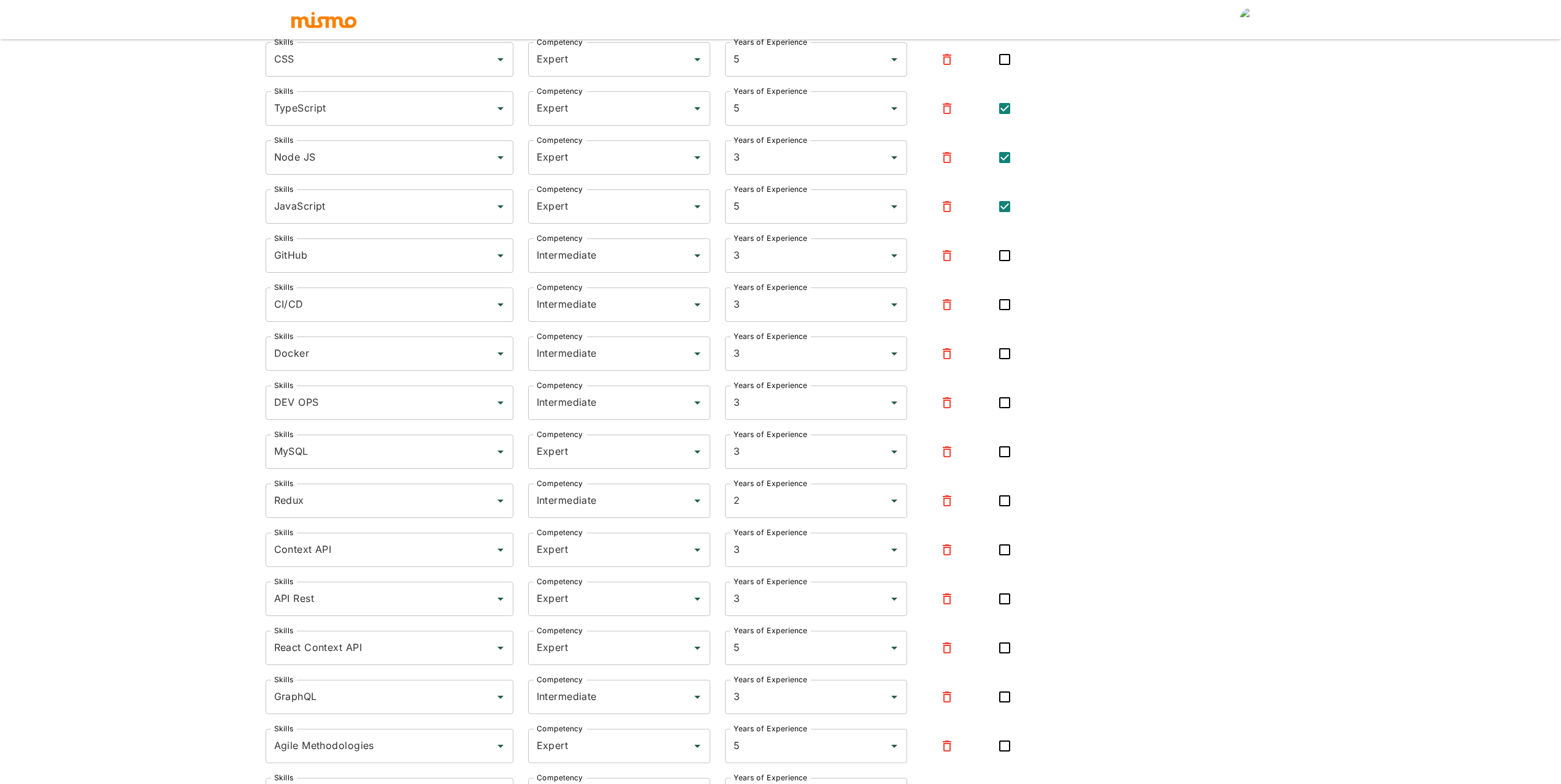
scroll to position [379, 0]
click at [358, 648] on input "React Context API" at bounding box center [373, 648] width 203 height 24
type input "React Context API"
click at [77, 434] on html "Upload Resume Basic Information 3 Skills 4 Tell Us About Yourself Step 3 of 4 S…" at bounding box center [780, 27] width 1561 height 814
click at [951, 648] on icon "button" at bounding box center [947, 648] width 8 height 11
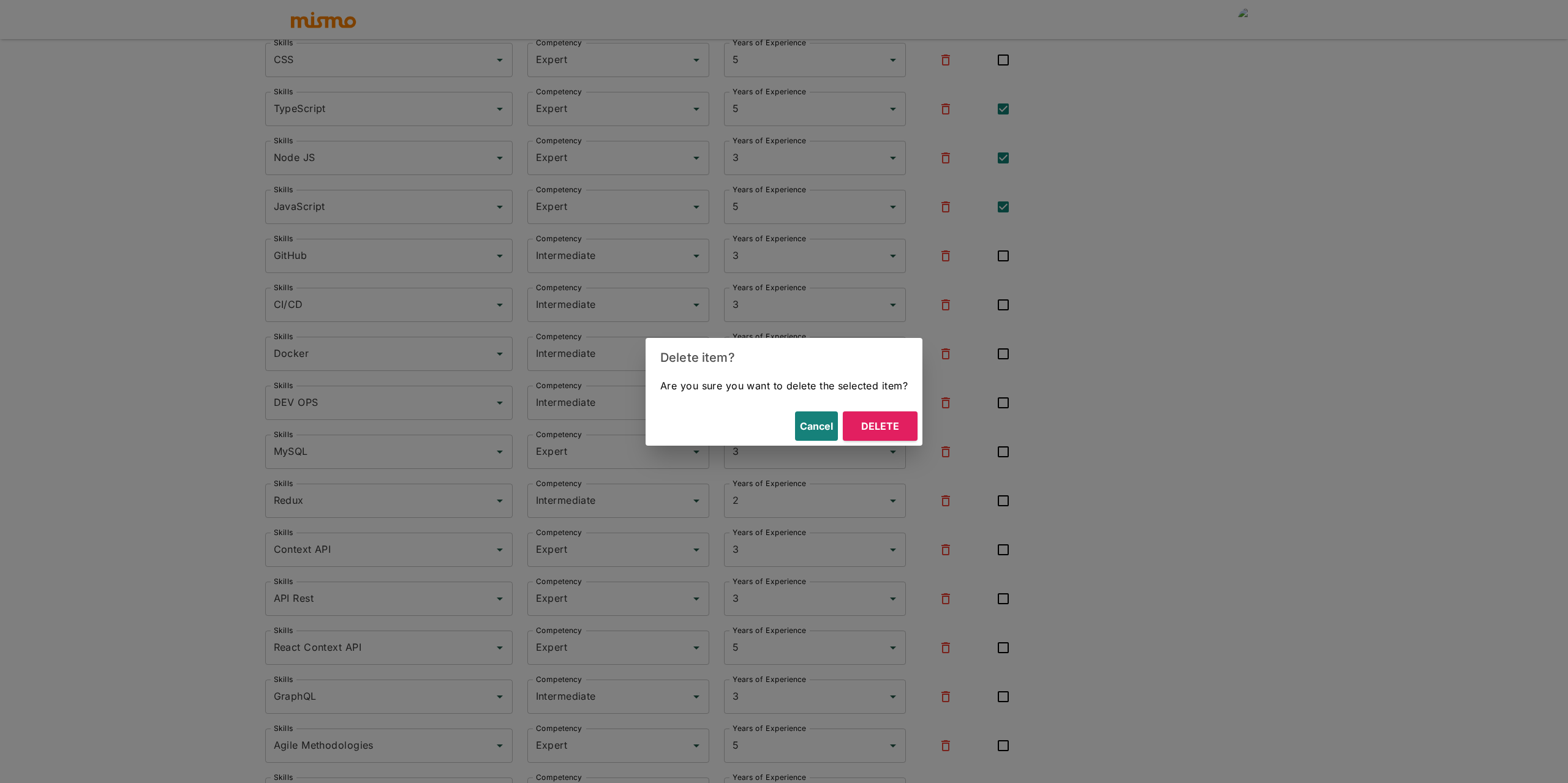
click at [883, 430] on button "Delete" at bounding box center [880, 426] width 75 height 30
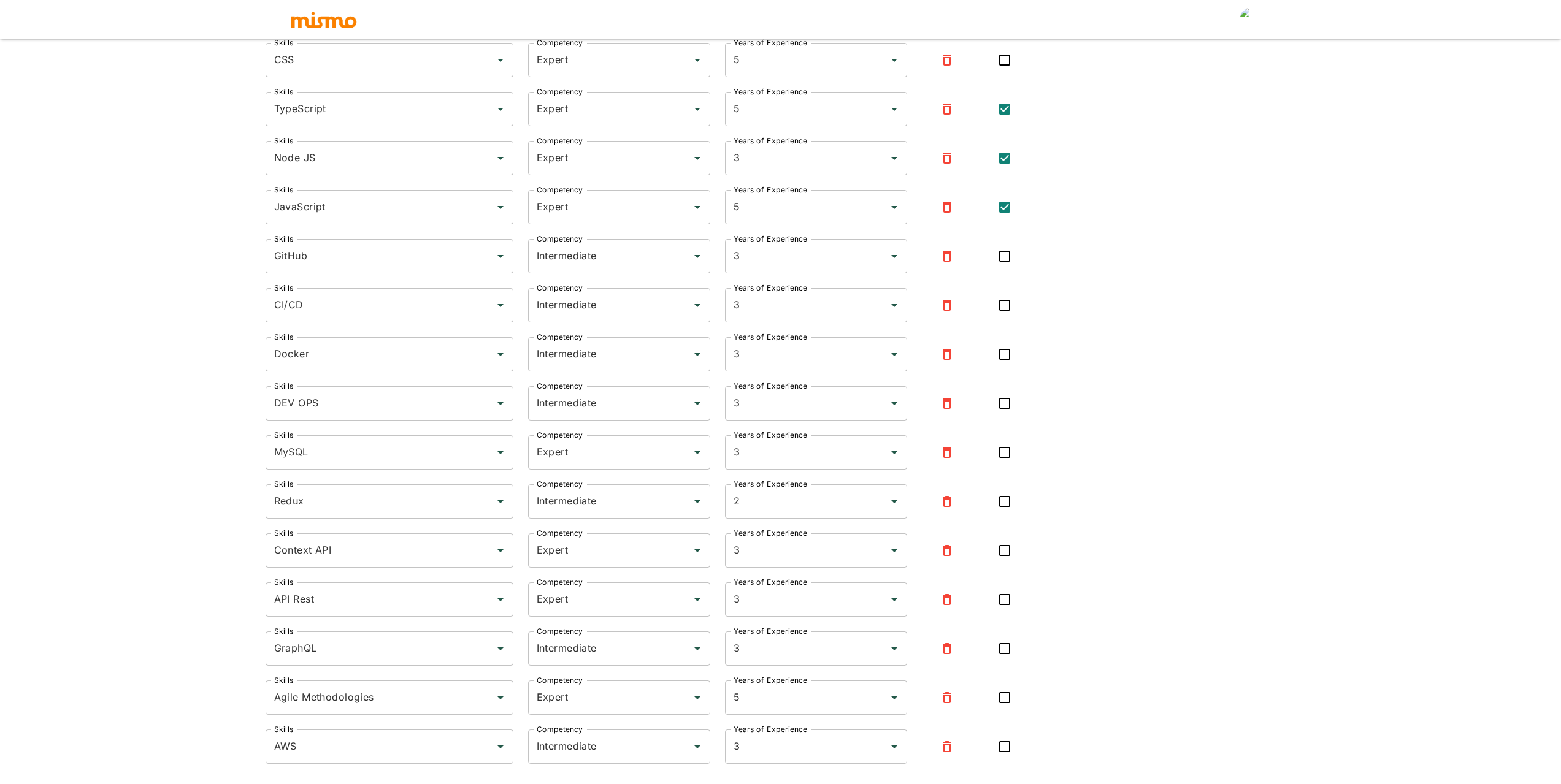
click at [152, 434] on html "Upload Resume Basic Information 3 Skills 4 Tell Us About Yourself Step 3 of 4 S…" at bounding box center [780, 27] width 1561 height 814
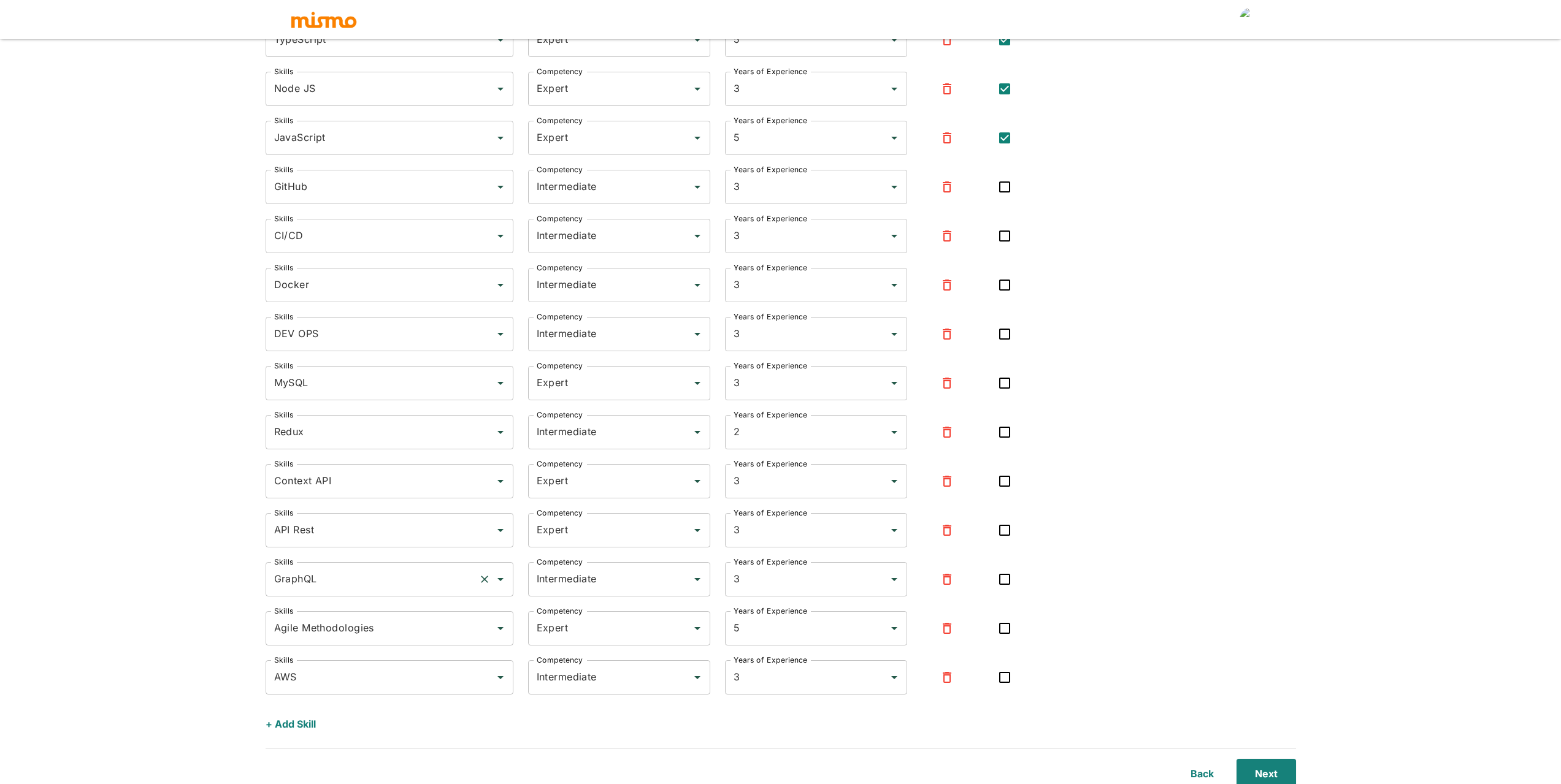
scroll to position [453, 0]
click at [300, 718] on button "+ Add Skill" at bounding box center [291, 720] width 50 height 30
click at [338, 700] on div "+ Add Skill" at bounding box center [649, 717] width 778 height 34
click at [284, 721] on button "+ Add Skill" at bounding box center [291, 720] width 50 height 30
click at [301, 717] on button "+ Add Skill" at bounding box center [291, 720] width 50 height 30
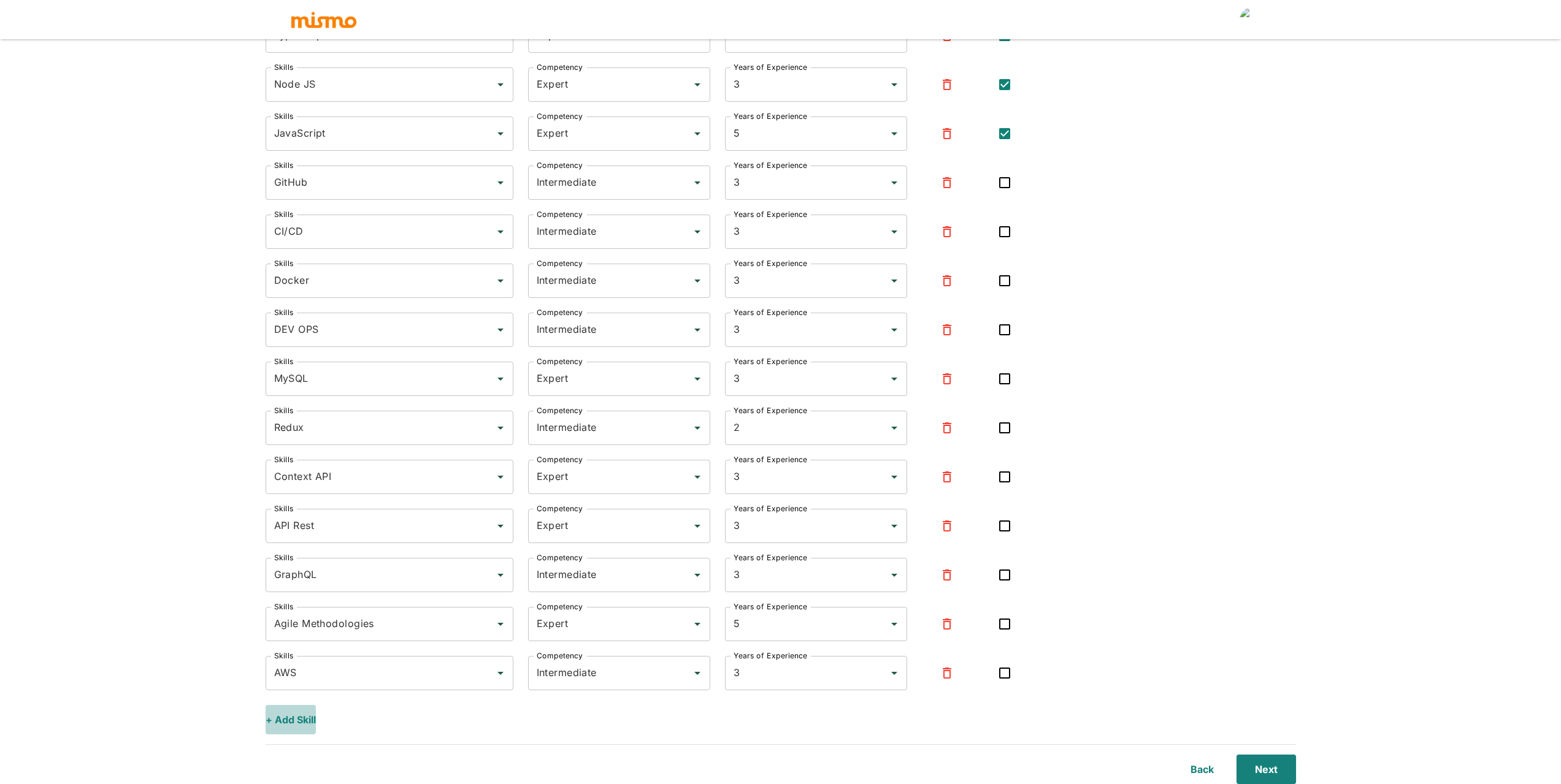
click at [301, 717] on button "+ Add Skill" at bounding box center [291, 720] width 50 height 30
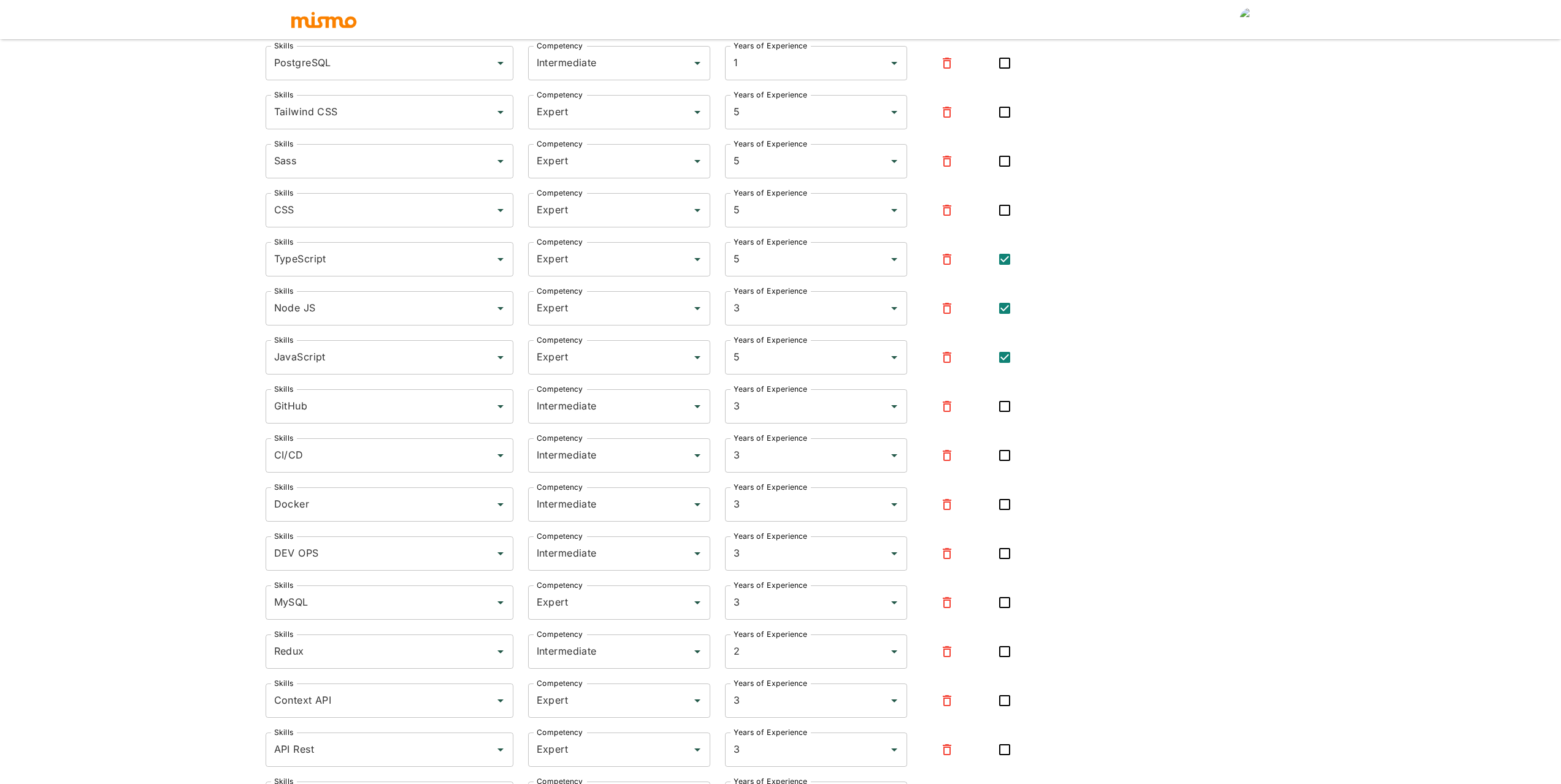
scroll to position [0, 0]
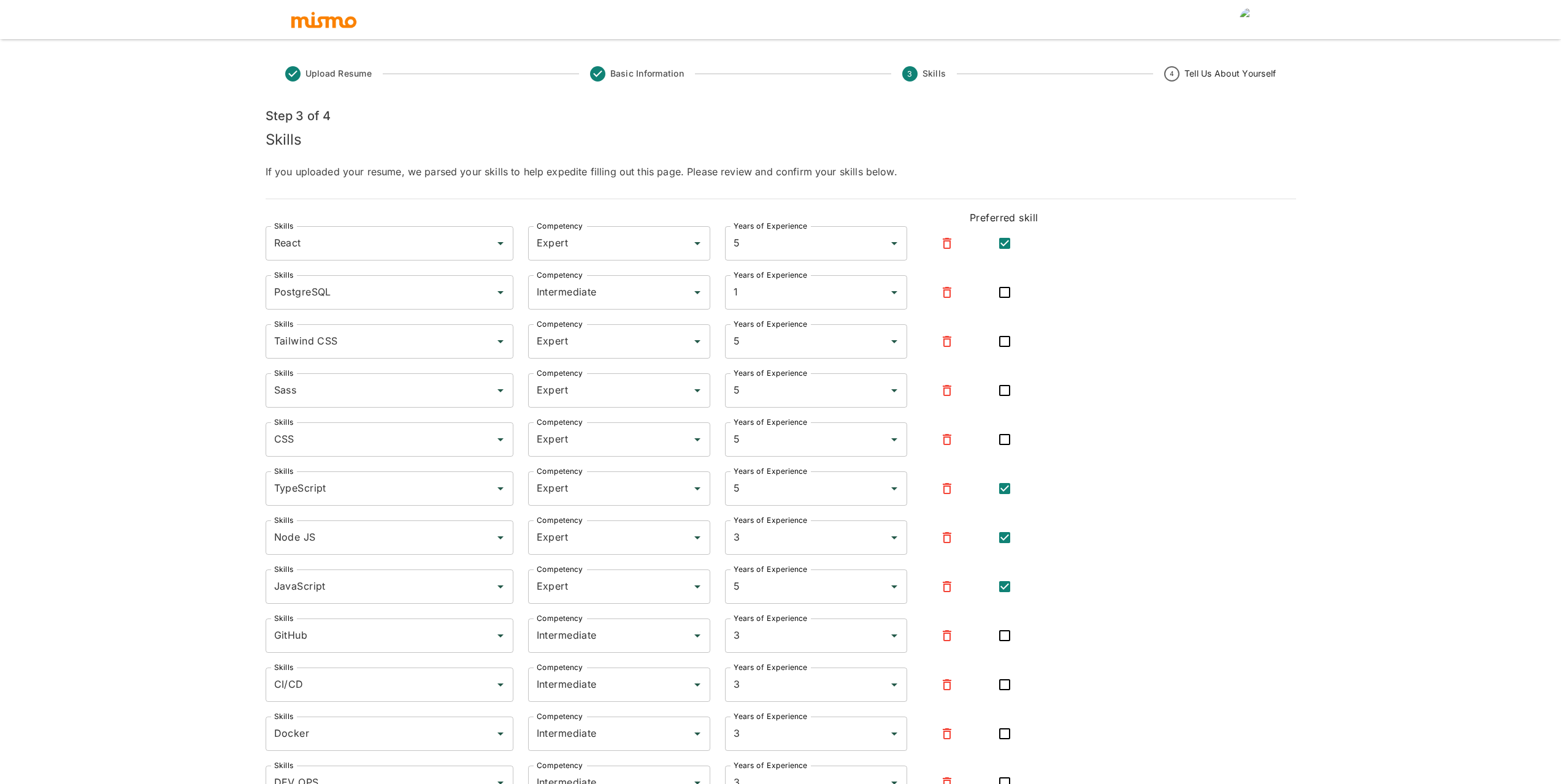
click at [1255, 447] on div "Skills React Skills Competency Expert Competency Years of Experience 5 Years of…" at bounding box center [781, 707] width 1031 height 962
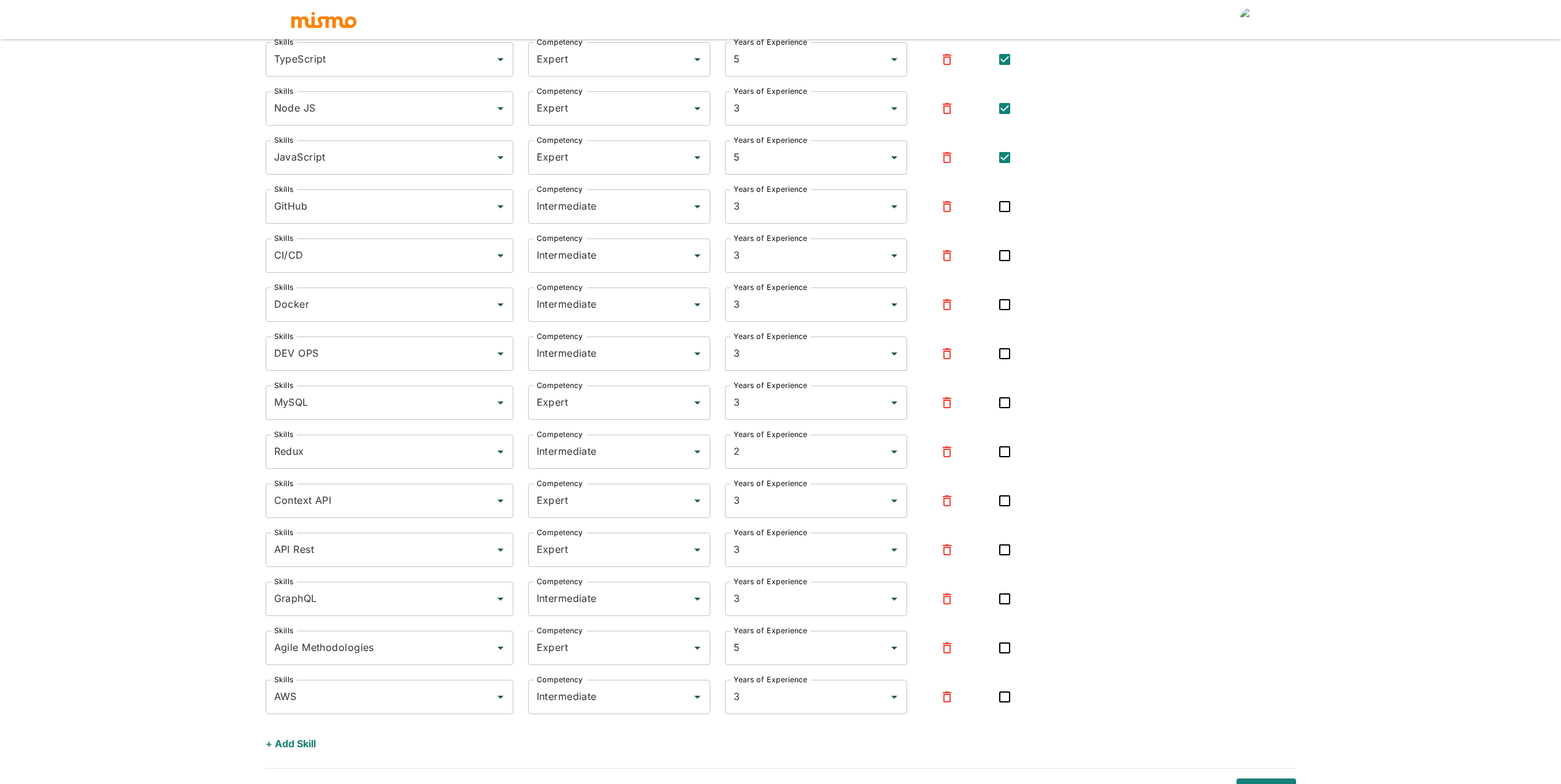
scroll to position [453, 0]
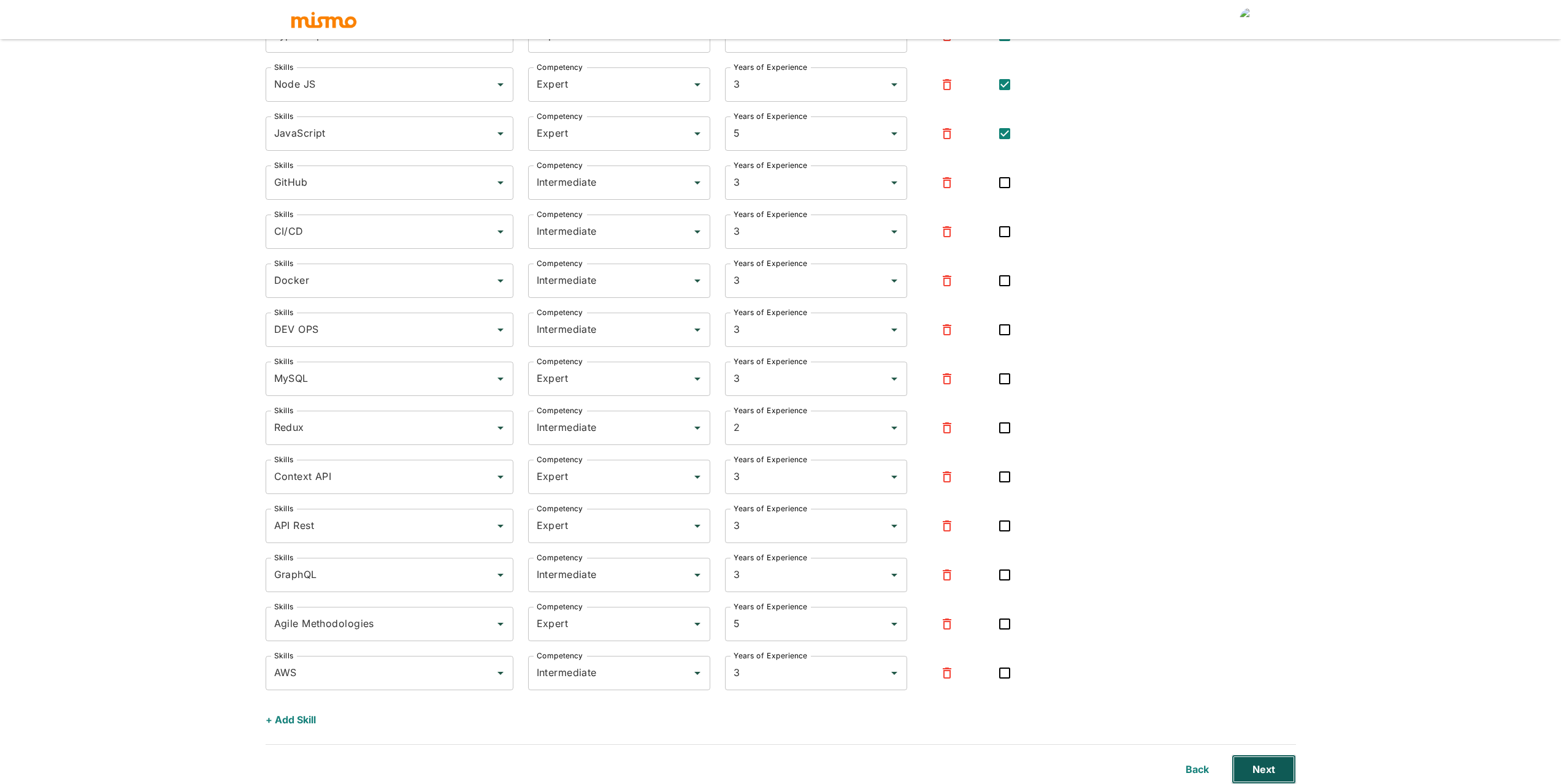
click at [1265, 779] on button "Next" at bounding box center [1264, 770] width 65 height 30
click at [1285, 770] on button "Next" at bounding box center [1264, 770] width 65 height 30
click at [1273, 629] on div "Skills React Skills Competency Expert Competency Years of Experience 5 Years of…" at bounding box center [781, 254] width 1031 height 962
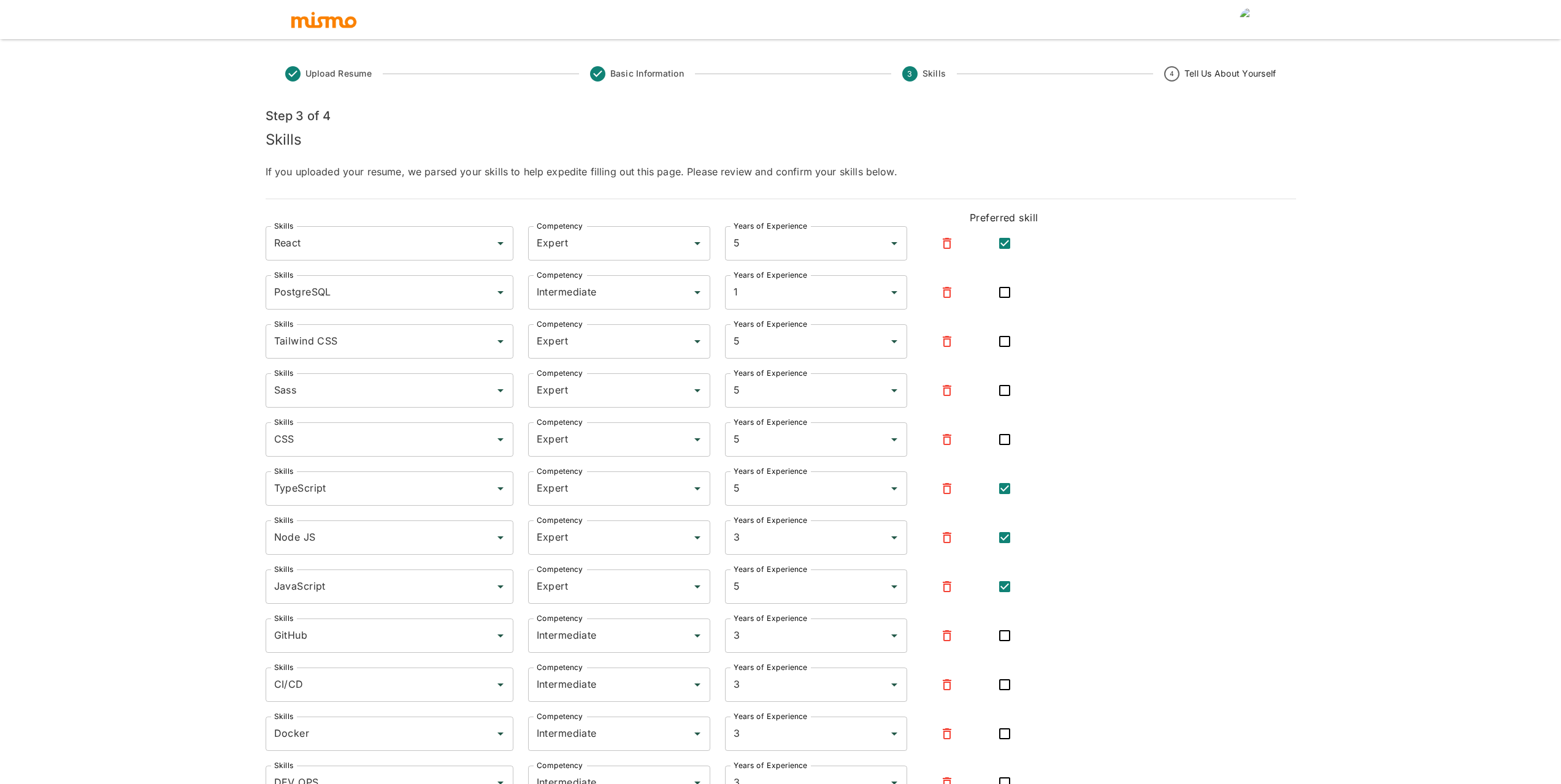
scroll to position [123, 0]
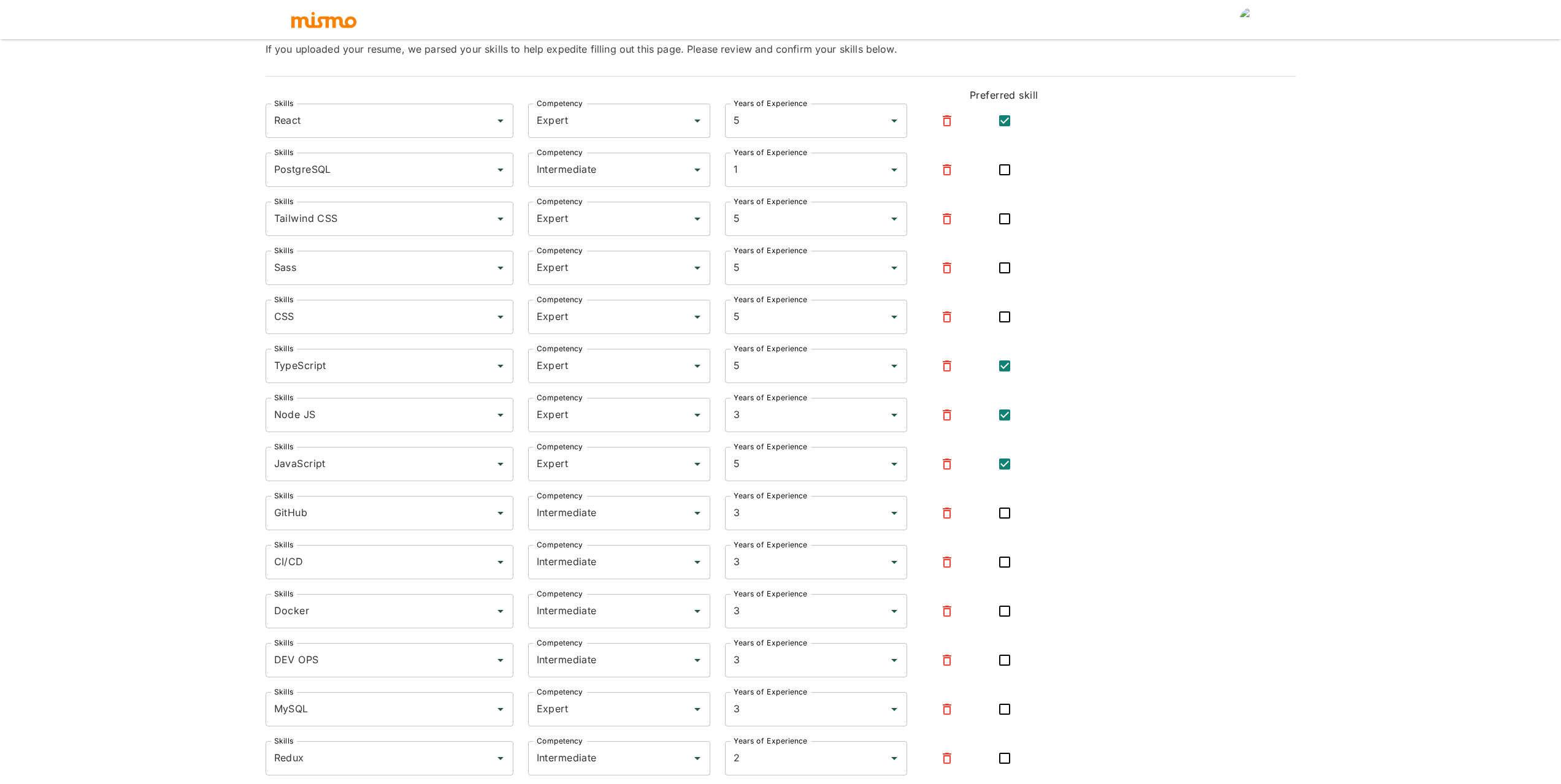
click at [1310, 210] on div "Upload Resume Basic Information 3 Skills 4 Tell Us About Yourself Step 3 of 4 S…" at bounding box center [780, 284] width 1561 height 814
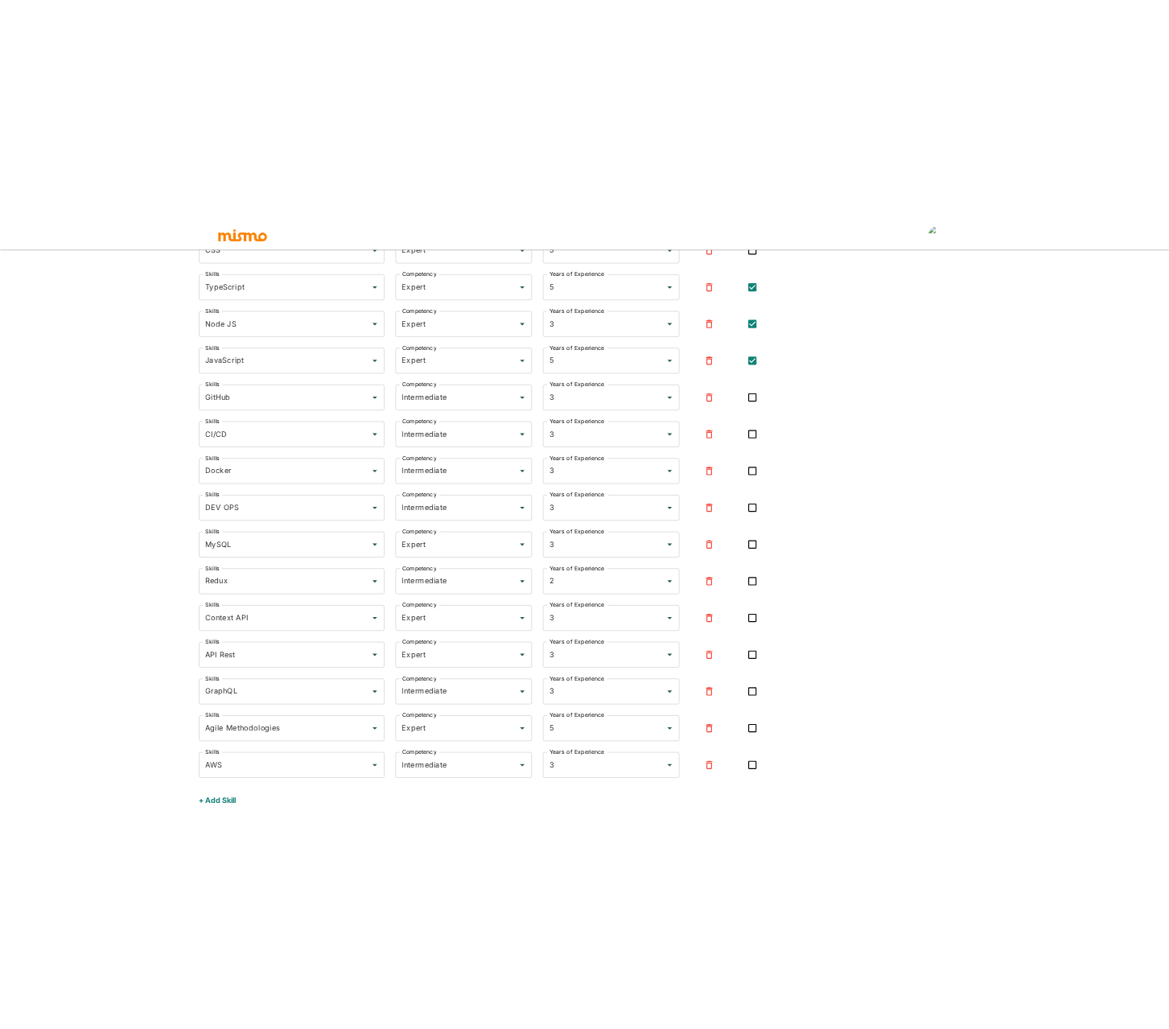
scroll to position [595, 0]
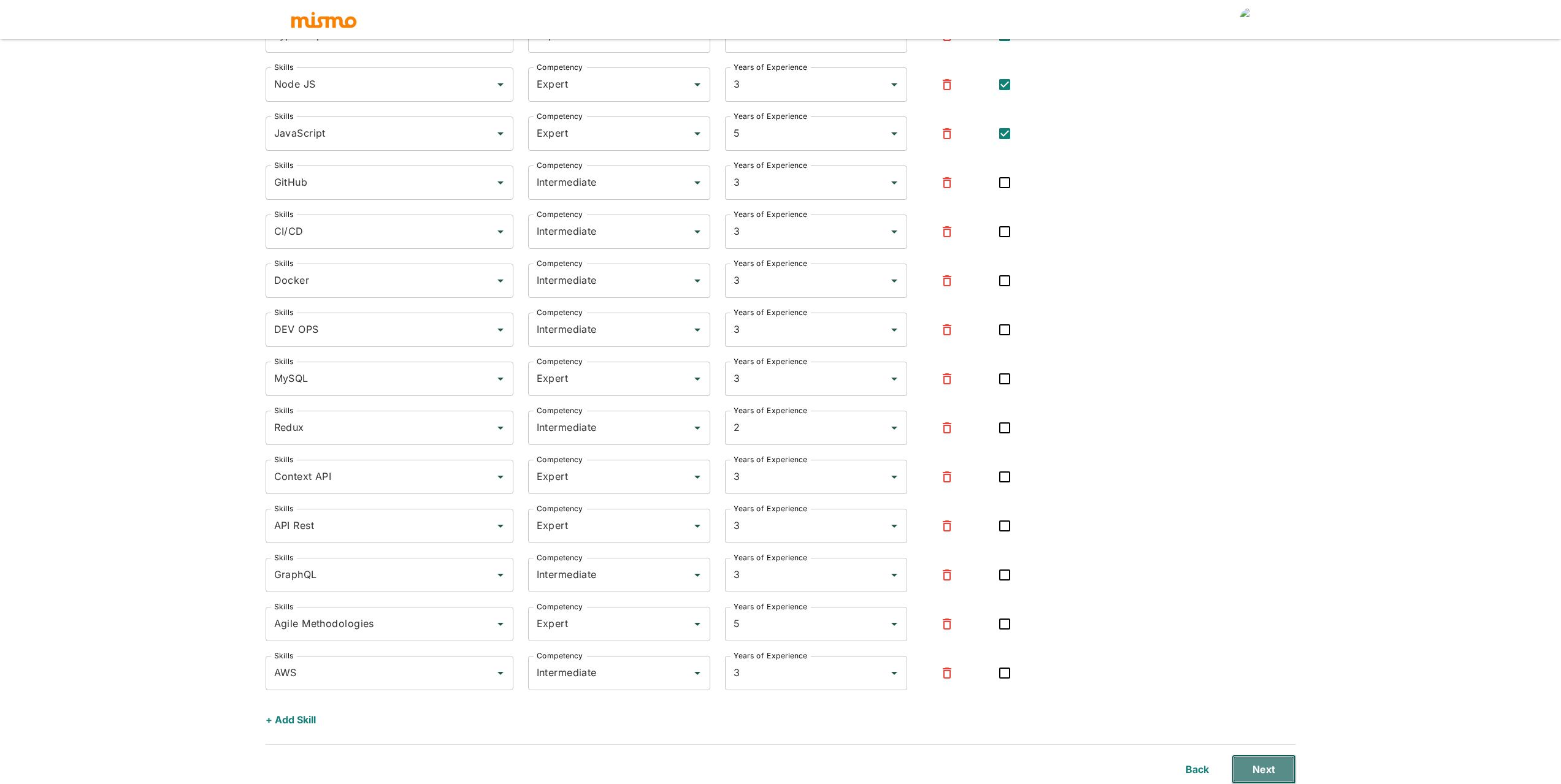
click at [1258, 767] on button "Next" at bounding box center [1264, 770] width 65 height 30
click at [1229, 580] on div "Skills React Skills Competency Expert Competency Years of Experience 5 Years of…" at bounding box center [781, 254] width 1031 height 962
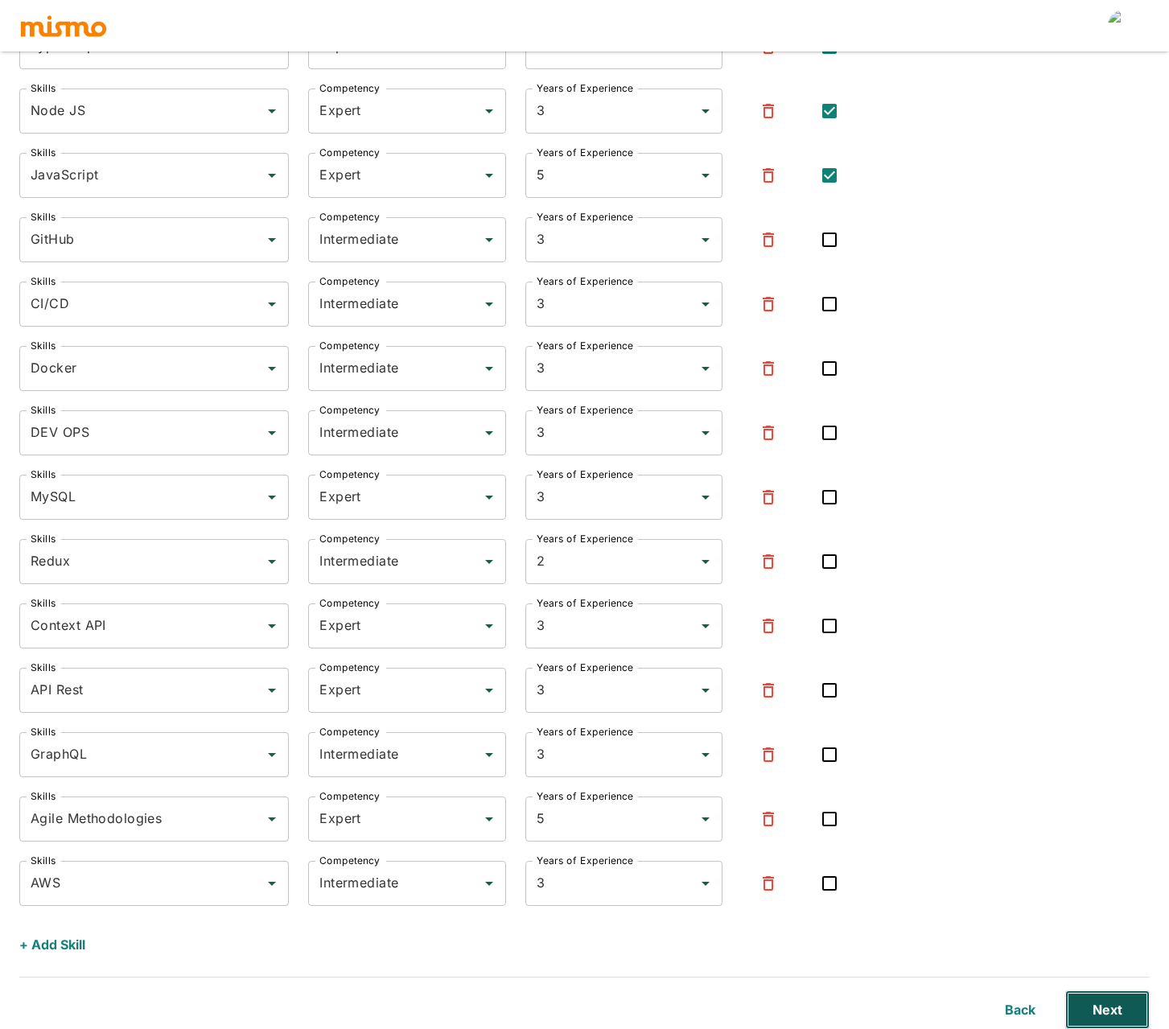
click at [1140, 1021] on button "Next" at bounding box center [1108, 1010] width 85 height 39
click at [945, 399] on div "Skills React Skills Competency Expert Competency Years of Experience 5 Years of…" at bounding box center [584, 333] width 1131 height 1262
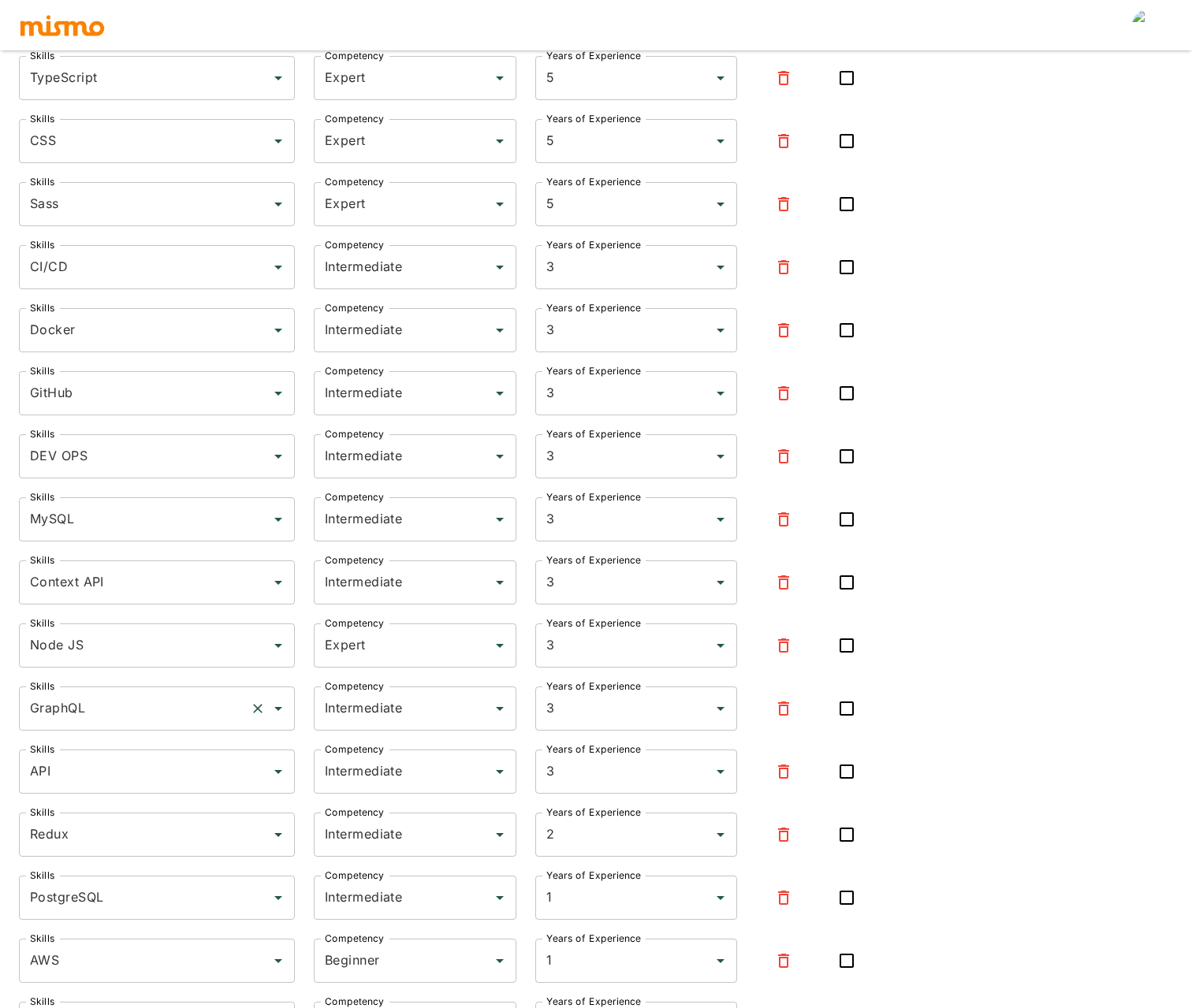
scroll to position [425, 0]
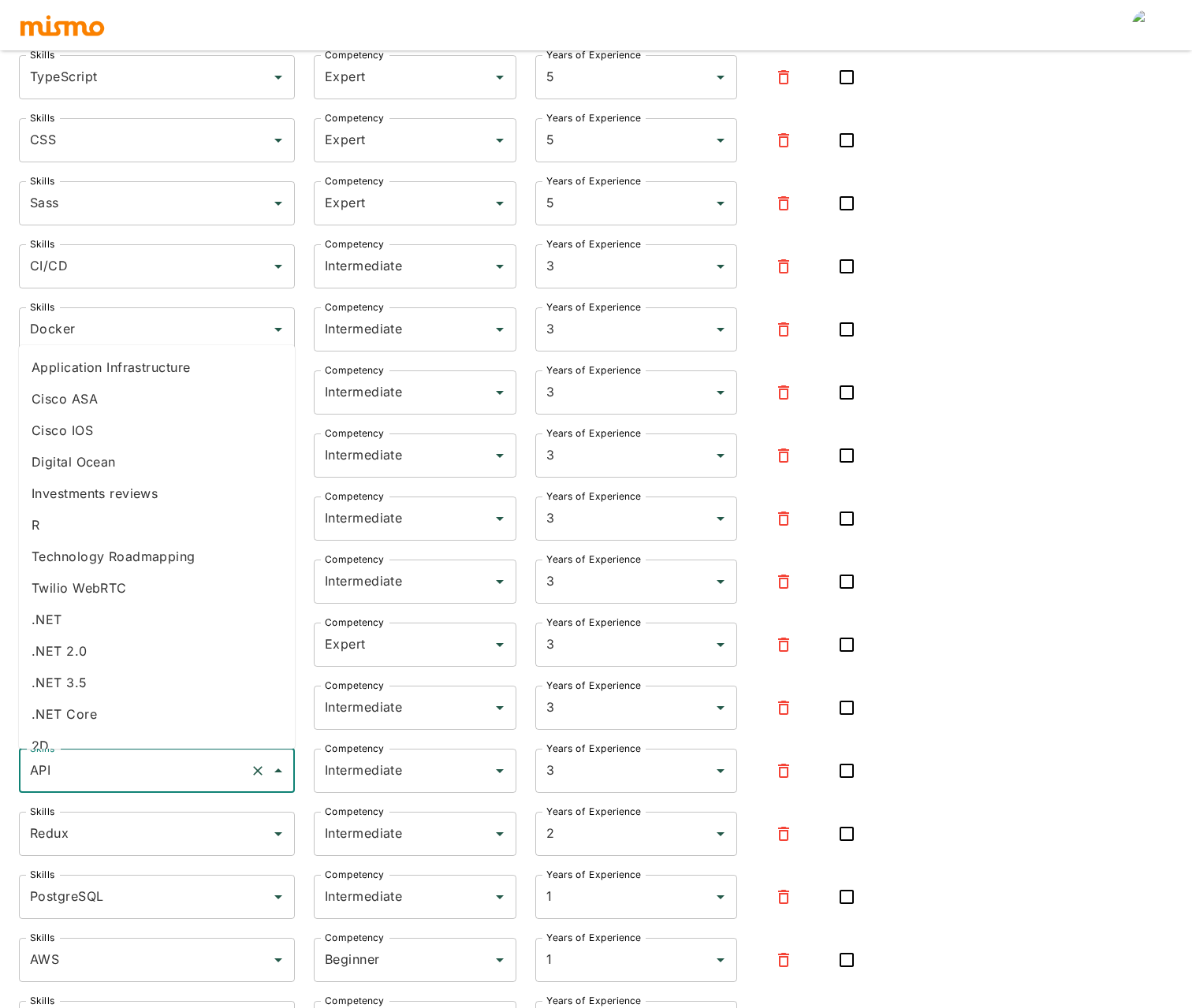
click at [60, 765] on input "API" at bounding box center [135, 771] width 217 height 30
type input "API"
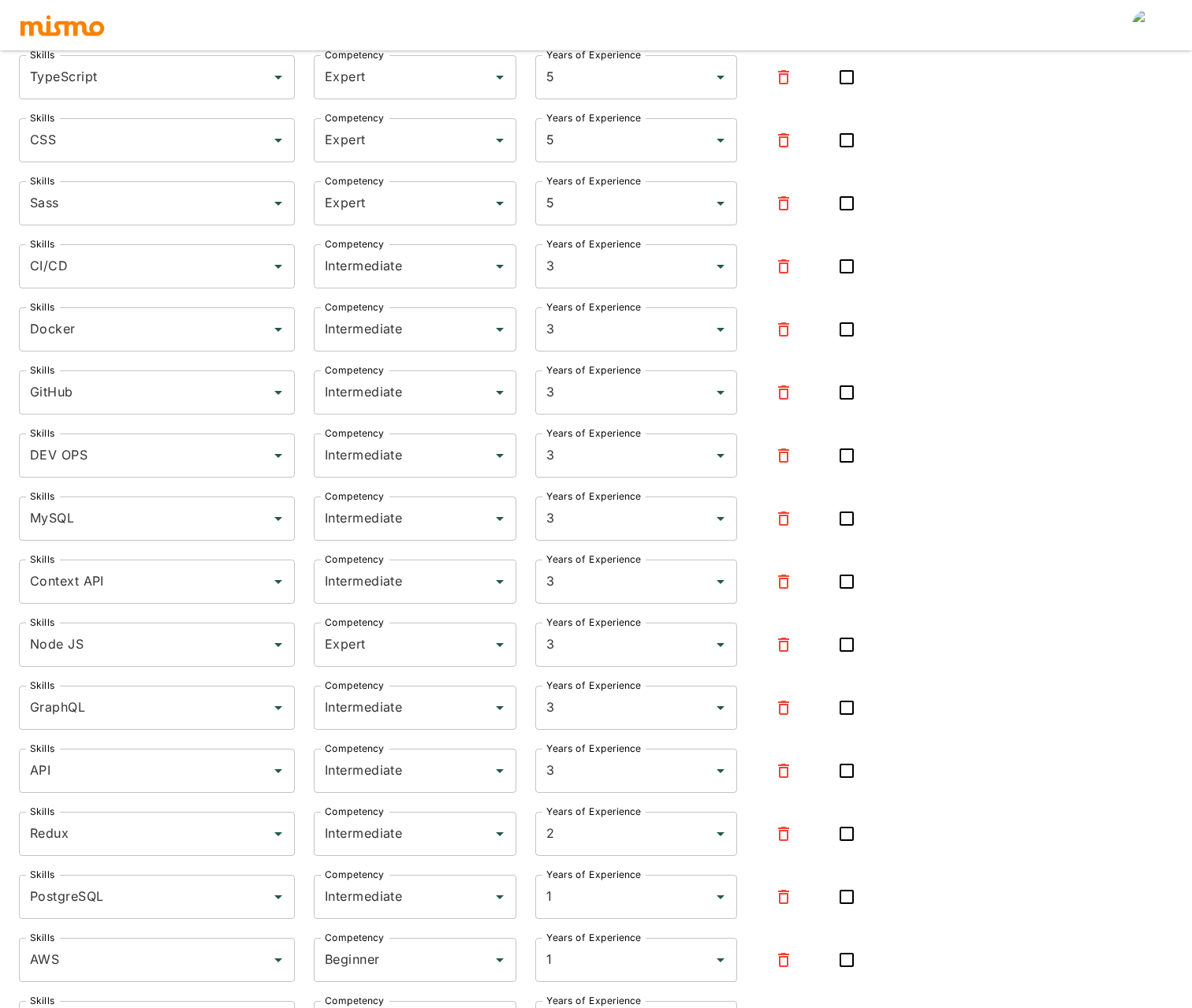
click at [1093, 406] on div "Skills JavaScript Skills Competency Expert Competency Years of Experience 5 Yea…" at bounding box center [596, 484] width 1154 height 1236
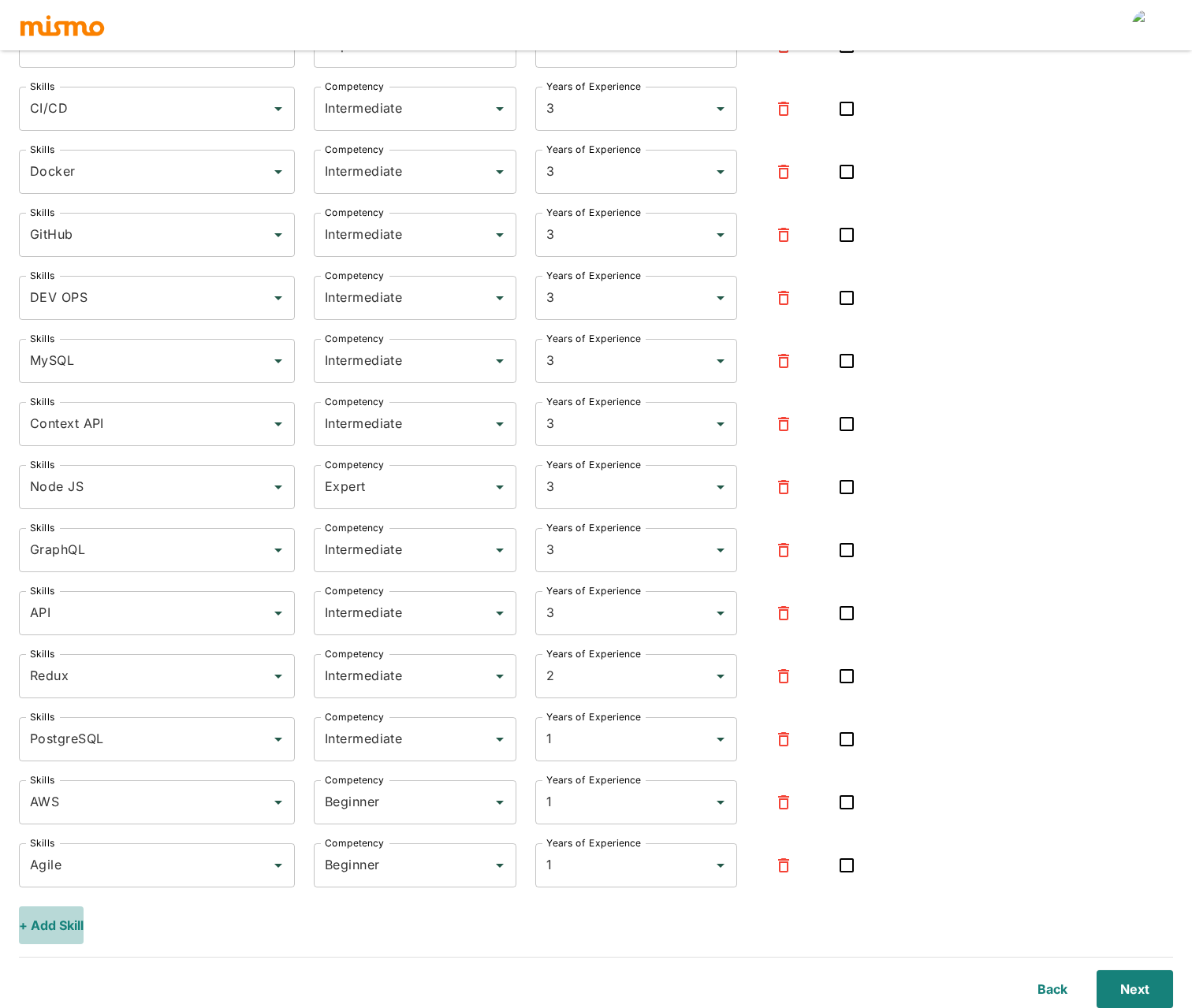
click at [50, 933] on button "+ Add Skill" at bounding box center [51, 926] width 65 height 38
click at [87, 937] on input "Skills" at bounding box center [145, 929] width 238 height 30
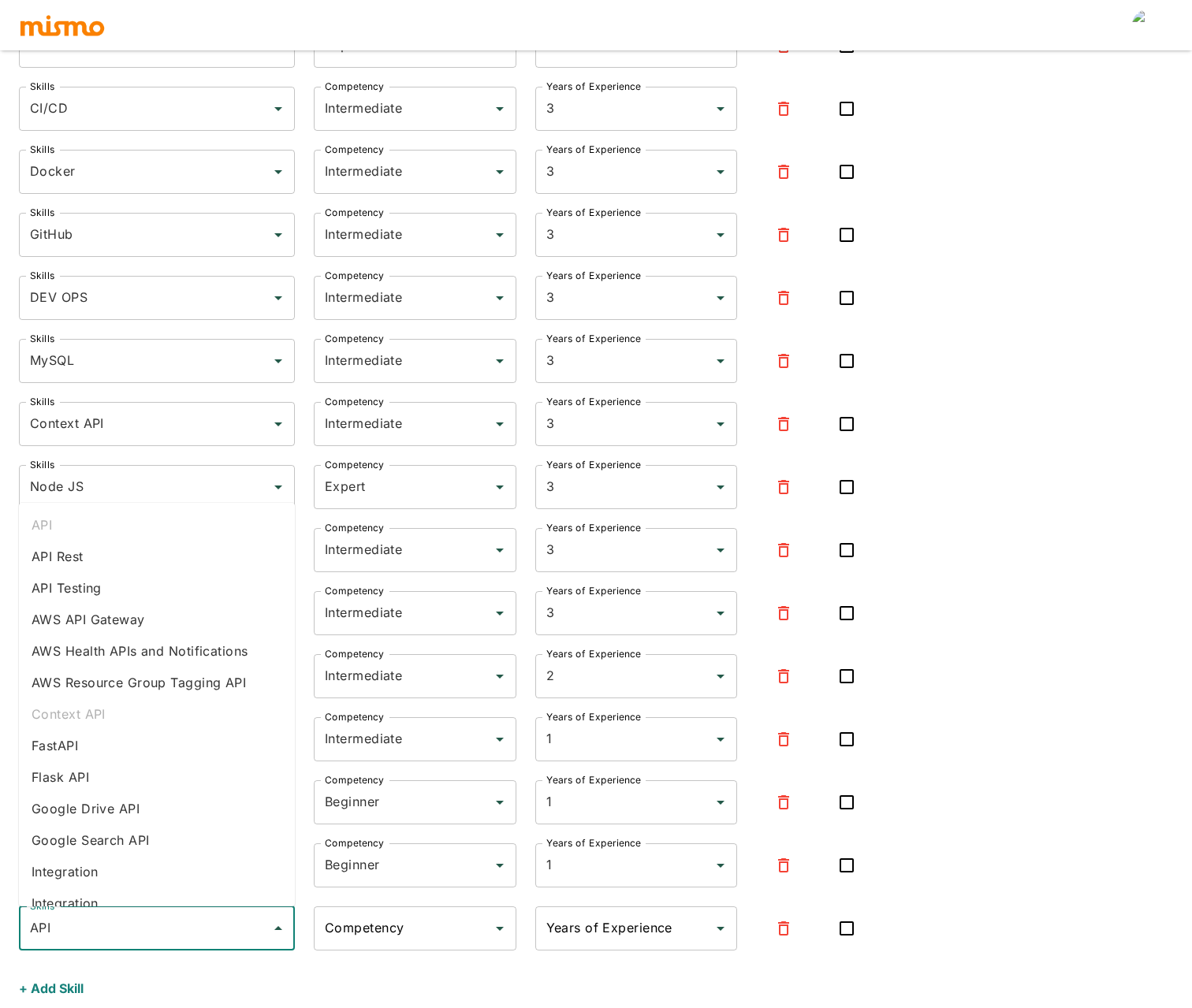
click at [100, 561] on li "API Rest" at bounding box center [157, 556] width 276 height 31
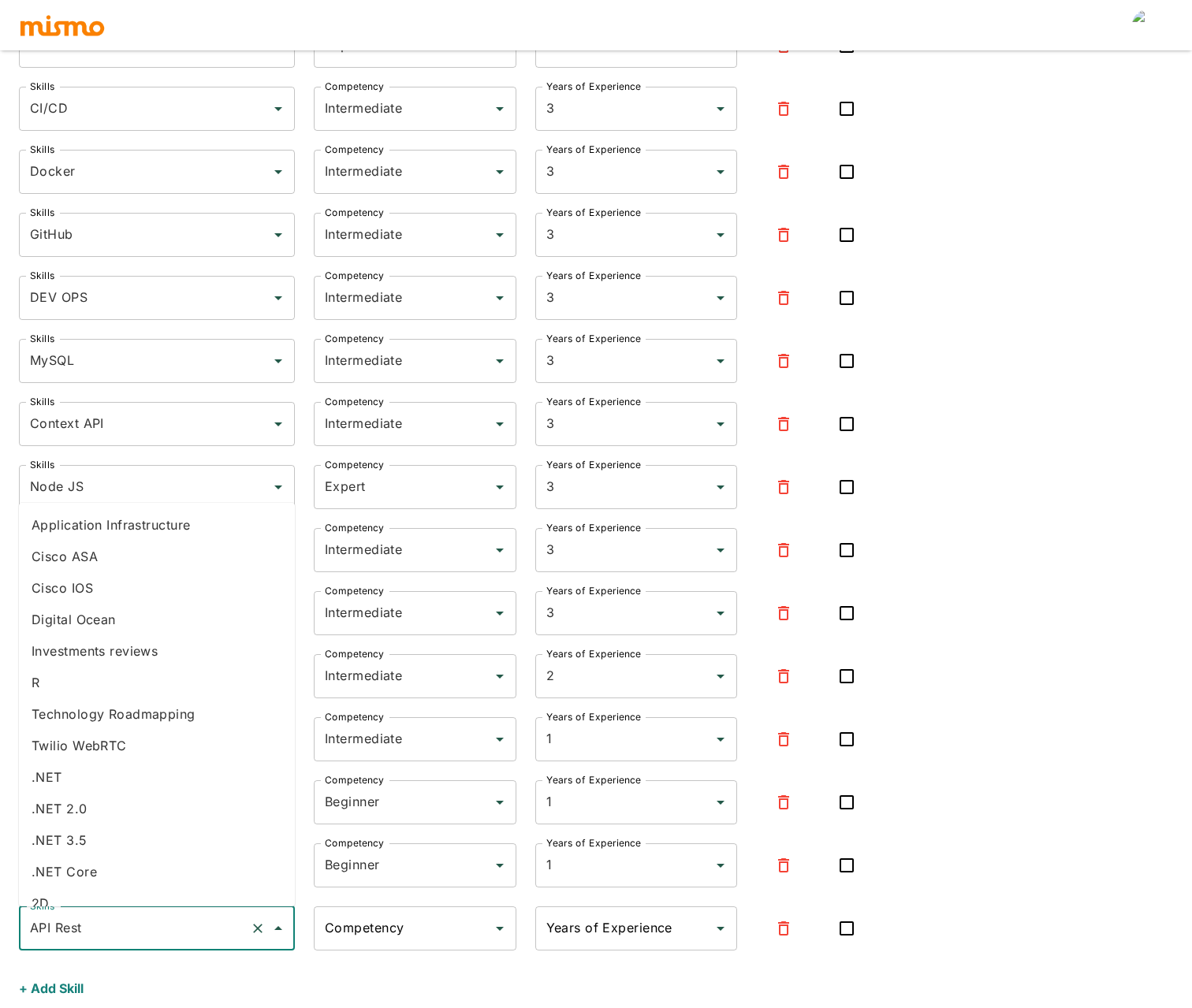
click at [126, 939] on input "API Rest" at bounding box center [135, 929] width 217 height 30
click at [99, 785] on li "REST APIs" at bounding box center [157, 778] width 276 height 31
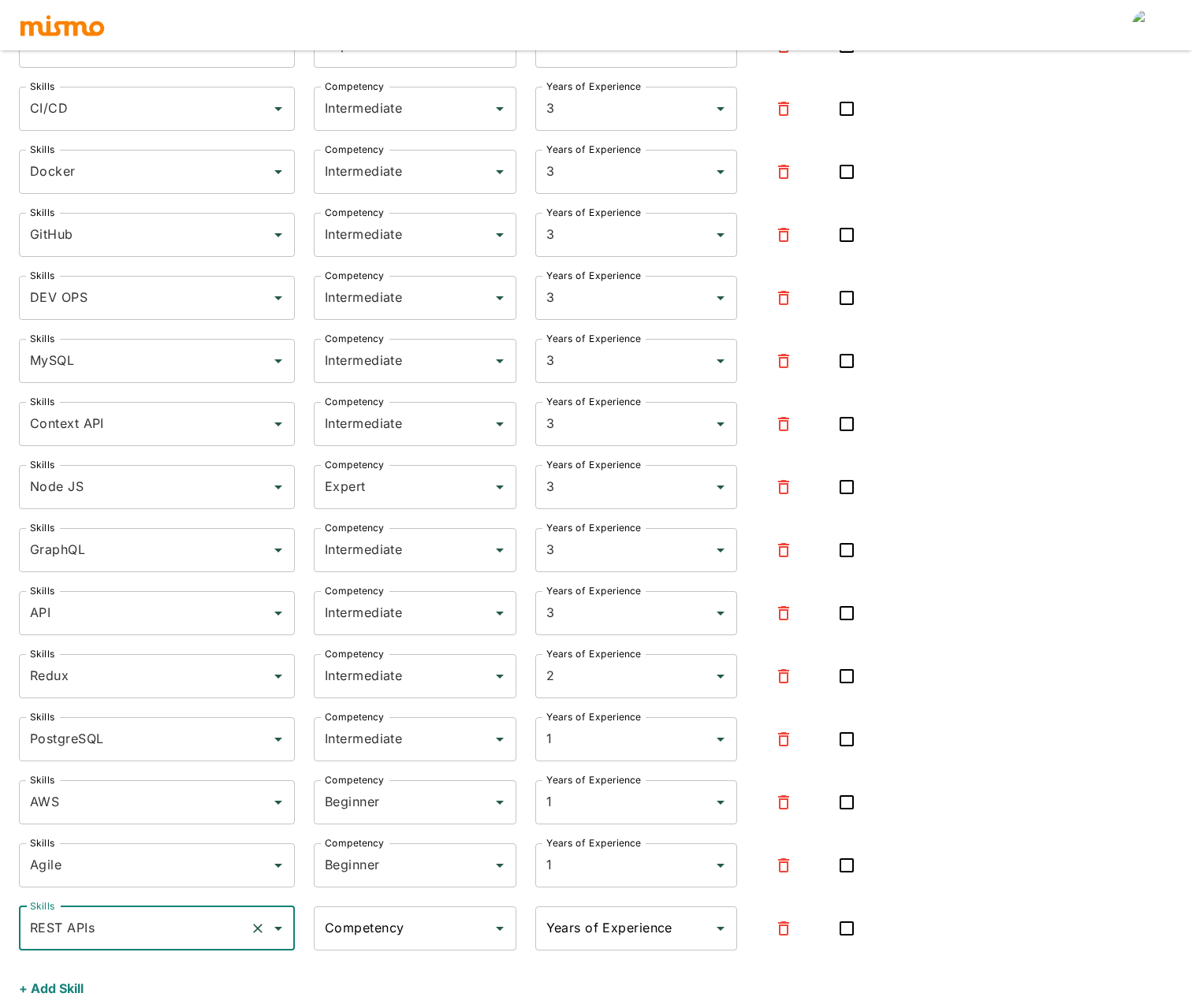
type input "REST APIs"
click at [434, 933] on input "Competency" at bounding box center [404, 929] width 165 height 30
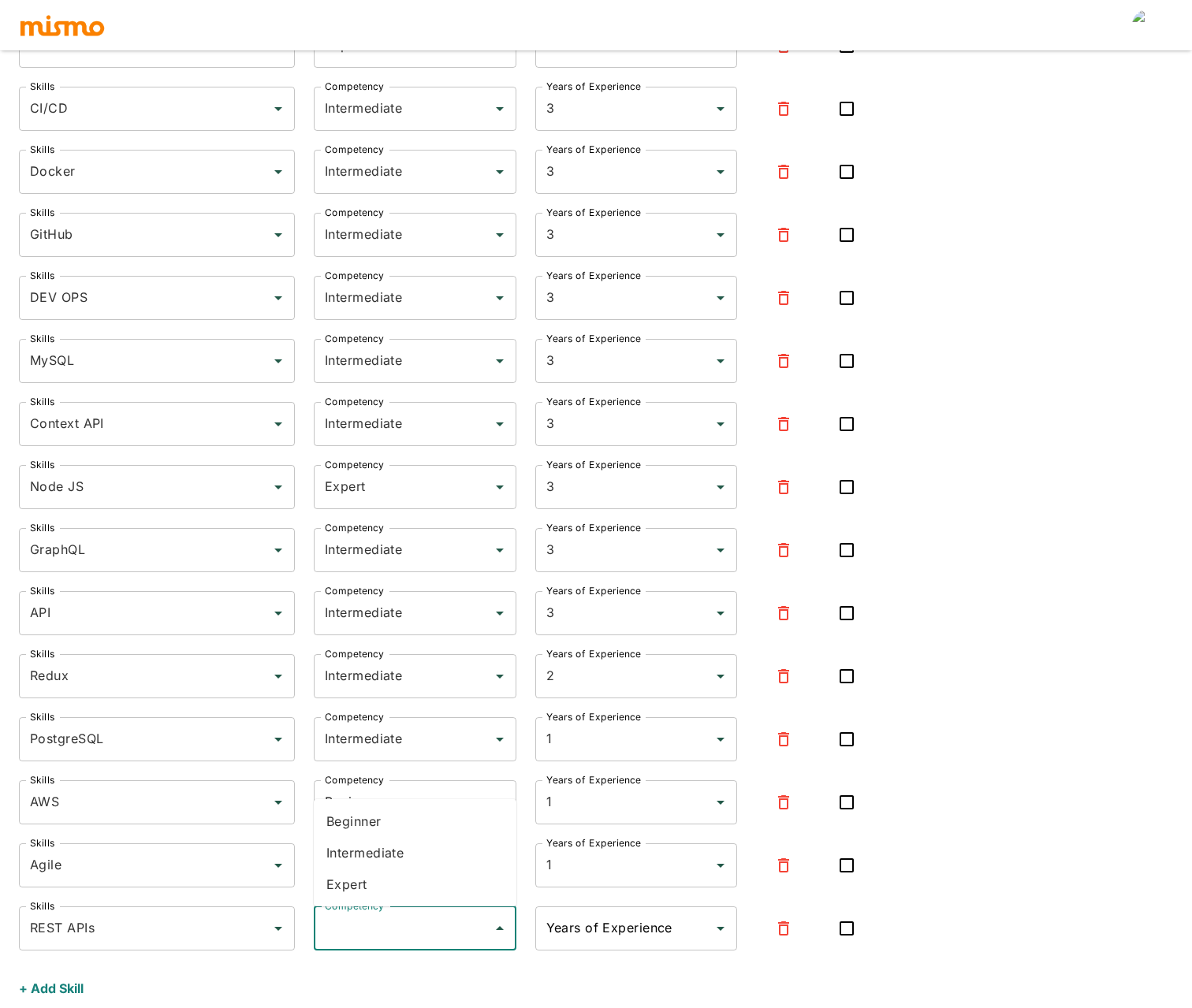
click at [396, 879] on li "Expert" at bounding box center [414, 885] width 203 height 31
type input "Expert"
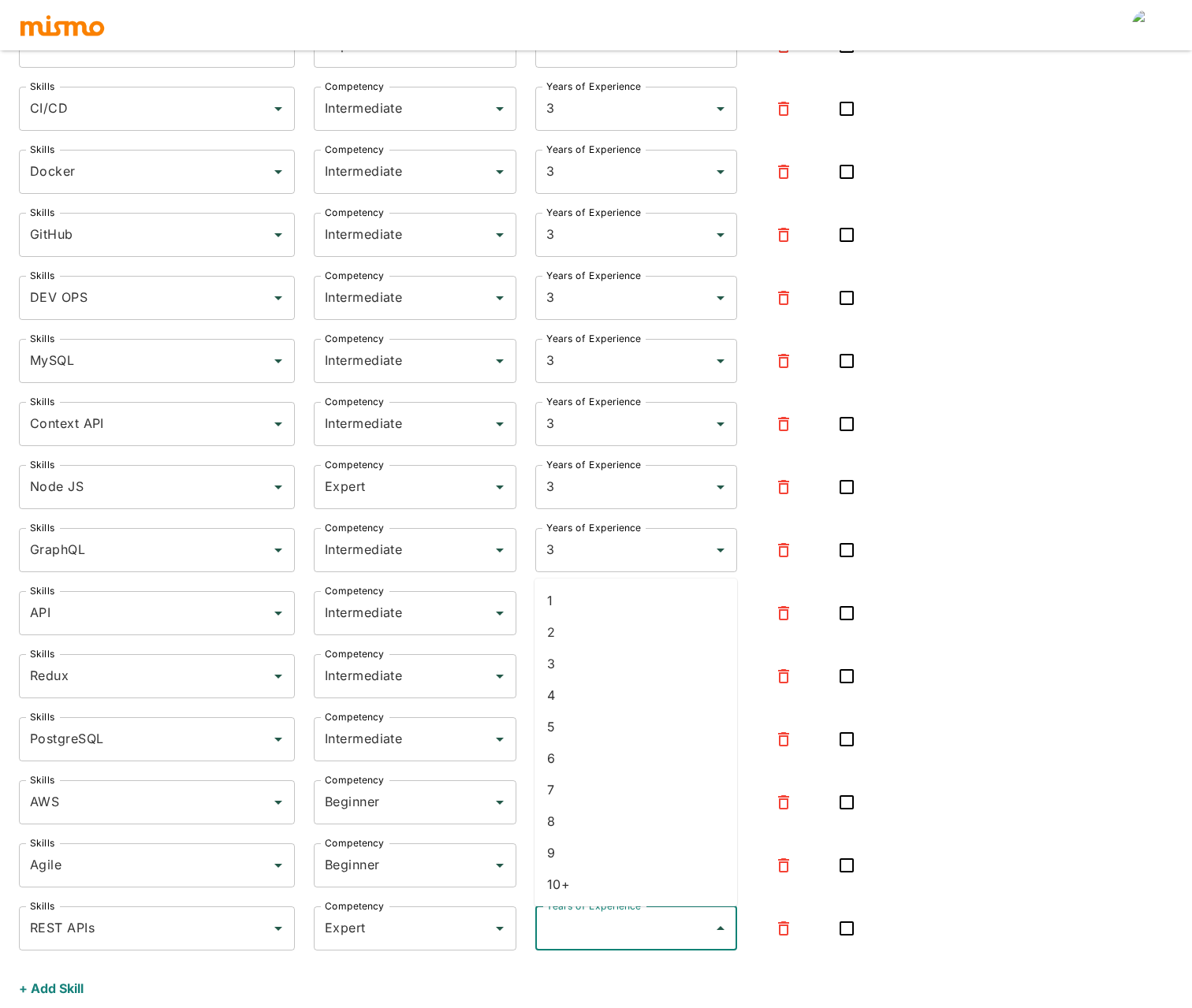
click at [592, 939] on input "Years of Experience" at bounding box center [625, 929] width 165 height 30
click at [584, 663] on li "3" at bounding box center [636, 664] width 203 height 31
type input "3"
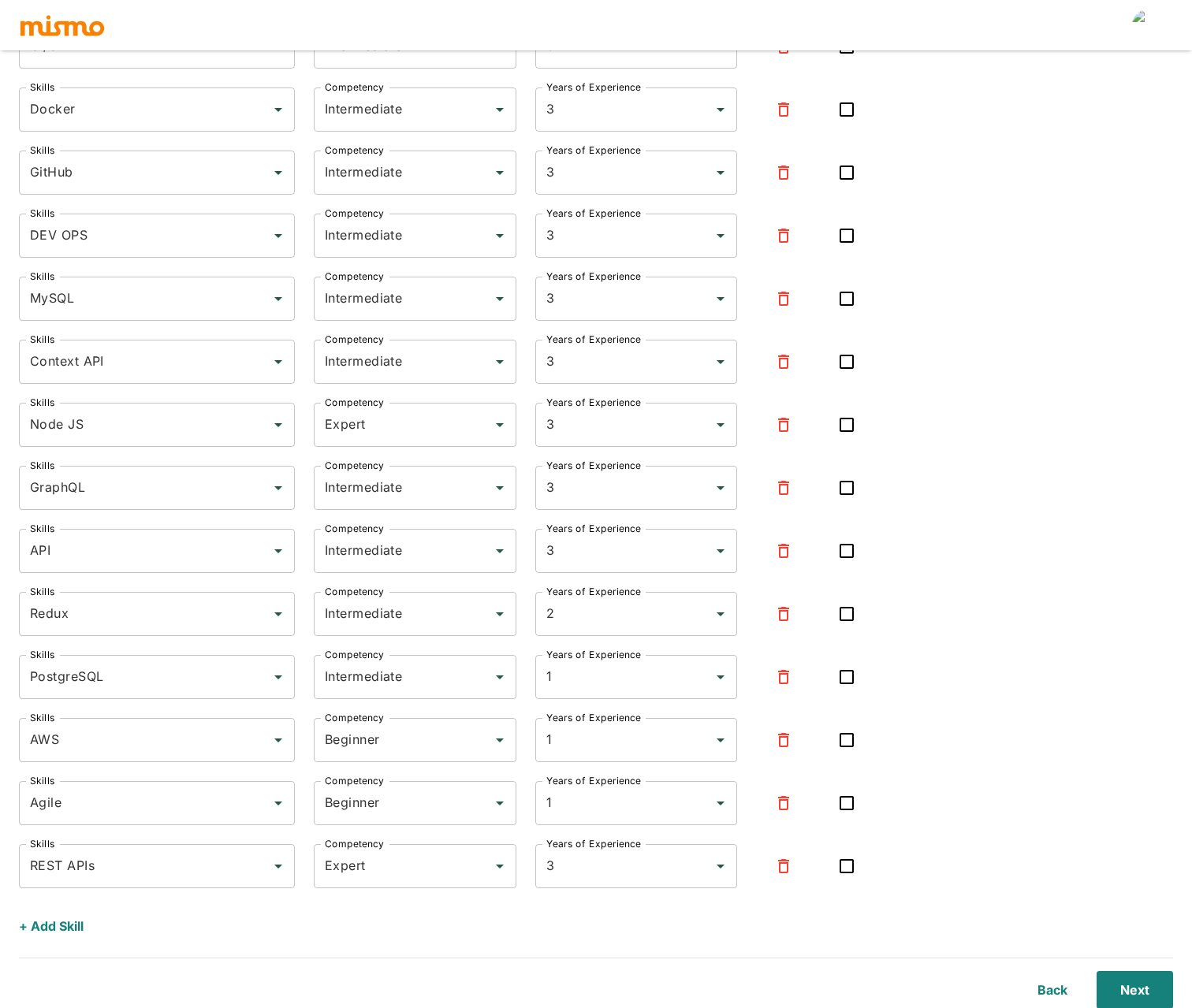
scroll to position [646, 0]
drag, startPoint x: 983, startPoint y: 731, endPoint x: 732, endPoint y: 769, distance: 253.9
click at [982, 731] on div "Skills JavaScript Skills Competency Expert Competency Years of Experience 5 Yea…" at bounding box center [596, 295] width 1154 height 1299
click at [69, 924] on button "+ Add Skill" at bounding box center [51, 926] width 65 height 38
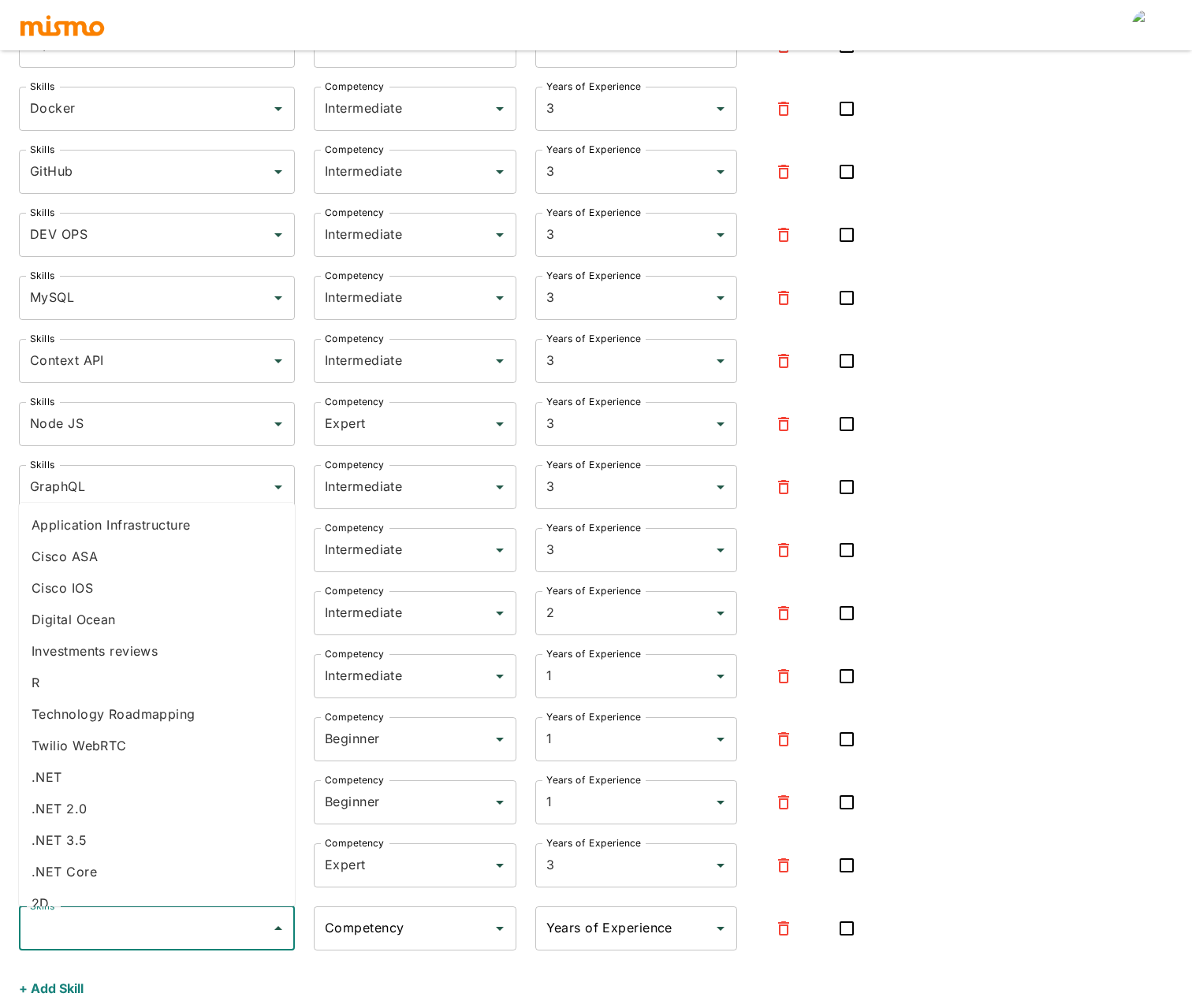
click at [85, 926] on input "Skills" at bounding box center [145, 929] width 238 height 30
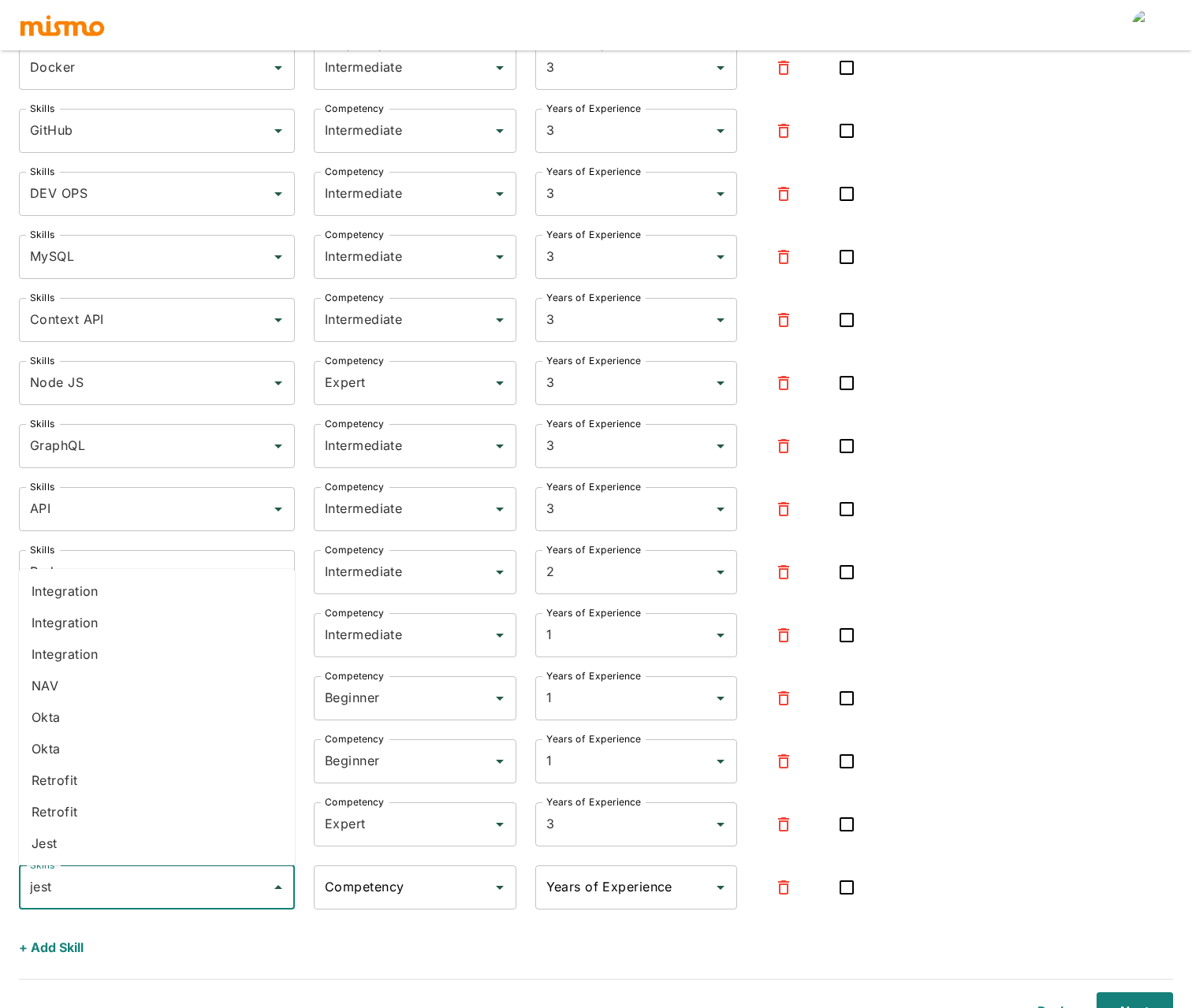
scroll to position [709, 0]
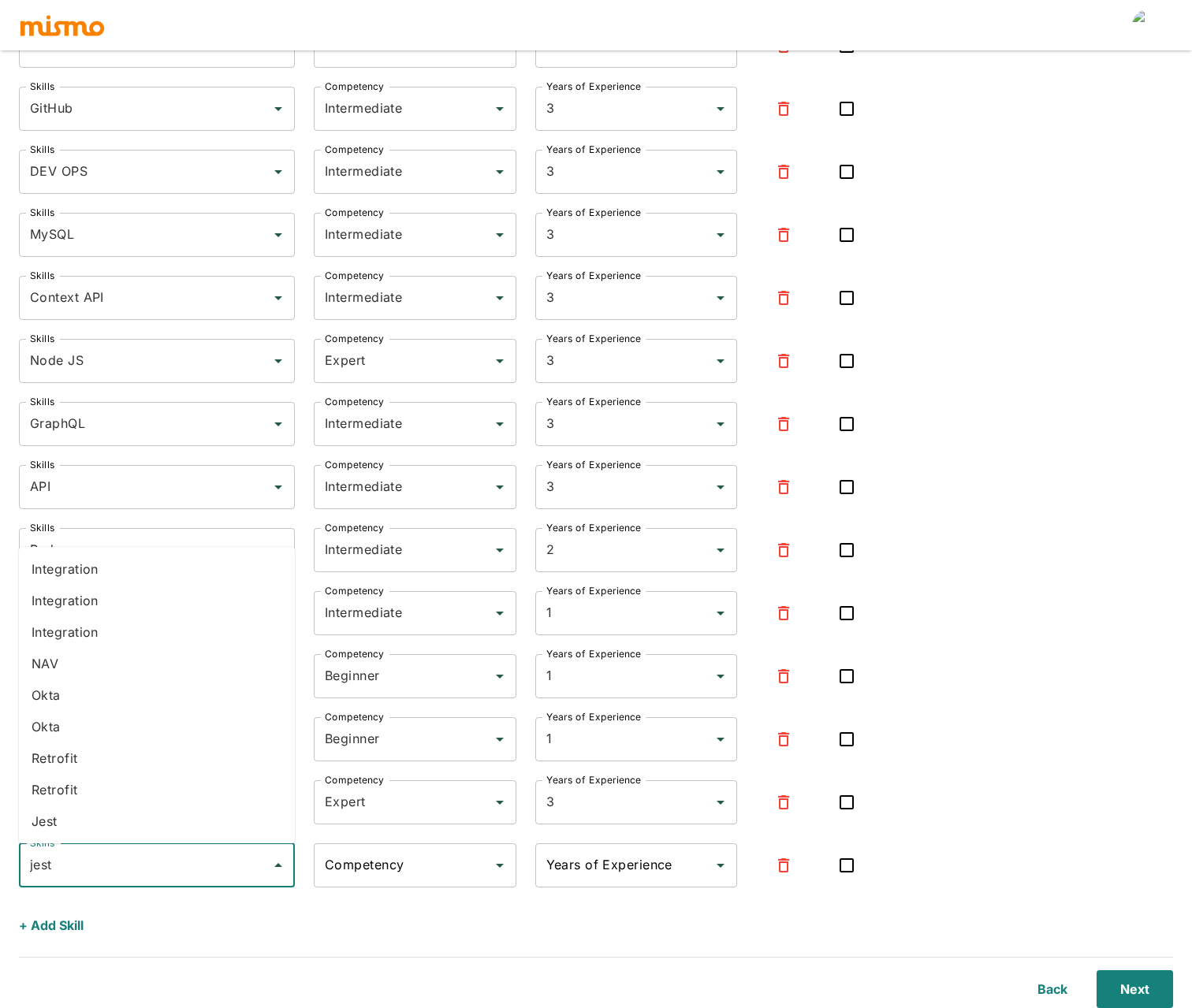
click at [84, 821] on li "Jest" at bounding box center [157, 822] width 276 height 31
type input "Jest"
click at [410, 862] on input "Competency" at bounding box center [404, 865] width 165 height 30
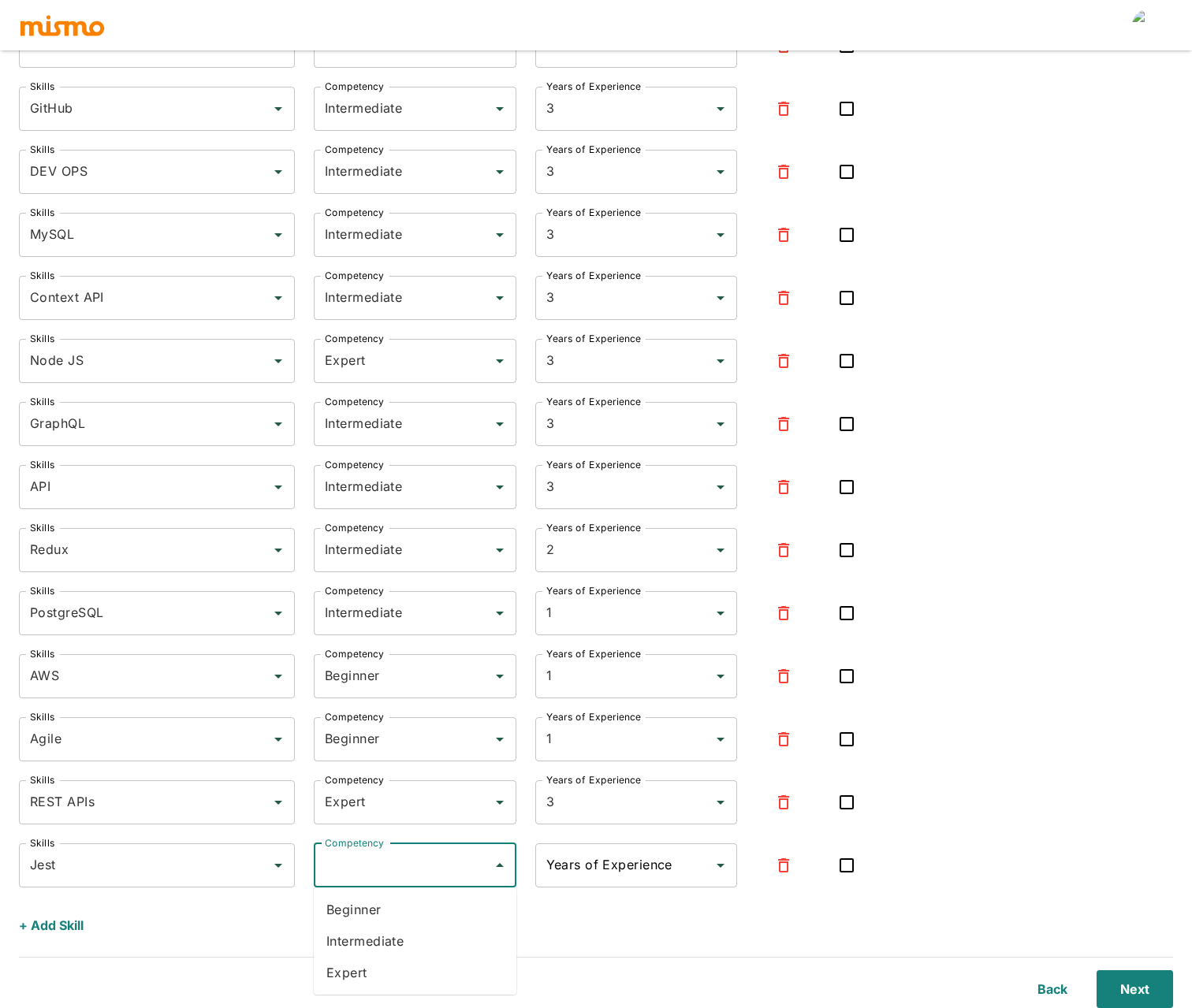
click at [367, 948] on li "Intermediate" at bounding box center [414, 941] width 203 height 31
type input "Intermediate"
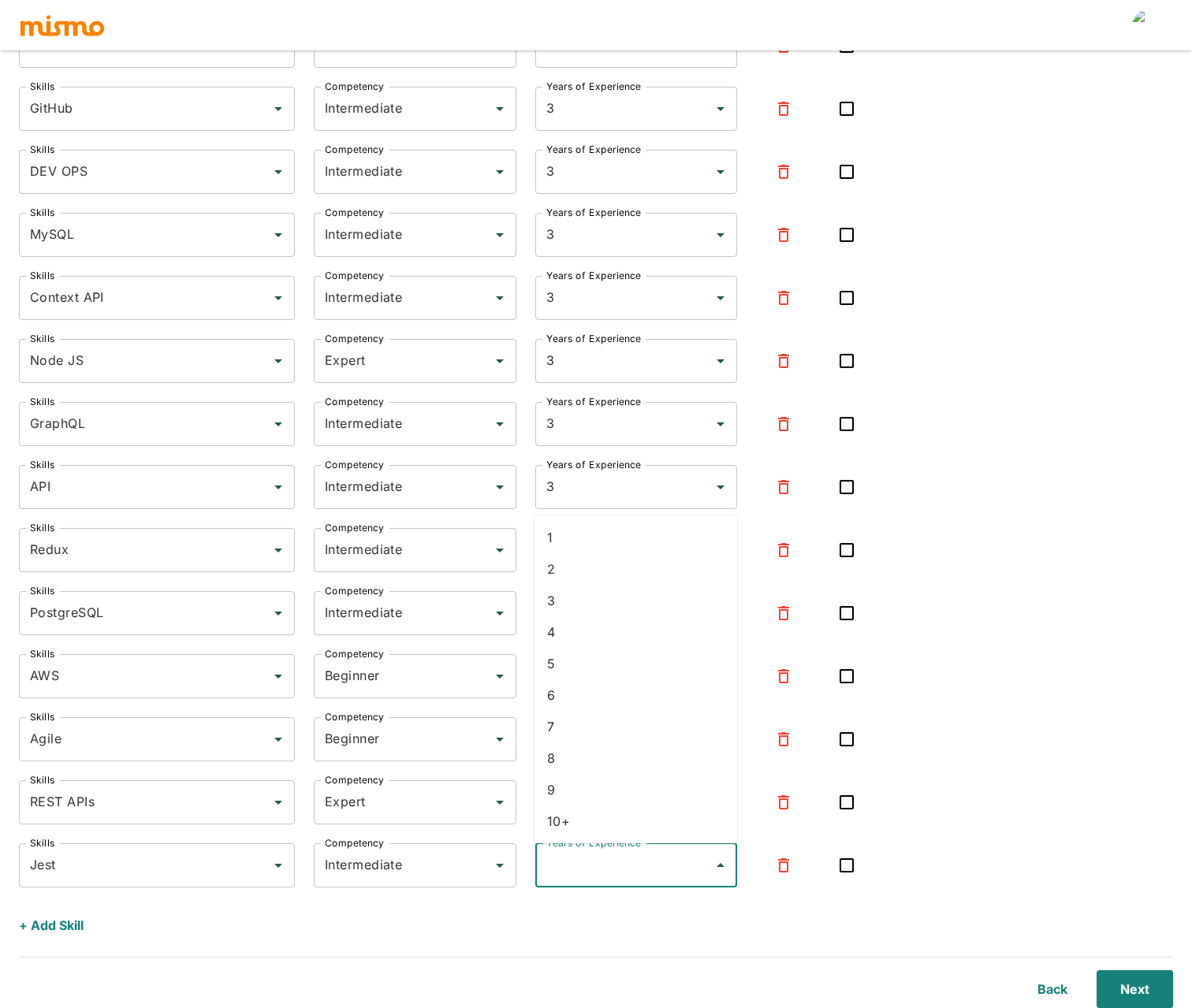
click at [596, 868] on input "Years of Experience" at bounding box center [625, 865] width 165 height 30
click at [557, 625] on li "4" at bounding box center [636, 632] width 203 height 31
type input "4"
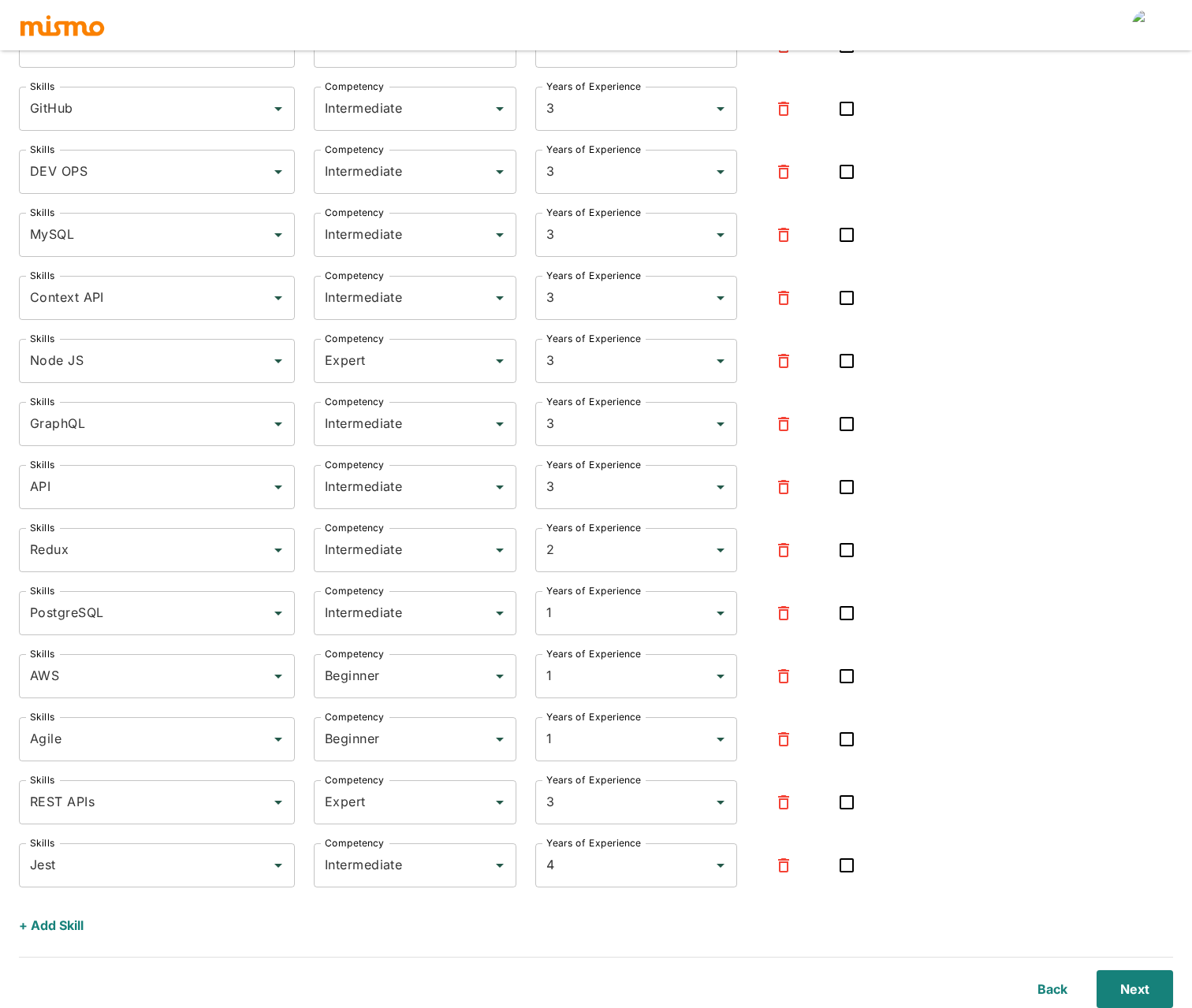
click at [68, 925] on button "+ Add Skill" at bounding box center [51, 926] width 65 height 38
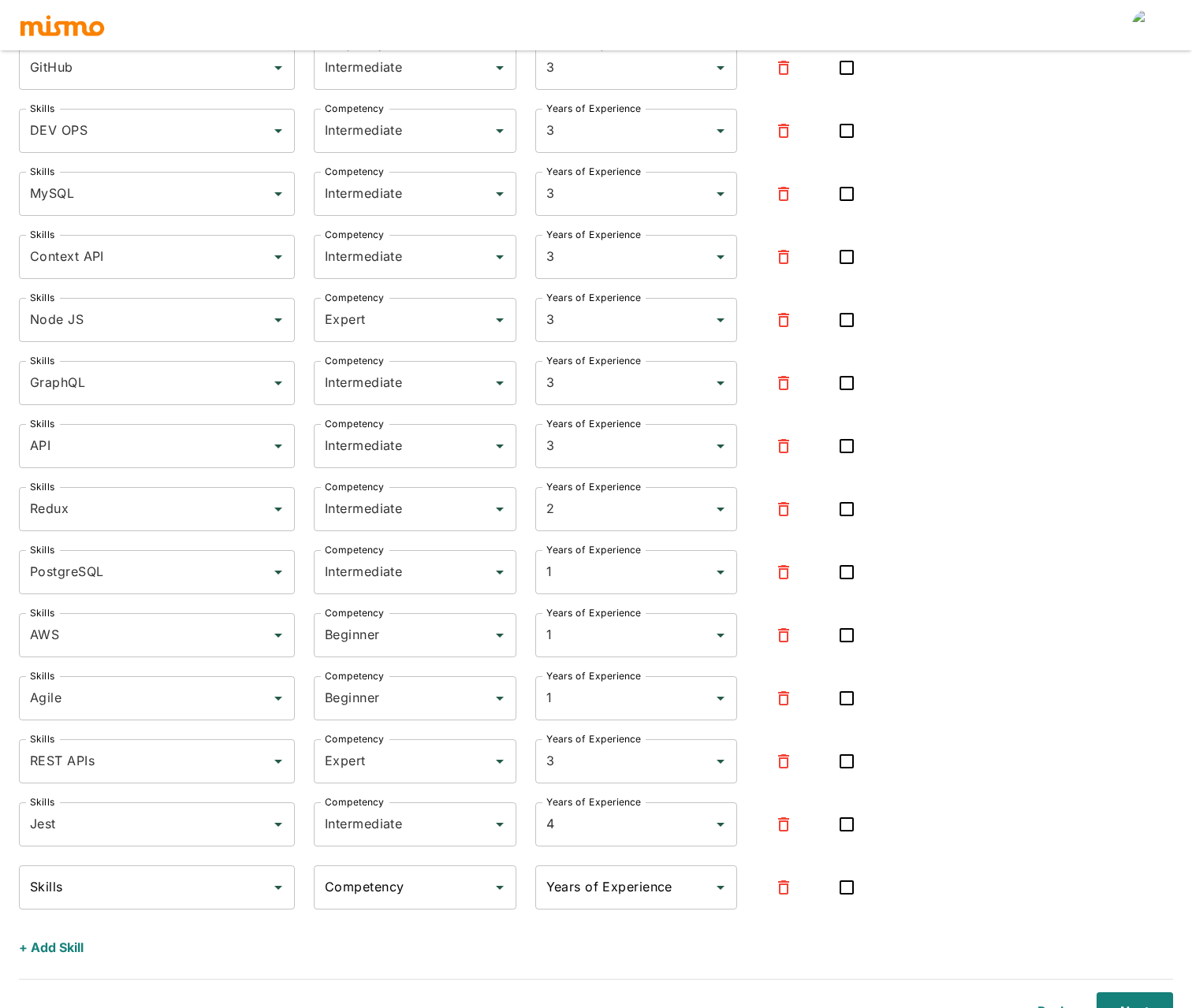
scroll to position [772, 0]
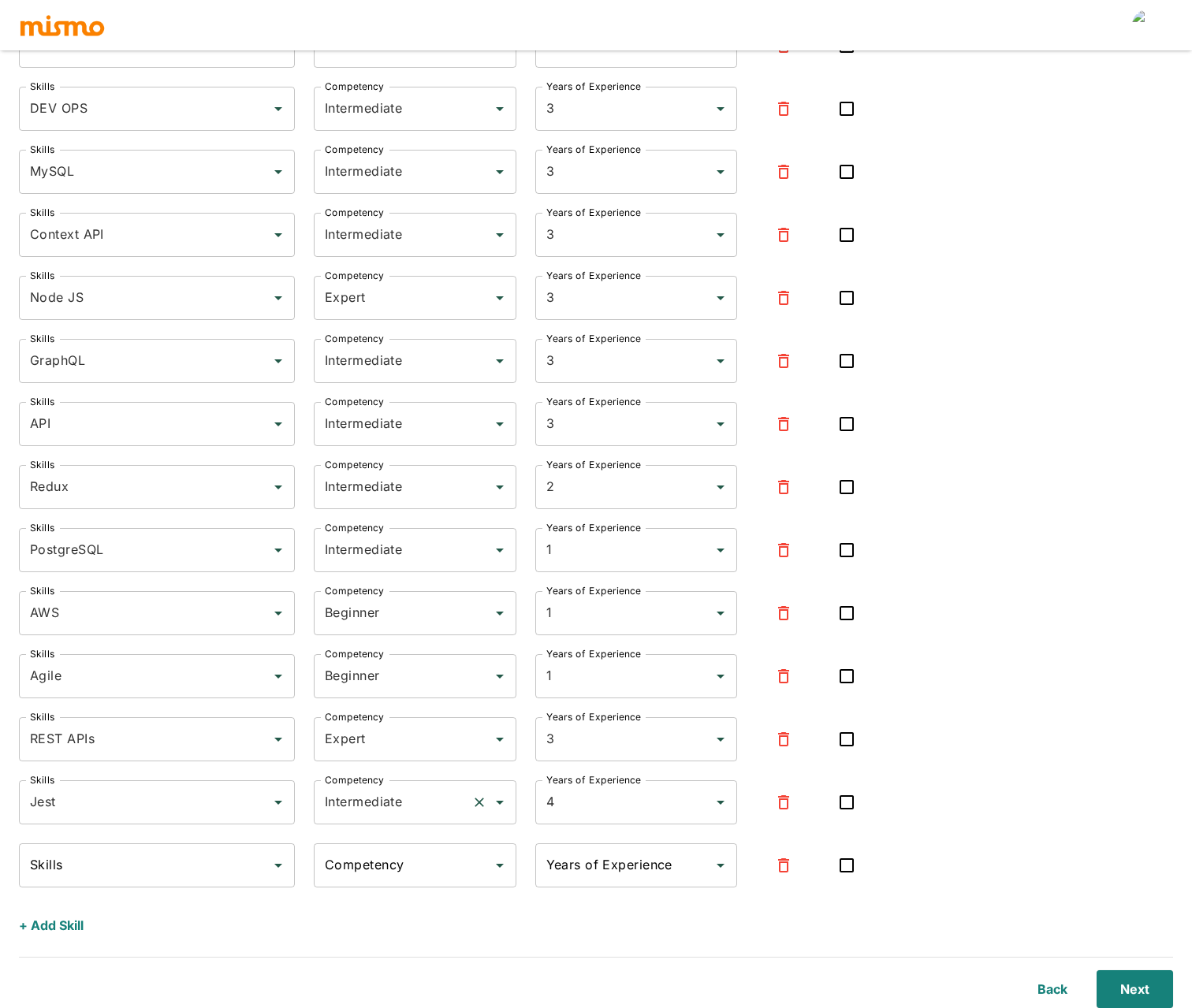
click at [392, 806] on input "Intermediate" at bounding box center [393, 802] width 144 height 30
click at [329, 878] on li "Expert" at bounding box center [414, 879] width 203 height 31
type input "Expert"
click at [141, 866] on input "Skills" at bounding box center [145, 865] width 238 height 30
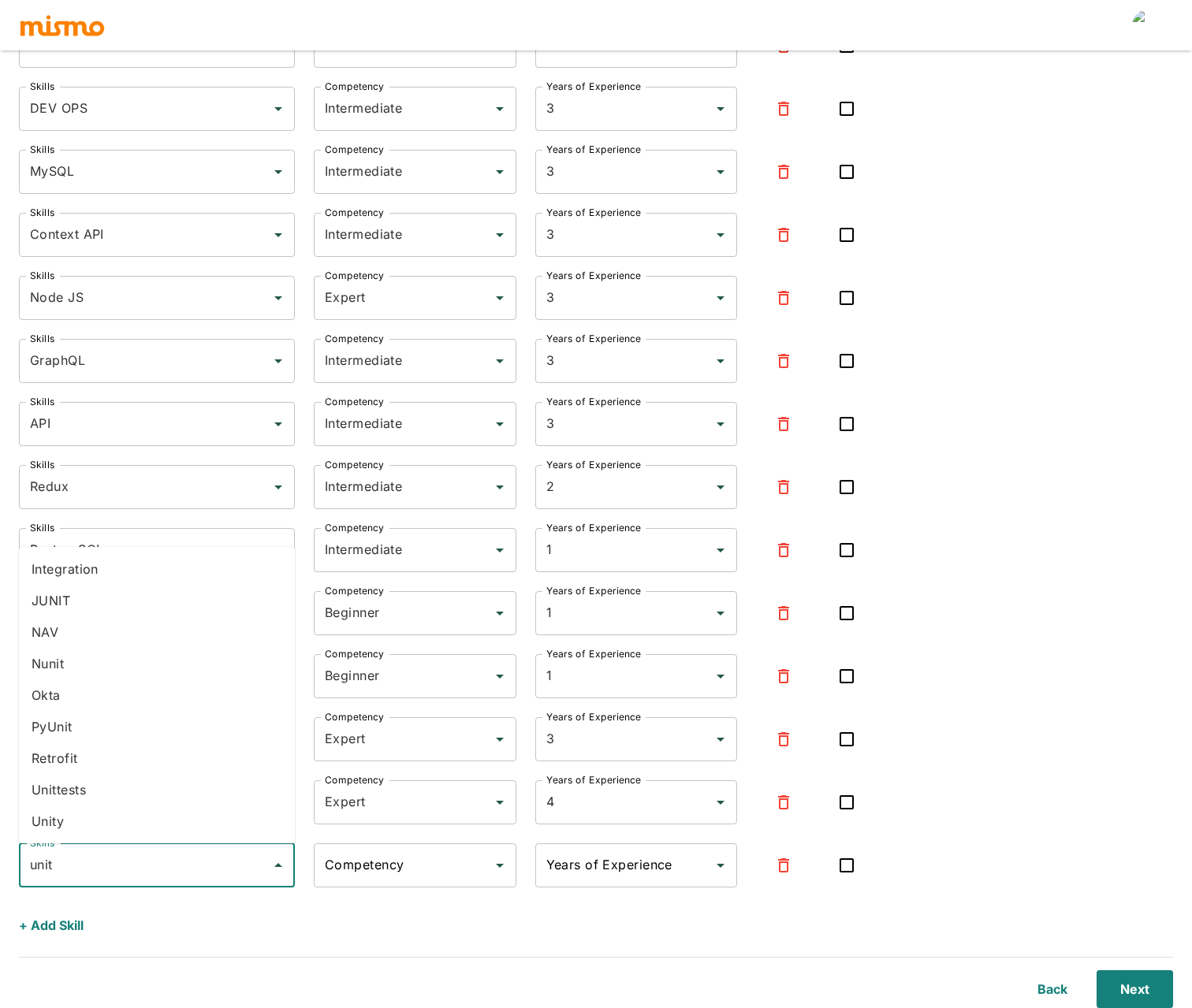
click at [87, 791] on li "Unittests" at bounding box center [157, 790] width 276 height 31
type input "Unittests"
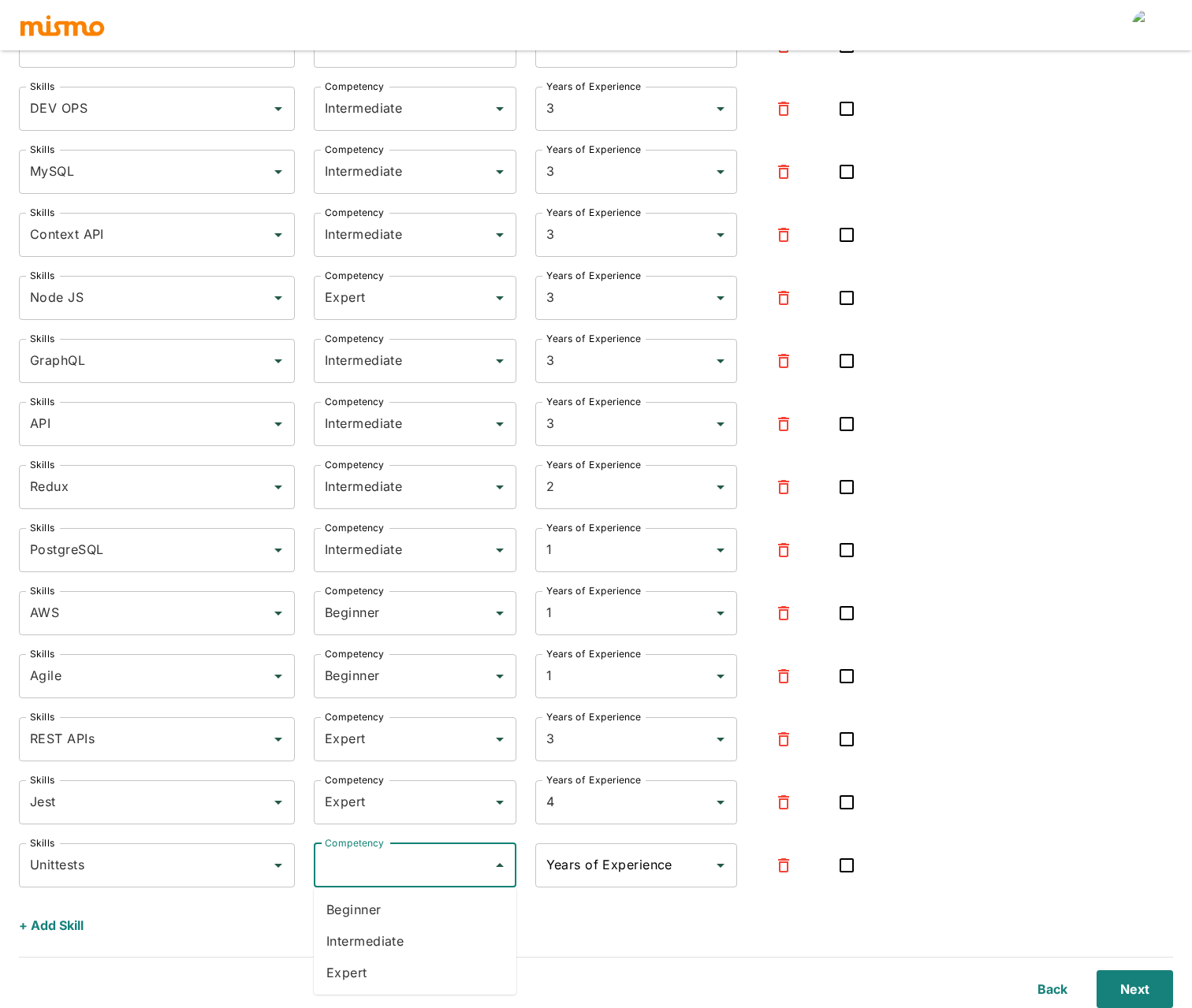
click at [402, 865] on input "Competency" at bounding box center [404, 865] width 165 height 30
click at [384, 960] on li "Expert" at bounding box center [414, 973] width 203 height 31
type input "Expert"
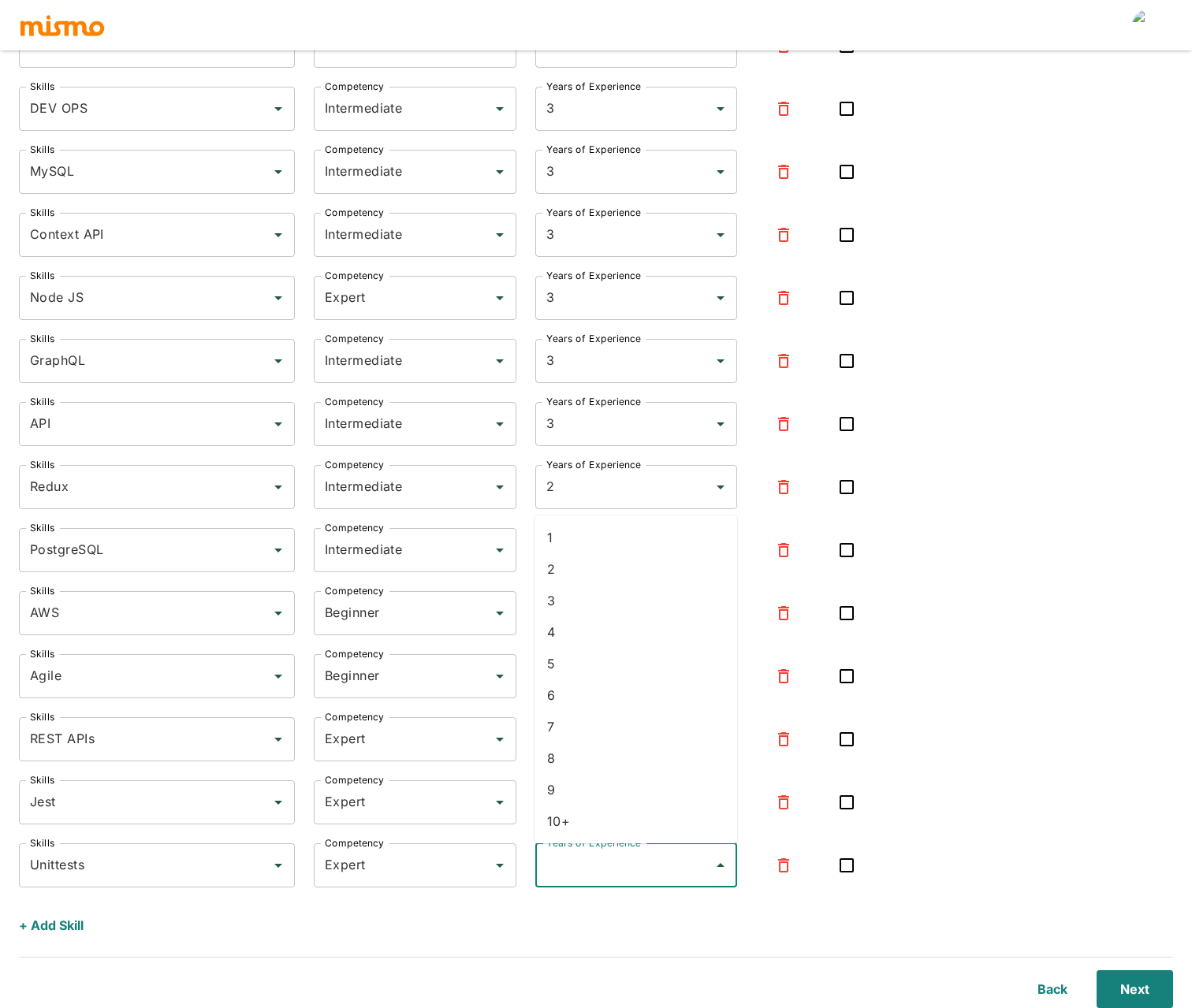
click at [621, 871] on input "Years of Experience" at bounding box center [625, 865] width 165 height 30
click at [549, 638] on li "4" at bounding box center [636, 632] width 203 height 31
type input "4"
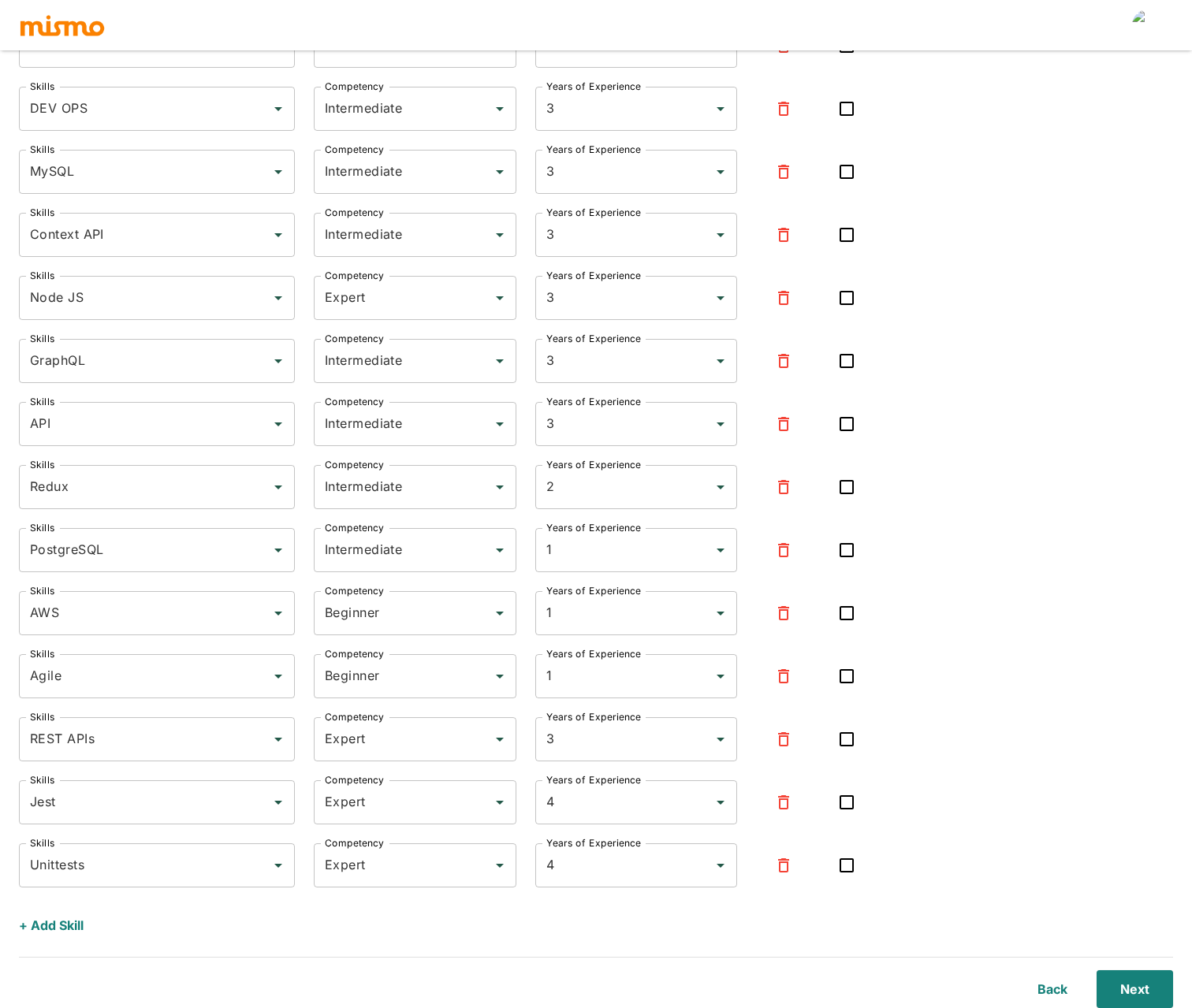
click at [967, 645] on div "Skills JavaScript Skills Competency Expert Competency Years of Experience 5 Yea…" at bounding box center [596, 231] width 1154 height 1425
click at [576, 887] on div "4 Years of Experience" at bounding box center [637, 865] width 203 height 44
click at [568, 662] on li "5" at bounding box center [636, 664] width 203 height 31
type input "5"
click at [586, 798] on input "4" at bounding box center [614, 802] width 144 height 30
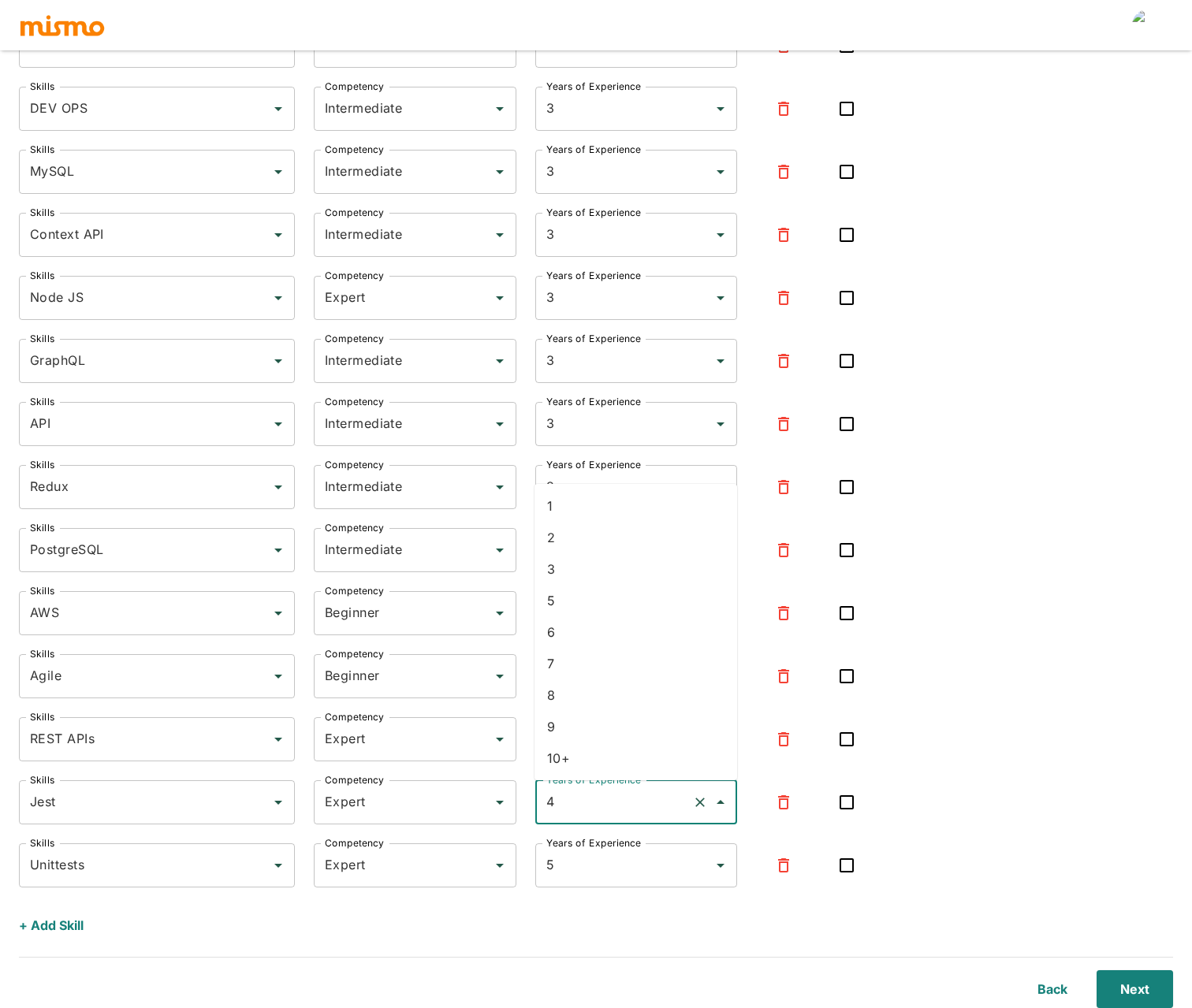
click at [583, 602] on li "5" at bounding box center [636, 600] width 203 height 31
type input "5"
click at [979, 640] on div "Skills JavaScript Skills Competency Expert Competency Years of Experience 5 Yea…" at bounding box center [596, 231] width 1154 height 1425
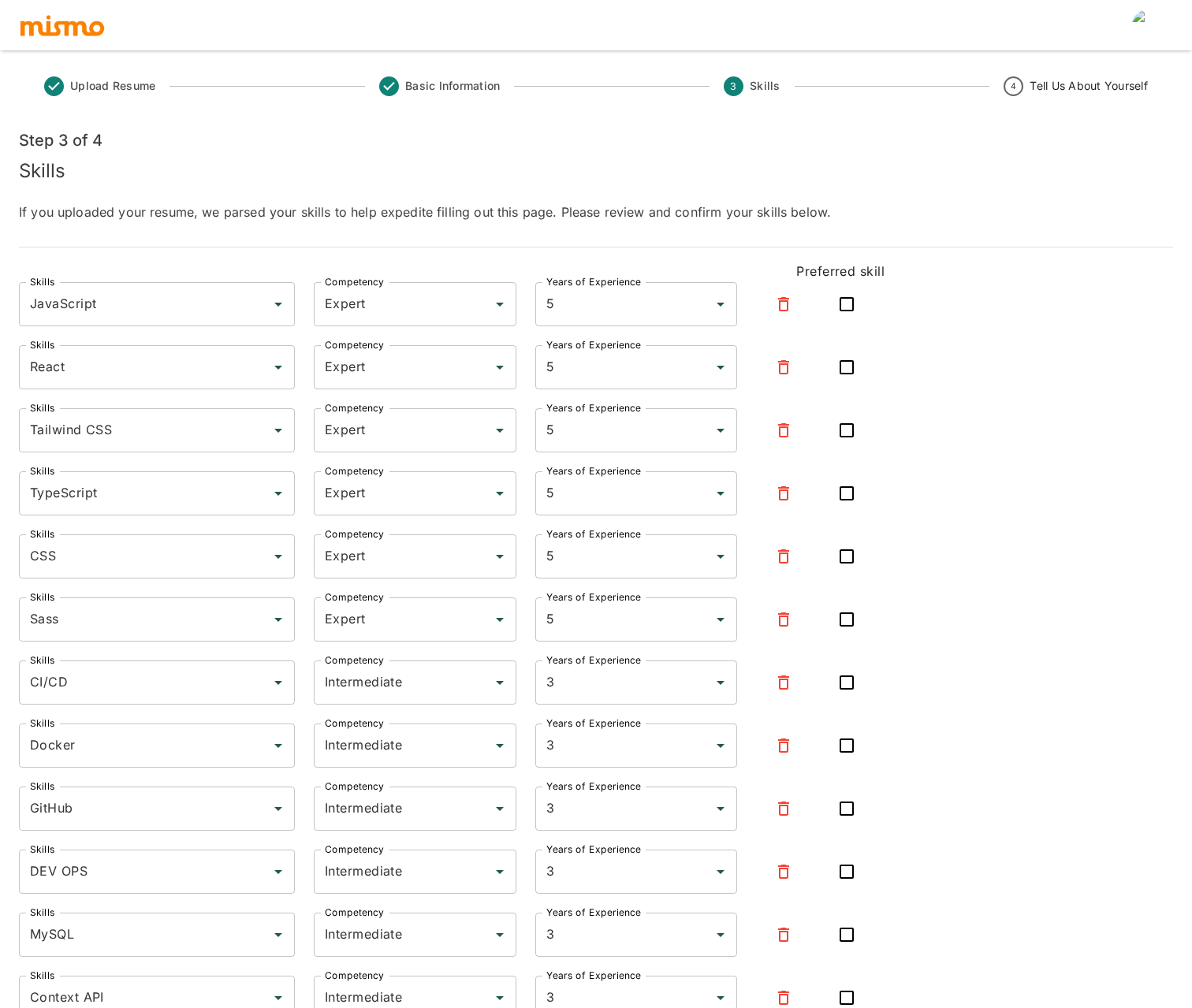
scroll to position [0, 0]
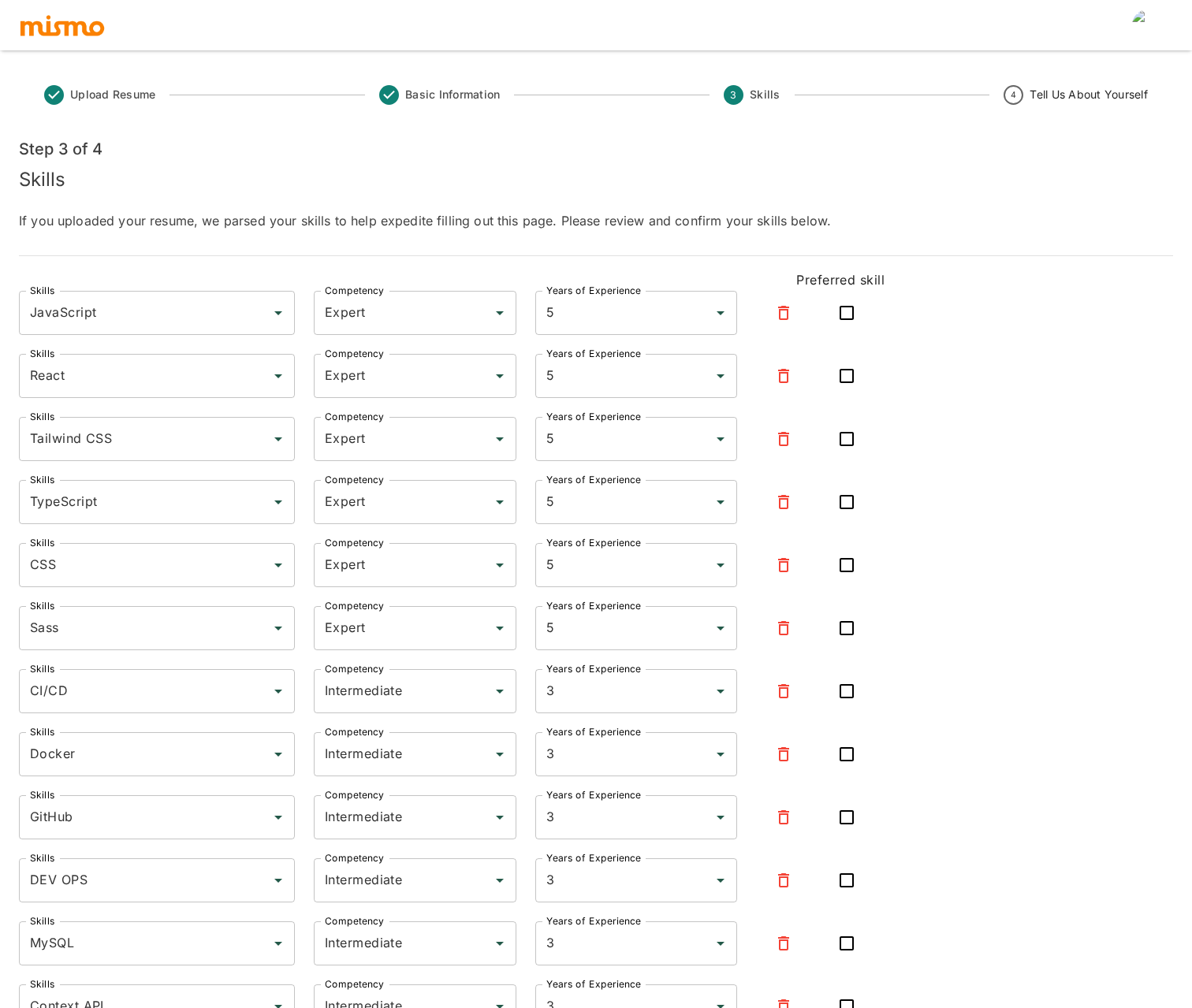
click at [838, 315] on input "checkbox" at bounding box center [847, 313] width 33 height 33
checkbox input "true"
click at [850, 386] on input "checkbox" at bounding box center [847, 376] width 33 height 33
checkbox input "true"
click at [852, 504] on input "checkbox" at bounding box center [847, 503] width 33 height 33
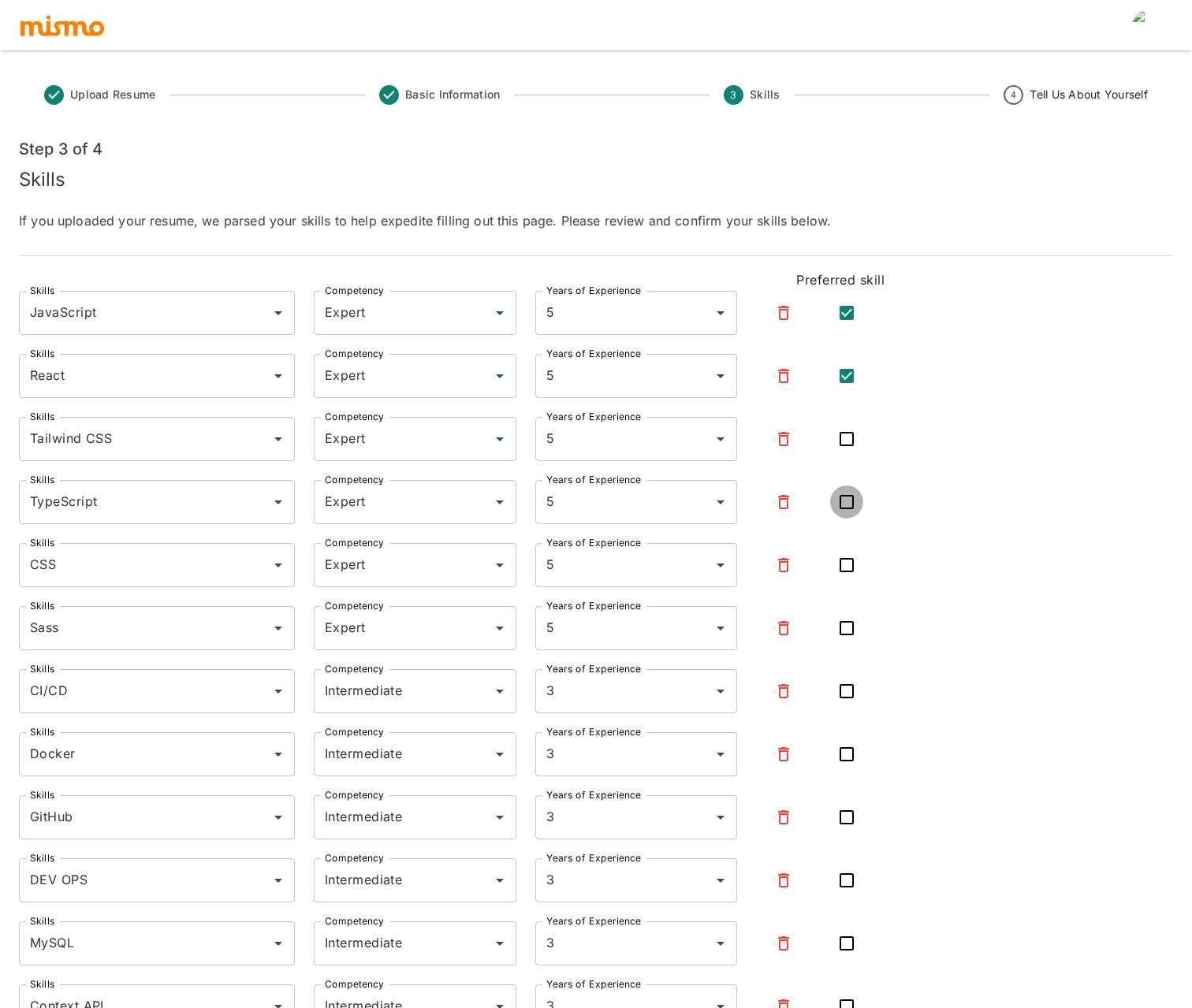
checkbox input "true"
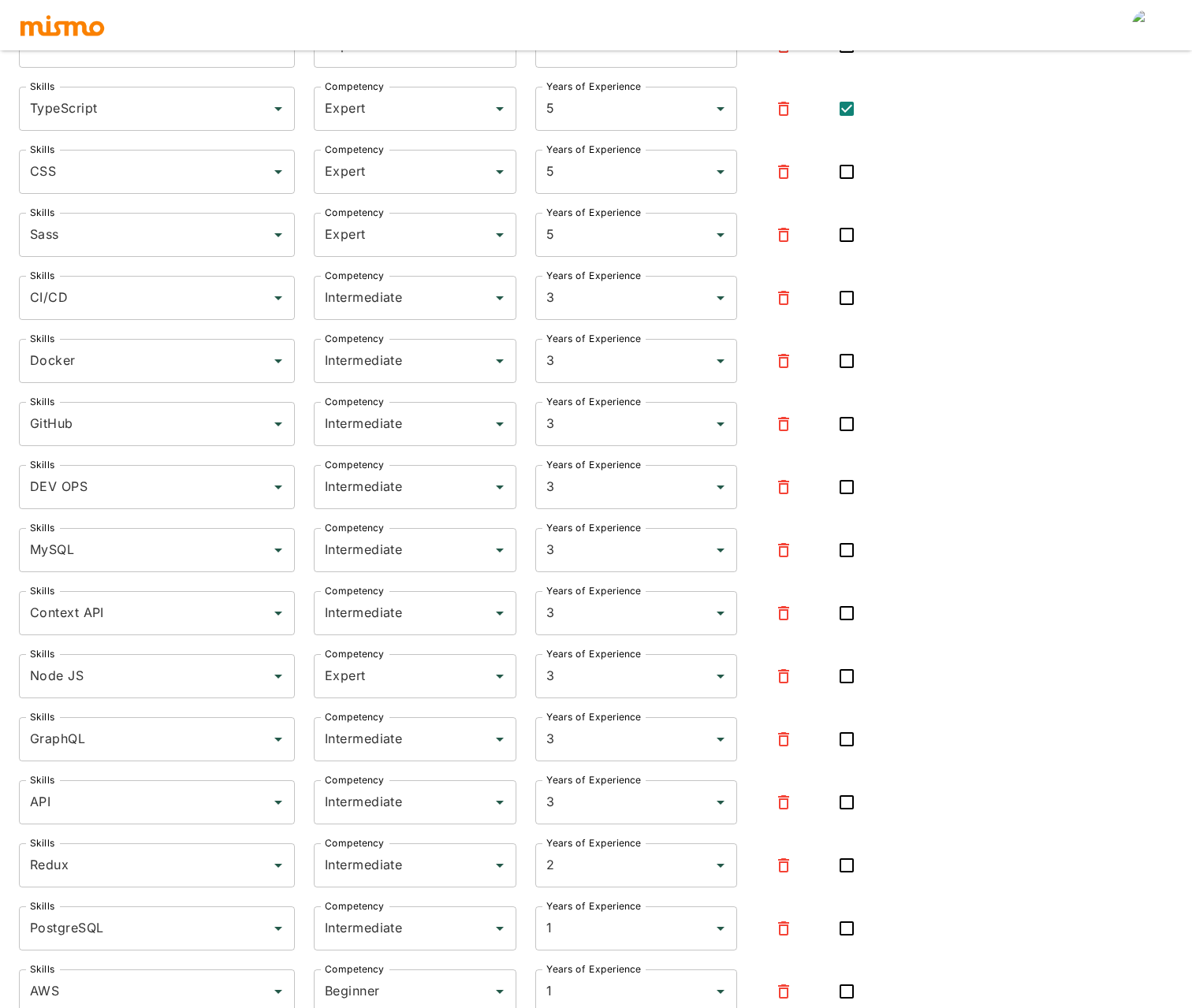
scroll to position [394, 0]
click at [846, 676] on input "checkbox" at bounding box center [847, 676] width 33 height 33
checkbox input "true"
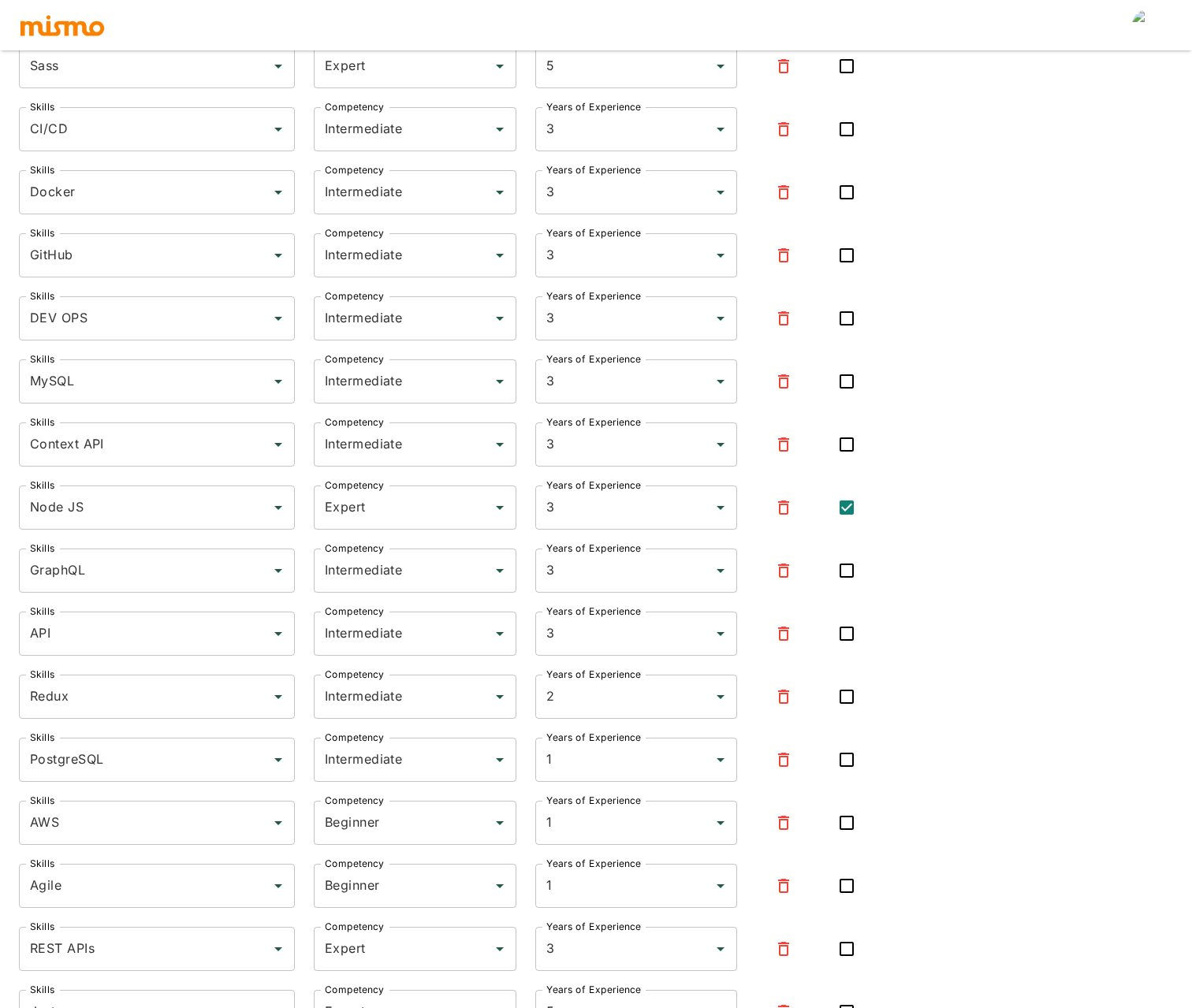
scroll to position [631, 0]
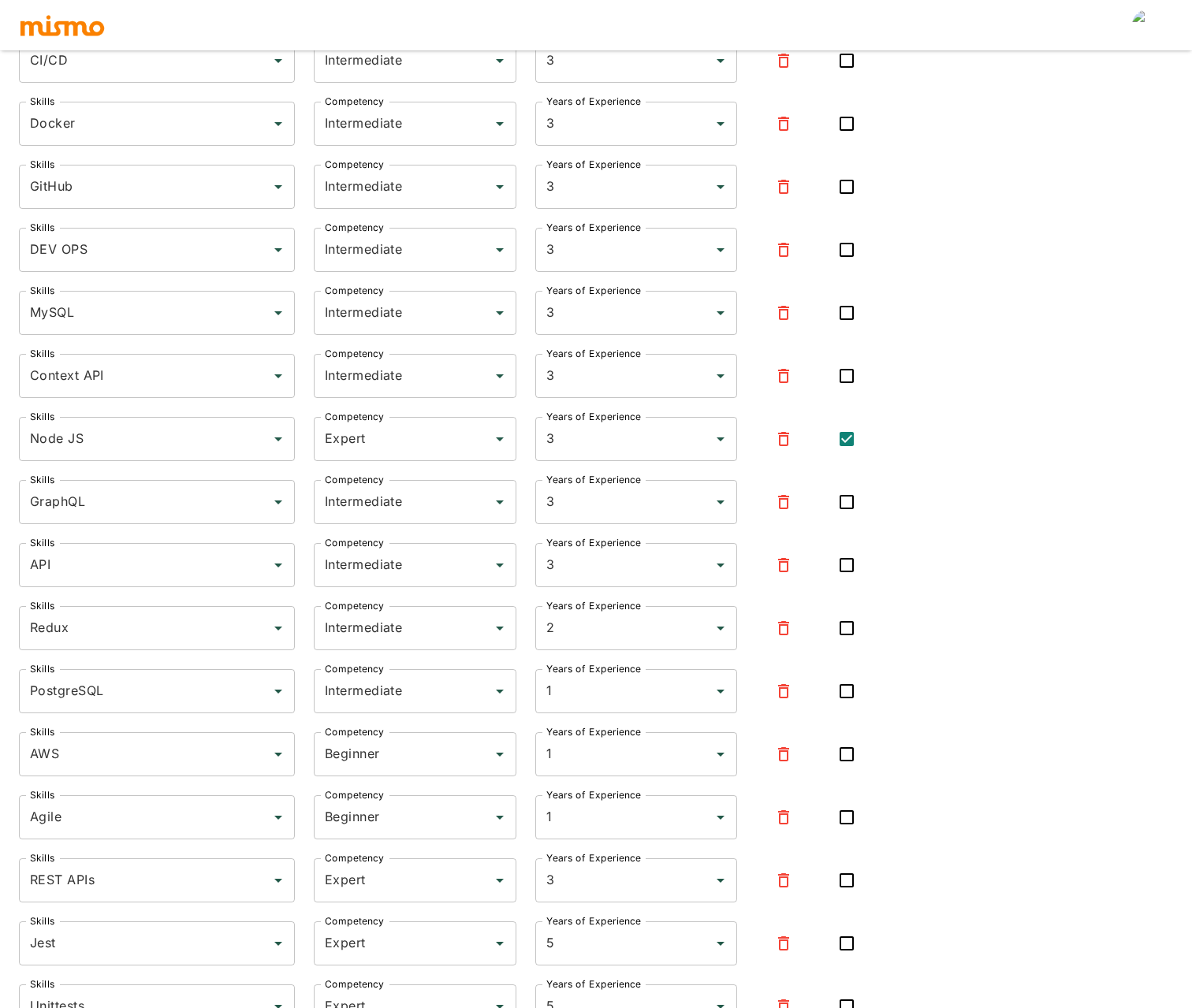
click at [854, 881] on input "checkbox" at bounding box center [847, 881] width 33 height 33
checkbox input "true"
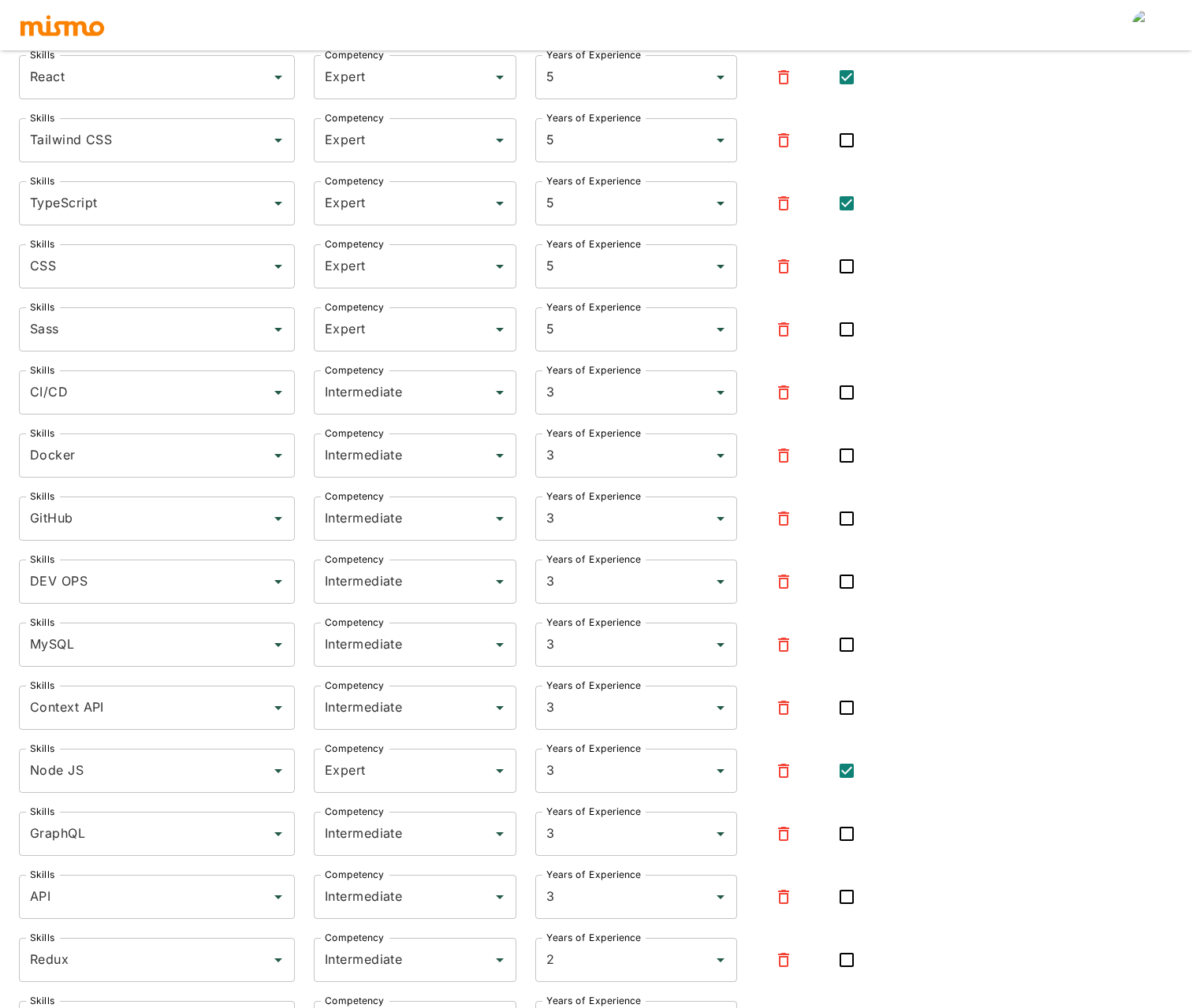
scroll to position [772, 0]
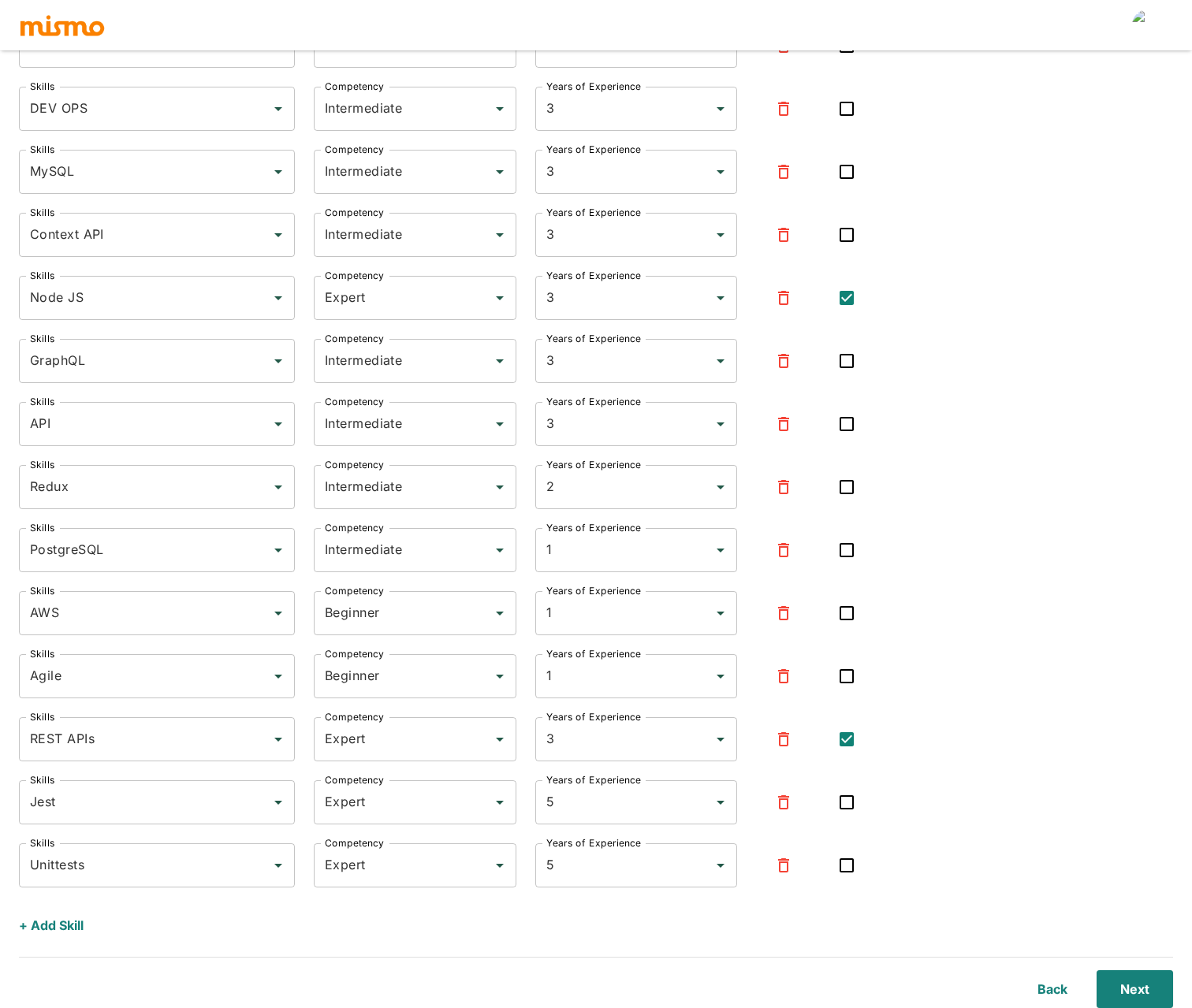
click at [78, 924] on button "+ Add Skill" at bounding box center [51, 926] width 65 height 38
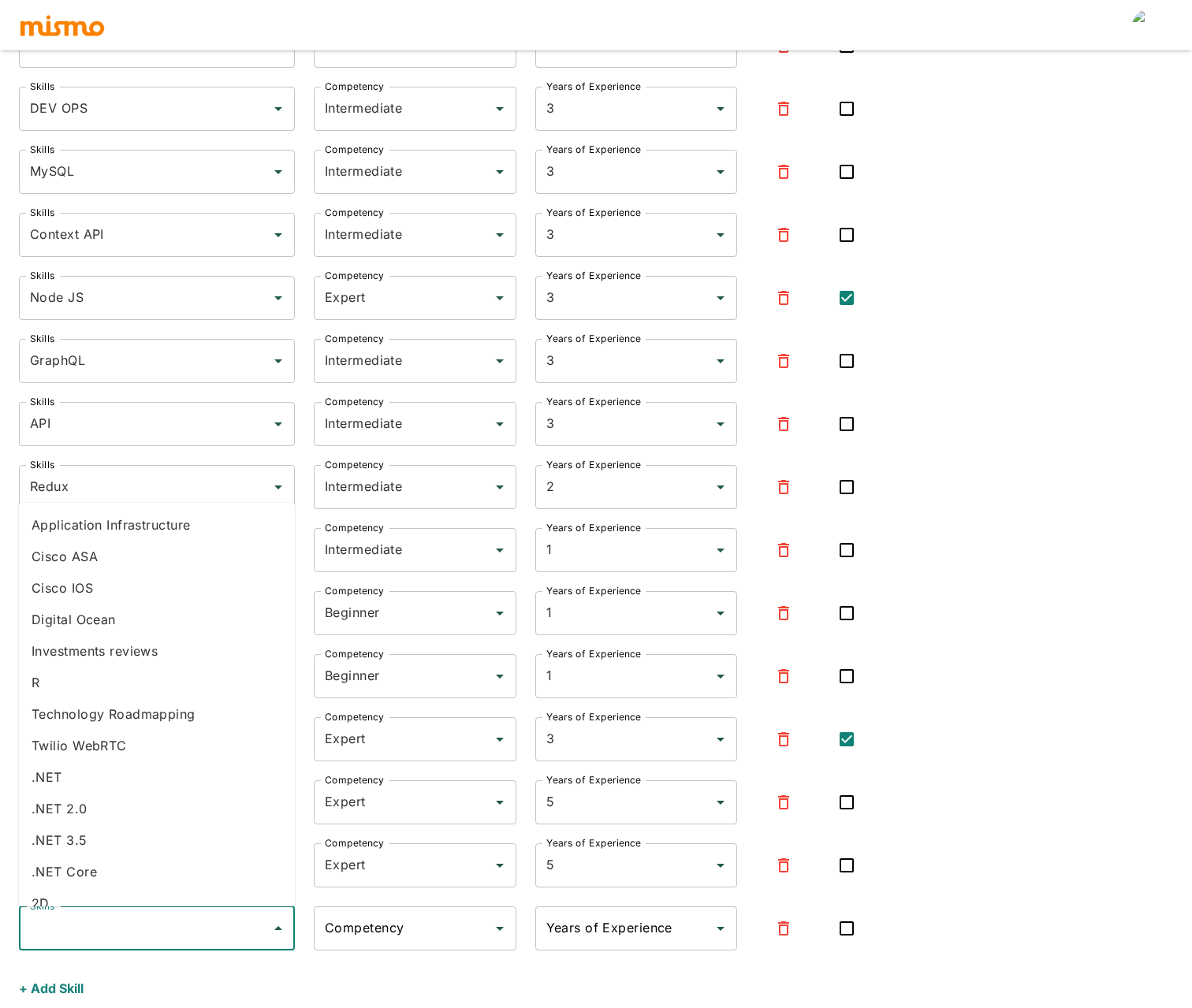
click at [123, 935] on input "Skills" at bounding box center [145, 929] width 238 height 30
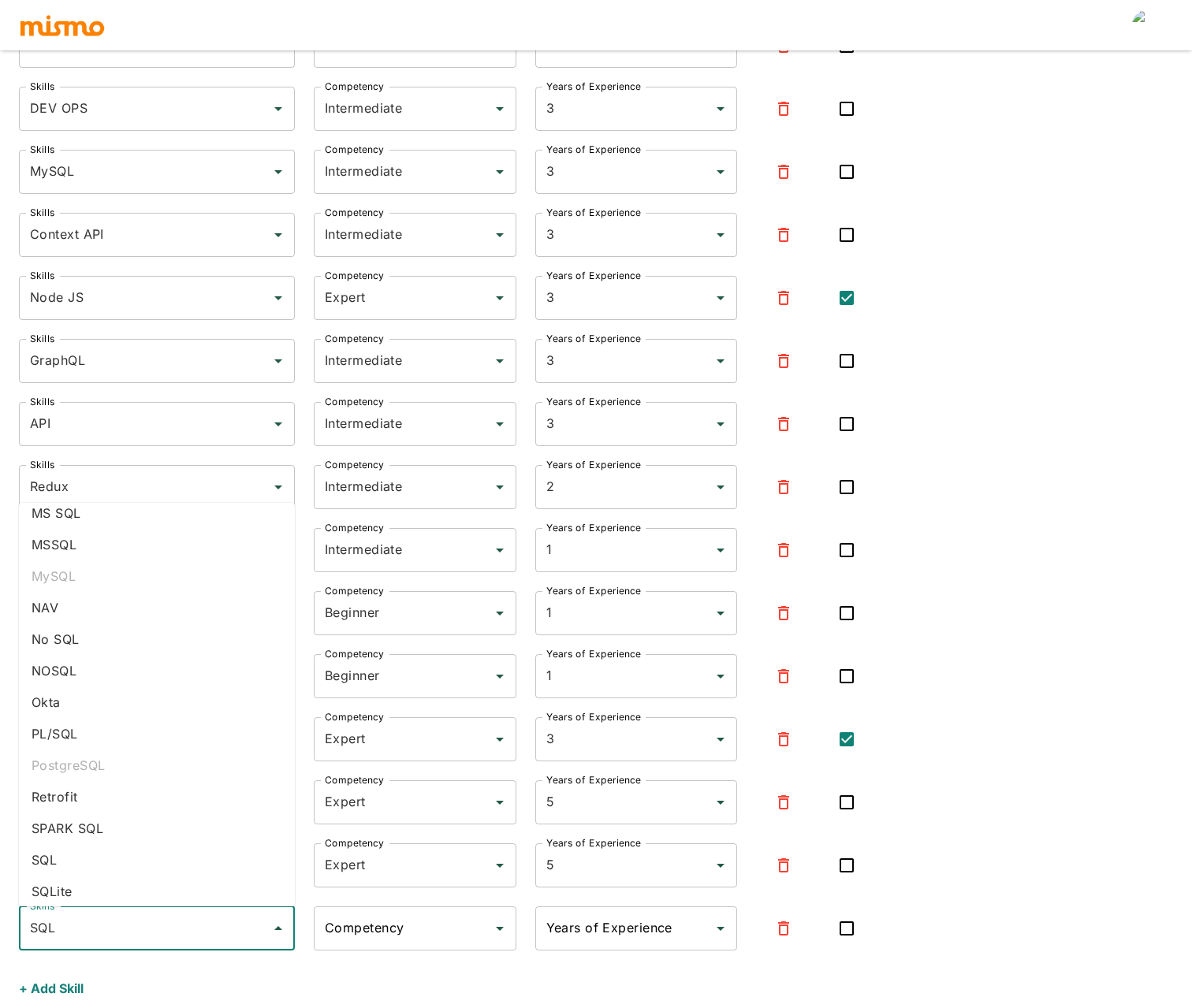
scroll to position [82, 0]
click at [75, 849] on li "SQL" at bounding box center [157, 853] width 276 height 31
type input "SQL"
click at [358, 922] on input "Competency" at bounding box center [404, 929] width 165 height 30
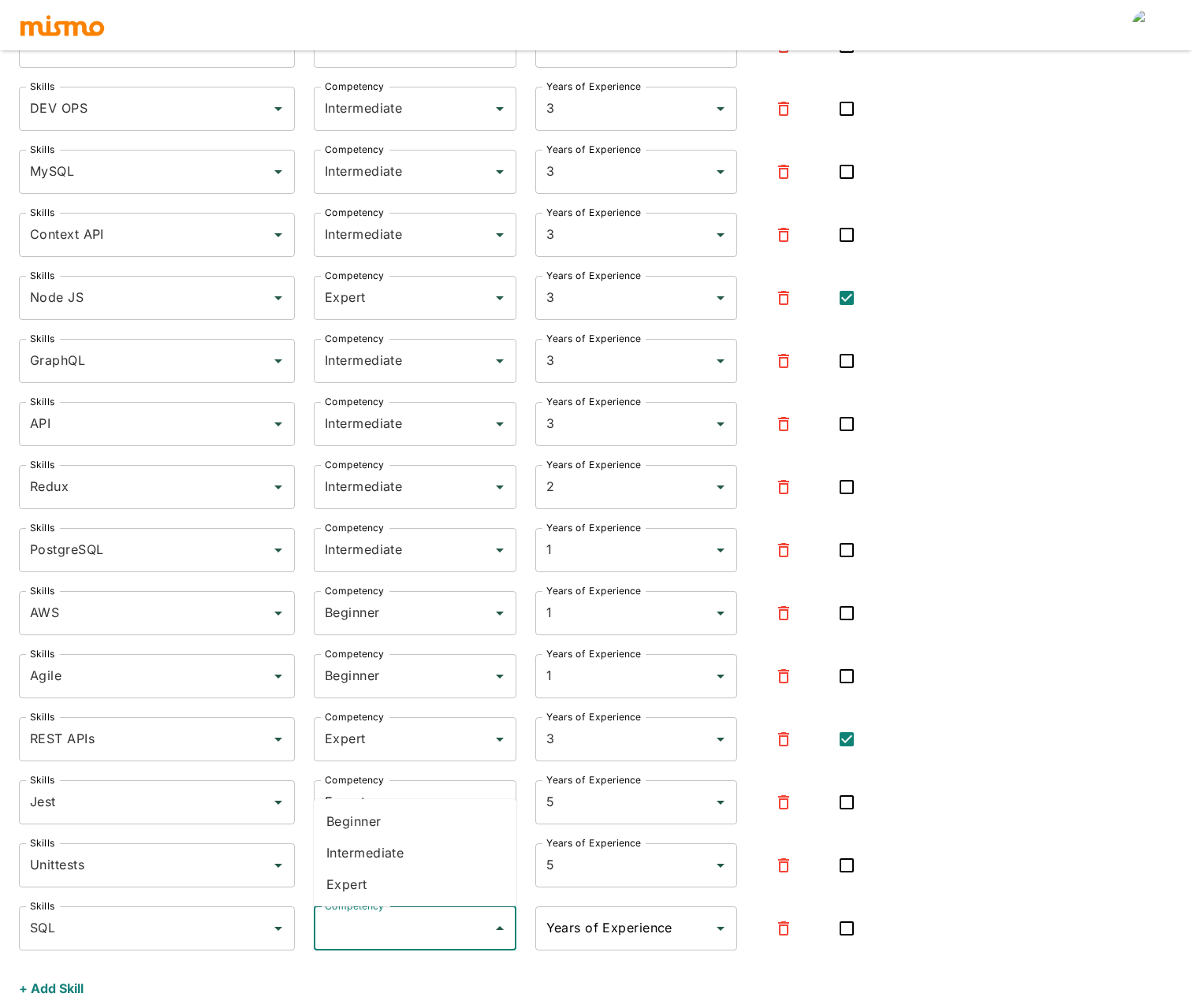
click at [372, 875] on li "Expert" at bounding box center [414, 885] width 203 height 31
type input "Expert"
click at [631, 944] on div "Years of Experience" at bounding box center [637, 929] width 203 height 44
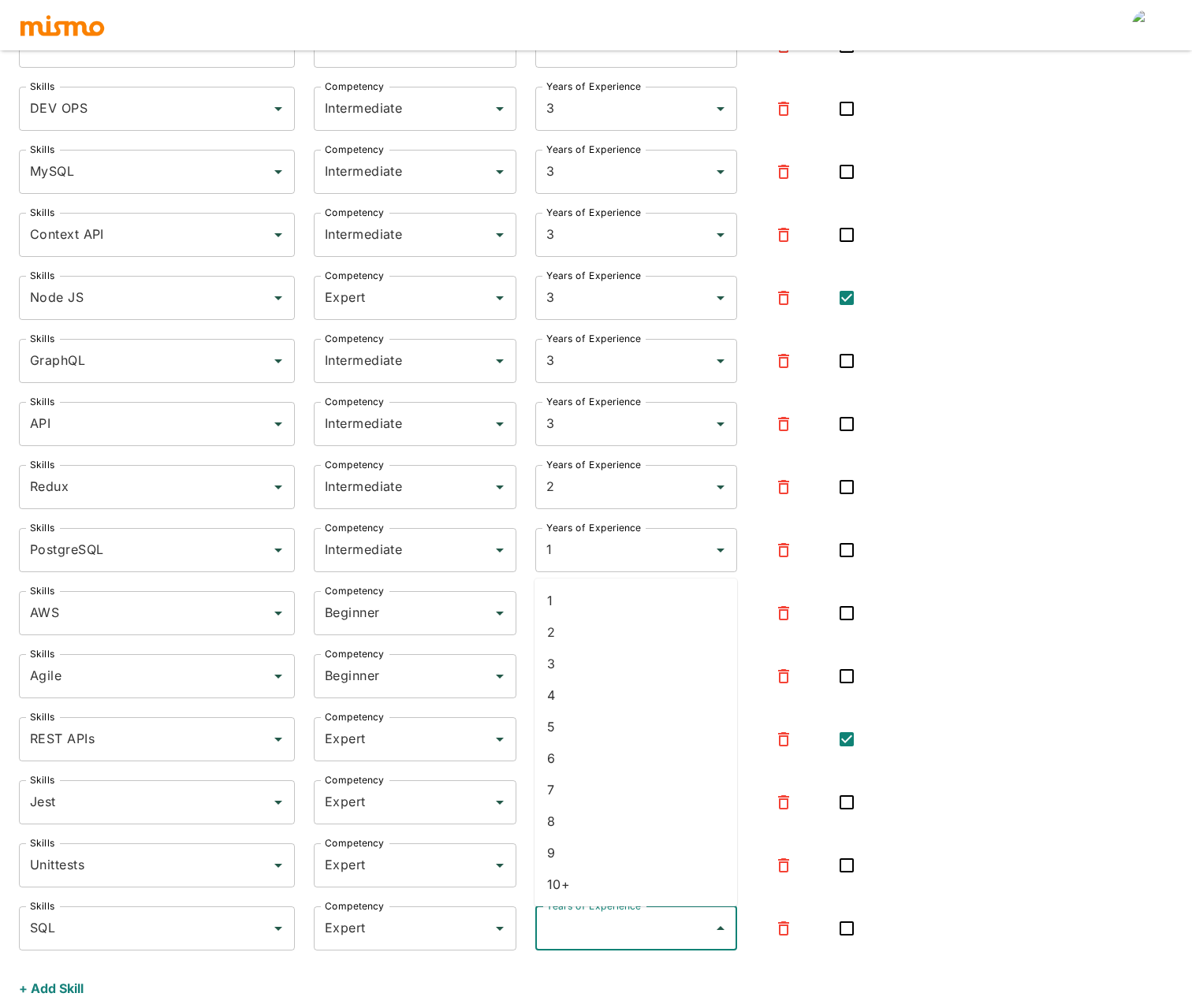
click at [581, 654] on li "3" at bounding box center [636, 664] width 203 height 31
type input "3"
click at [851, 926] on input "checkbox" at bounding box center [847, 929] width 33 height 33
checkbox input "true"
click at [963, 779] on div "Skills JavaScript Skills Competency Expert Competency Years of Experience 5 Yea…" at bounding box center [596, 264] width 1154 height 1489
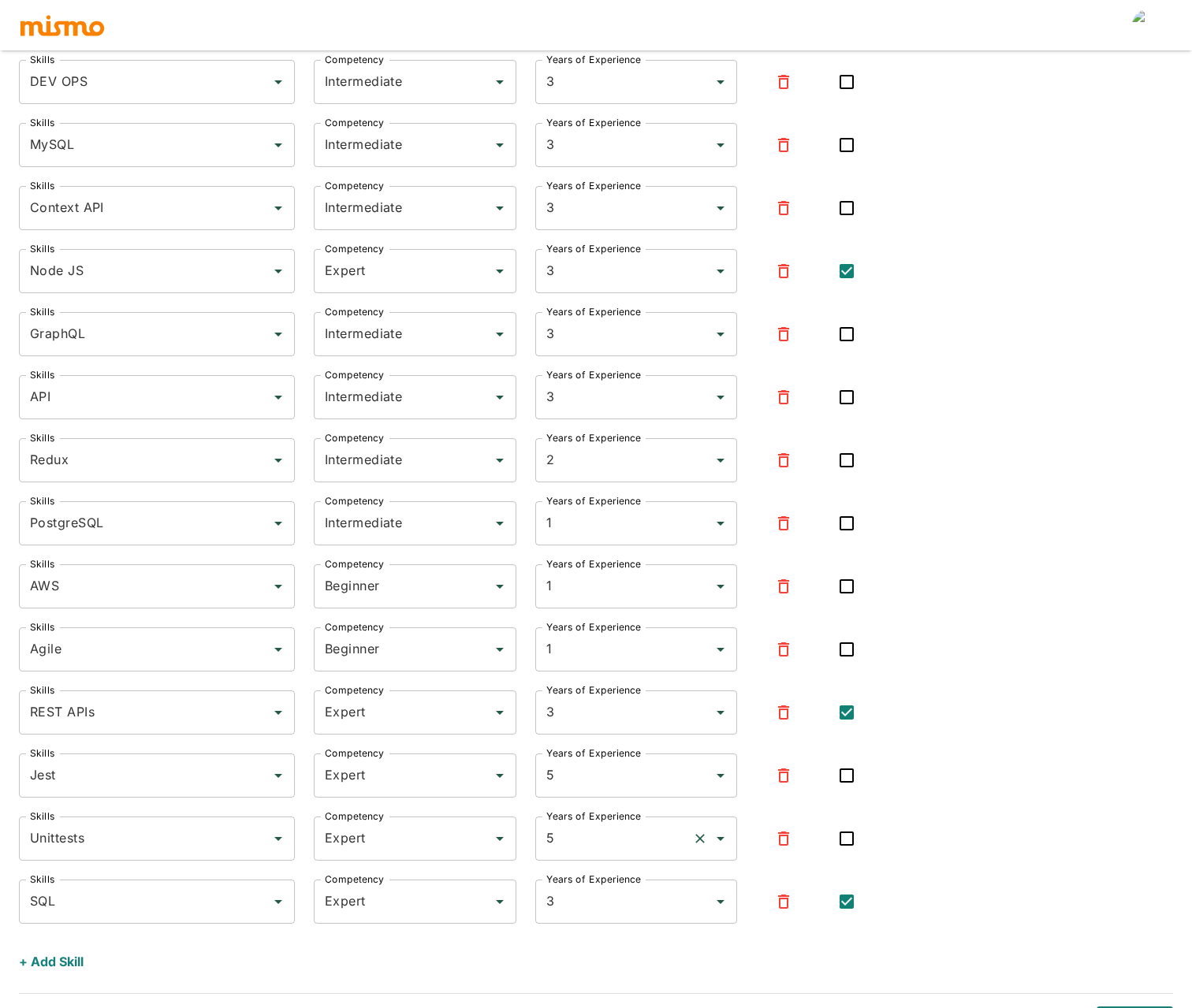
scroll to position [835, 0]
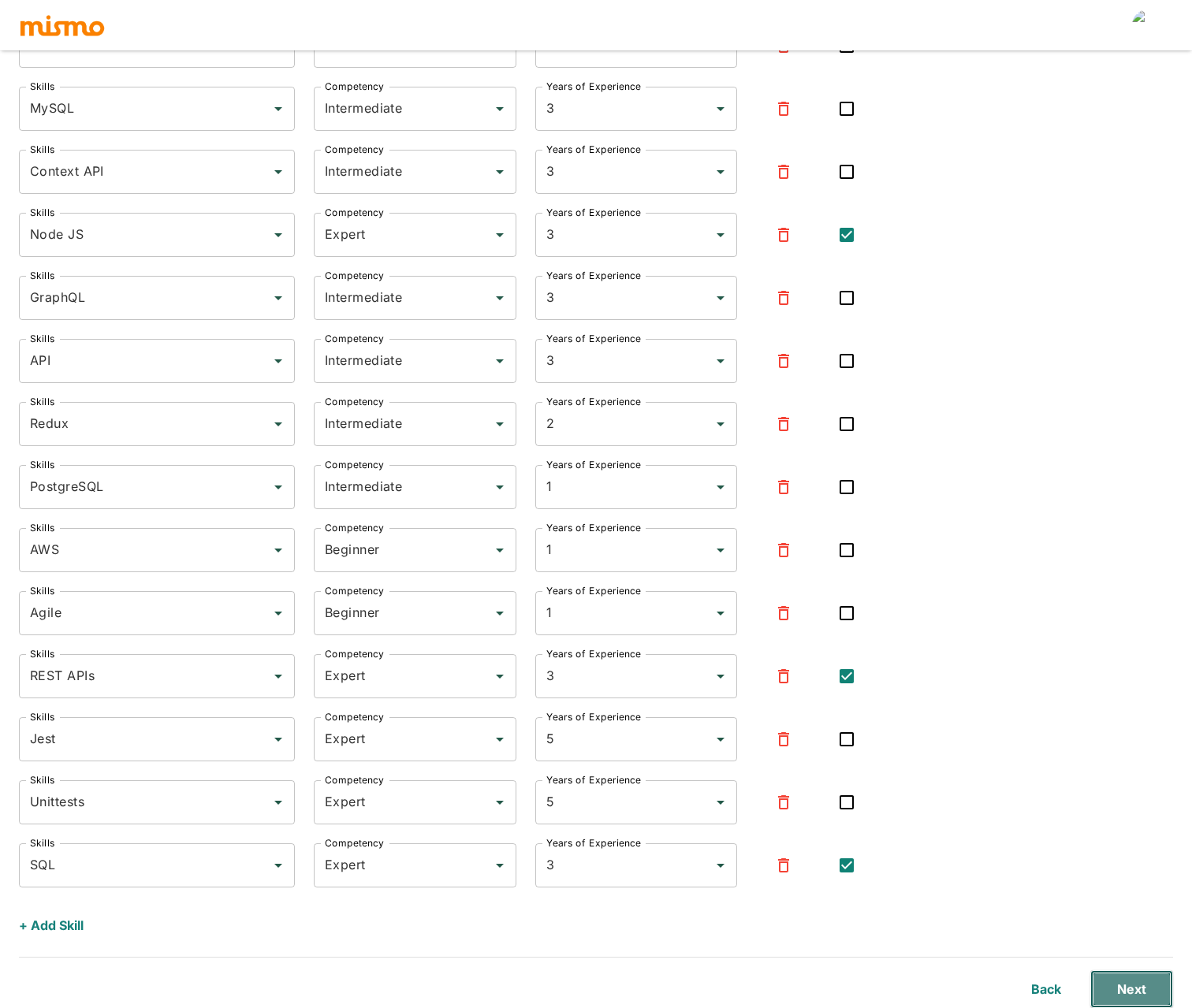
click at [1129, 988] on button "Next" at bounding box center [1131, 989] width 83 height 38
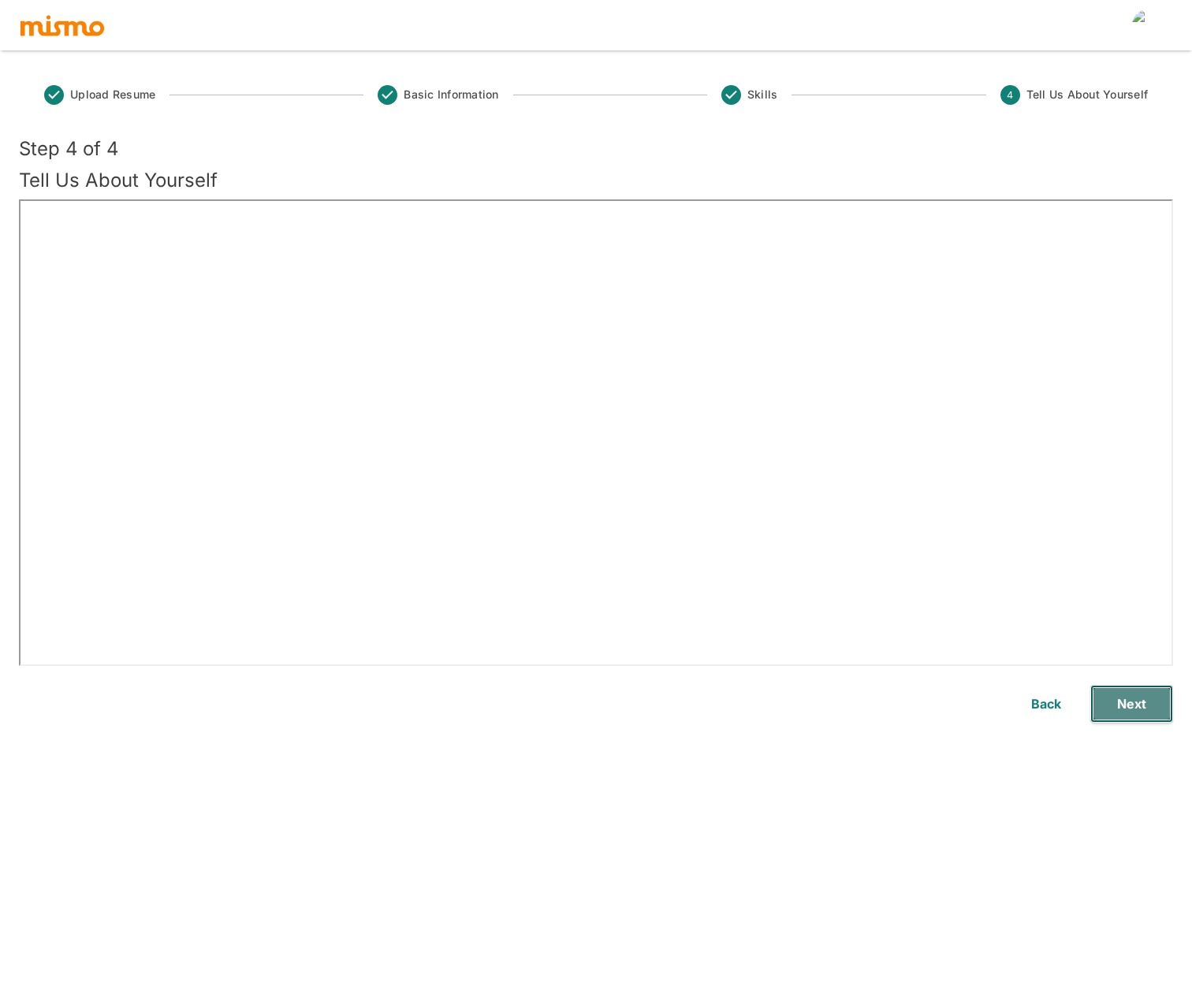
click at [1109, 697] on button "Next" at bounding box center [1131, 703] width 83 height 38
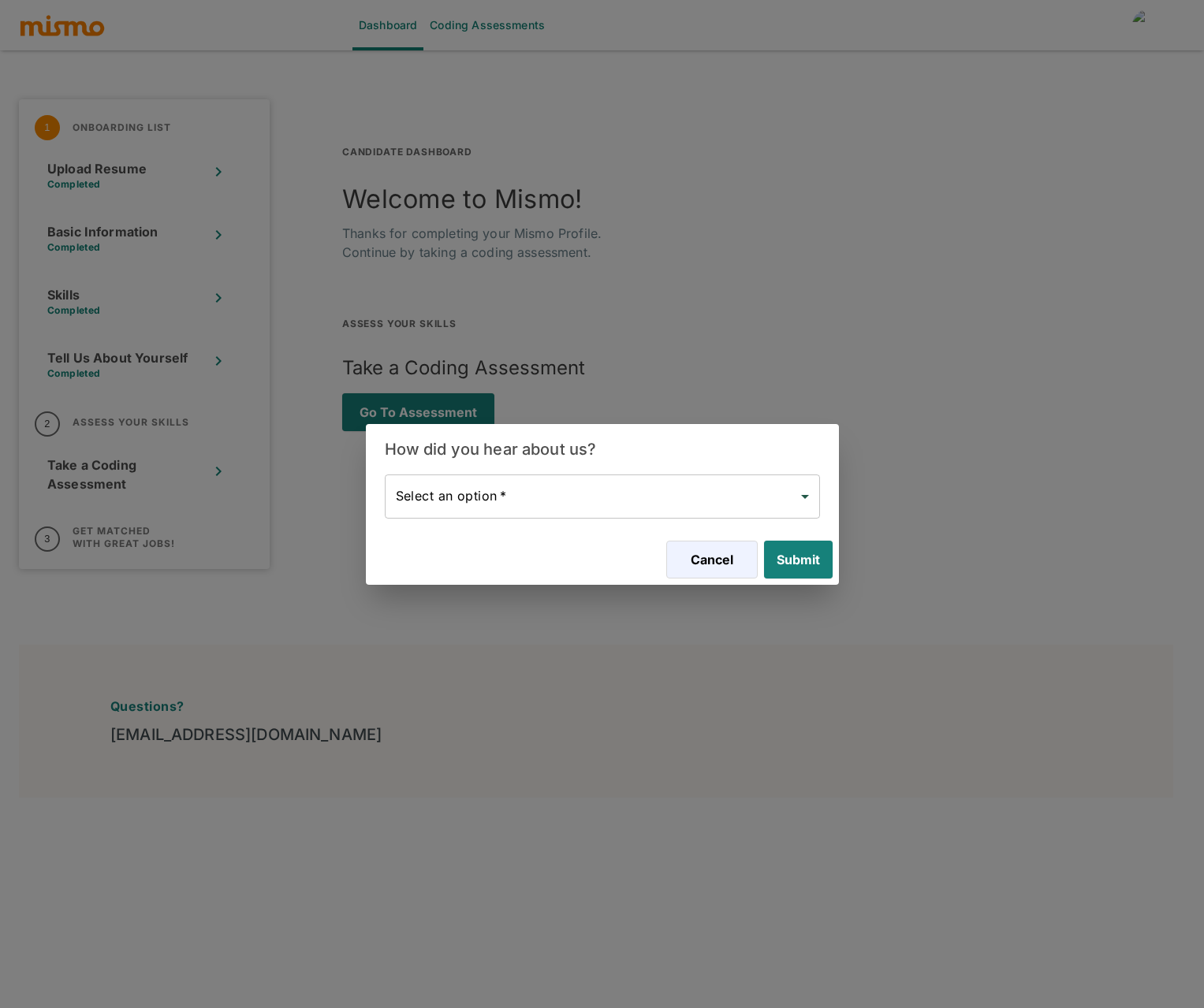
click at [610, 505] on body "Dashboard Coding Assessments 1 Onboarding List Upload Resume Completed Basic In…" at bounding box center [602, 523] width 1204 height 1046
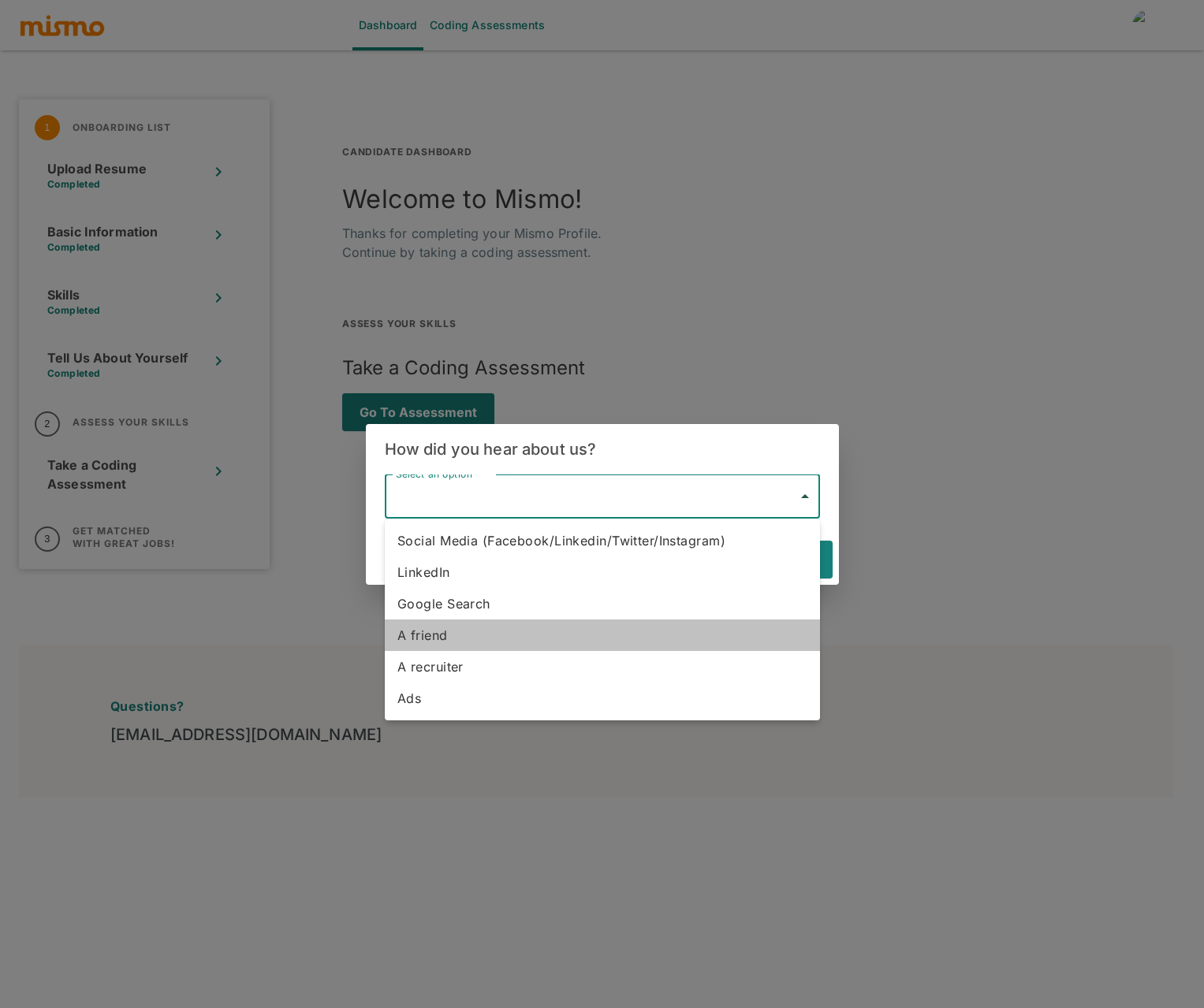
click at [518, 634] on li "A friend" at bounding box center [602, 636] width 435 height 31
type input "A friend"
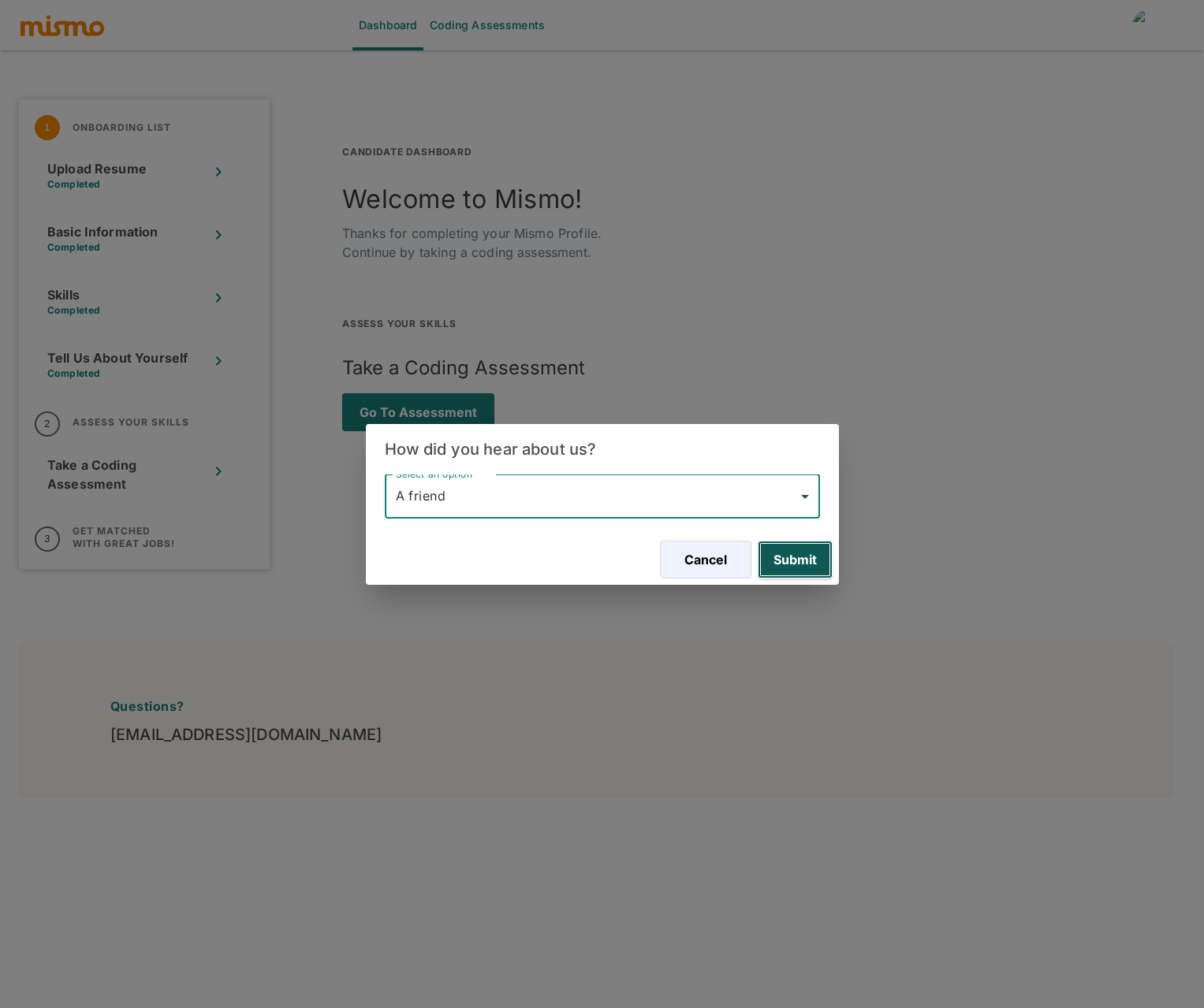
click at [790, 565] on button "Submit" at bounding box center [795, 559] width 74 height 38
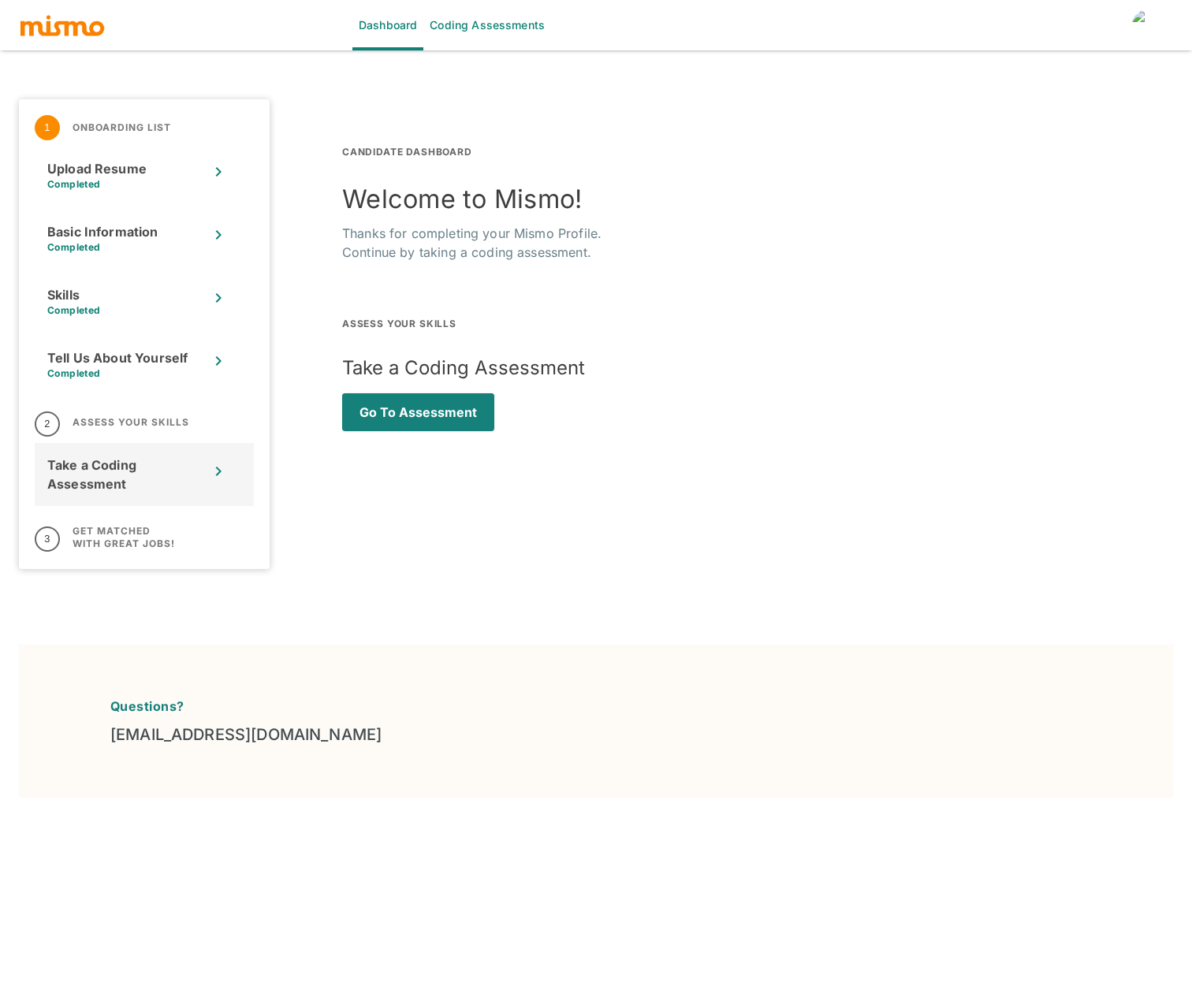
click at [128, 463] on div "Take a Coding Assessment" at bounding box center [106, 474] width 119 height 38
click at [123, 538] on h6 "Get Matched with Great Jobs!" at bounding box center [123, 538] width 103 height 25
click at [65, 26] on img "button" at bounding box center [62, 25] width 87 height 24
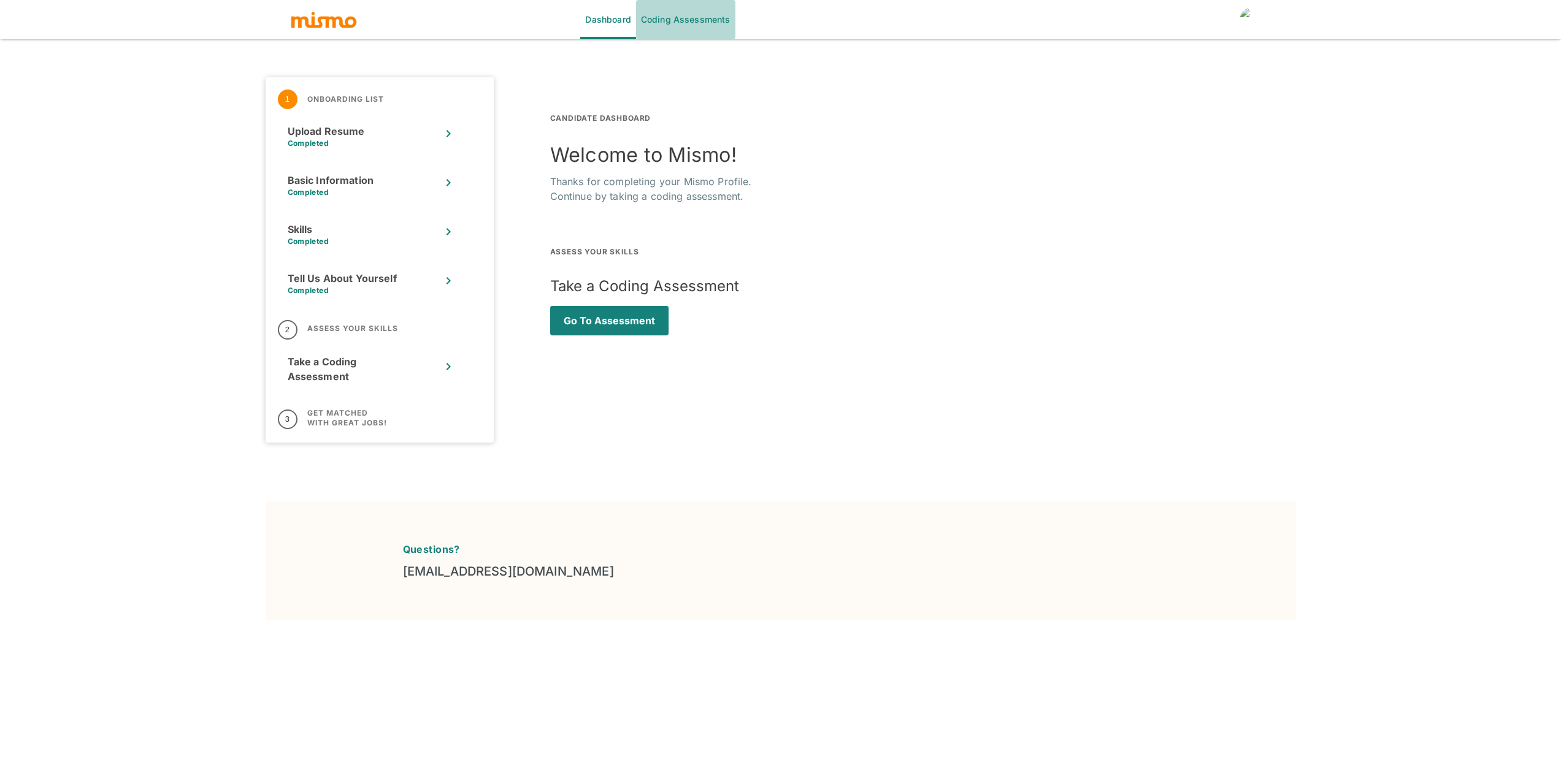
click at [684, 22] on link "Coding Assessments" at bounding box center [686, 20] width 99 height 40
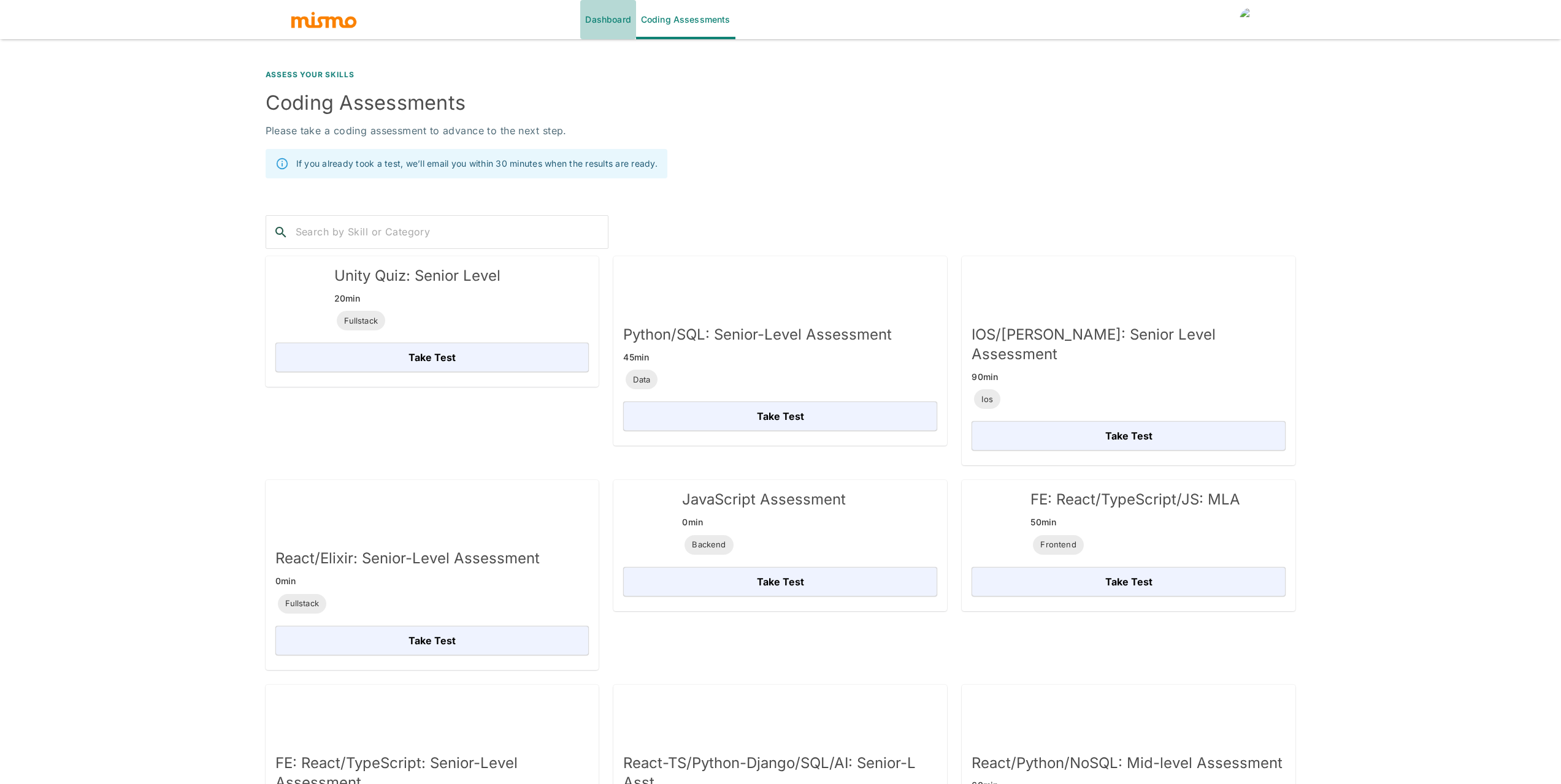
click at [586, 17] on link "Dashboard" at bounding box center [607, 20] width 55 height 40
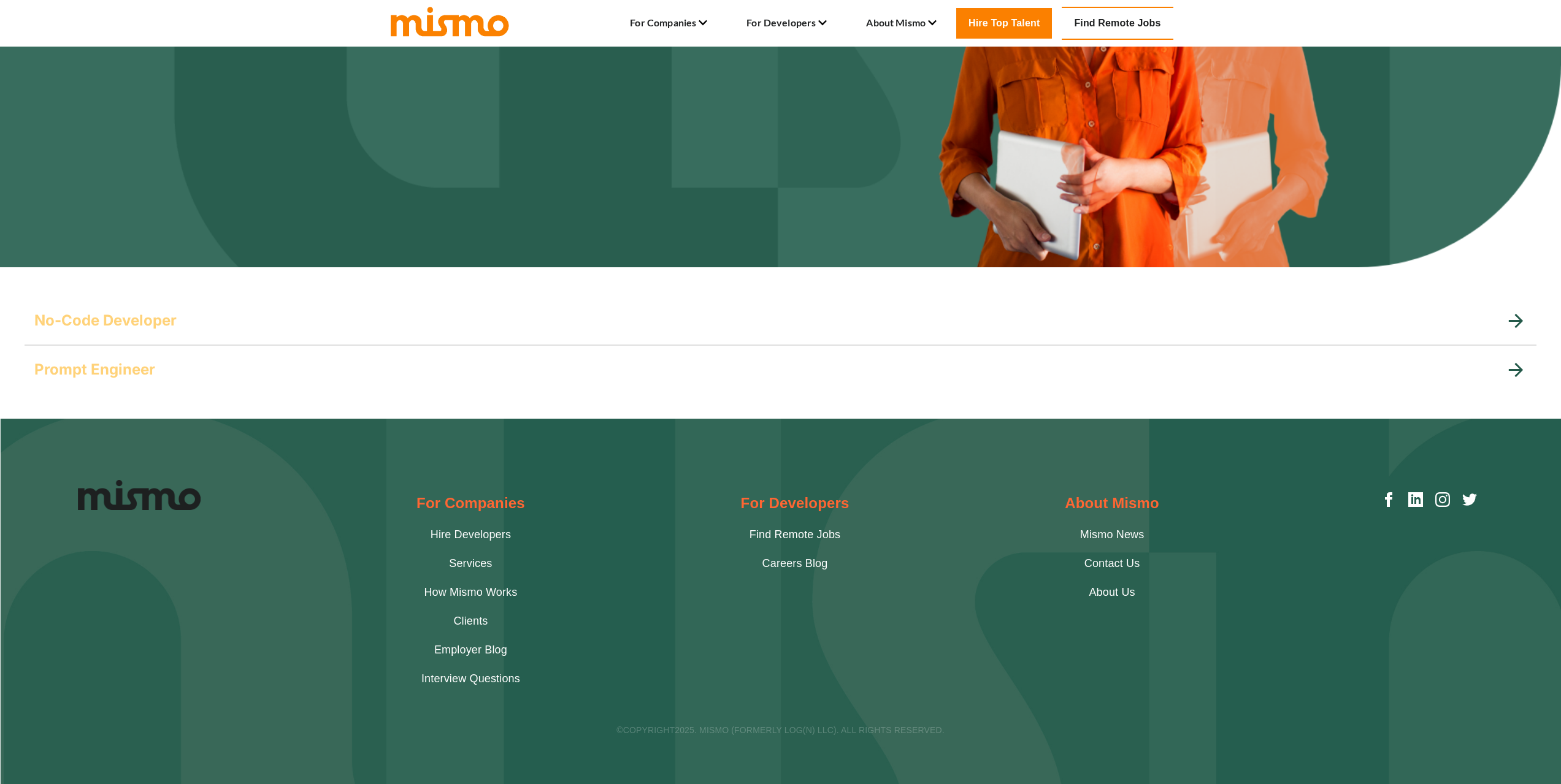
scroll to position [269, 0]
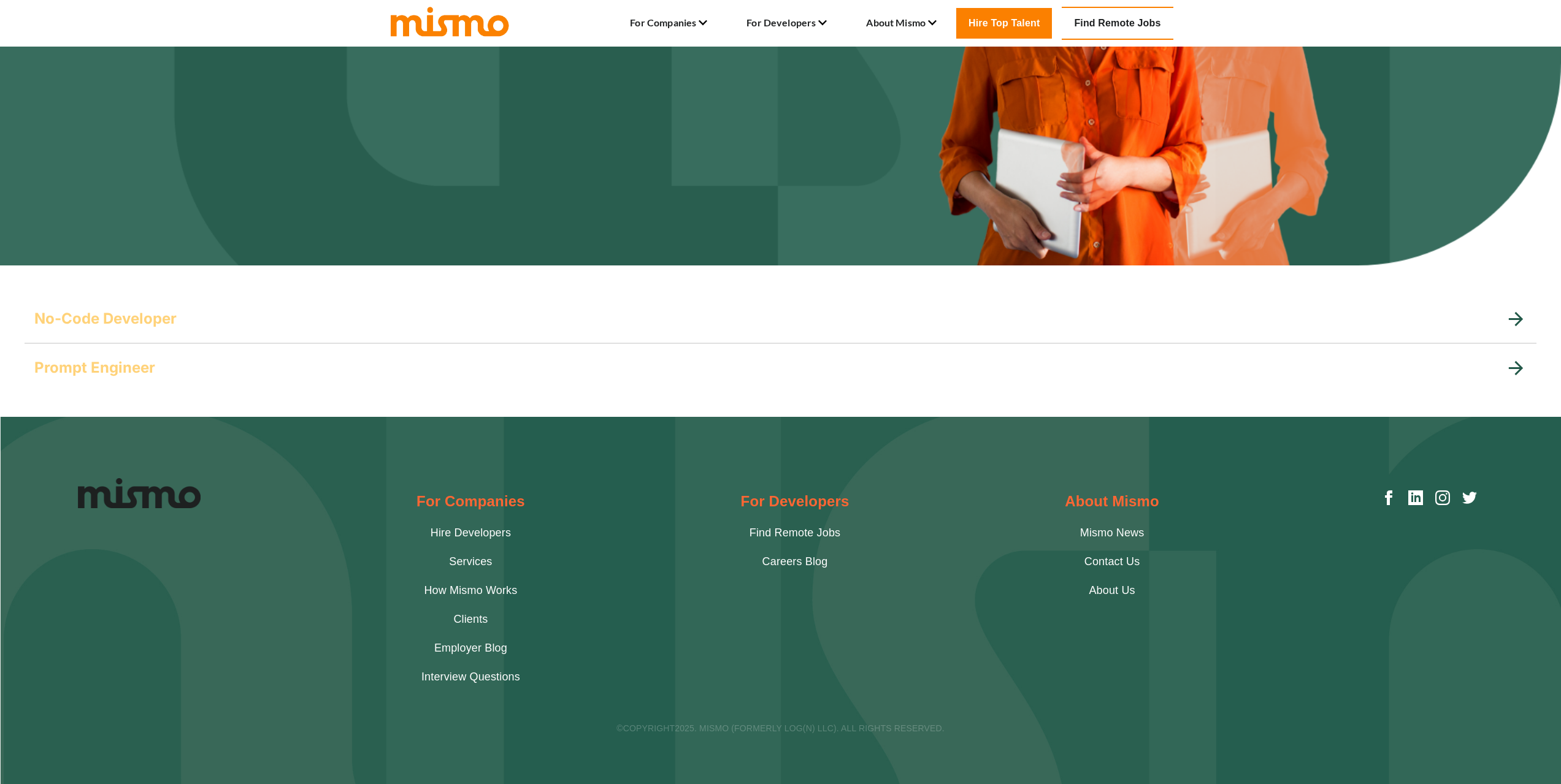
click at [1138, 36] on link "Find Remote Jobs" at bounding box center [1117, 23] width 111 height 33
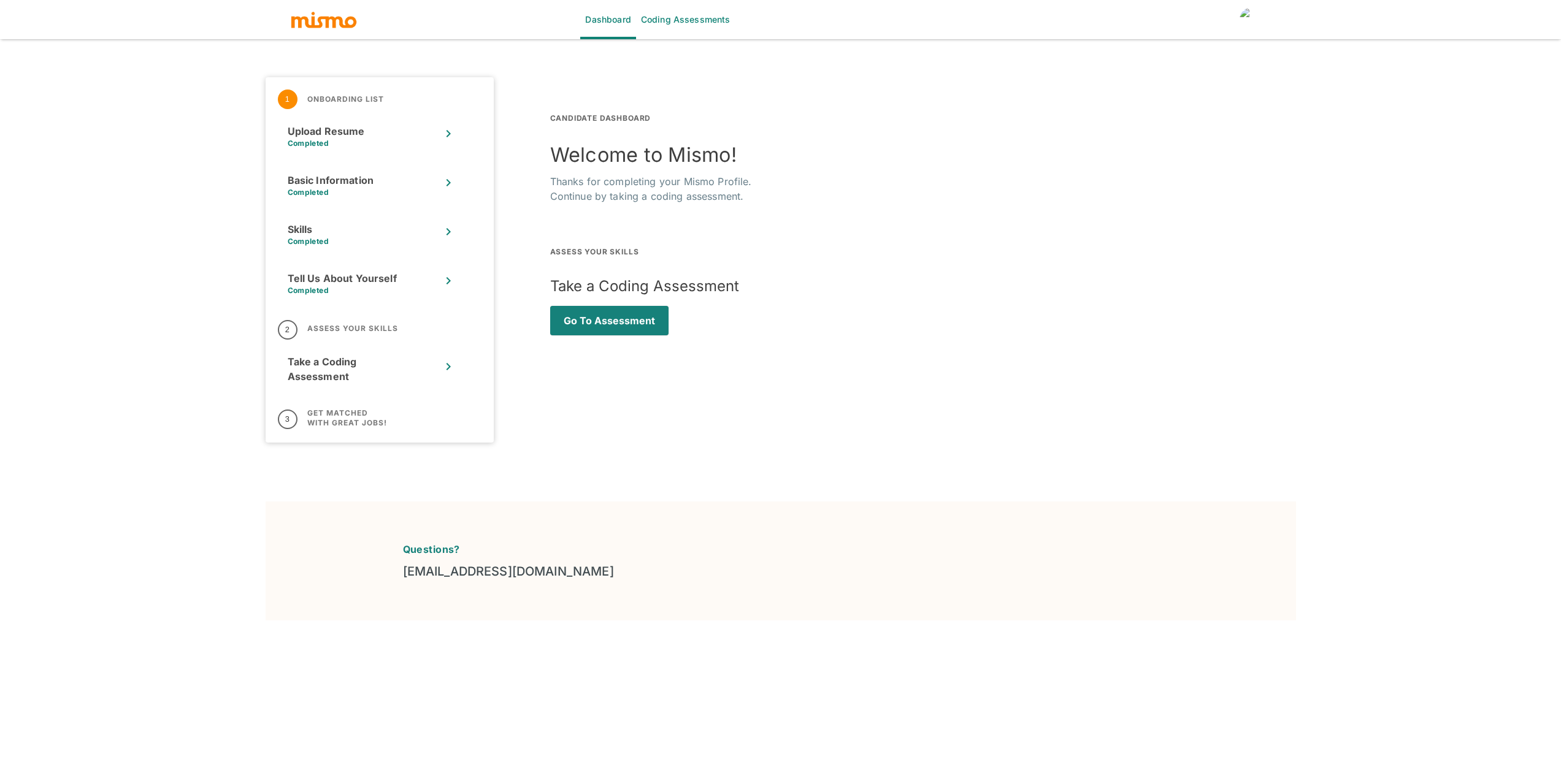
click at [331, 420] on h6 "Get Matched with Great Jobs!" at bounding box center [347, 418] width 80 height 20
click at [348, 329] on h6 "Assess Your Skills" at bounding box center [352, 328] width 91 height 10
click at [326, 361] on div "Take a Coding Assessment" at bounding box center [333, 369] width 92 height 30
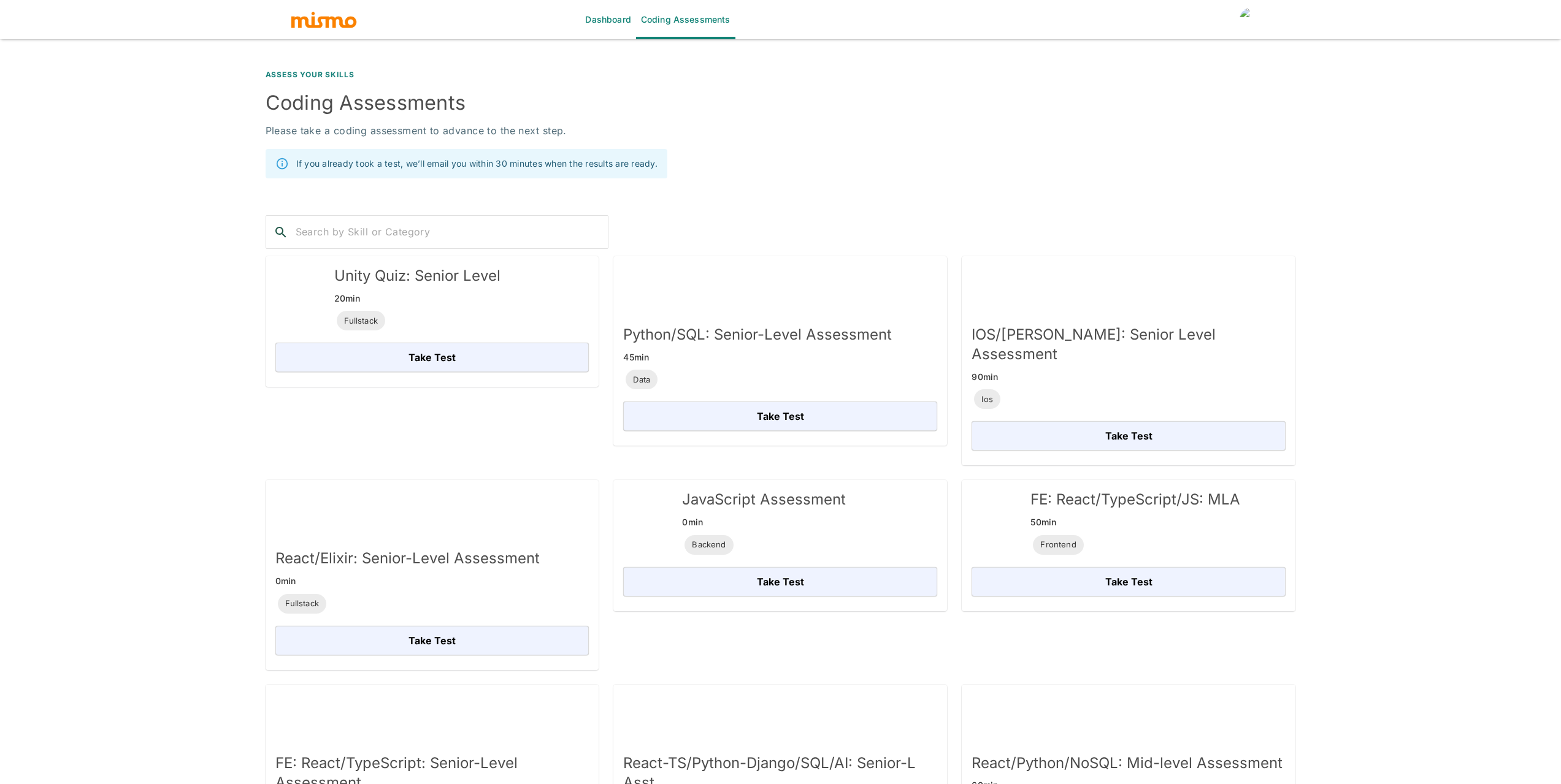
click at [621, 19] on link "Dashboard" at bounding box center [607, 20] width 55 height 40
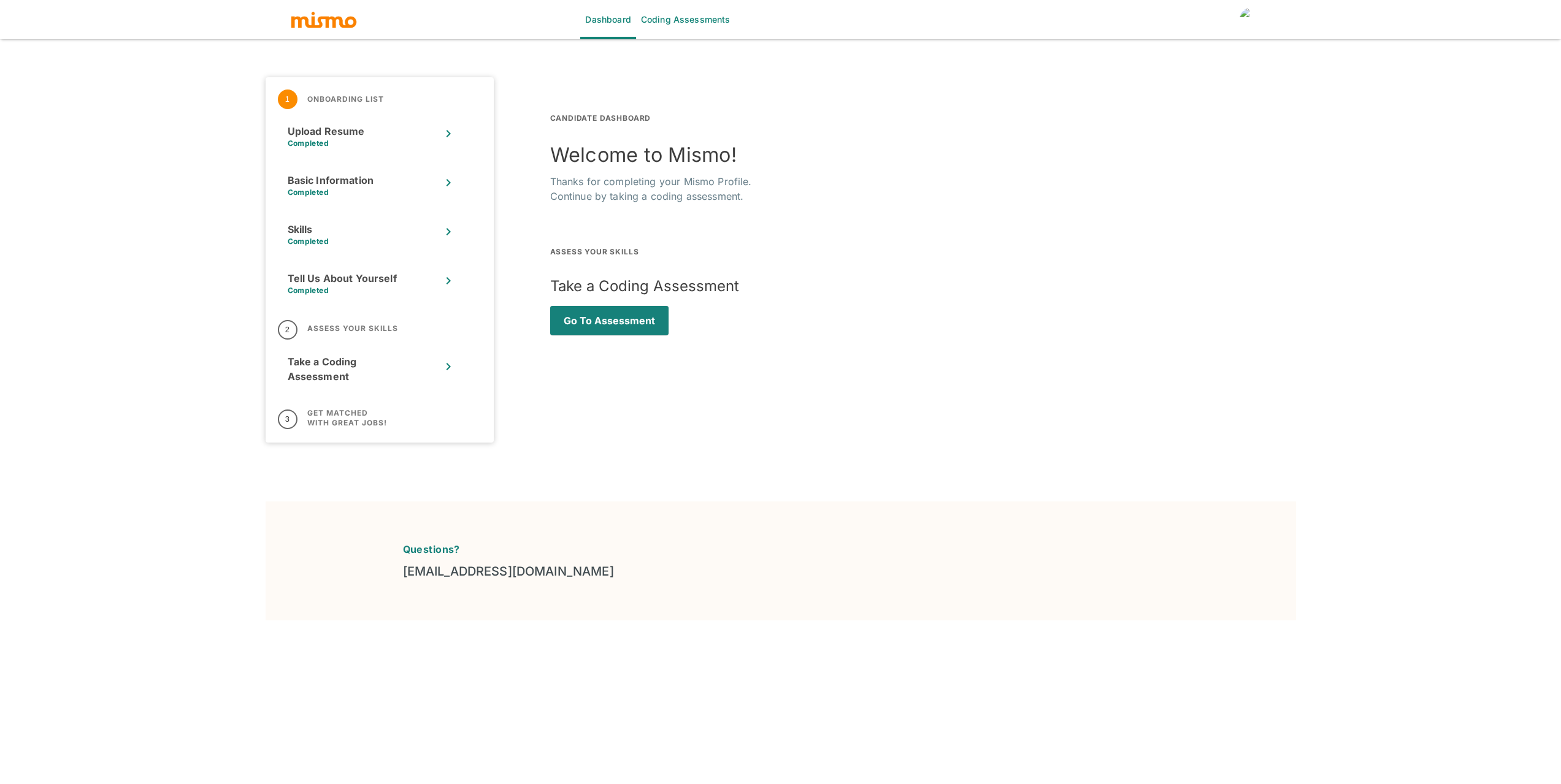
click at [1403, 485] on div "Dashboard Coding Assessments 1 Onboarding List Upload Resume Completed Basic In…" at bounding box center [780, 407] width 1561 height 814
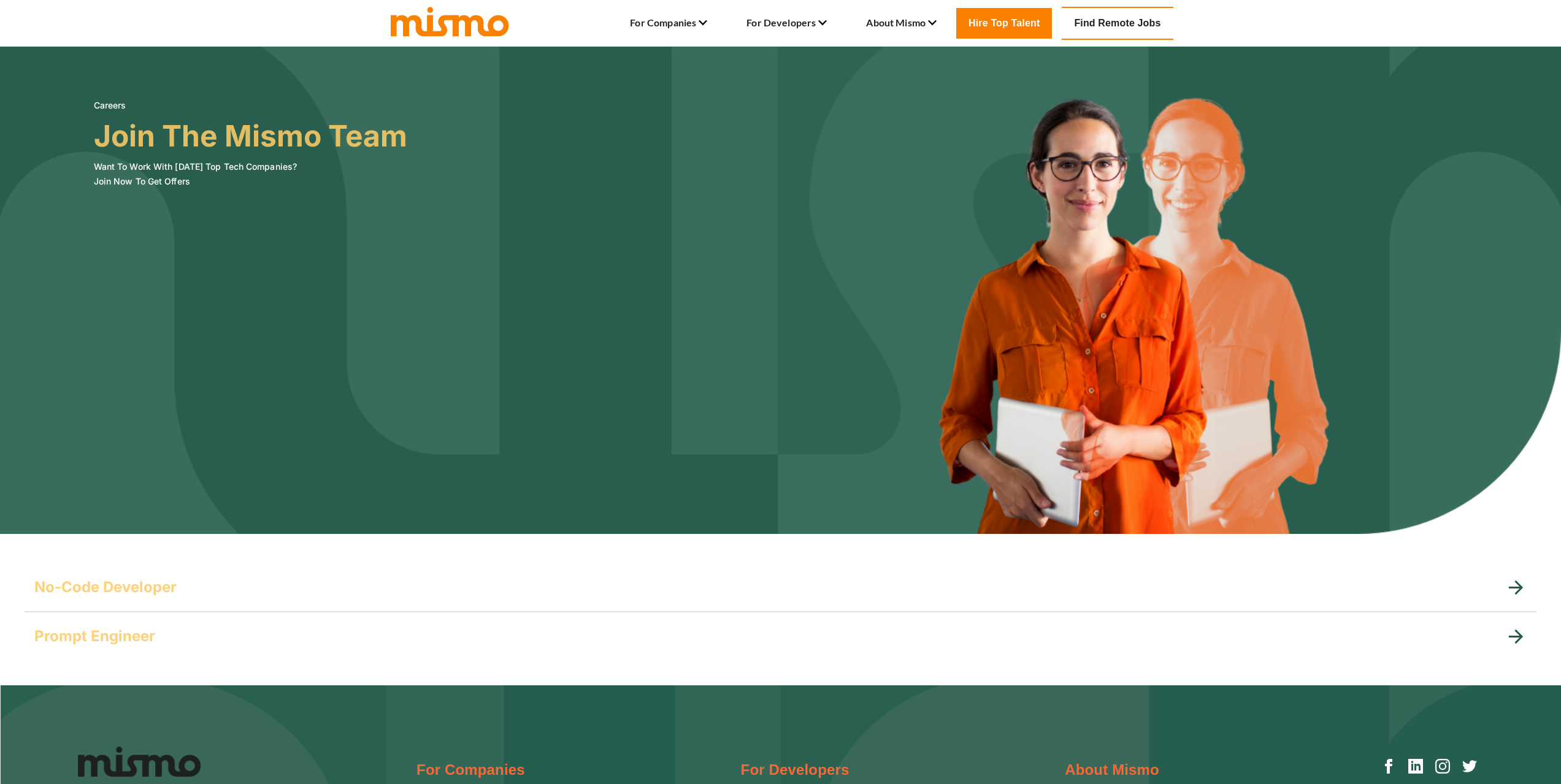
click at [372, 379] on img at bounding box center [780, 290] width 1561 height 488
click at [149, 184] on h6 "Want To Work With [DATE] Top Tech Companies? Join Now To Get Offers" at bounding box center [250, 174] width 313 height 30
click at [164, 184] on h6 "Want To Work With [DATE] Top Tech Companies? Join Now To Get Offers" at bounding box center [250, 174] width 313 height 30
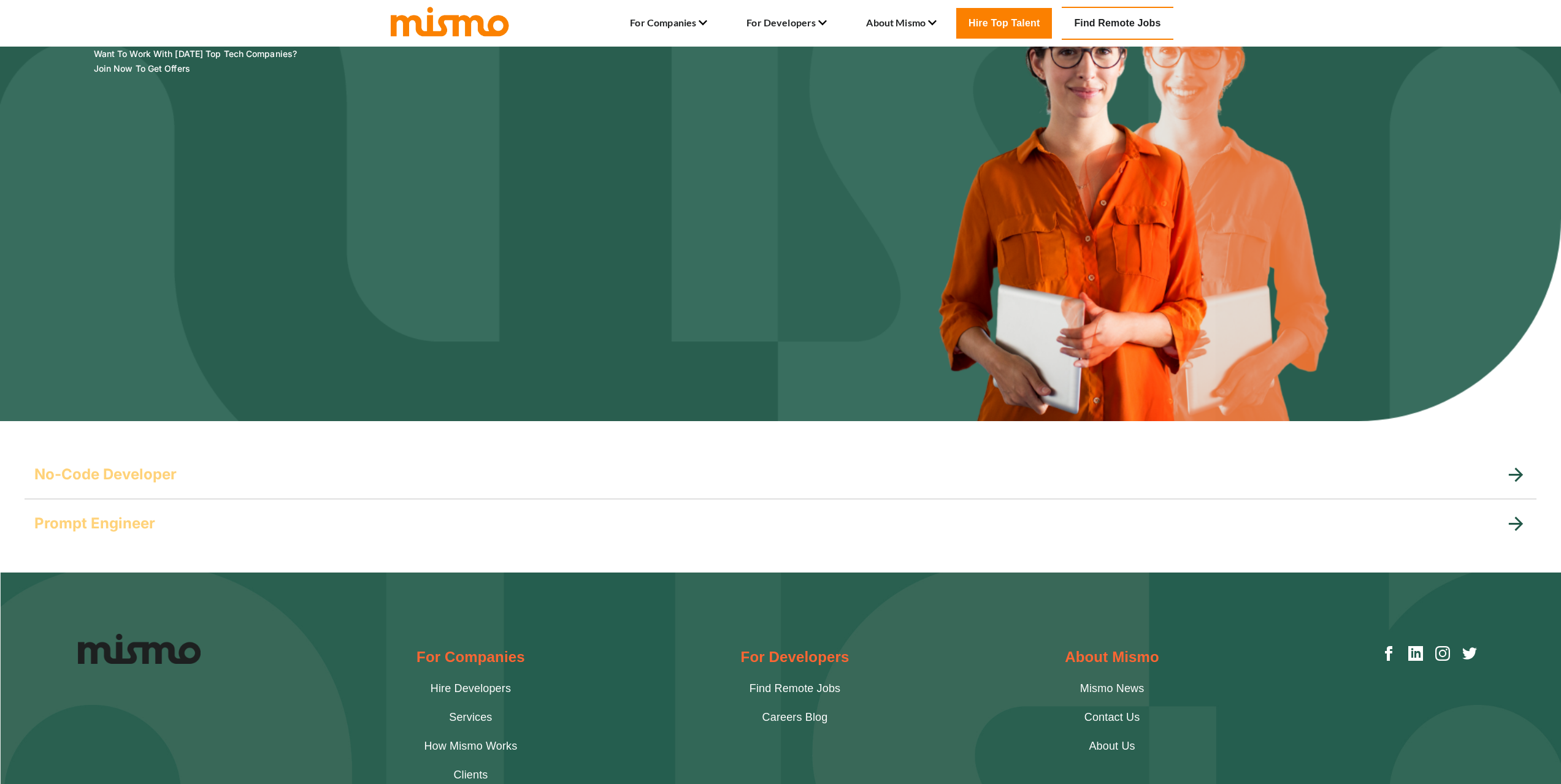
scroll to position [269, 0]
